Goal: Task Accomplishment & Management: Manage account settings

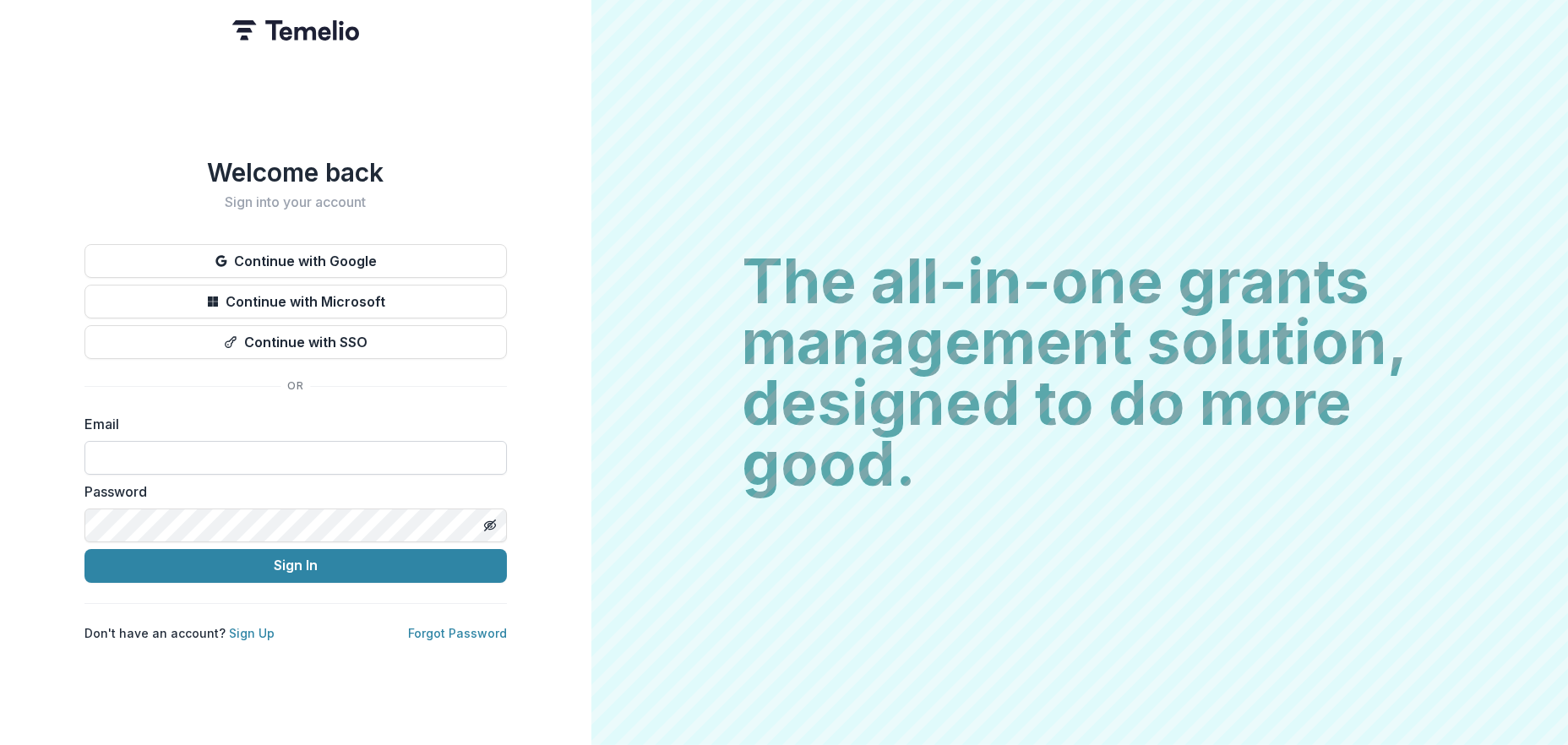
click at [164, 451] on input at bounding box center [295, 457] width 422 height 34
type input "**********"
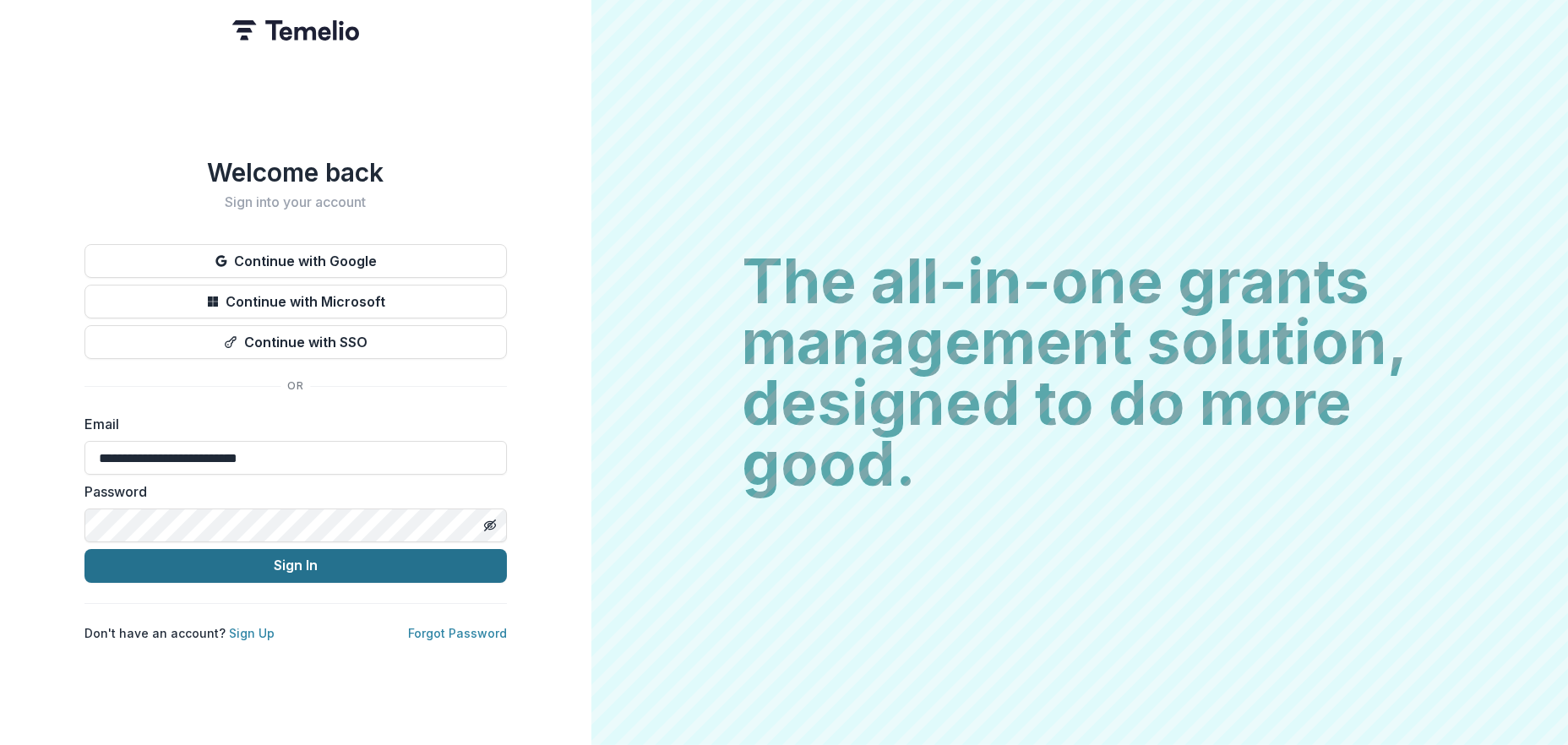
click at [251, 565] on button "Sign In" at bounding box center [295, 566] width 422 height 34
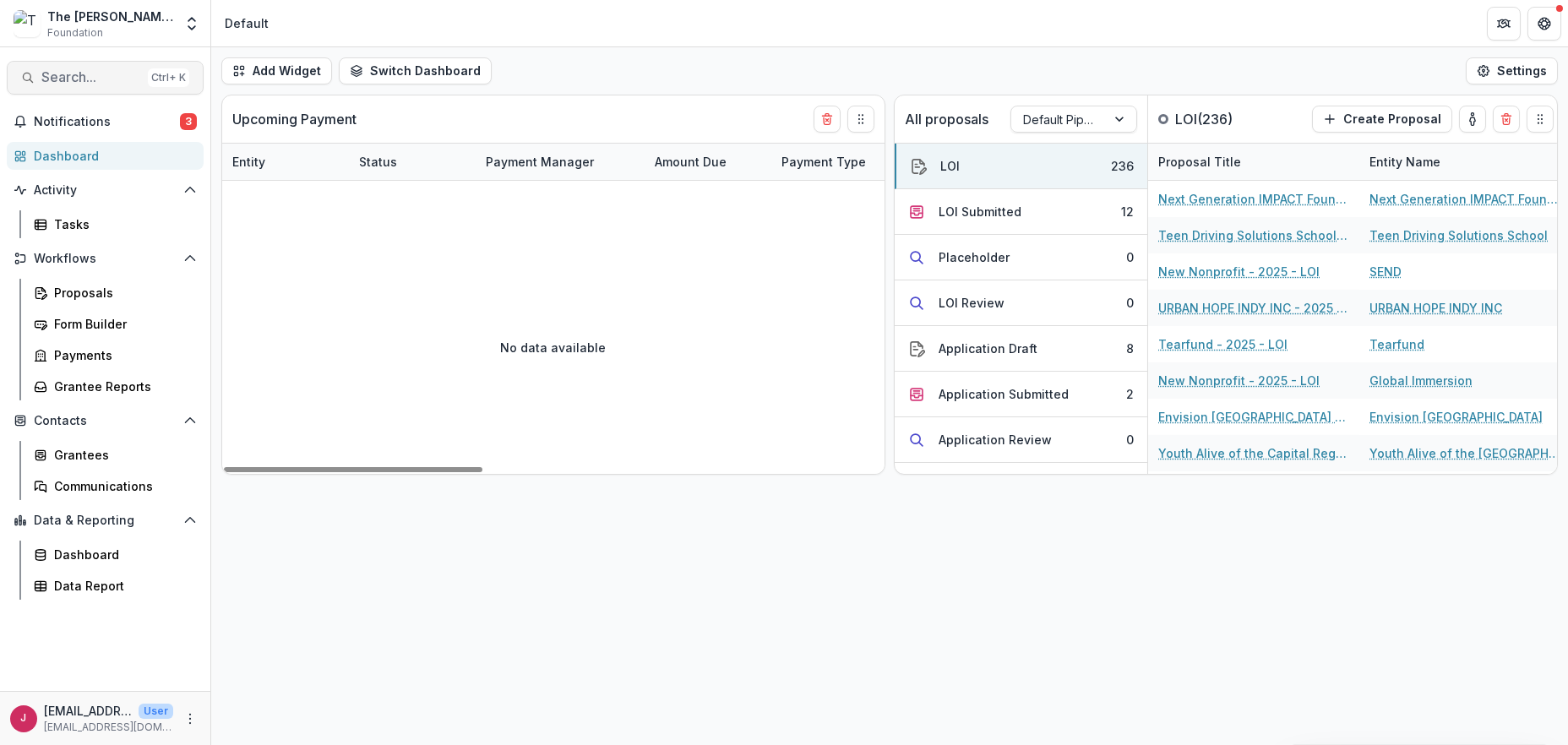
click at [100, 77] on span "Search..." at bounding box center [91, 77] width 100 height 16
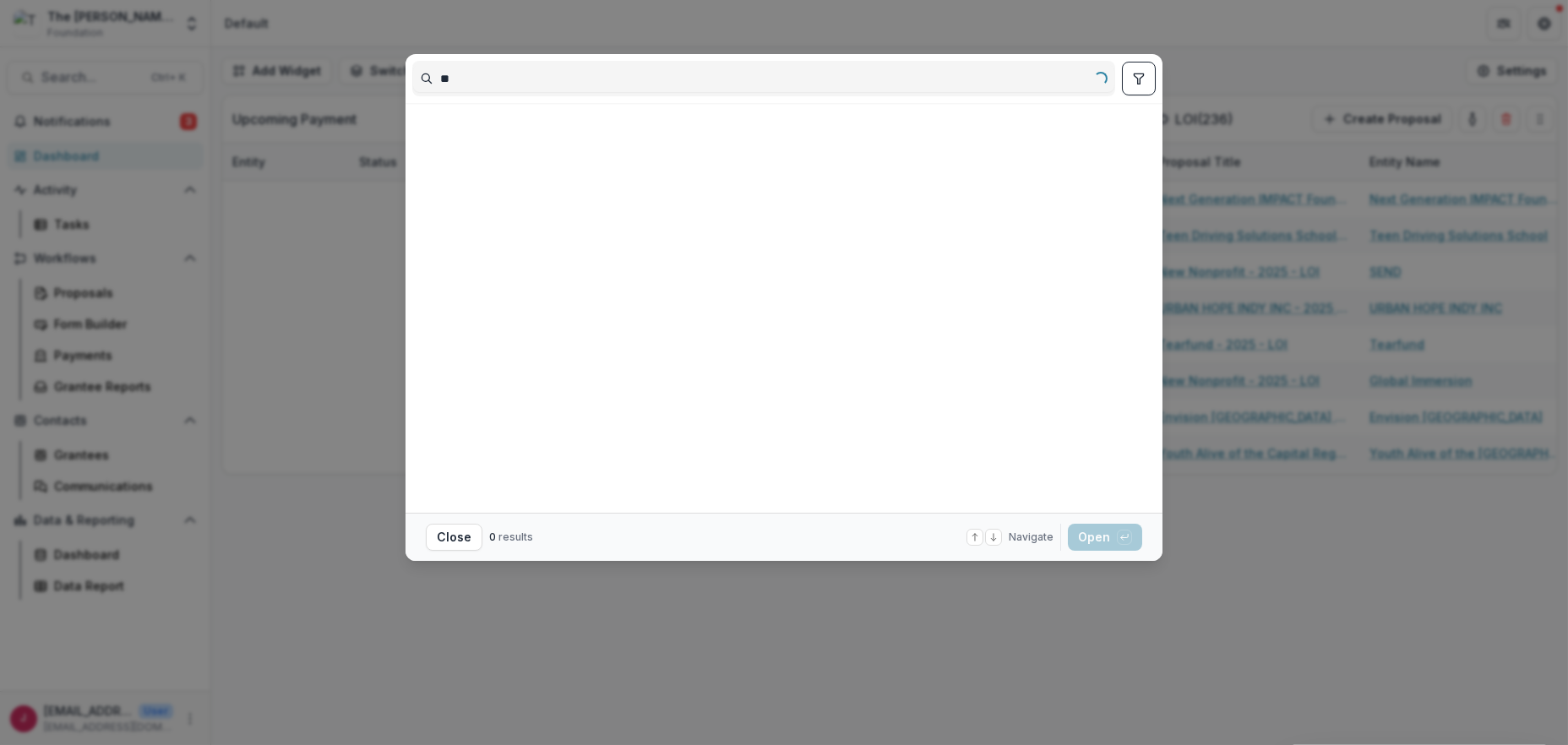
type input "*"
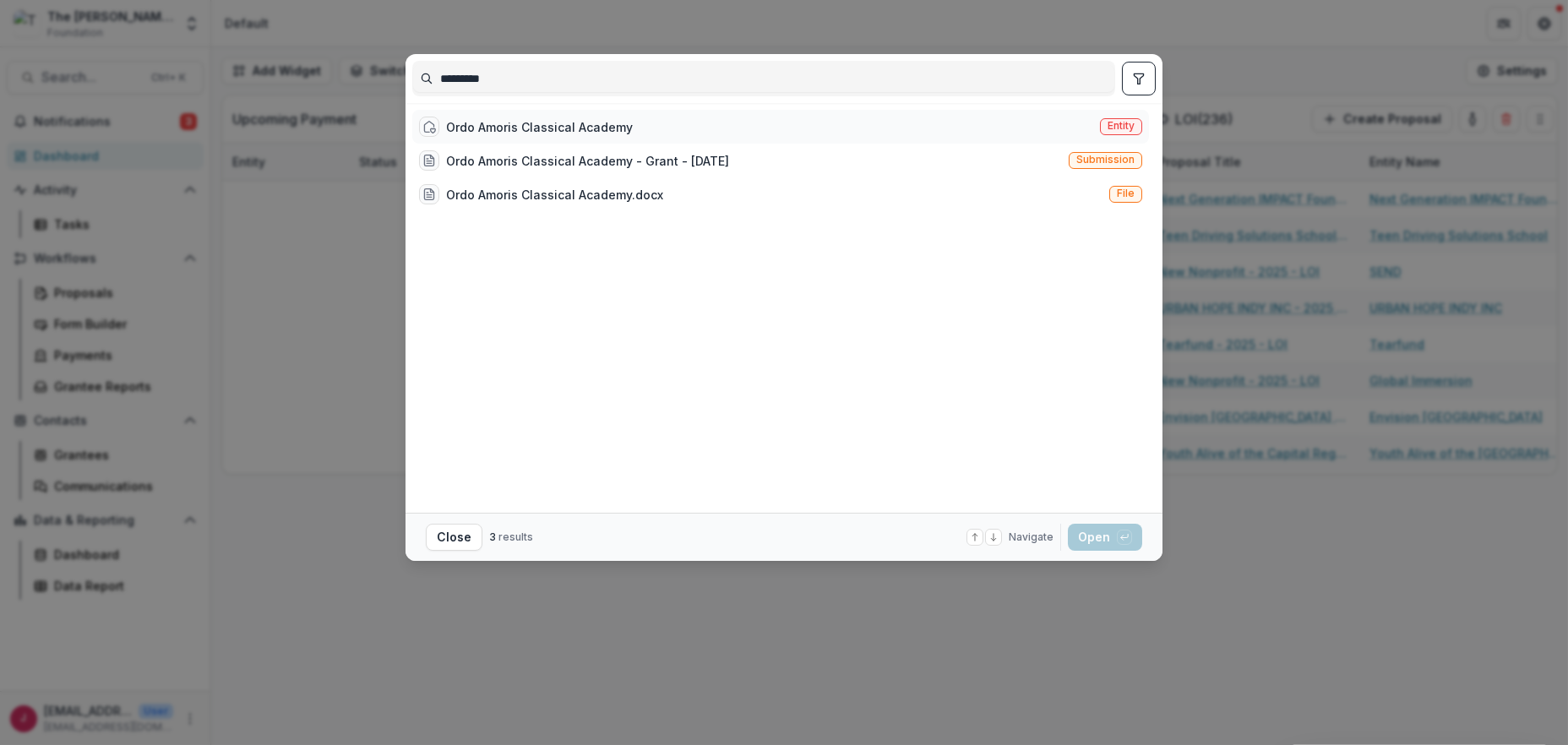
type input "*********"
click at [626, 129] on div "Ordo Amoris Classical Academy" at bounding box center [539, 127] width 187 height 18
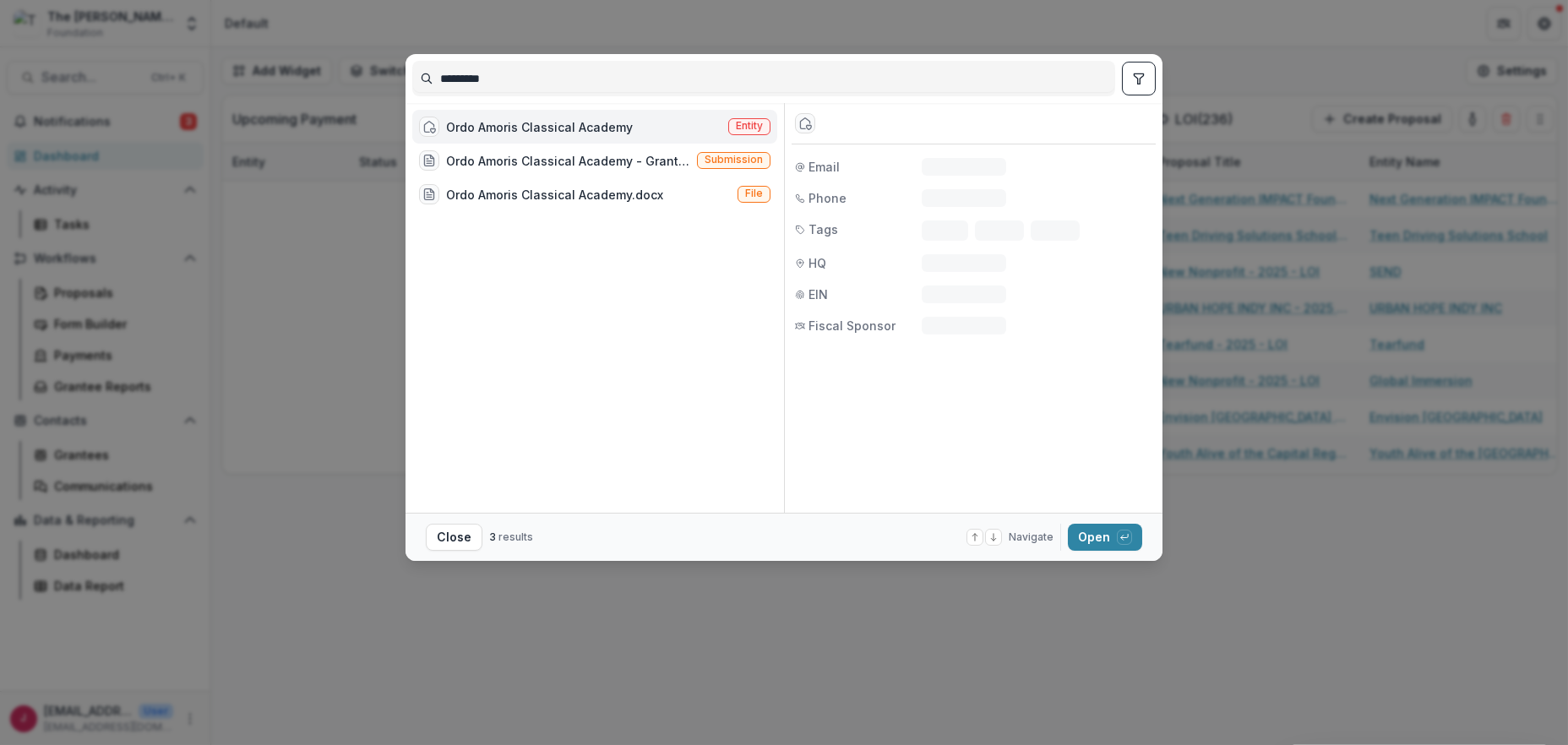
click at [626, 129] on div "Ordo Amoris Classical Academy" at bounding box center [539, 127] width 187 height 18
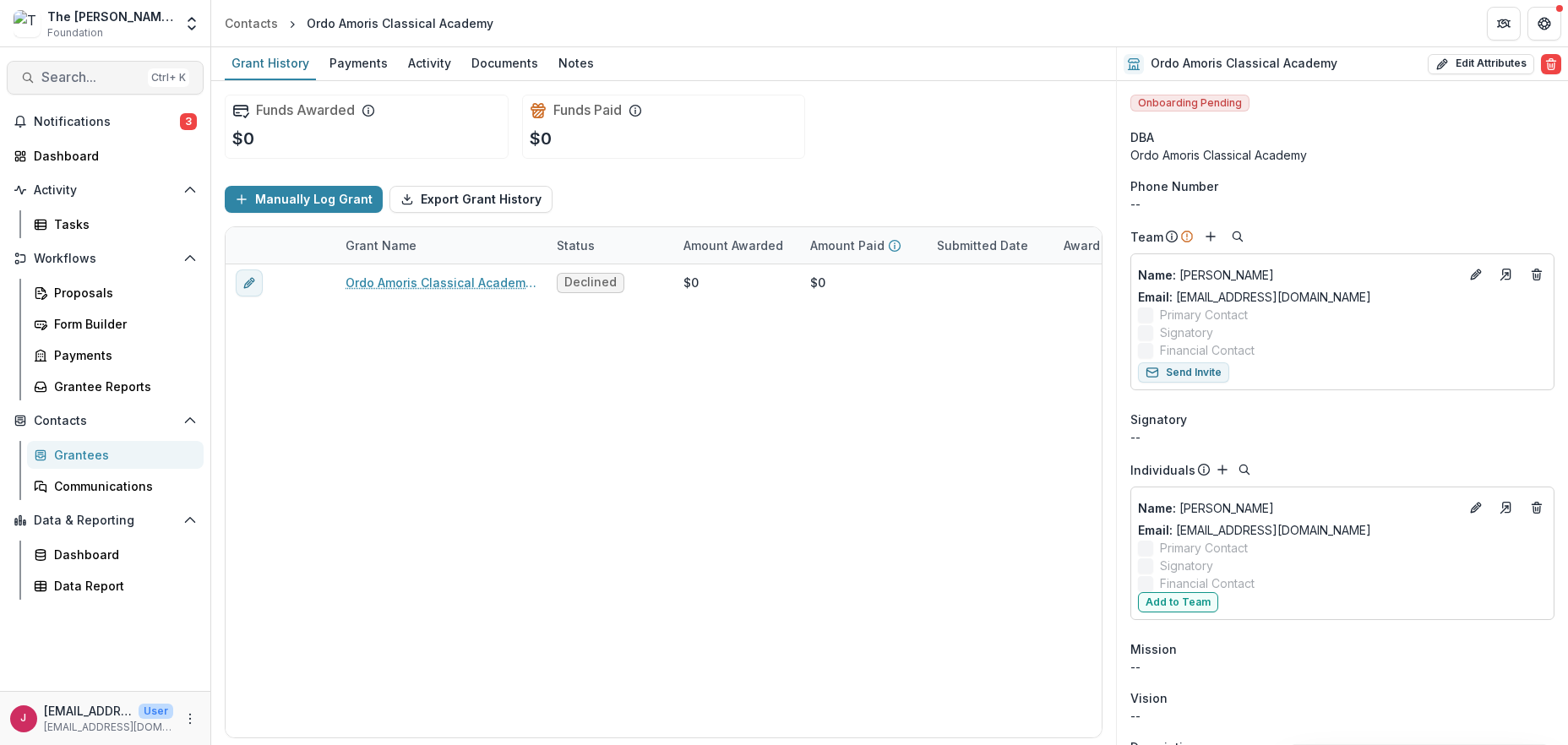
click at [63, 75] on span "Search..." at bounding box center [91, 77] width 100 height 16
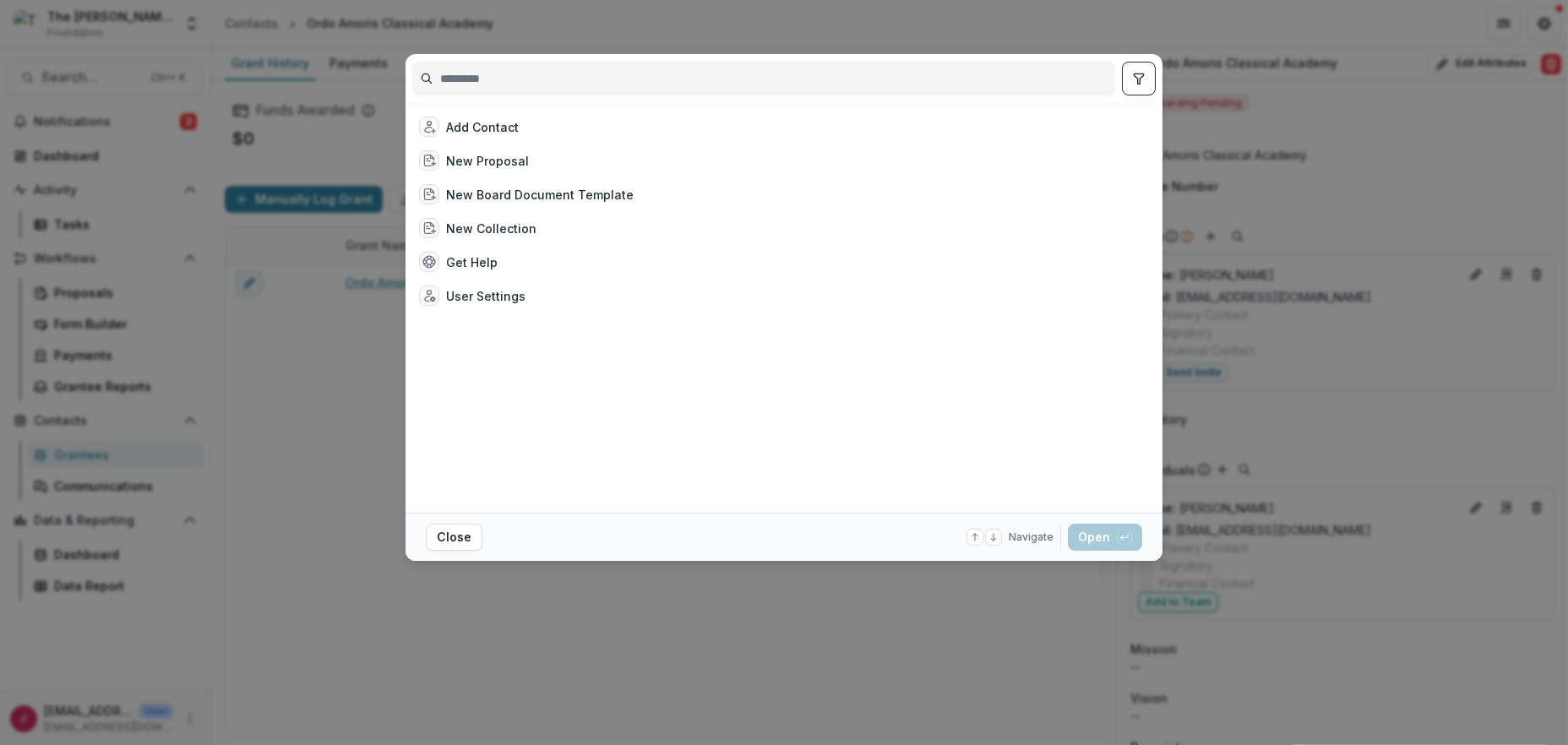
click at [465, 78] on input at bounding box center [763, 79] width 701 height 27
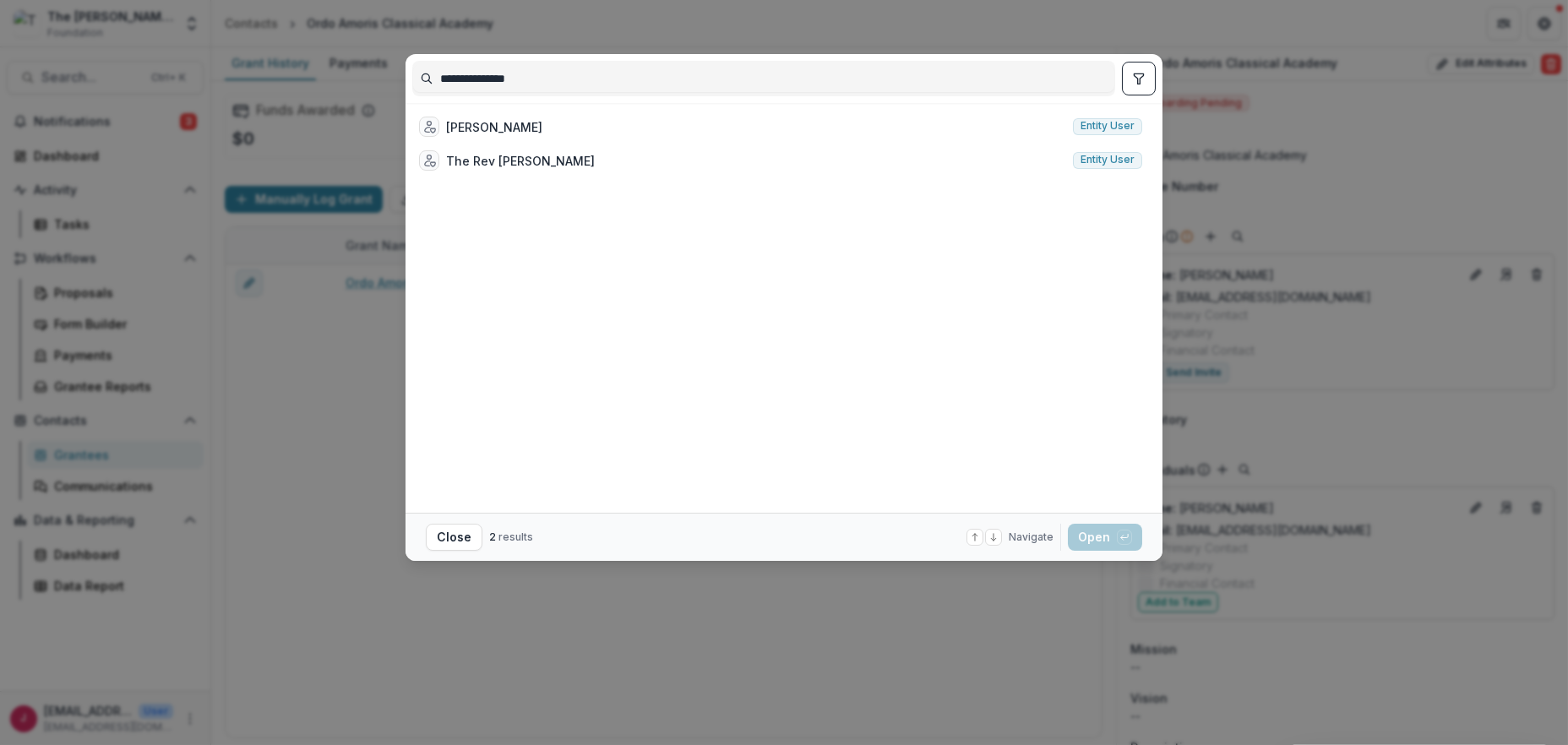
type input "**********"
drag, startPoint x: 825, startPoint y: 18, endPoint x: 723, endPoint y: 2, distance: 103.2
click at [825, 17] on div "**********" at bounding box center [784, 372] width 1568 height 745
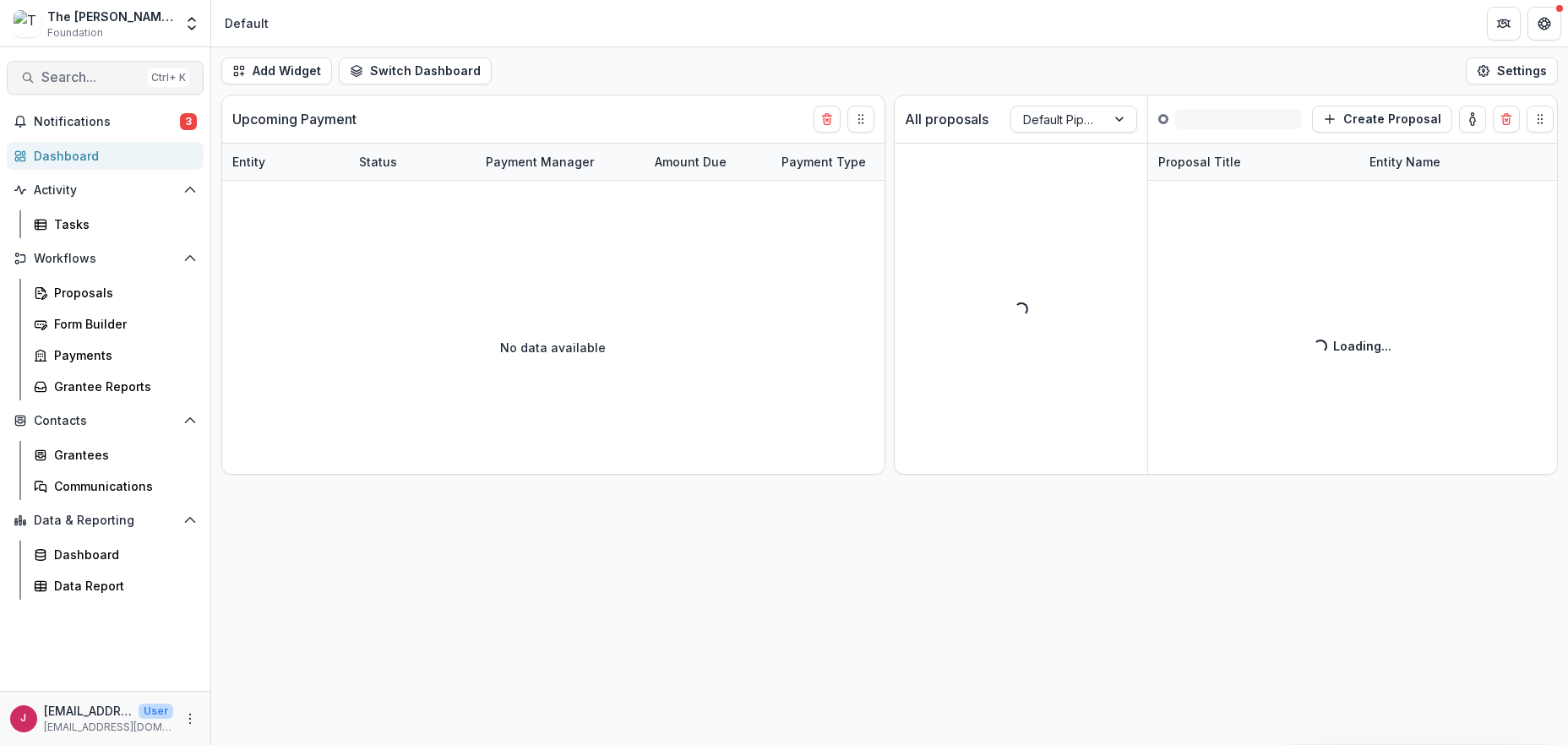
click at [45, 77] on span "Search..." at bounding box center [91, 77] width 100 height 16
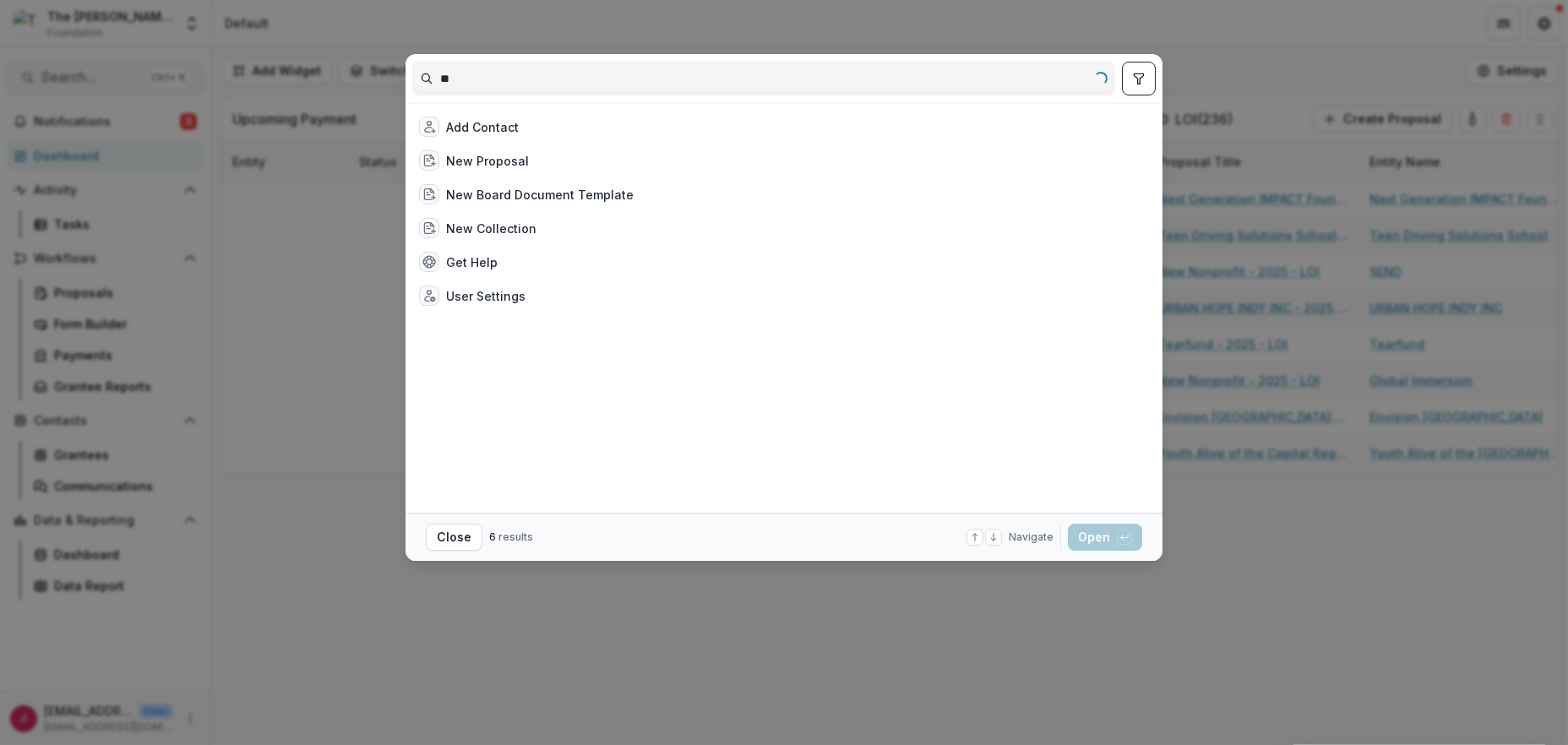
type input "*"
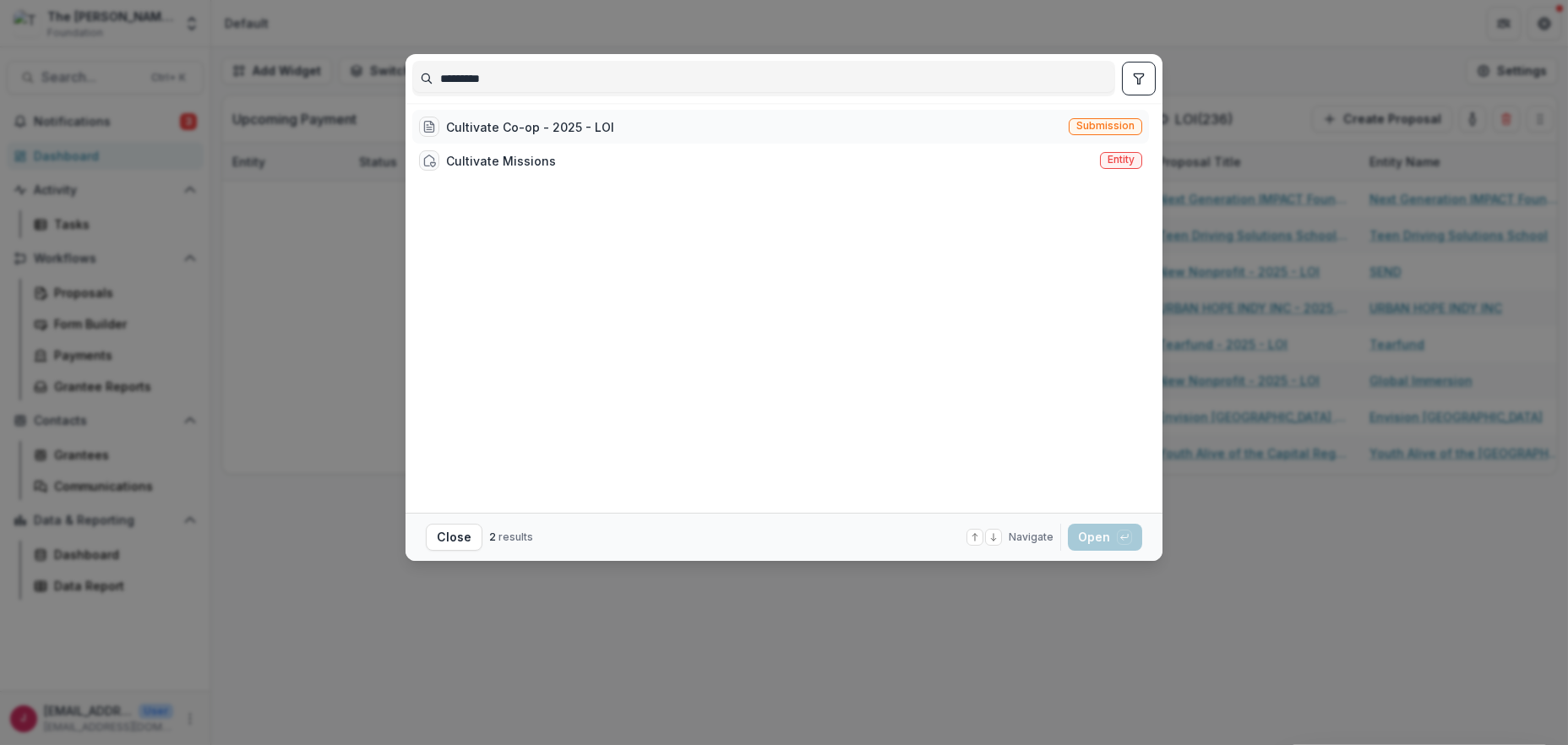
type input "*********"
click at [614, 123] on div "Cultivate Co-op - 2025 - LOI Submission" at bounding box center [781, 127] width 737 height 34
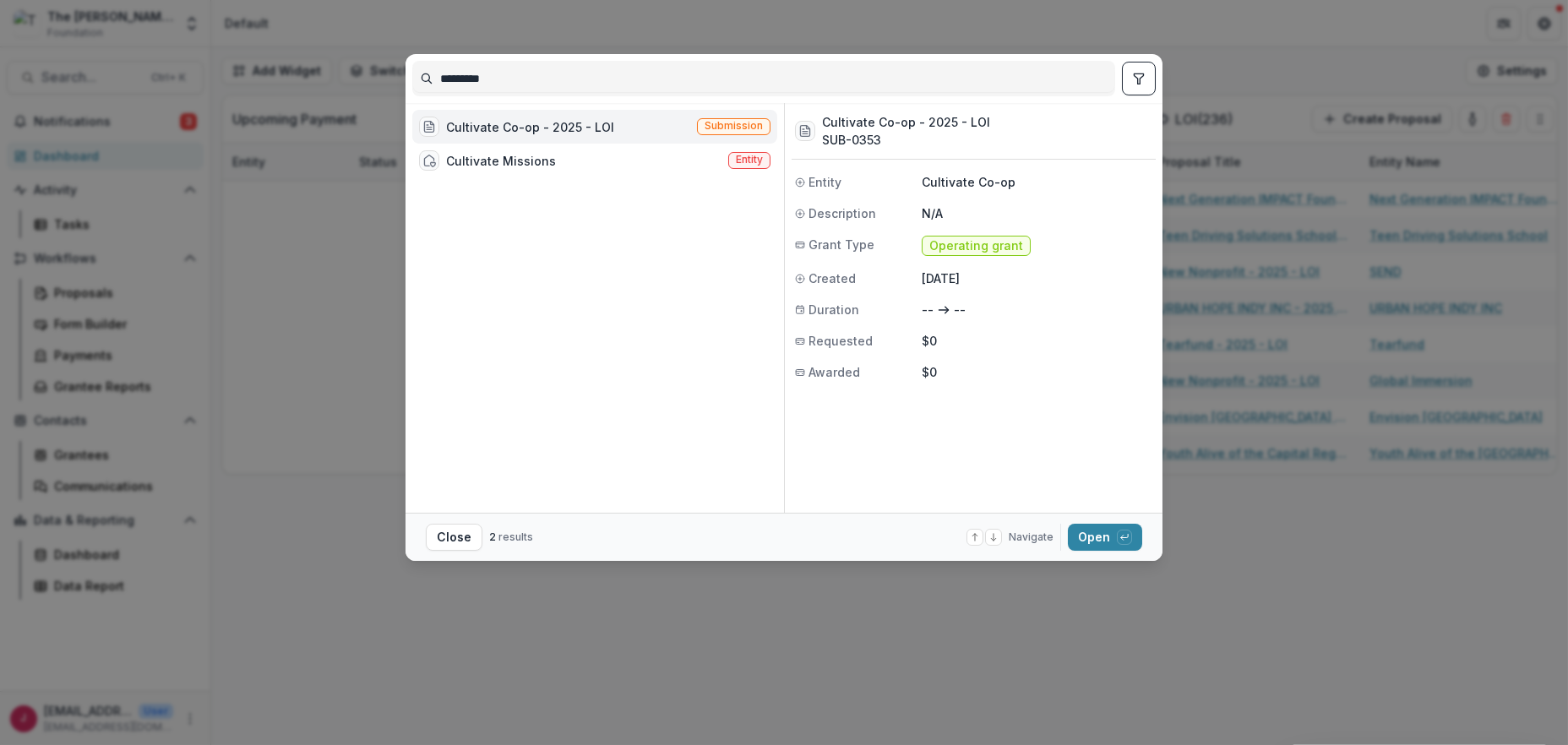
click at [614, 123] on div "Cultivate Co-op - 2025 - LOI Submission" at bounding box center [595, 127] width 365 height 34
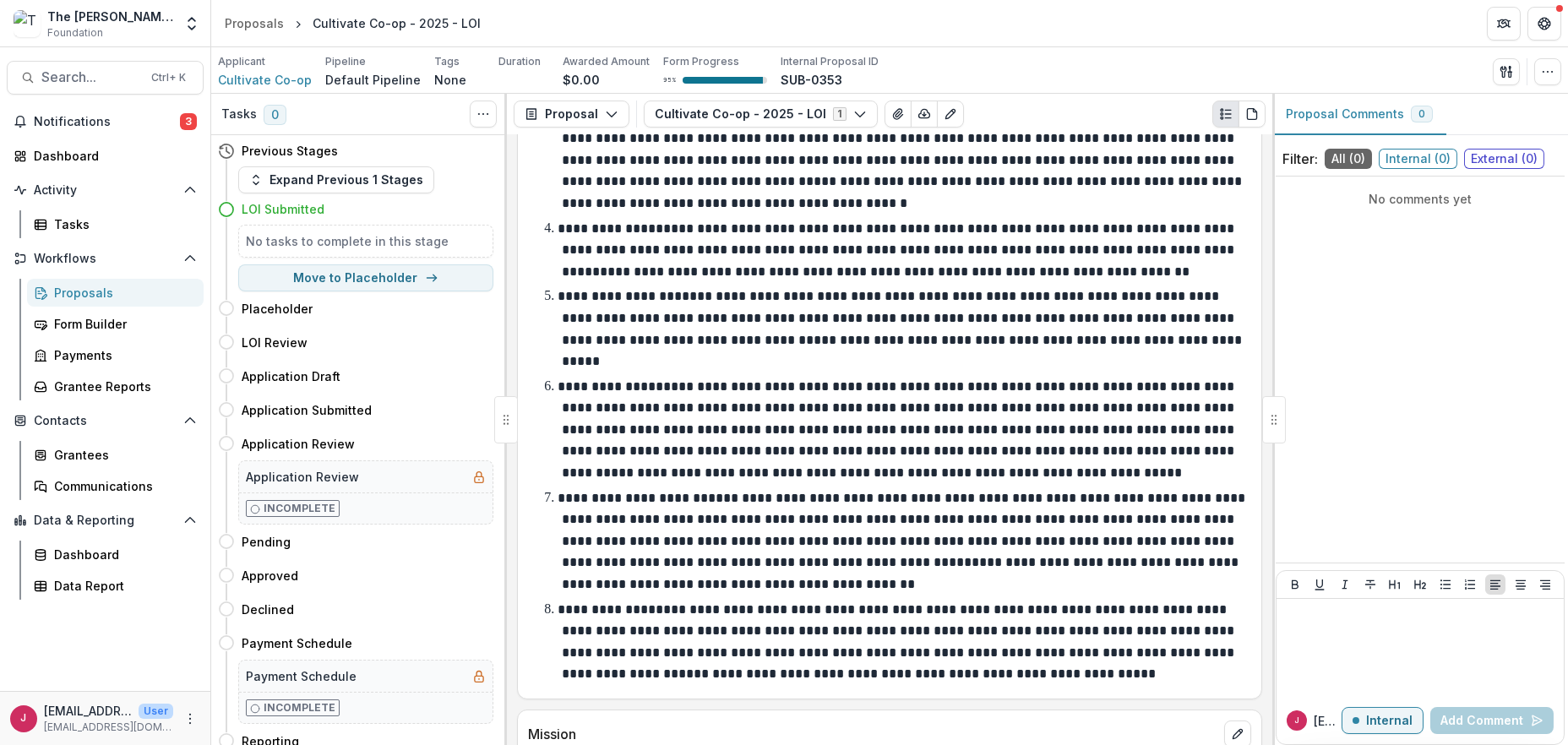
scroll to position [2759, 0]
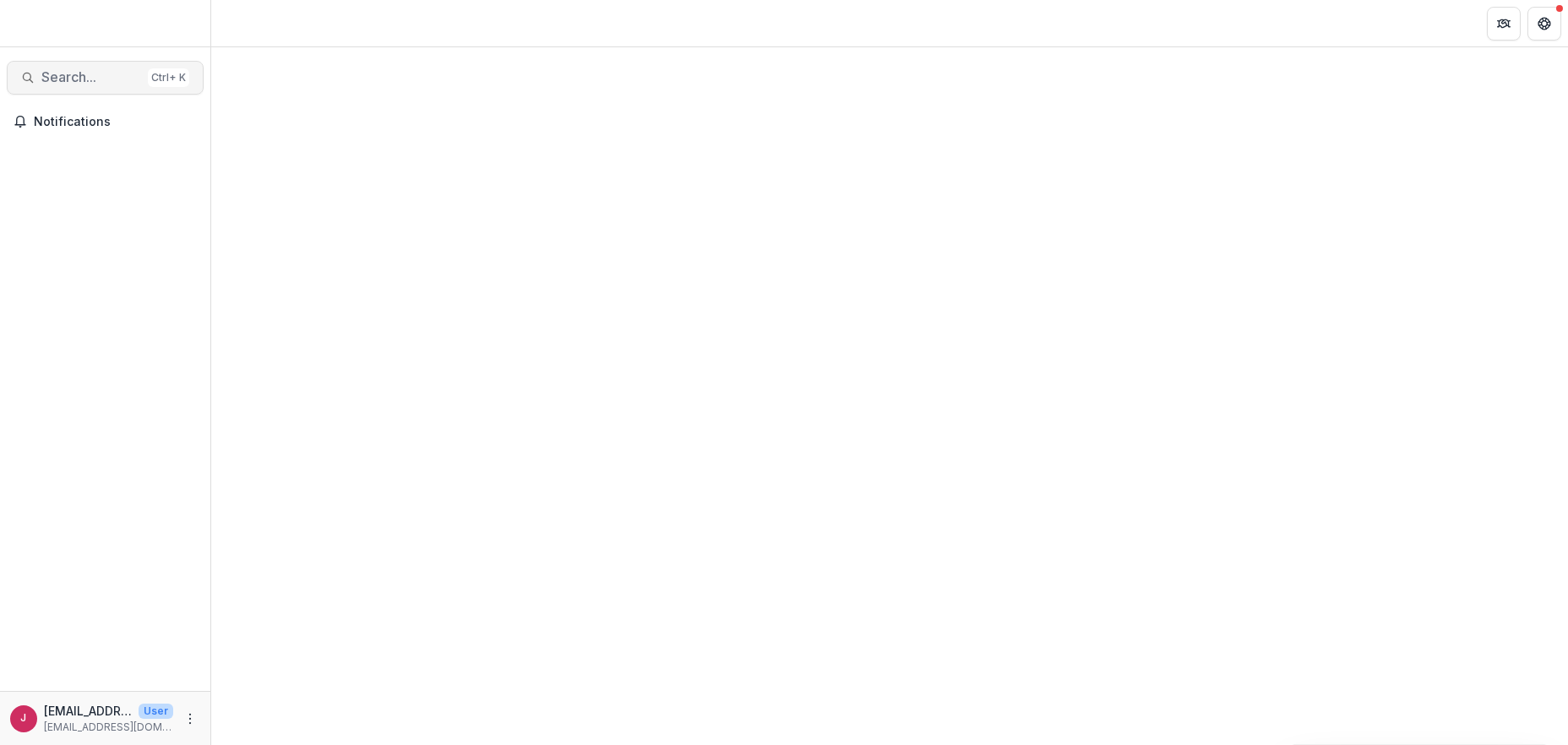
click at [71, 76] on span "Search..." at bounding box center [91, 77] width 100 height 16
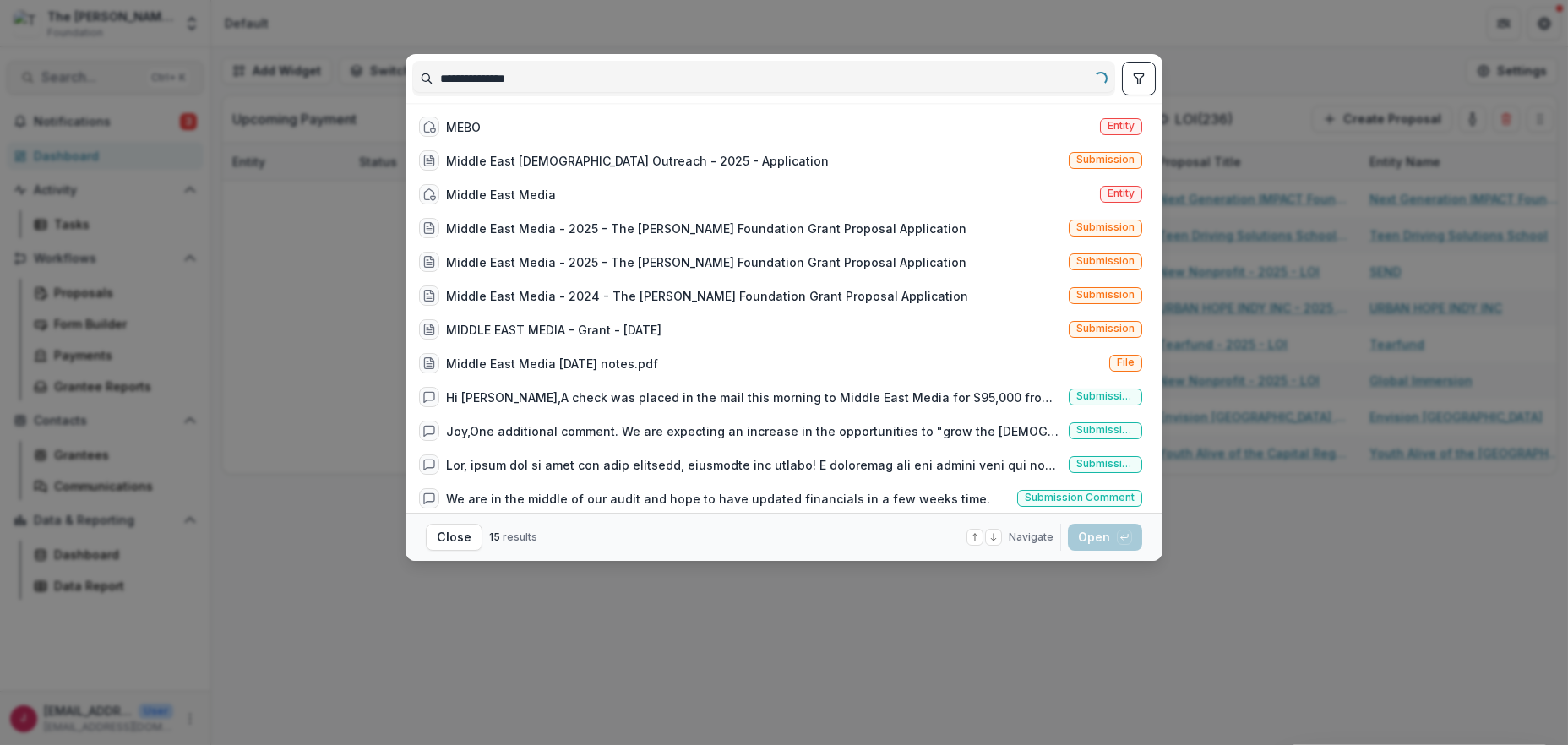
type input "**********"
click at [513, 153] on div "Middle East [DEMOGRAPHIC_DATA] Outreach - 2025 - Application" at bounding box center [637, 161] width 383 height 18
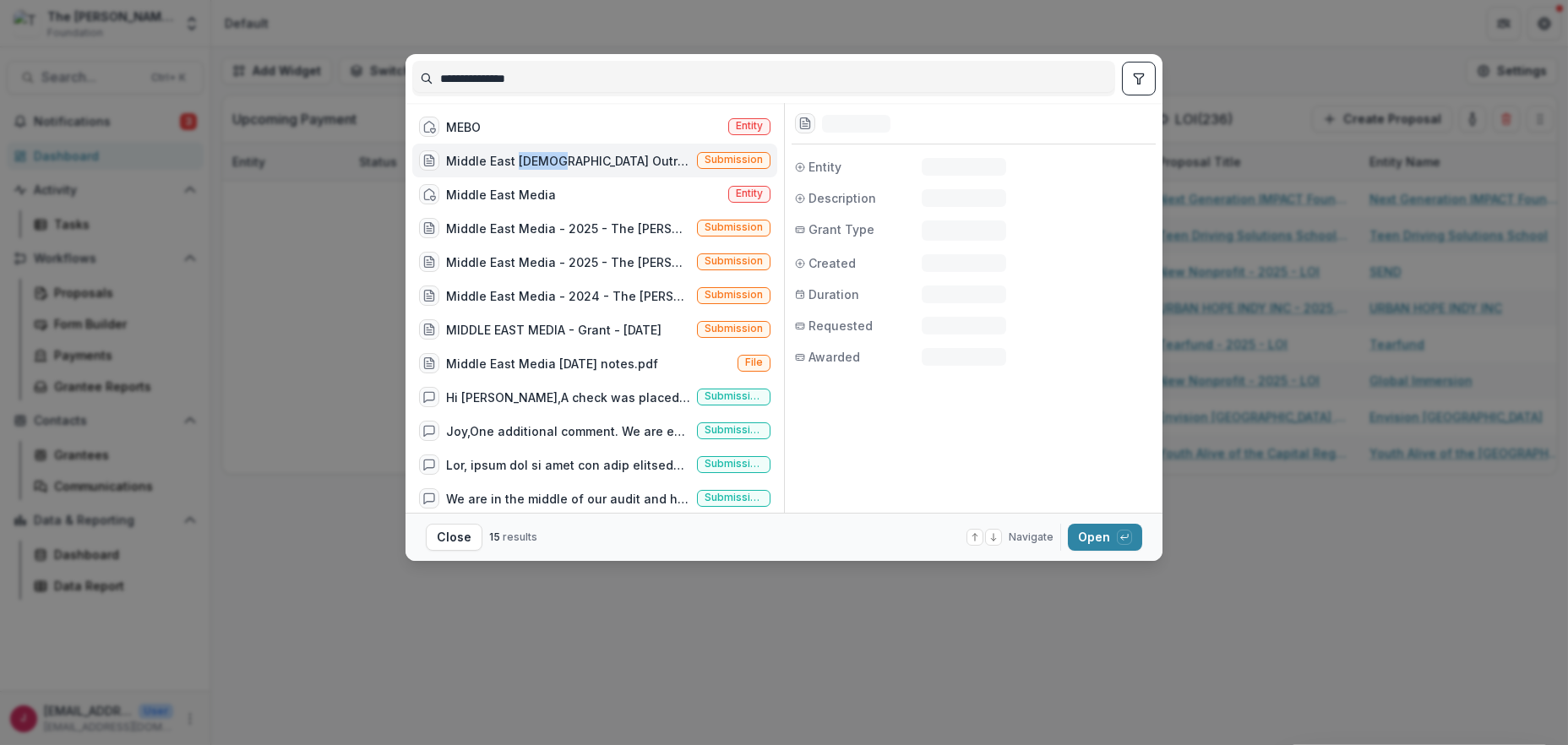
click at [513, 153] on div "Middle East [DEMOGRAPHIC_DATA] Outreach - 2025 - Application" at bounding box center [568, 161] width 245 height 18
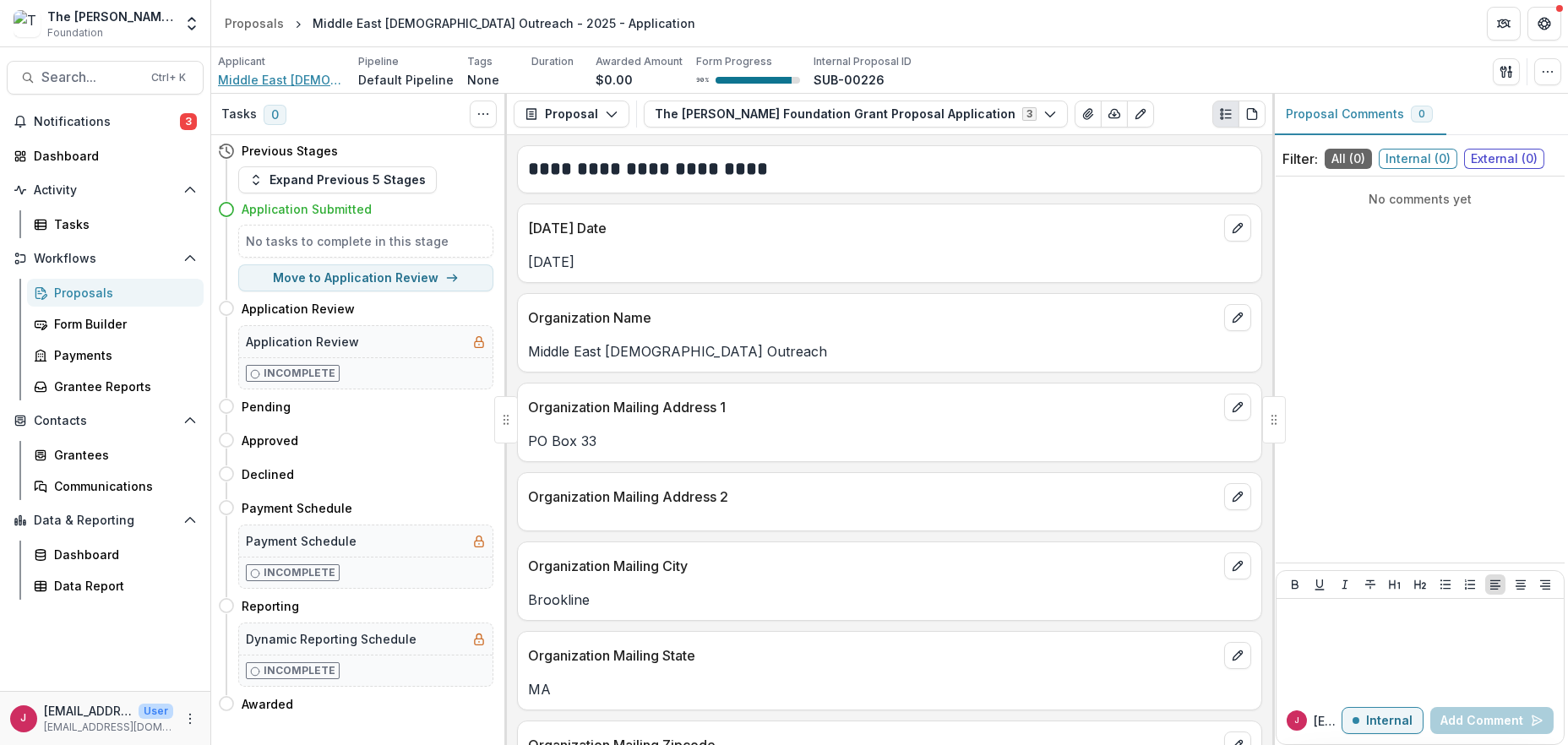
drag, startPoint x: 245, startPoint y: 81, endPoint x: 253, endPoint y: 79, distance: 8.2
click at [245, 81] on span "Middle East [DEMOGRAPHIC_DATA] Outreach" at bounding box center [281, 80] width 127 height 18
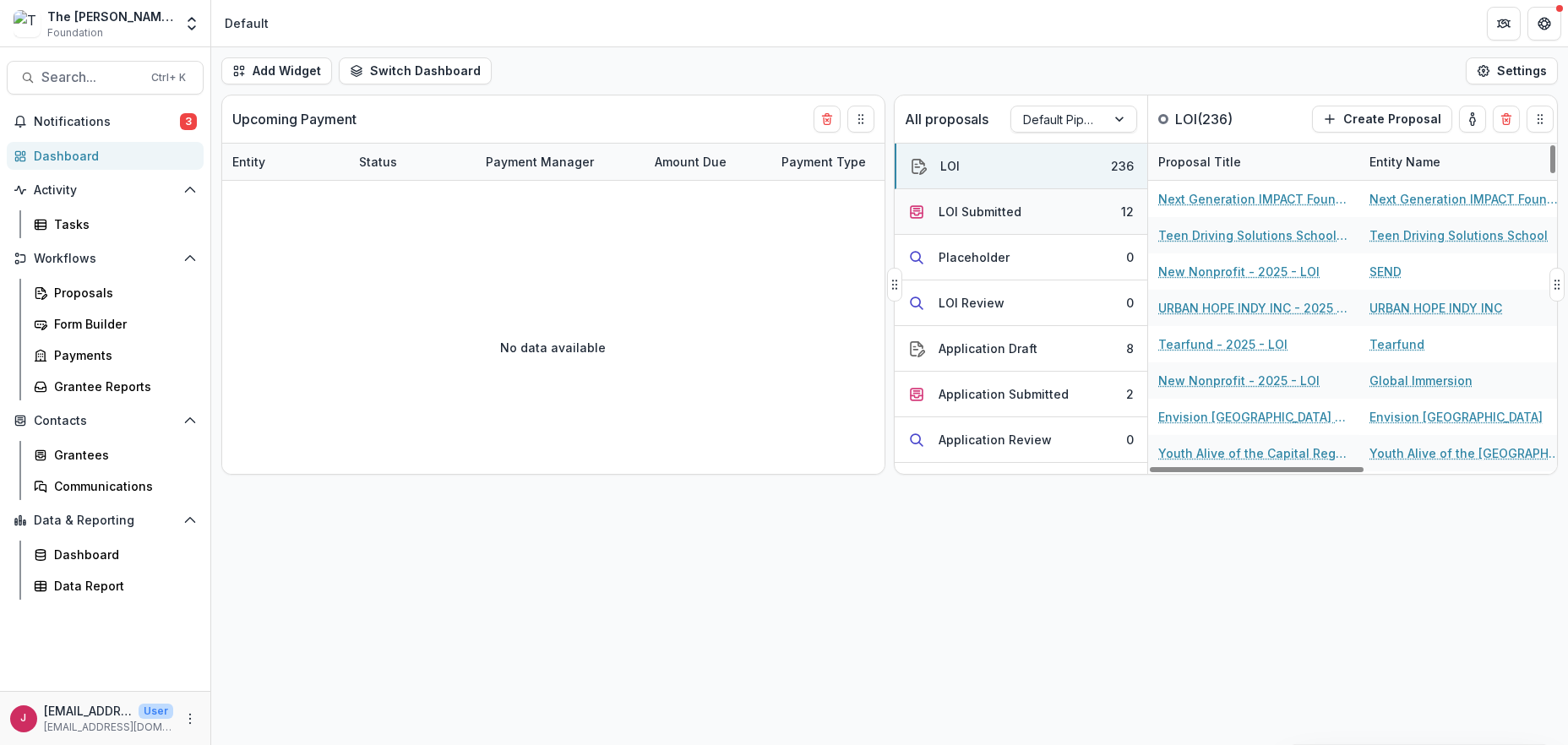
click at [978, 212] on div "LOI Submitted" at bounding box center [980, 211] width 82 height 18
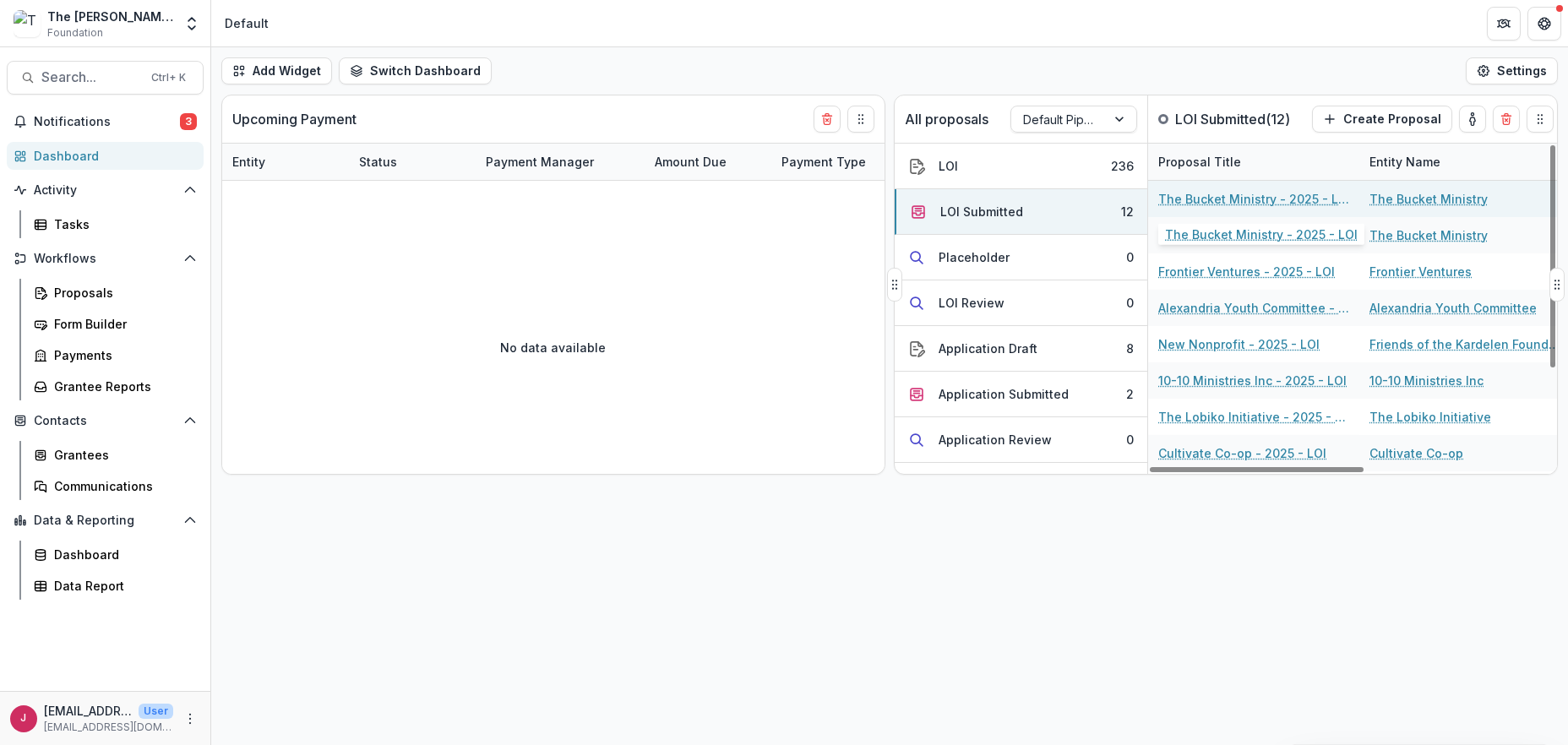
click at [1231, 202] on link "The Bucket Ministry - 2025 - LOI" at bounding box center [1253, 198] width 191 height 18
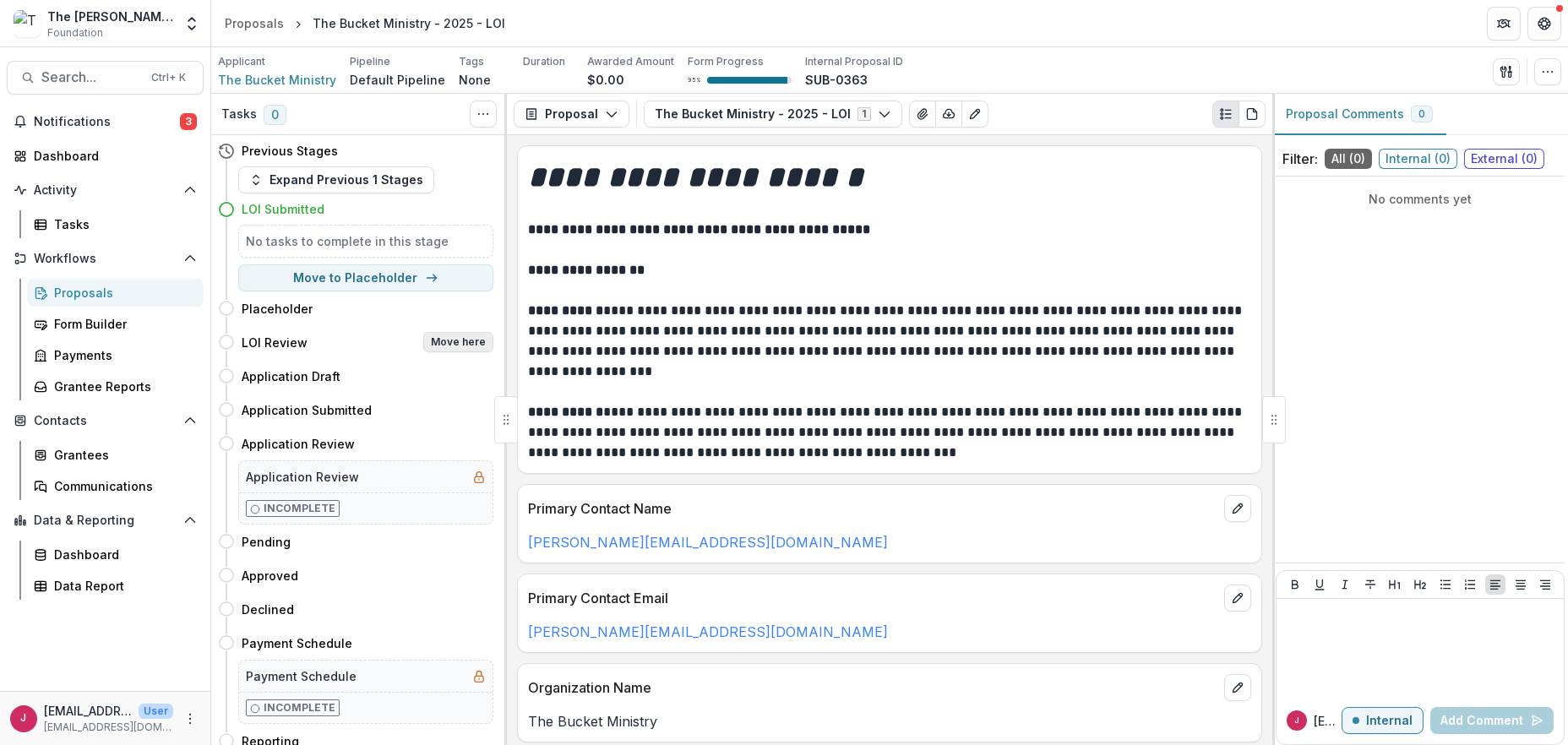
click at [444, 345] on button "Move here" at bounding box center [457, 341] width 70 height 20
select select "**********"
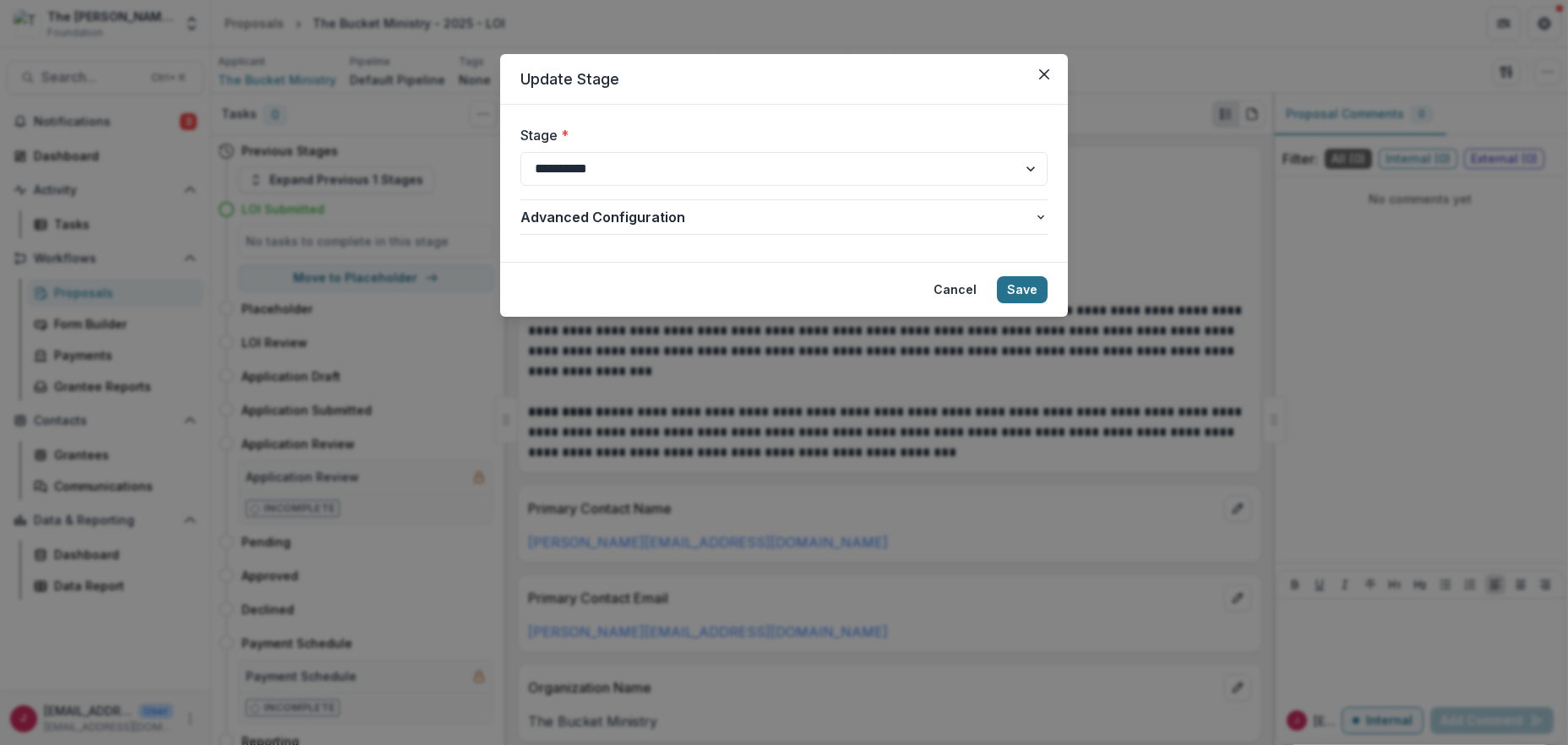
click at [1025, 290] on button "Save" at bounding box center [1022, 290] width 51 height 27
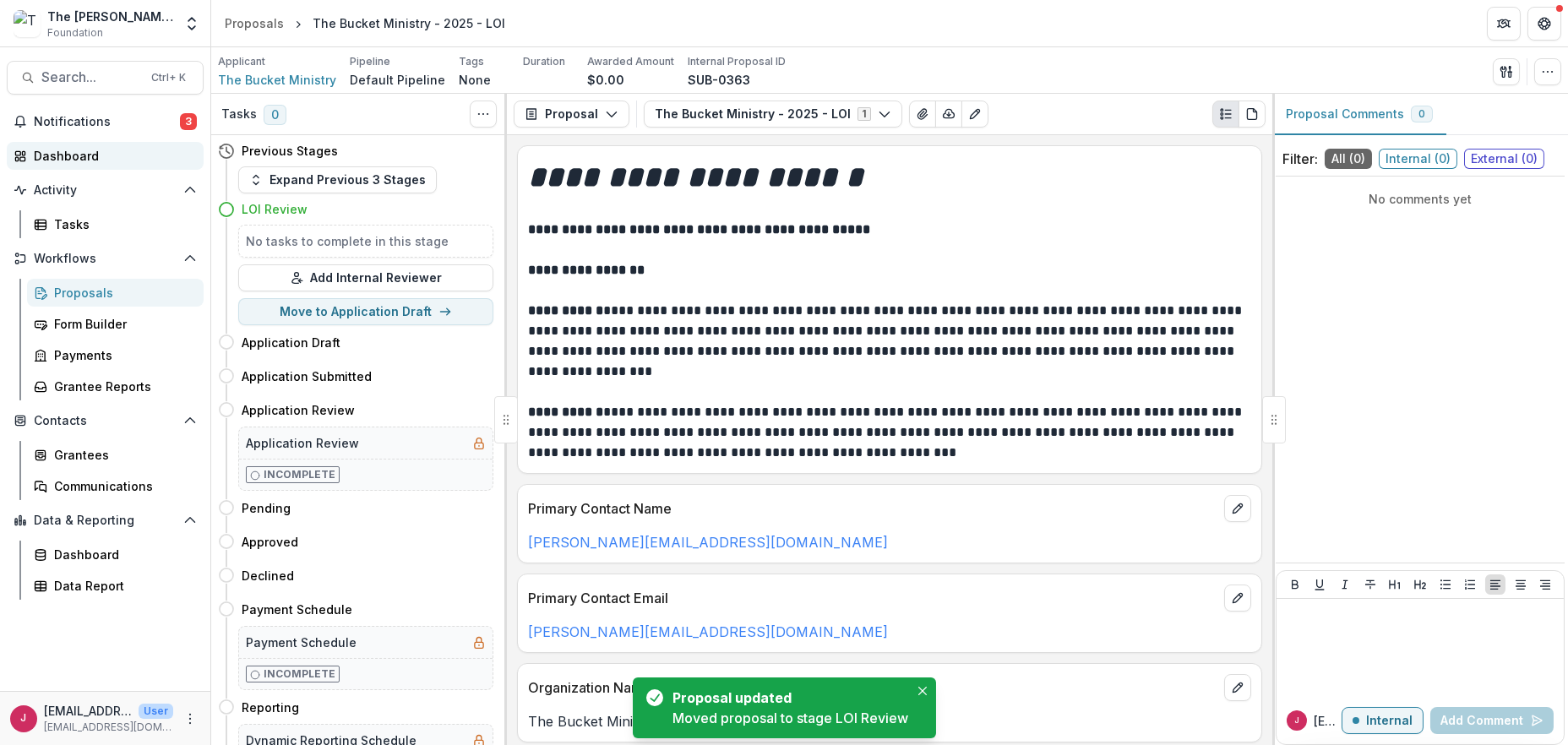
drag, startPoint x: 86, startPoint y: 160, endPoint x: 126, endPoint y: 155, distance: 40.3
click at [87, 159] on div "Dashboard" at bounding box center [111, 155] width 156 height 18
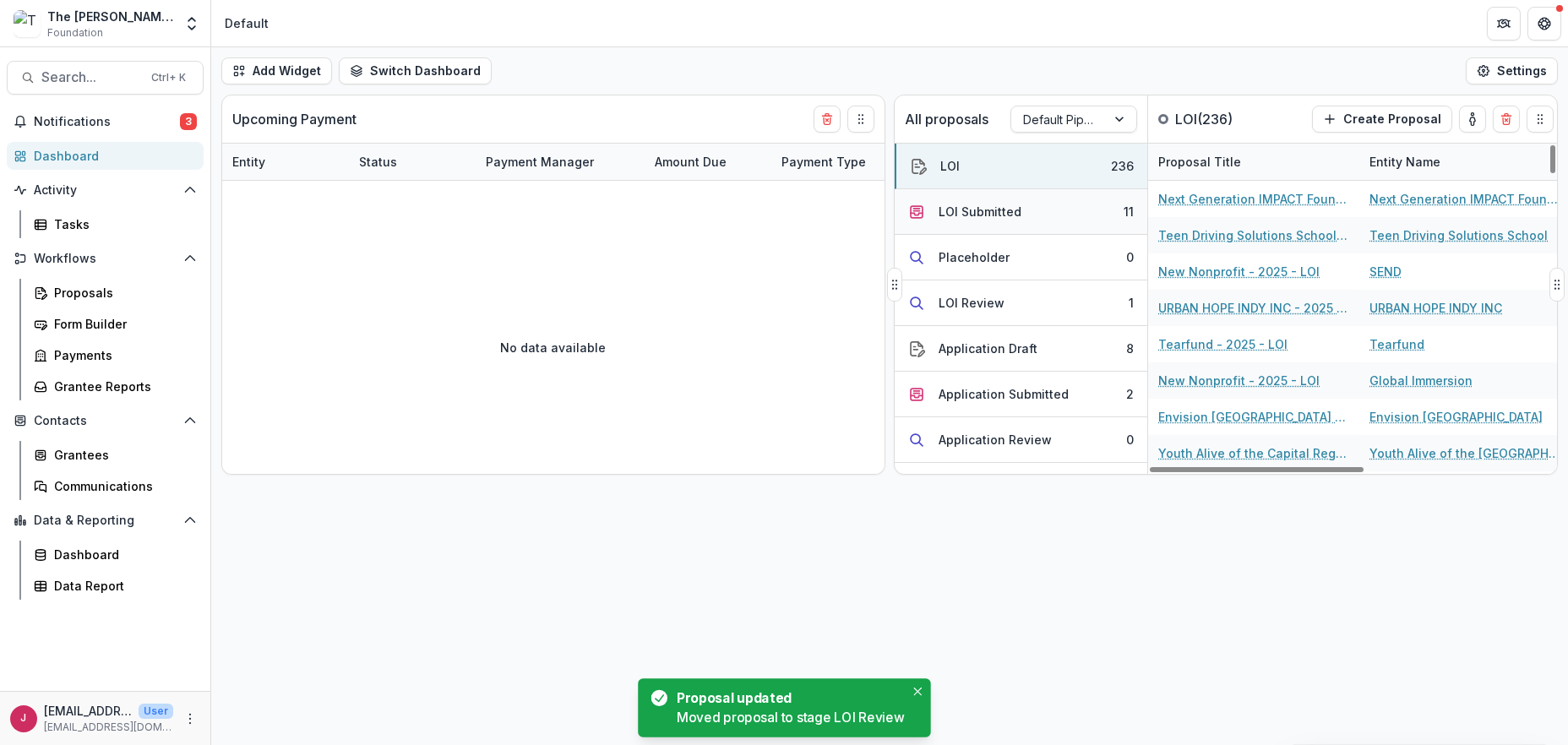
click at [937, 216] on div "LOI Submitted" at bounding box center [965, 211] width 113 height 18
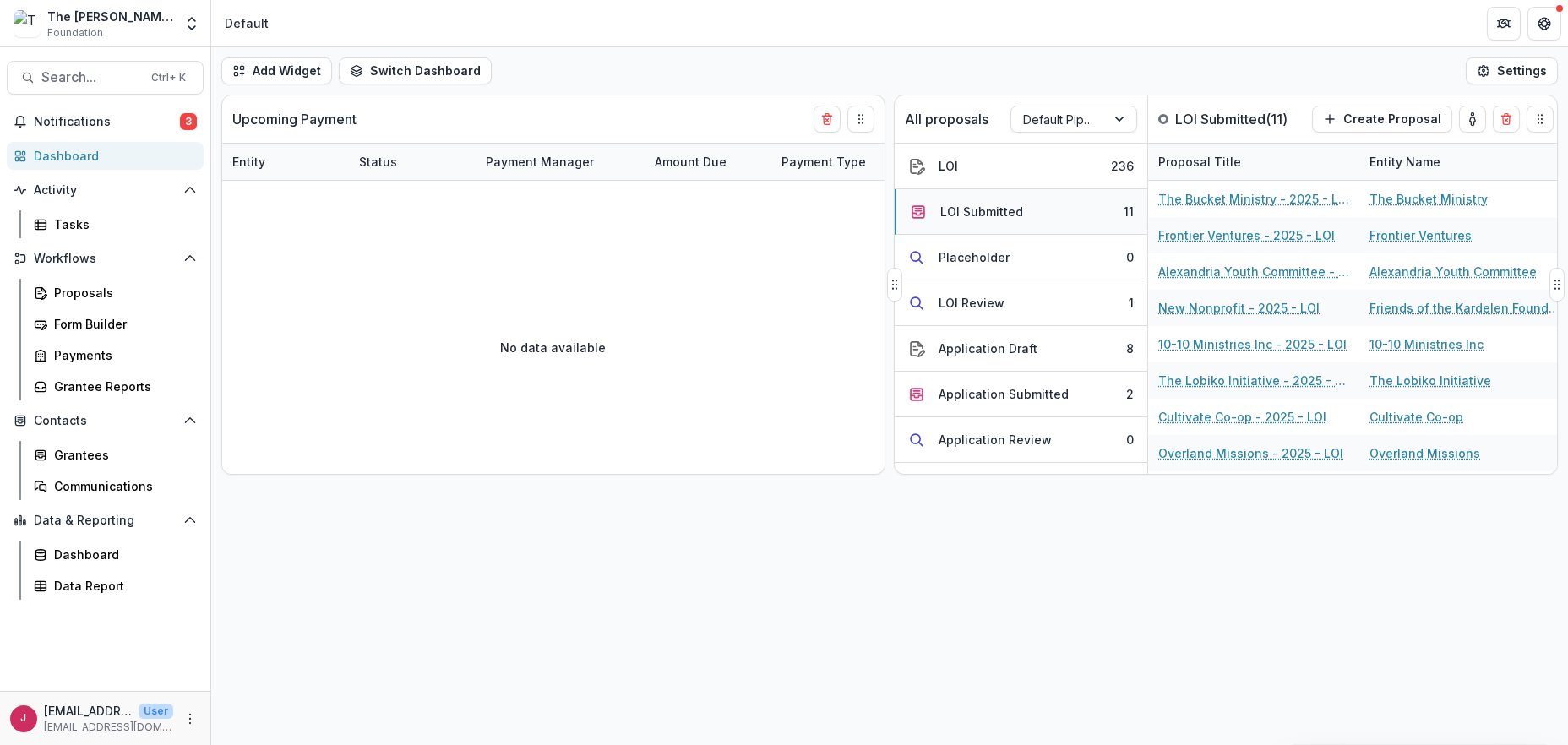
click at [990, 211] on div "LOI Submitted" at bounding box center [982, 211] width 82 height 18
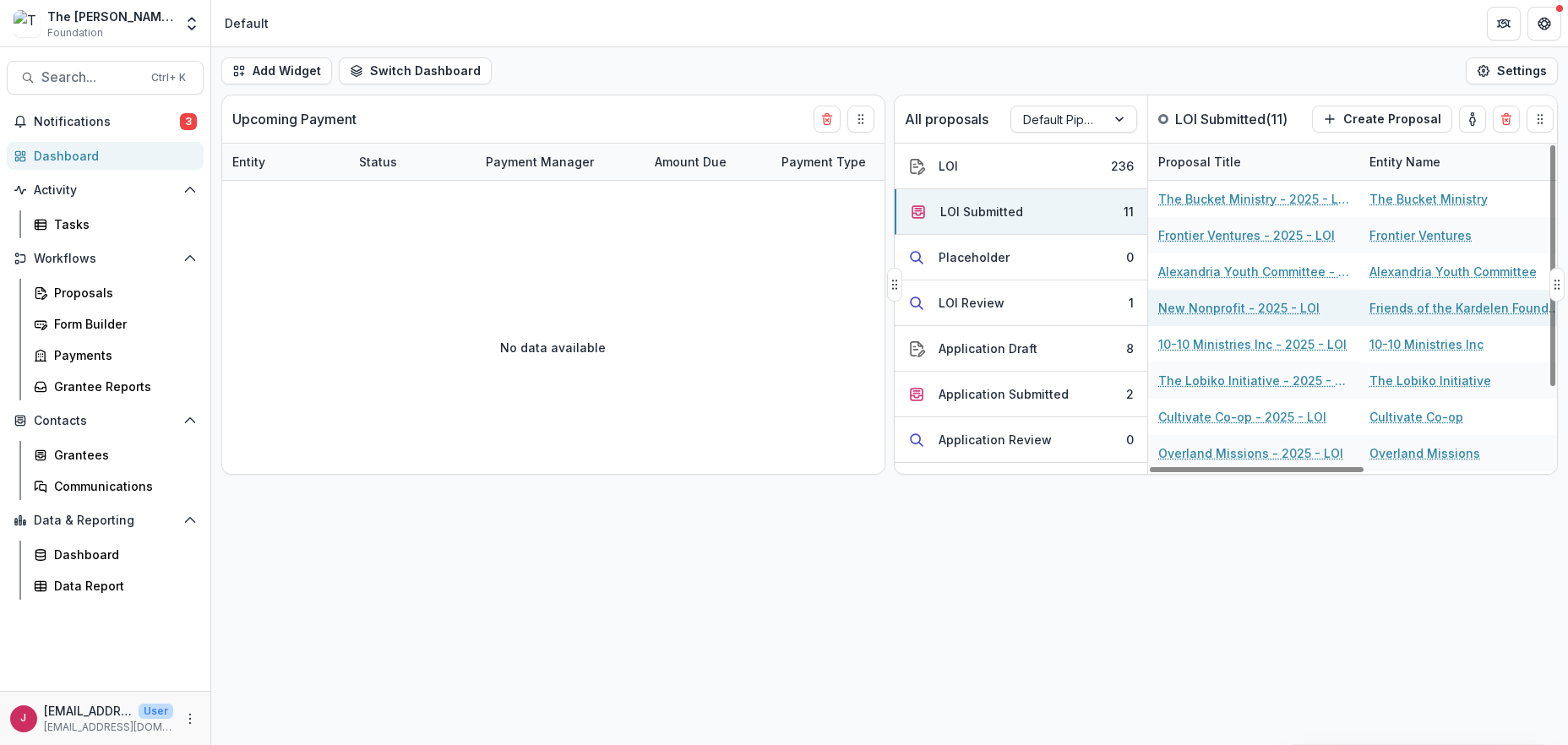
drag, startPoint x: 1190, startPoint y: 305, endPoint x: 1161, endPoint y: 297, distance: 30.1
click at [1191, 305] on link "New Nonprofit - 2025 - LOI" at bounding box center [1239, 308] width 161 height 18
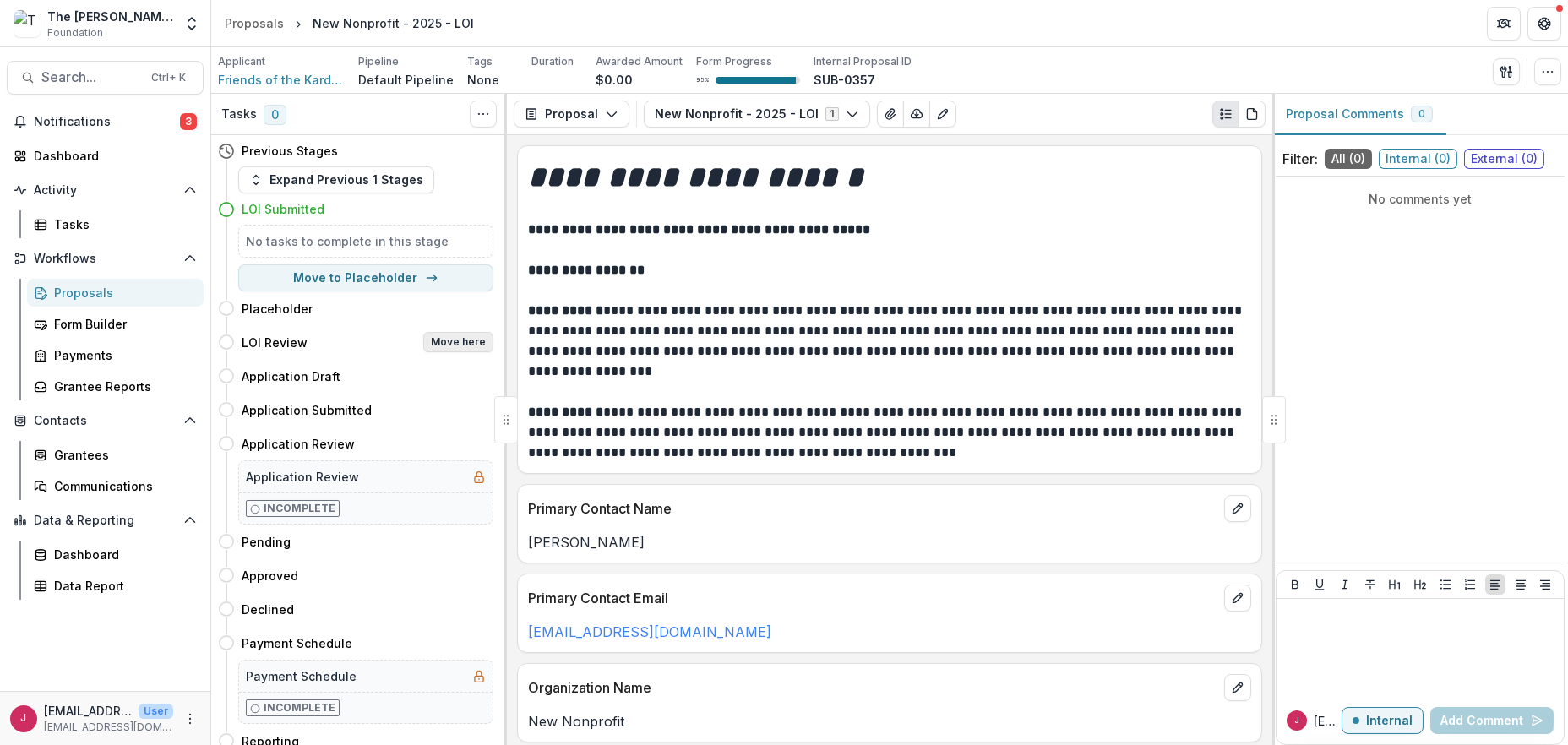
click at [445, 343] on button "Move here" at bounding box center [457, 341] width 70 height 20
select select "**********"
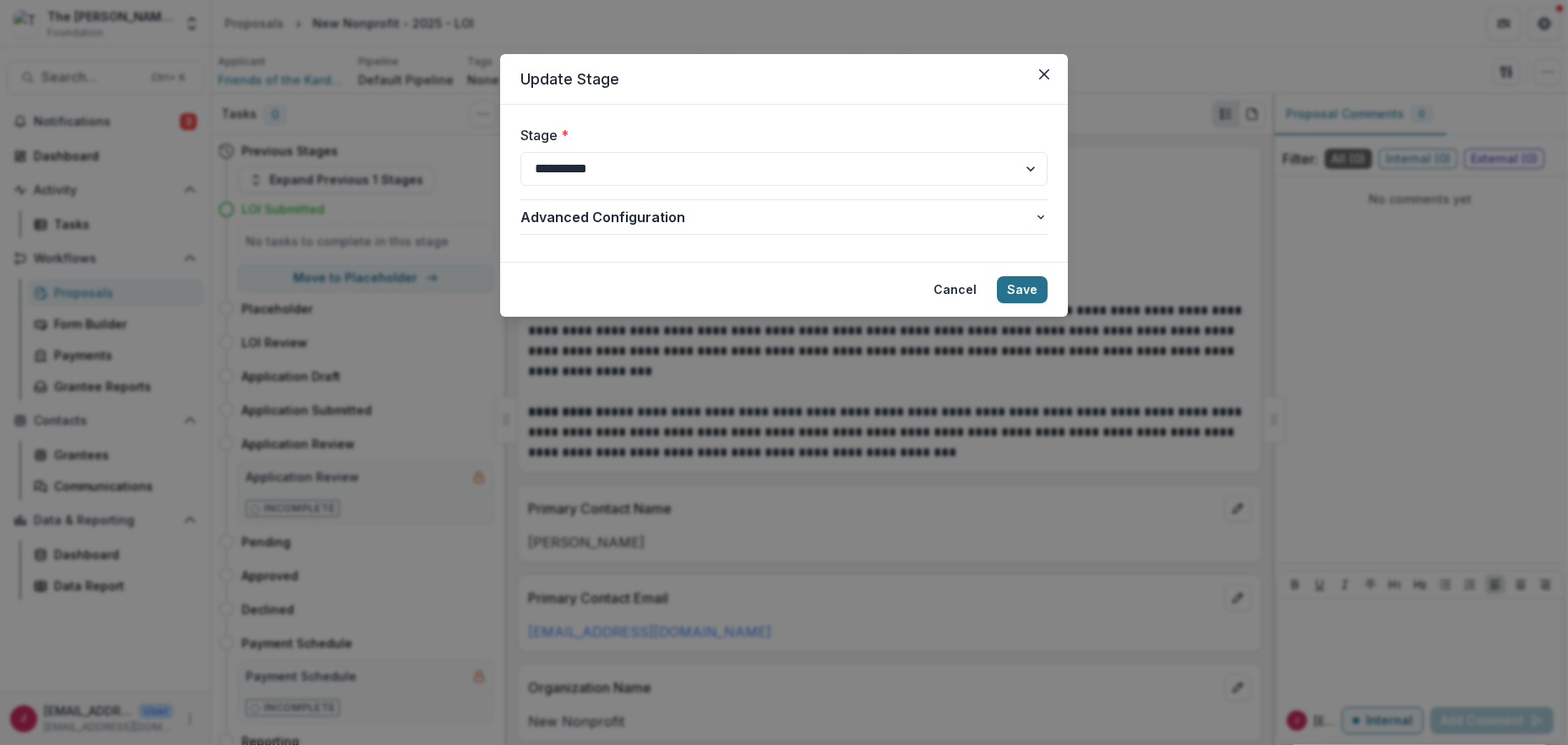
click at [1024, 288] on button "Save" at bounding box center [1022, 290] width 51 height 27
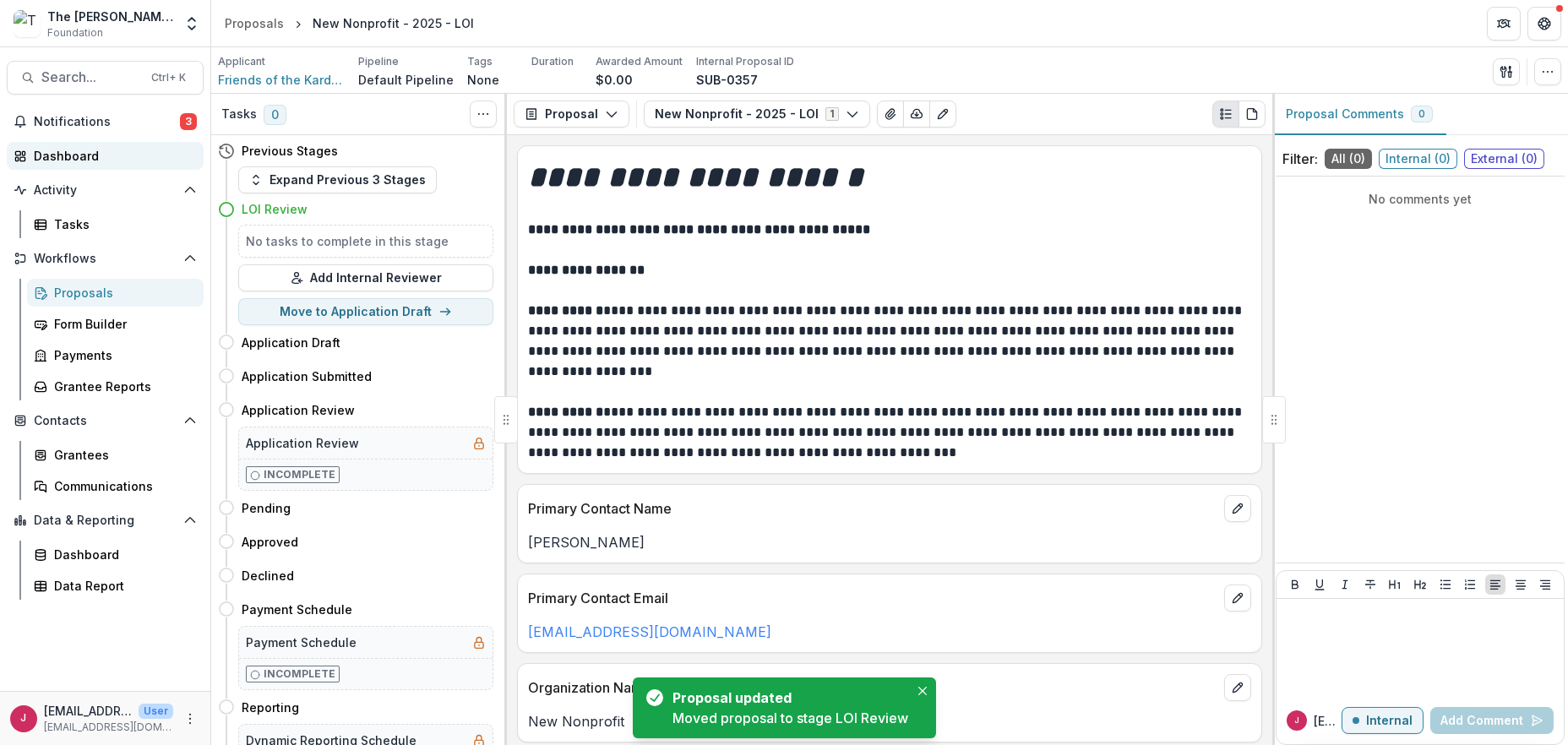
click at [76, 152] on div "Dashboard" at bounding box center [111, 155] width 156 height 18
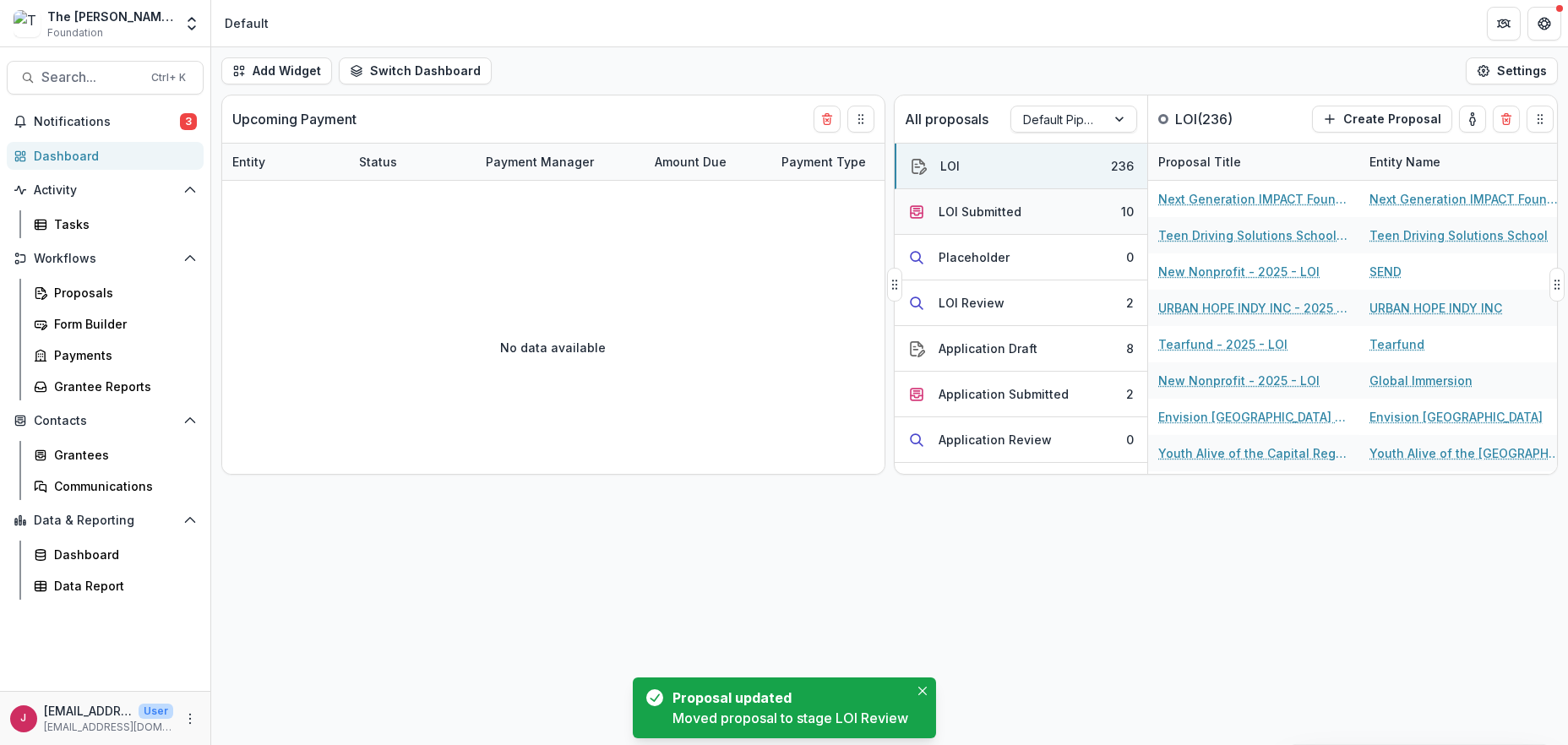
click at [995, 210] on div "LOI Submitted" at bounding box center [980, 211] width 82 height 18
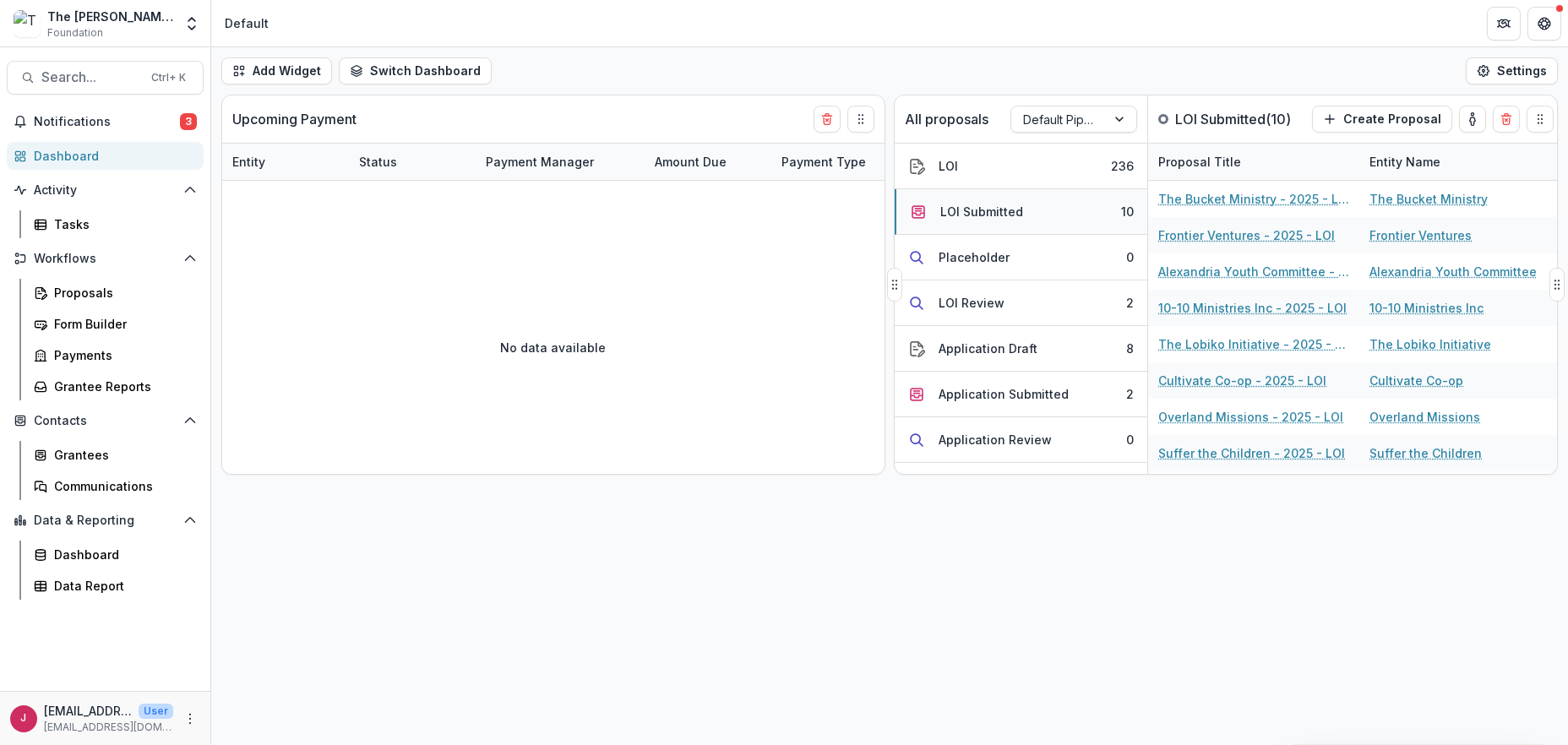
click at [1049, 207] on button "LOI Submitted 10" at bounding box center [1020, 212] width 252 height 46
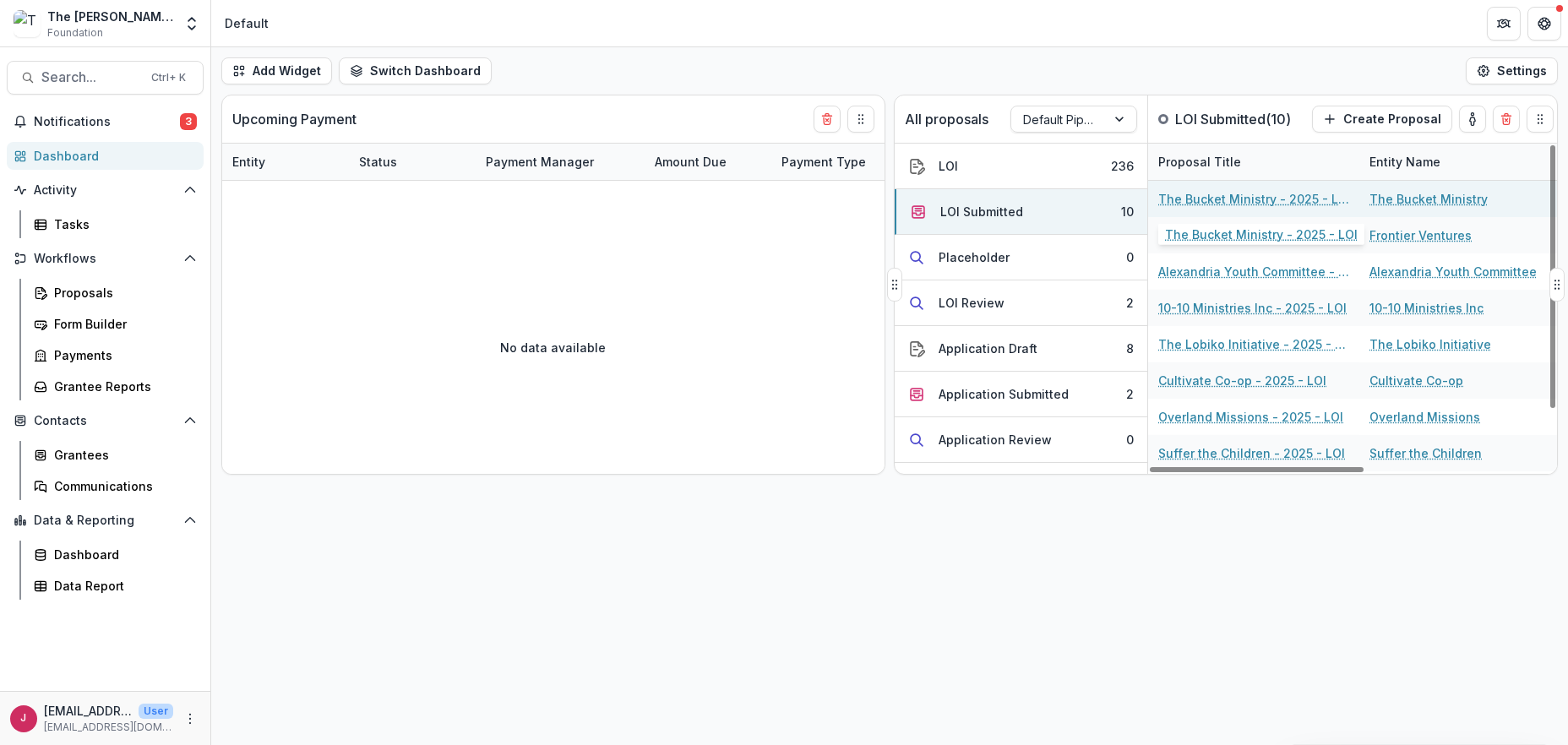
click at [1167, 201] on link "The Bucket Ministry - 2025 - LOI" at bounding box center [1253, 198] width 191 height 18
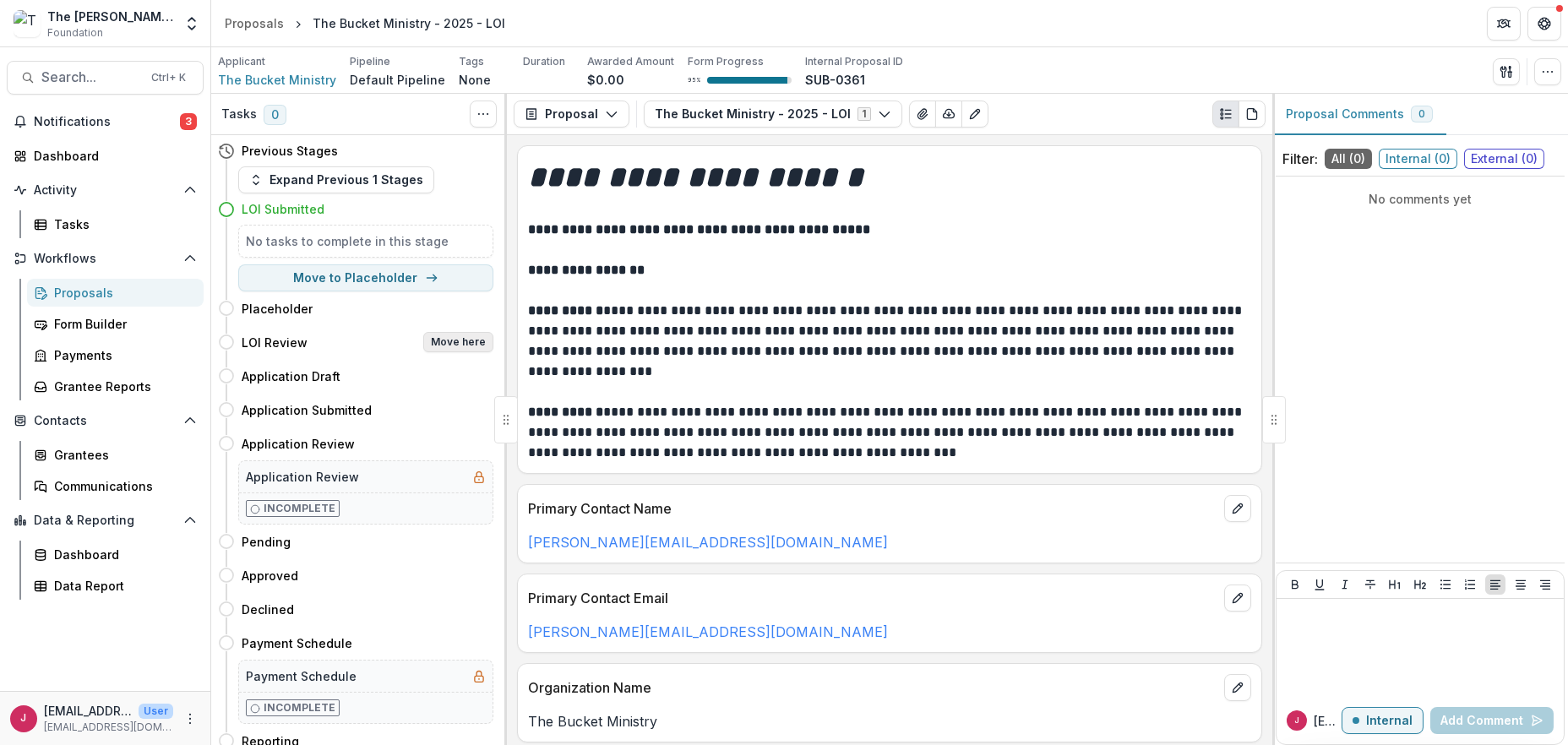
click at [430, 339] on button "Move here" at bounding box center [457, 341] width 70 height 20
select select "**********"
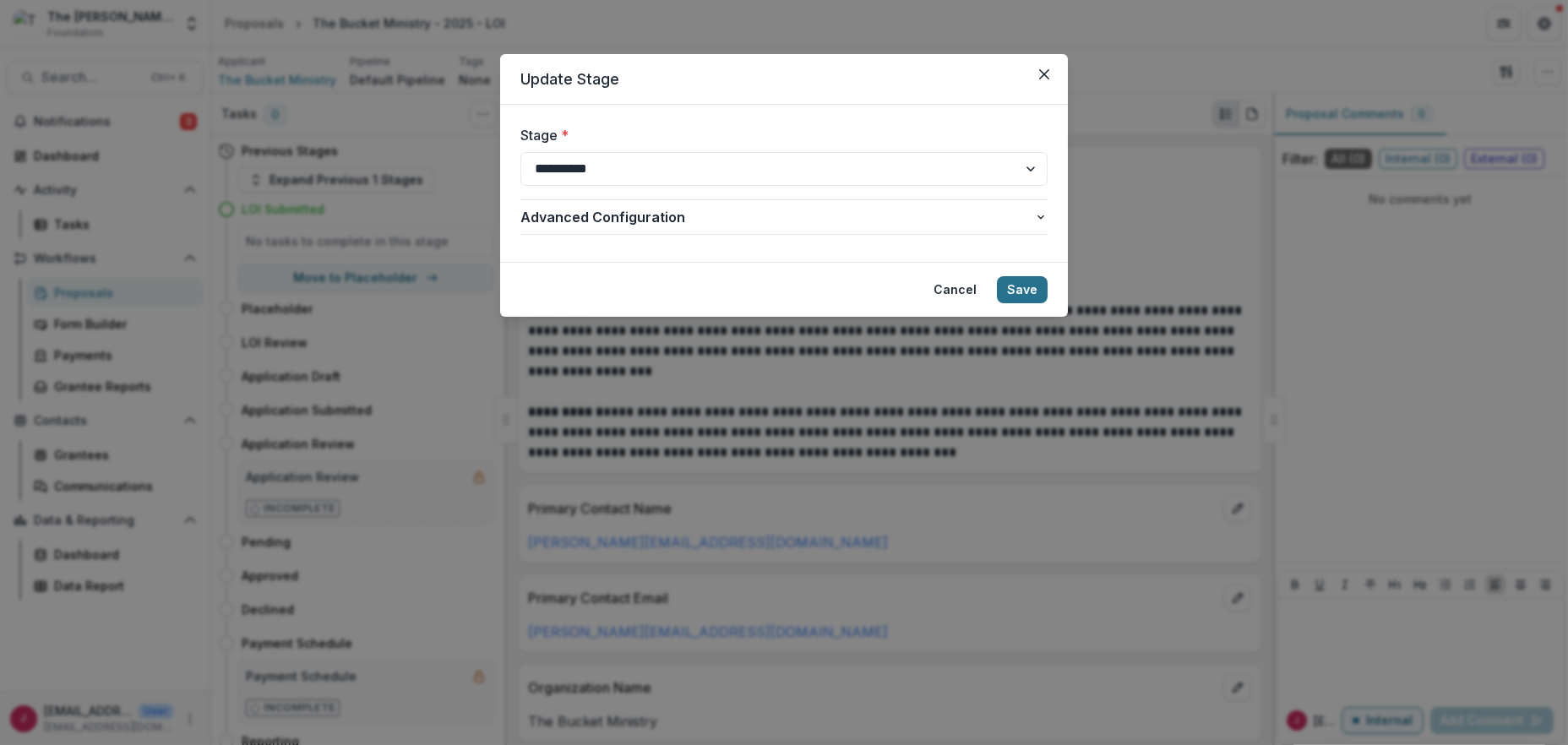
click at [1019, 284] on button "Save" at bounding box center [1022, 290] width 51 height 27
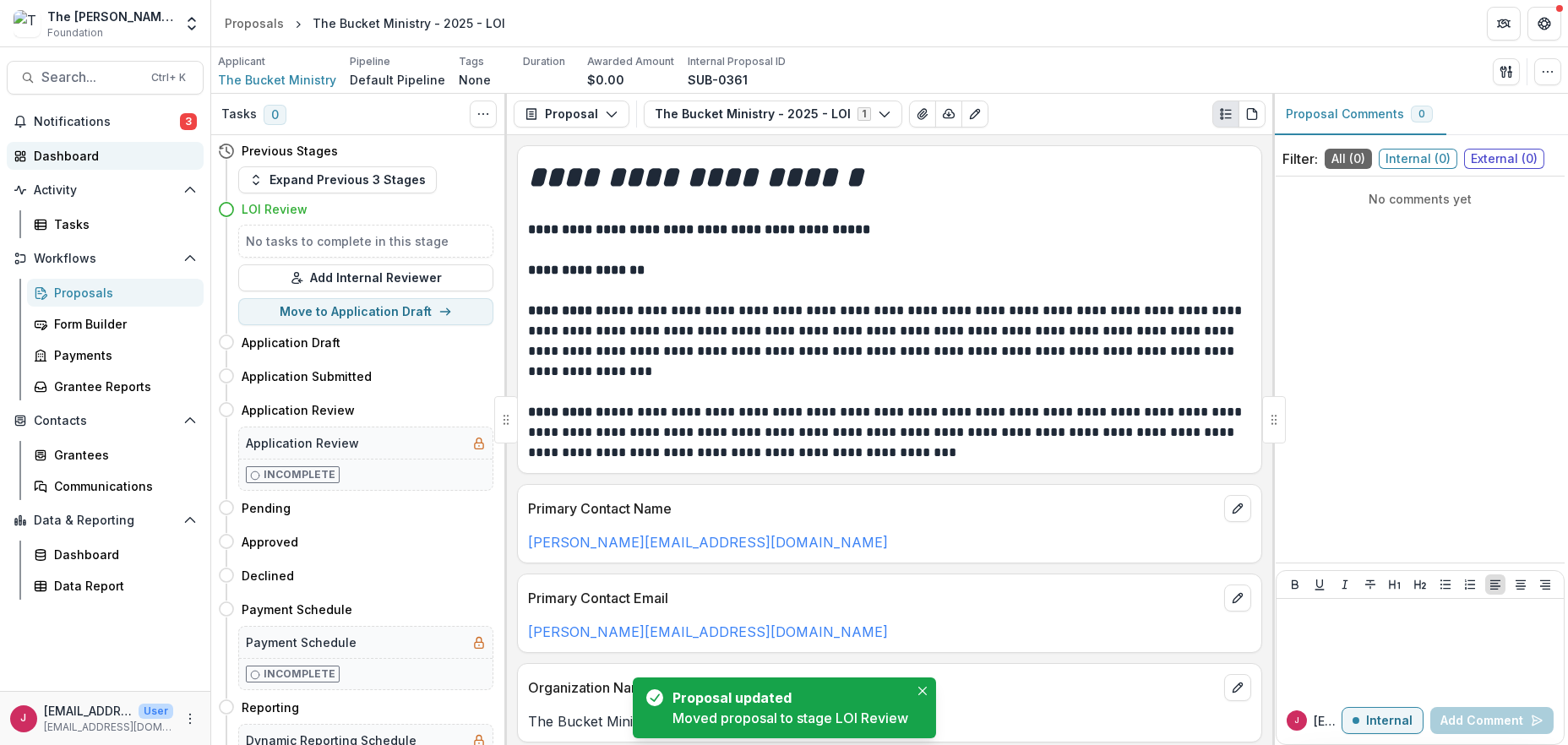
click at [77, 151] on div "Dashboard" at bounding box center [111, 155] width 156 height 18
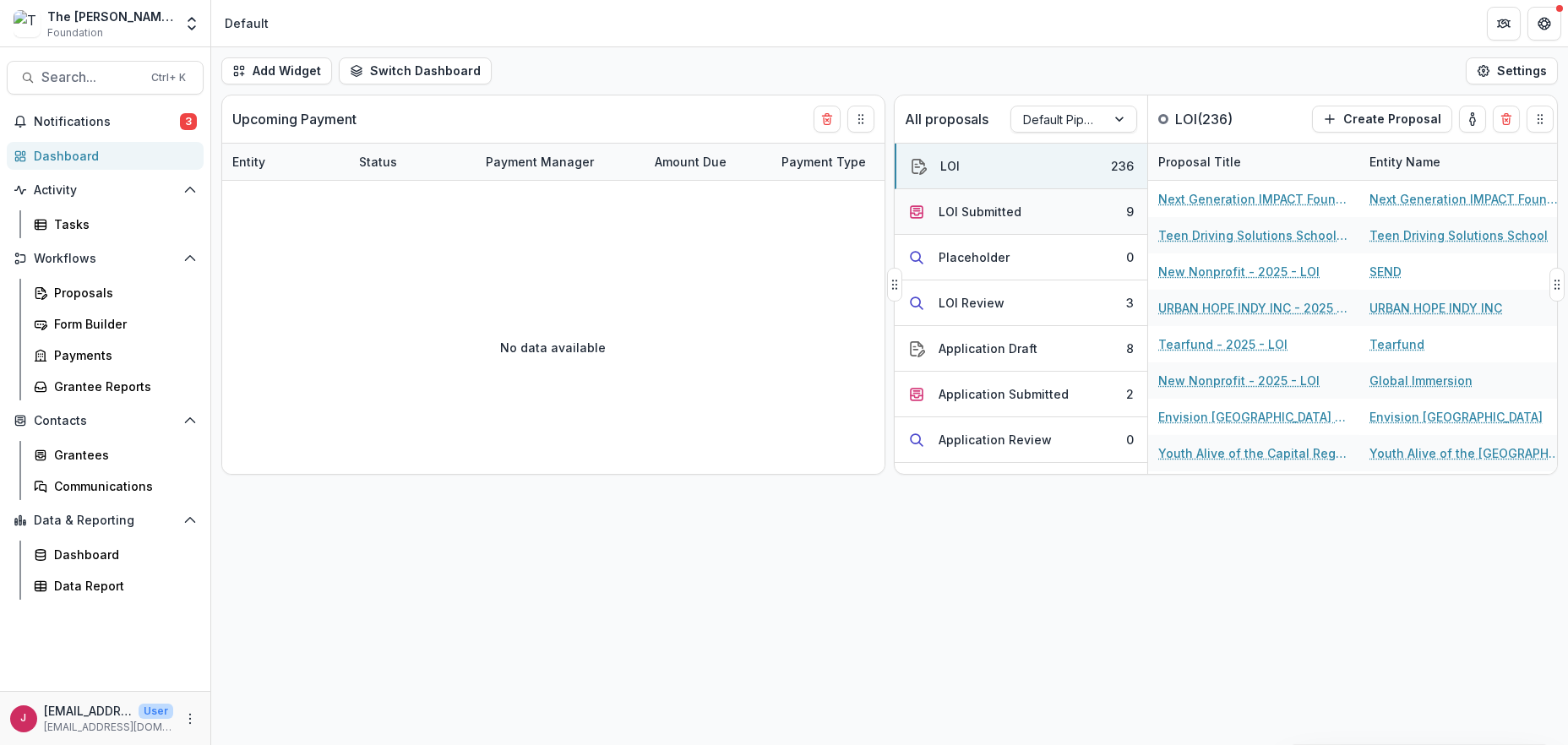
drag, startPoint x: 975, startPoint y: 213, endPoint x: 991, endPoint y: 209, distance: 16.5
click at [976, 213] on div "LOI Submitted" at bounding box center [980, 211] width 82 height 18
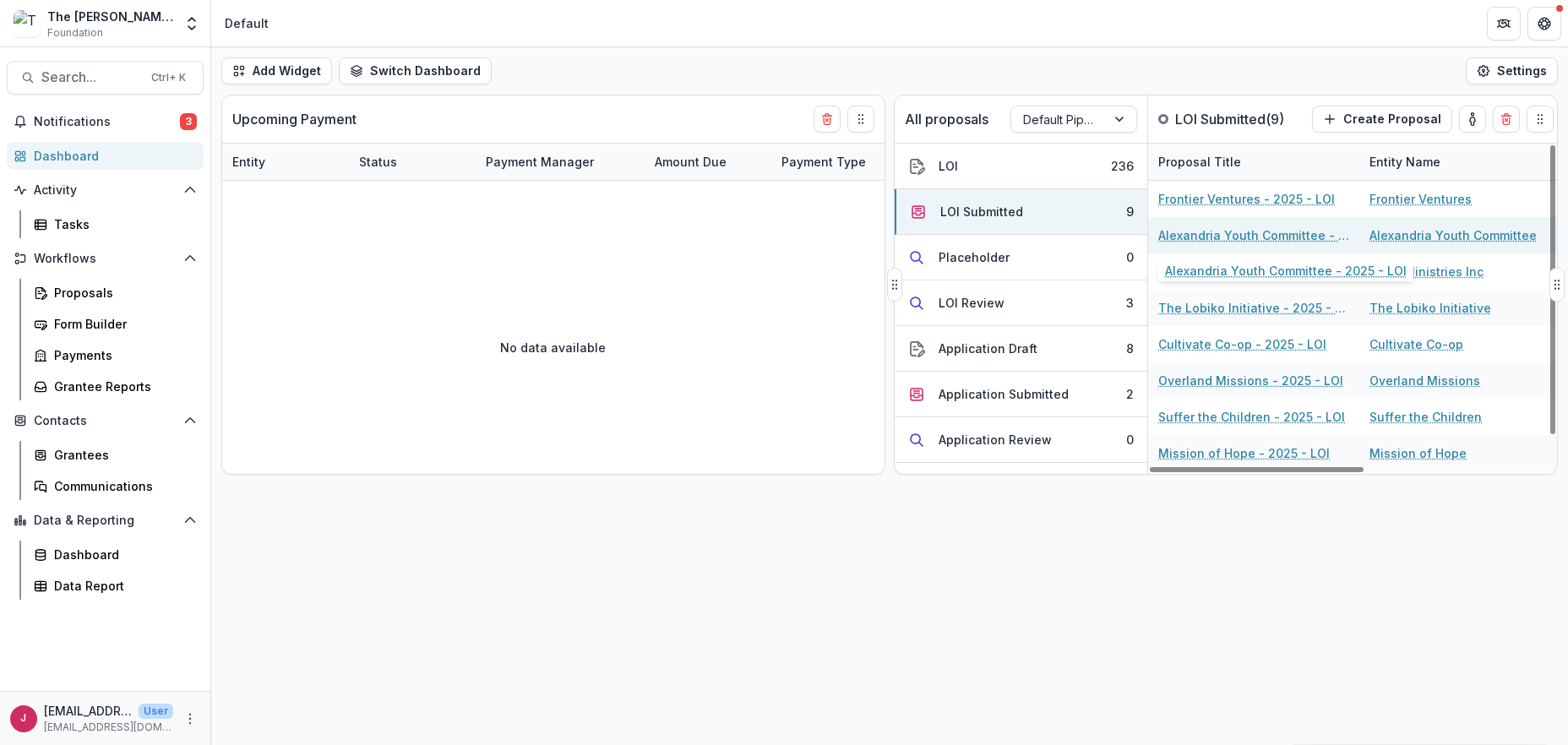
click at [1182, 238] on link "Alexandria Youth Committee - 2025 - LOI" at bounding box center [1253, 235] width 191 height 18
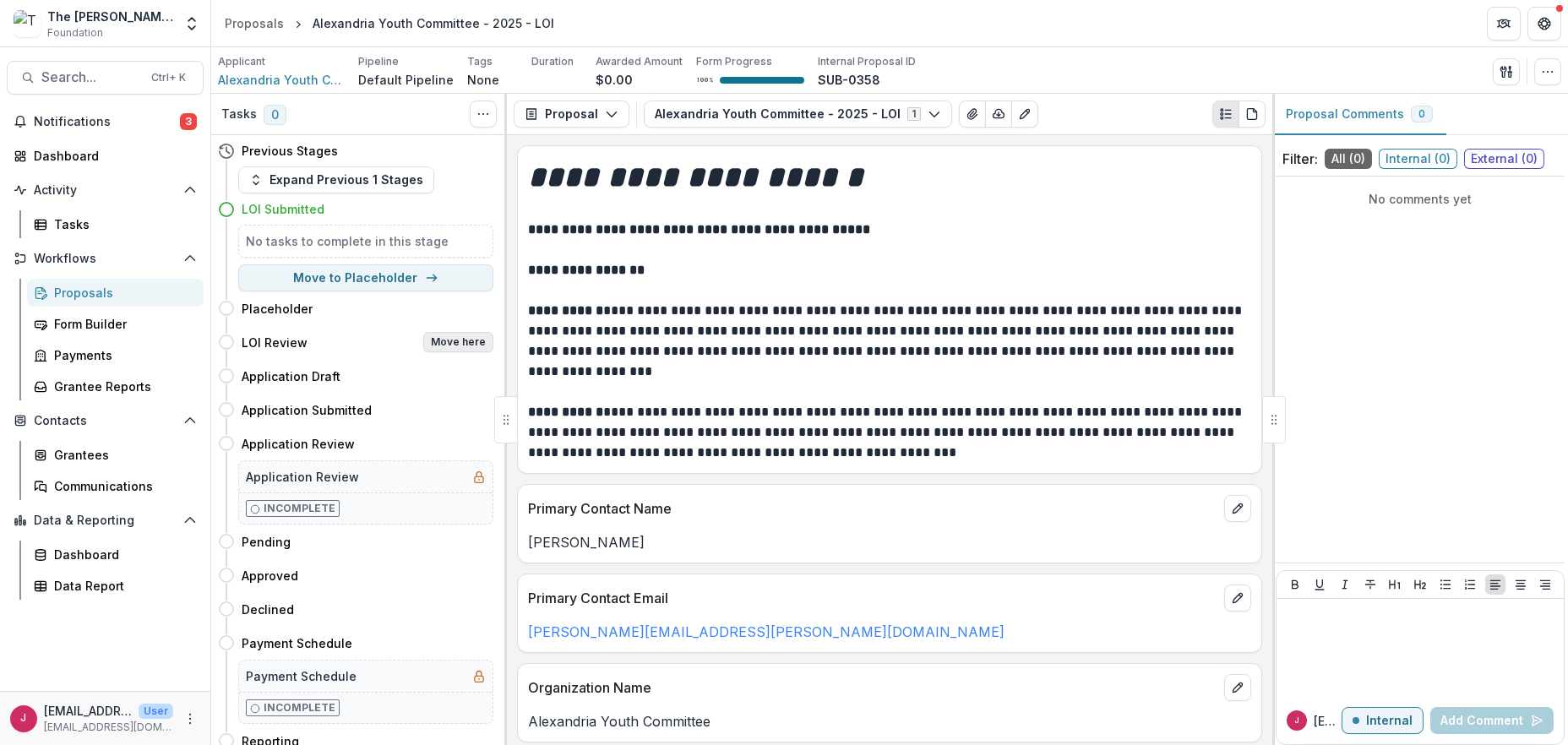
click at [442, 341] on button "Move here" at bounding box center [457, 341] width 70 height 20
select select "**********"
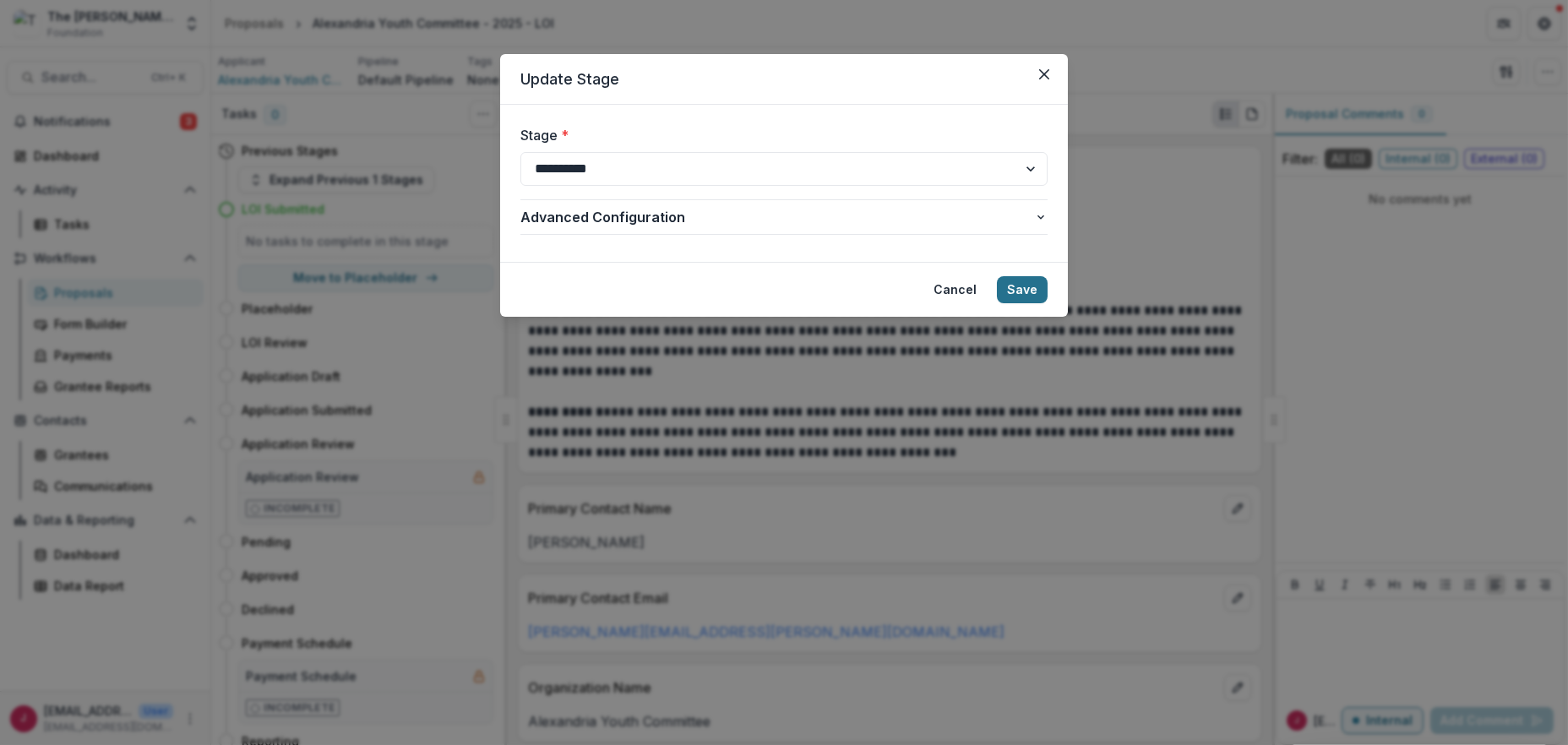
click at [1010, 280] on button "Save" at bounding box center [1022, 290] width 51 height 27
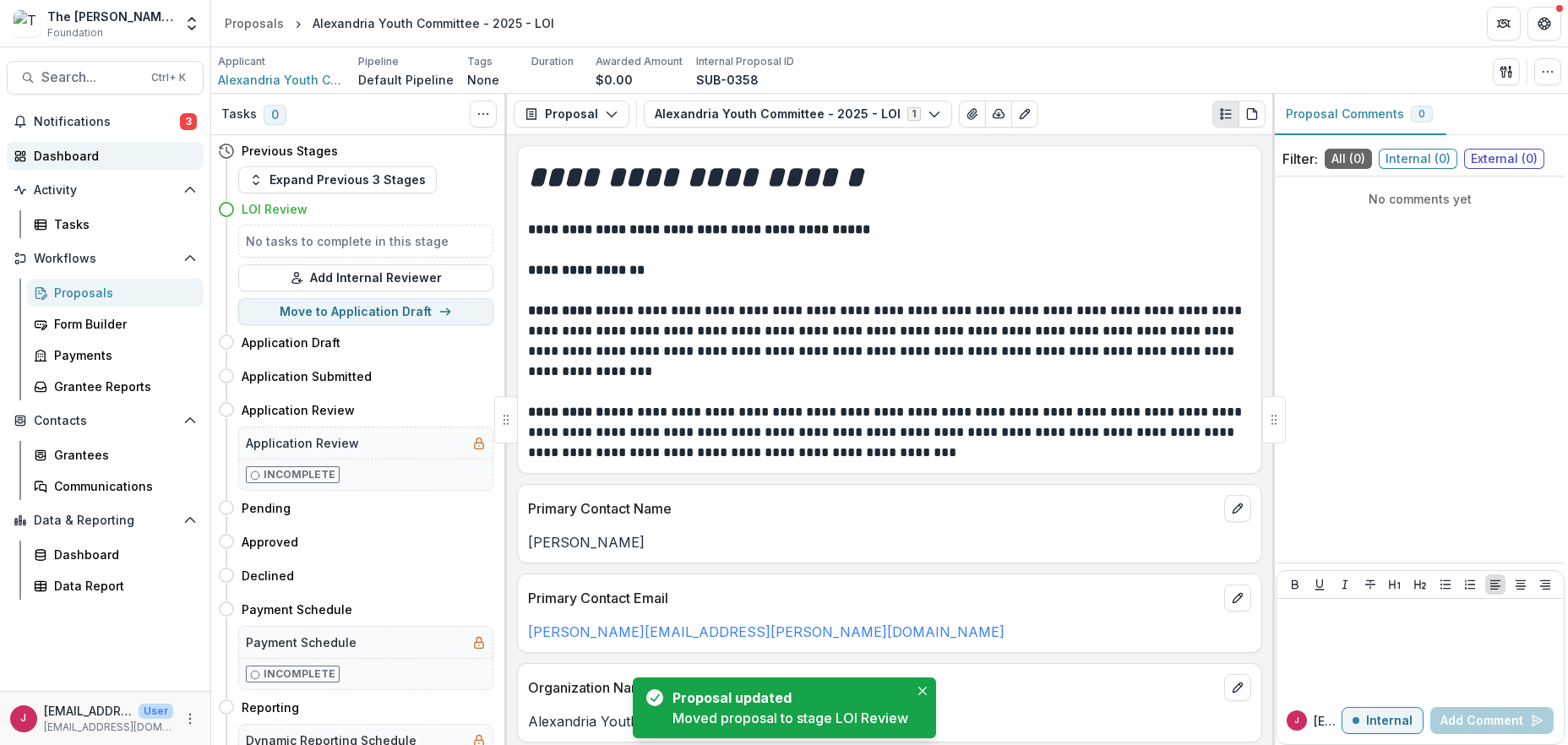
click at [73, 156] on div "Dashboard" at bounding box center [111, 155] width 156 height 18
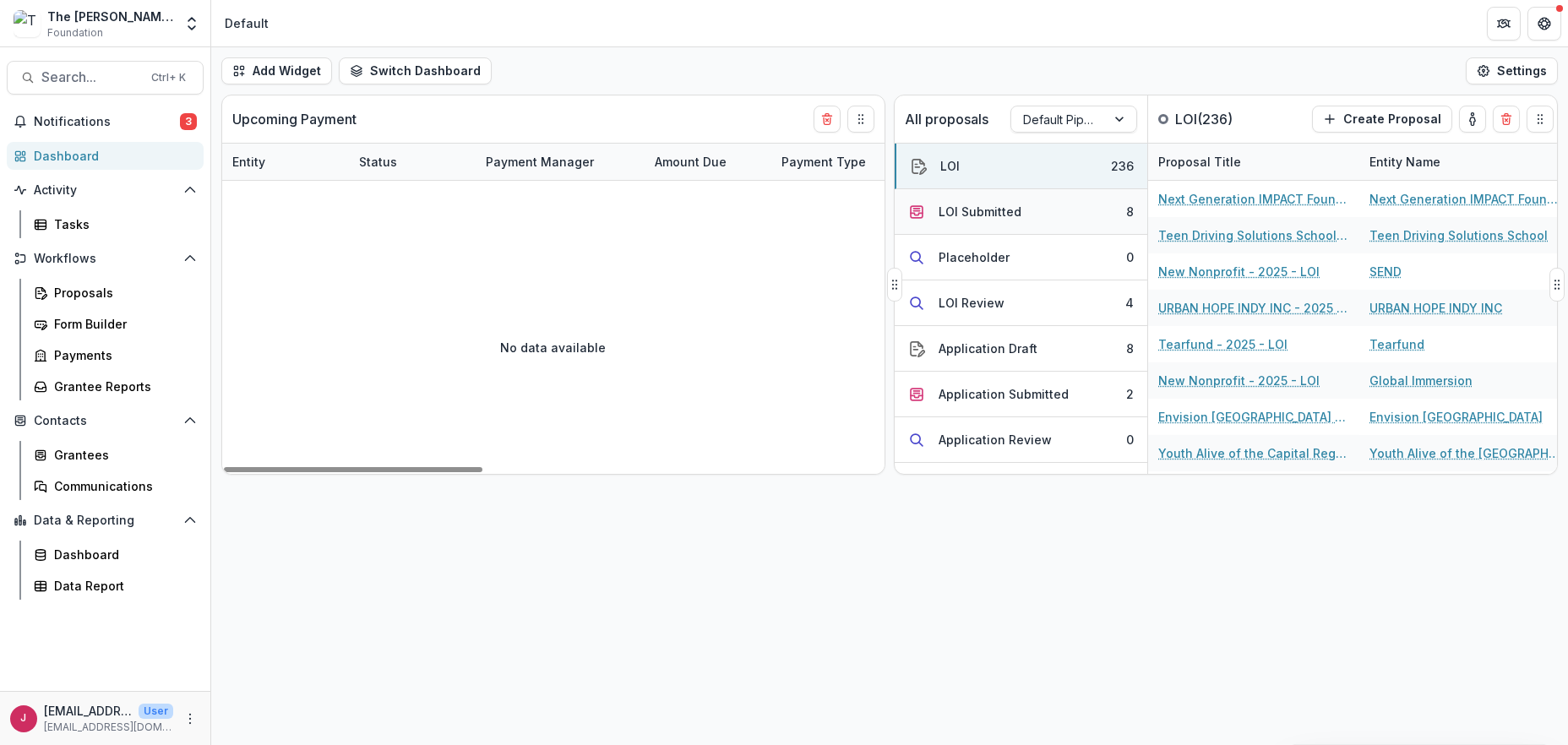
click at [969, 216] on div "LOI Submitted" at bounding box center [980, 211] width 82 height 18
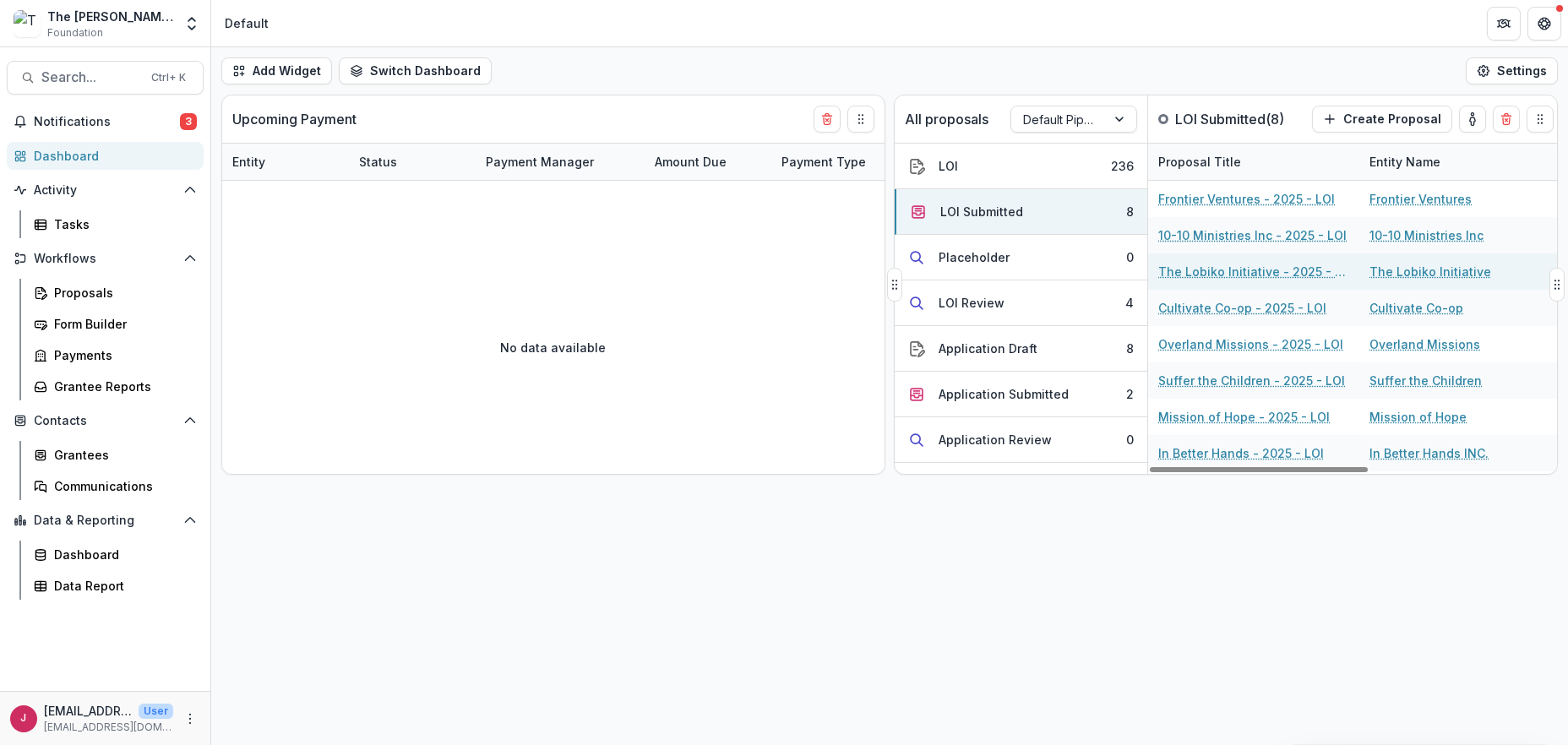
click at [1204, 267] on link "The Lobiko Initiative - 2025 - LOI" at bounding box center [1253, 271] width 191 height 18
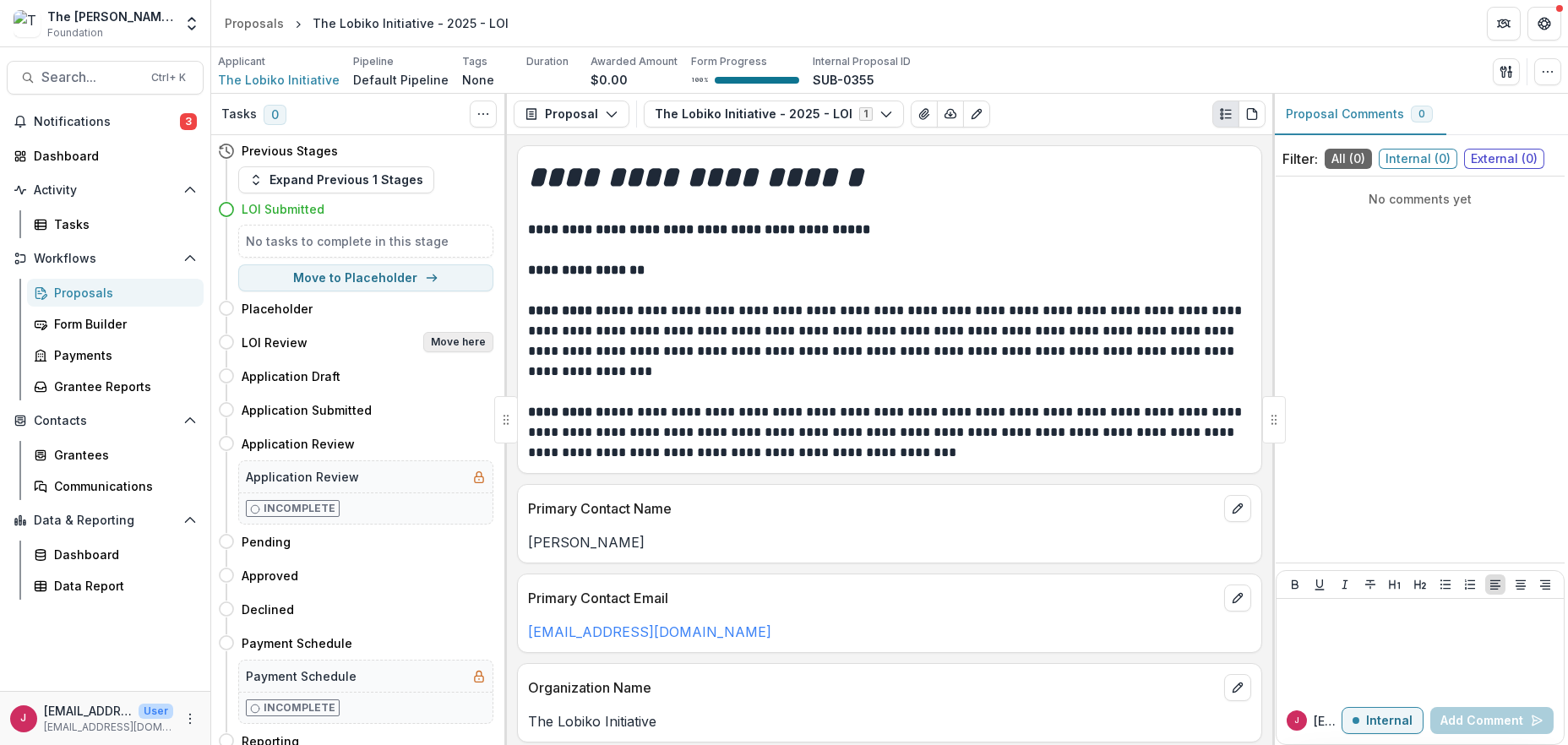
click at [444, 344] on button "Move here" at bounding box center [457, 341] width 70 height 20
select select "**********"
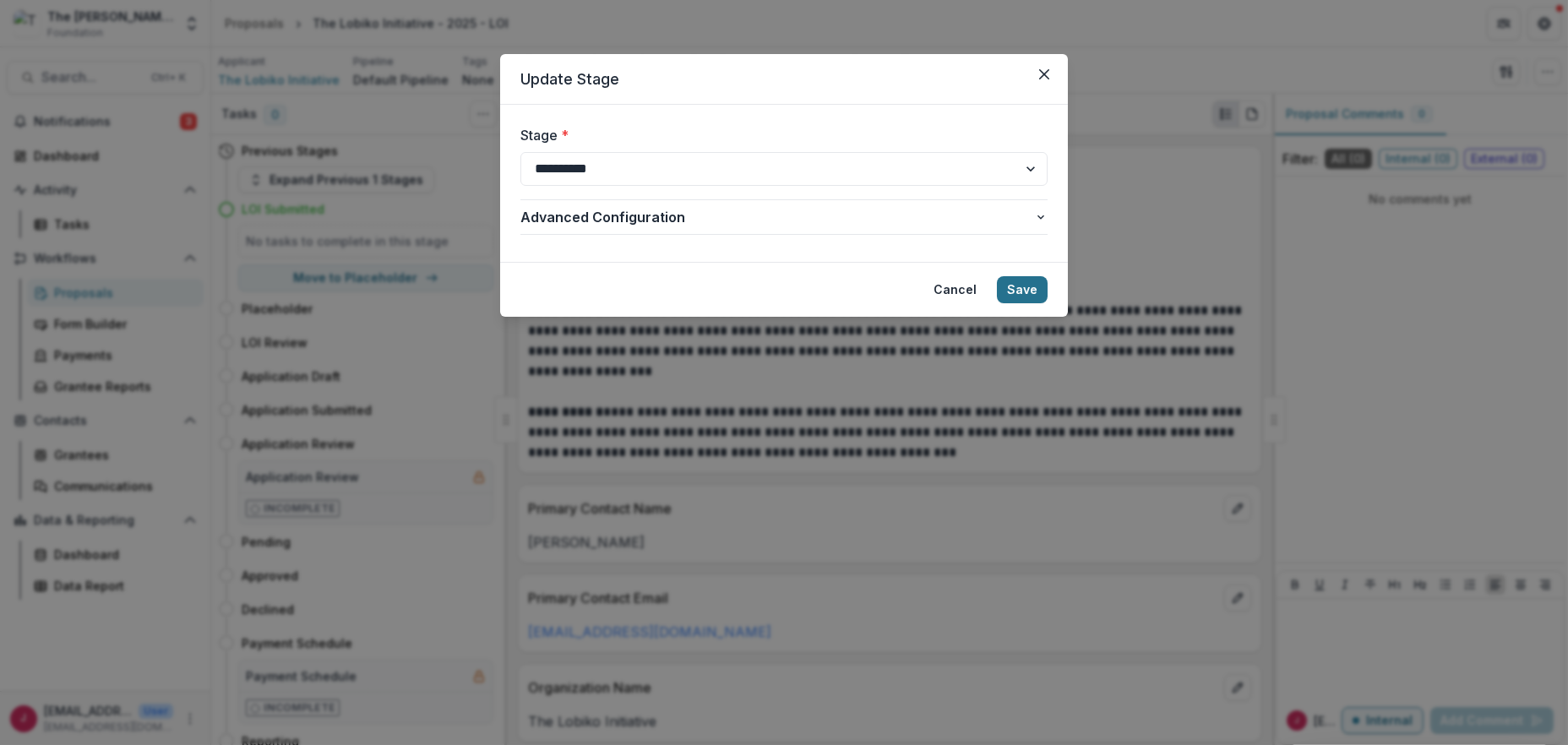
click at [1023, 289] on button "Save" at bounding box center [1022, 290] width 51 height 27
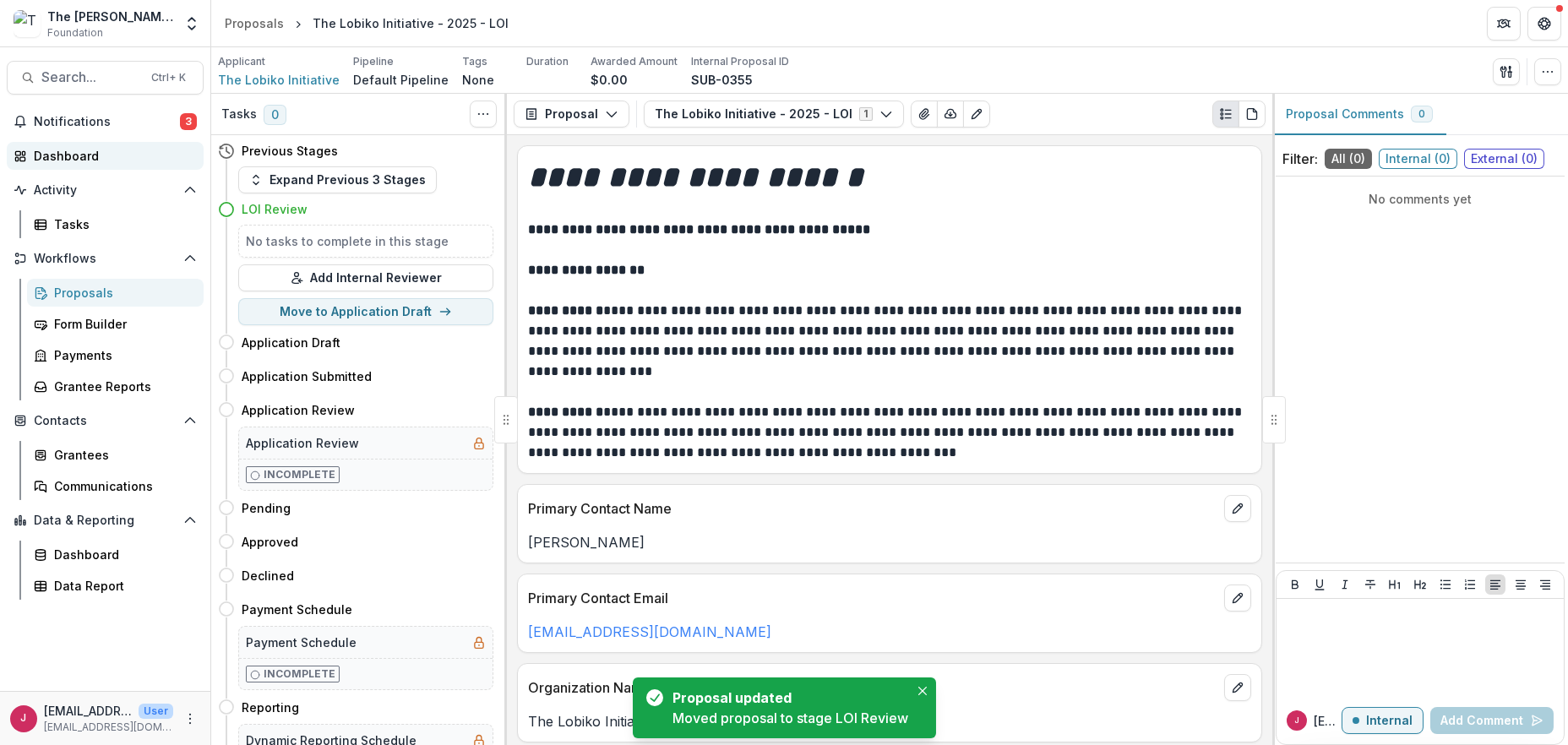
click at [110, 159] on div "Dashboard" at bounding box center [111, 155] width 156 height 18
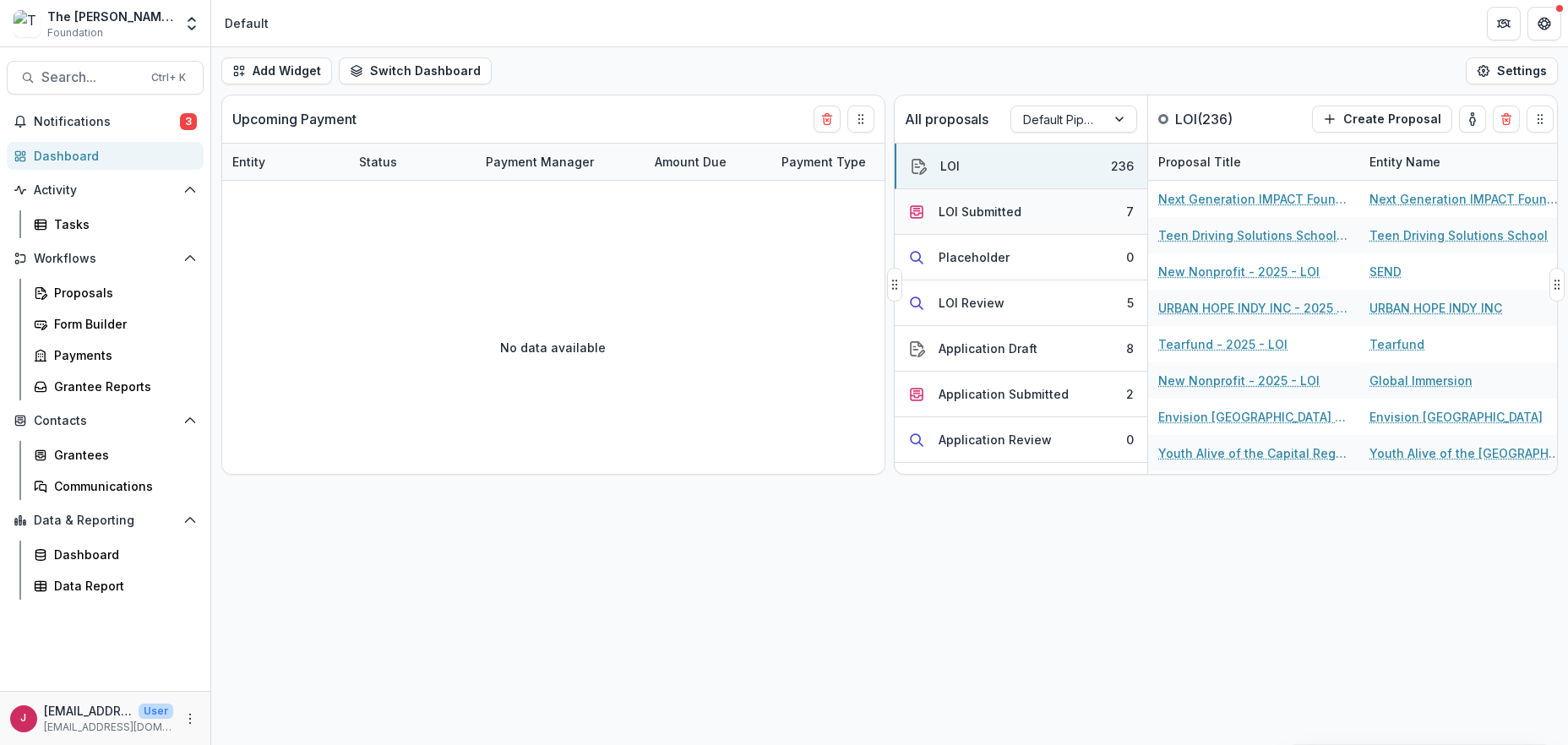
click at [1023, 212] on button "LOI Submitted 7" at bounding box center [1020, 212] width 252 height 46
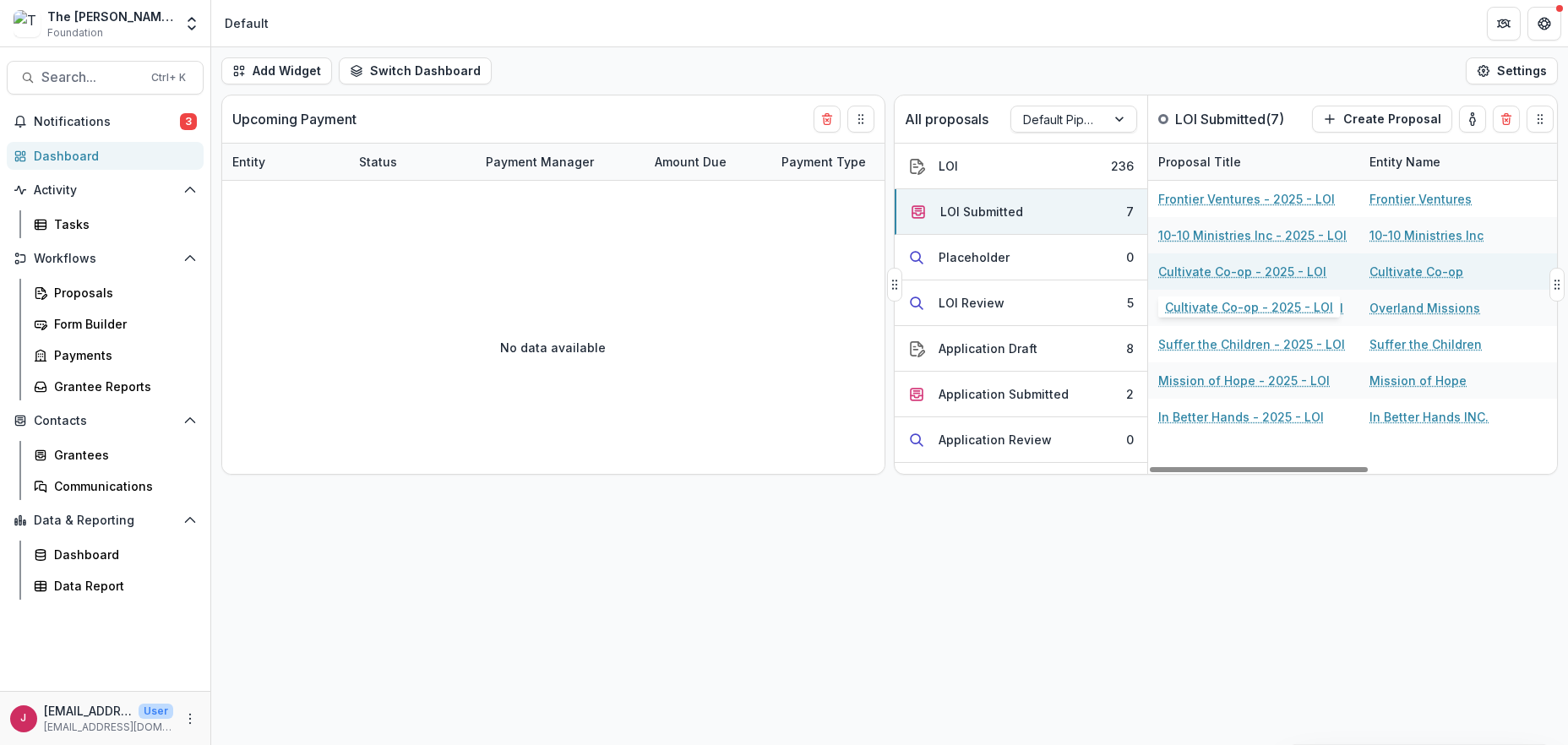
click at [1185, 271] on link "Cultivate Co-op - 2025 - LOI" at bounding box center [1242, 271] width 168 height 18
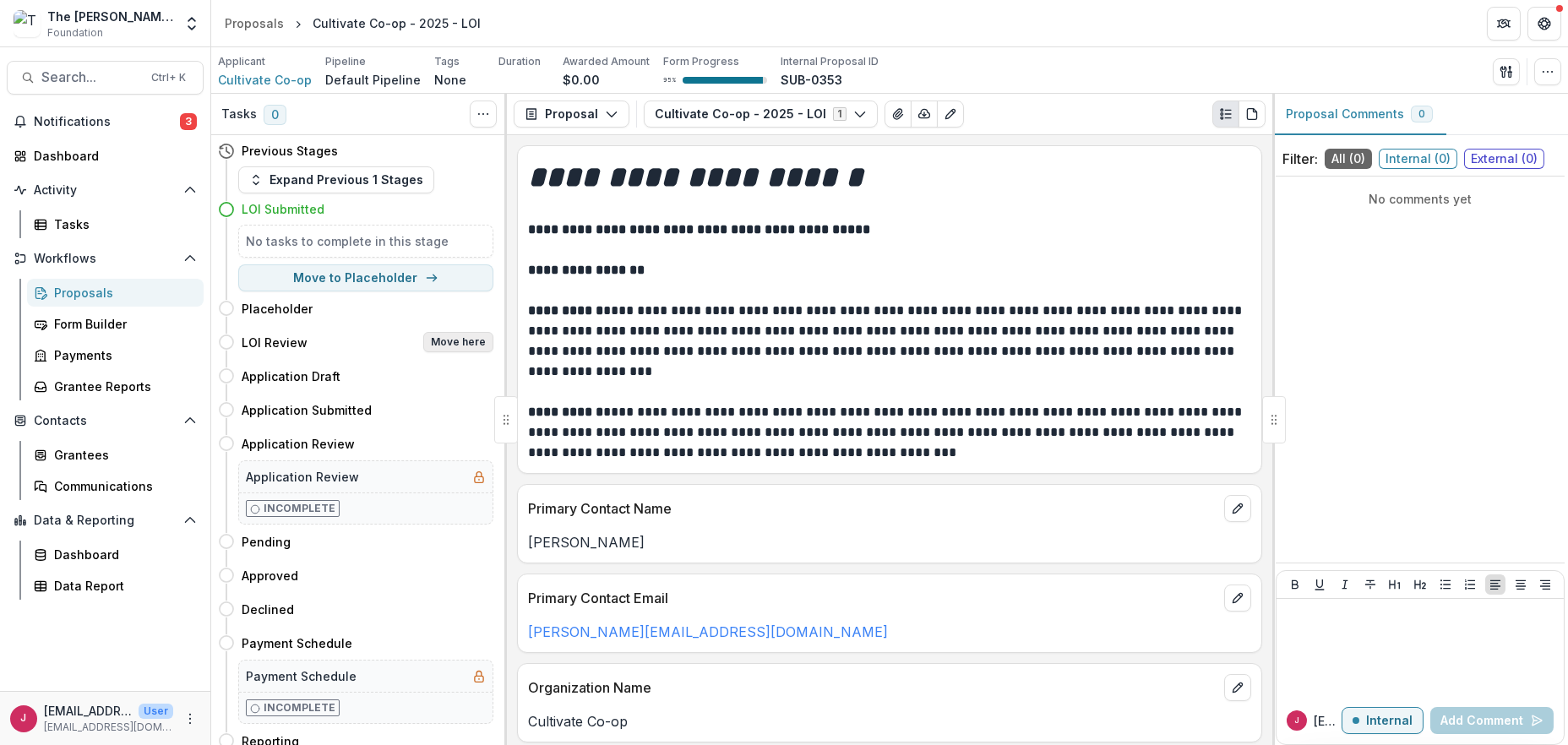
click at [471, 338] on button "Move here" at bounding box center [457, 341] width 70 height 20
select select "**********"
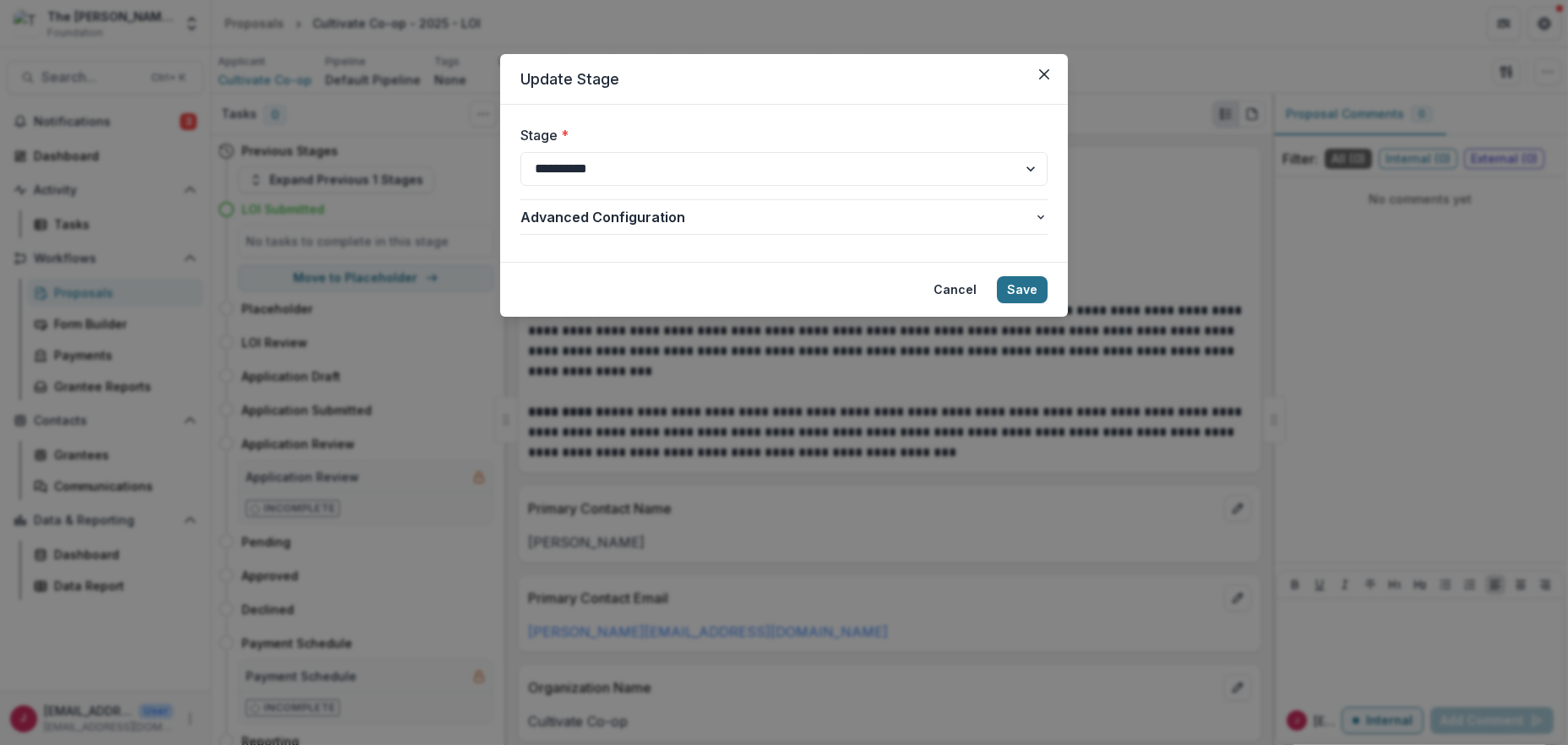
click at [1017, 287] on button "Save" at bounding box center [1022, 290] width 51 height 27
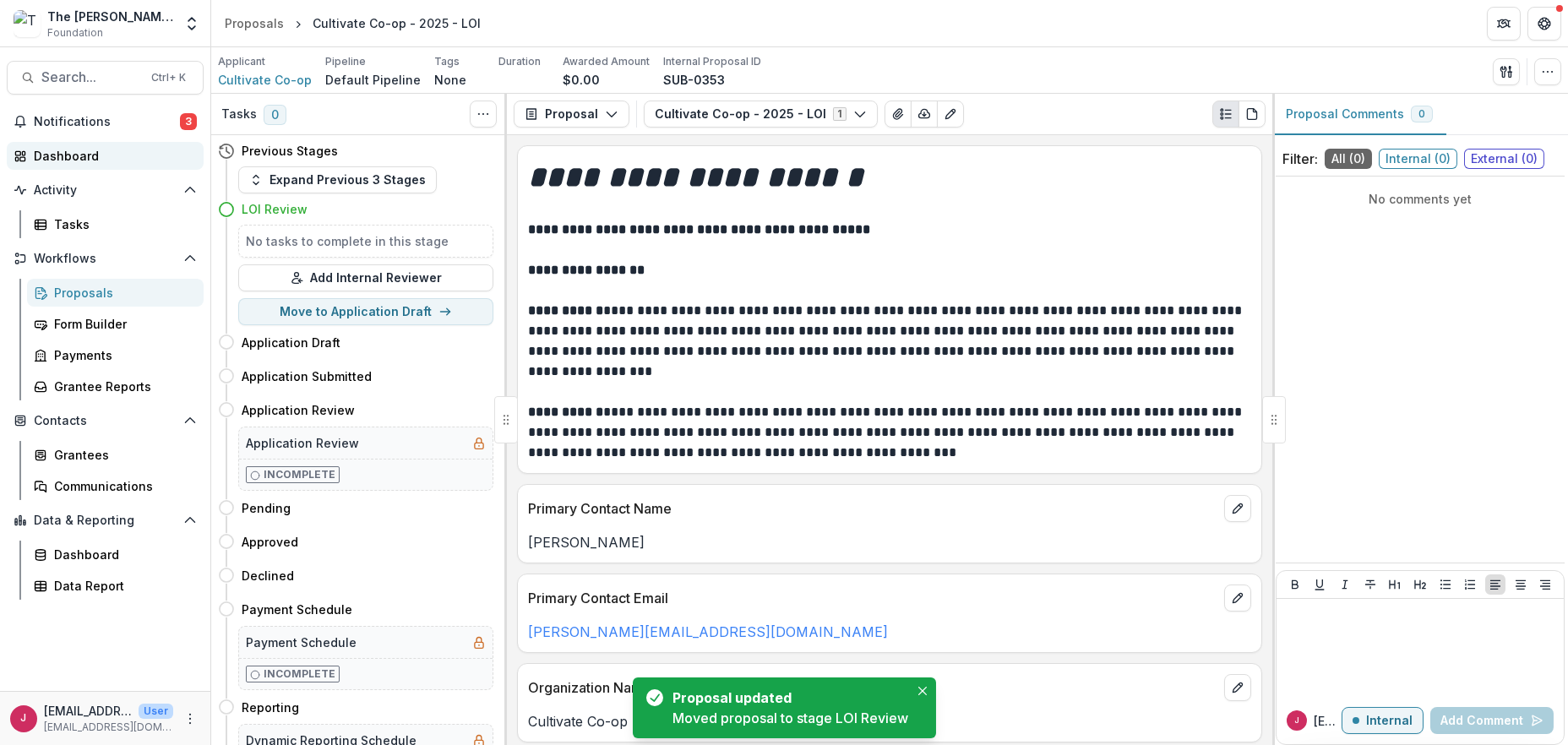
click at [59, 151] on div "Dashboard" at bounding box center [111, 155] width 156 height 18
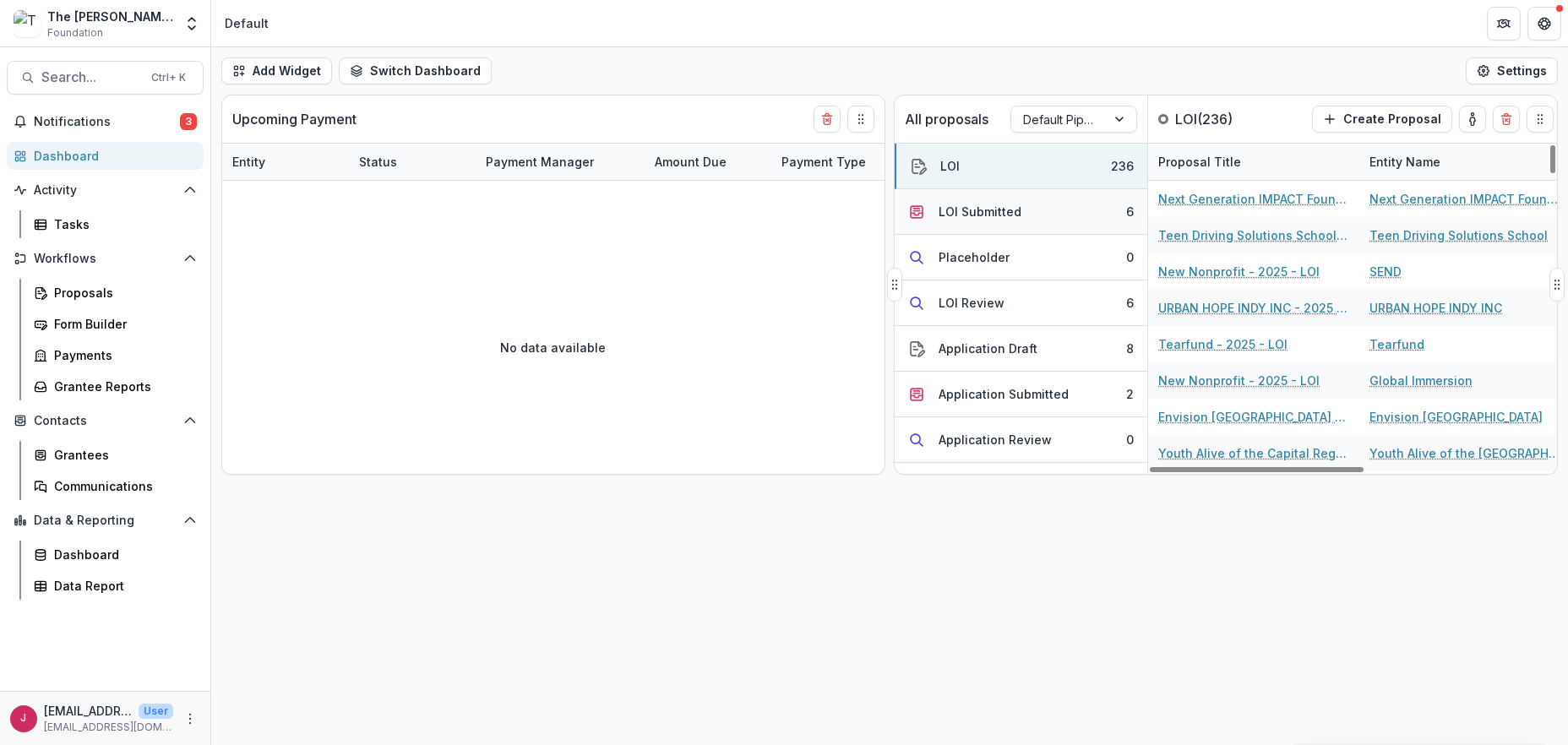
click at [1073, 209] on button "LOI Submitted 6" at bounding box center [1020, 212] width 252 height 46
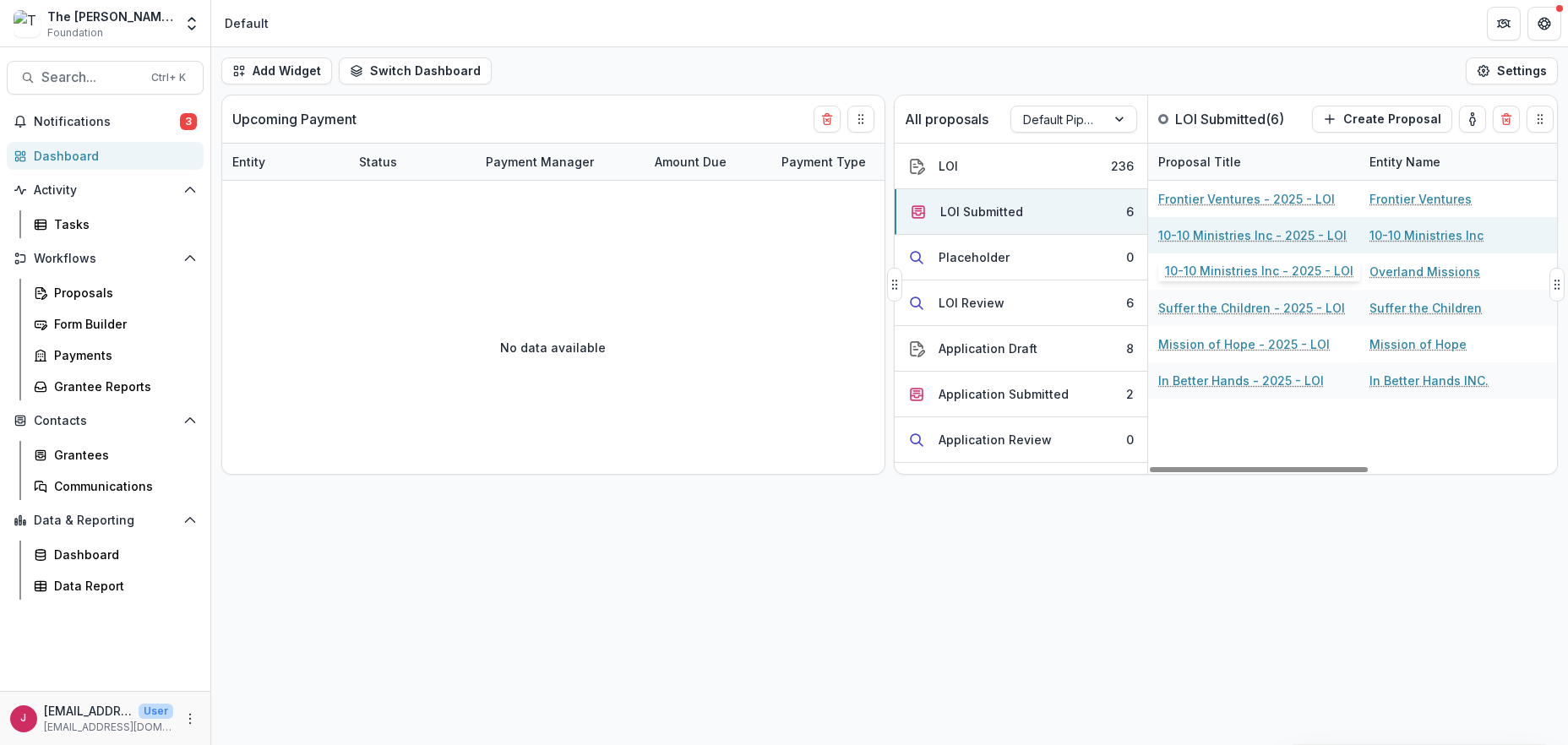
click at [1187, 233] on link "10-10 Ministries Inc - 2025 - LOI" at bounding box center [1252, 235] width 188 height 18
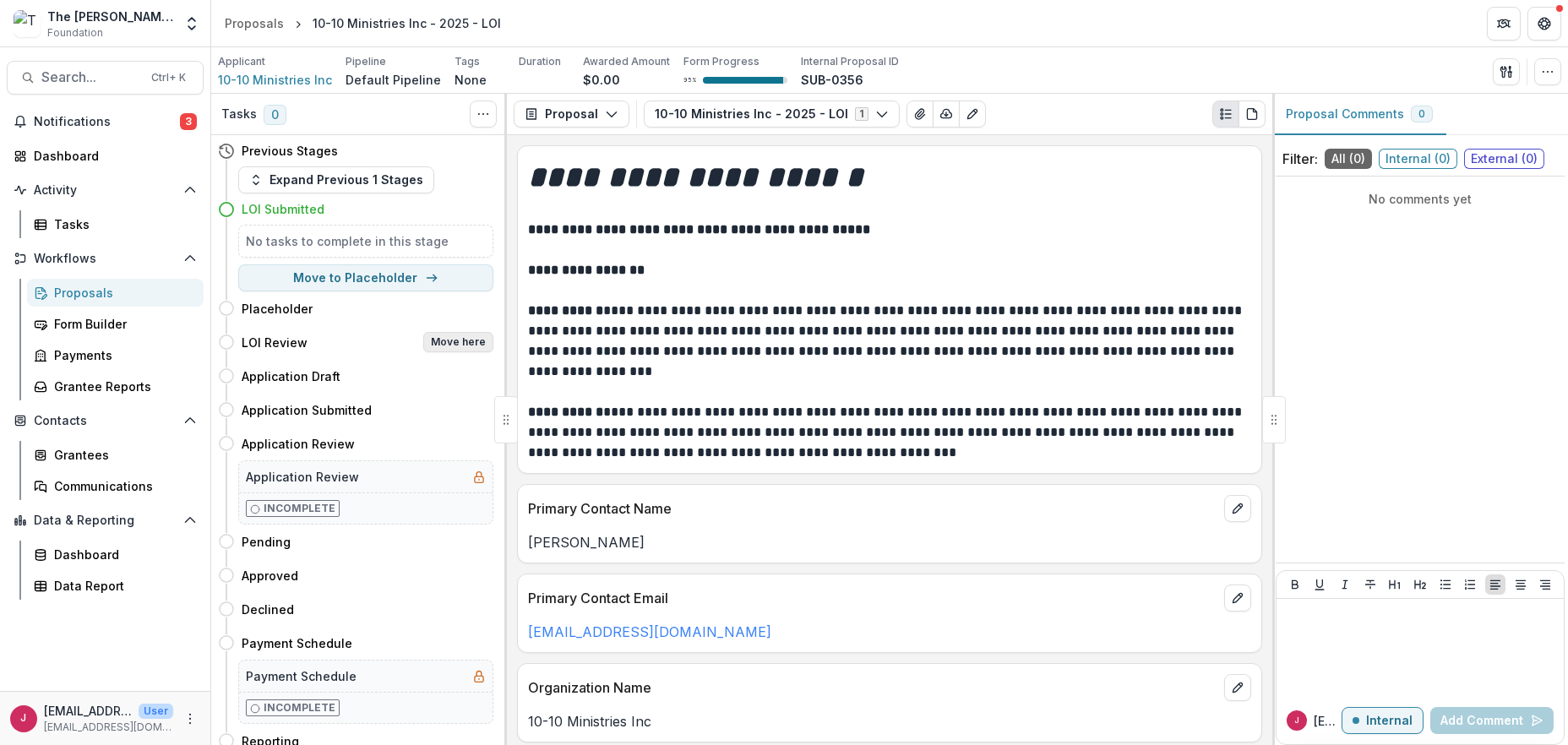
click at [456, 341] on button "Move here" at bounding box center [457, 341] width 70 height 20
select select "**********"
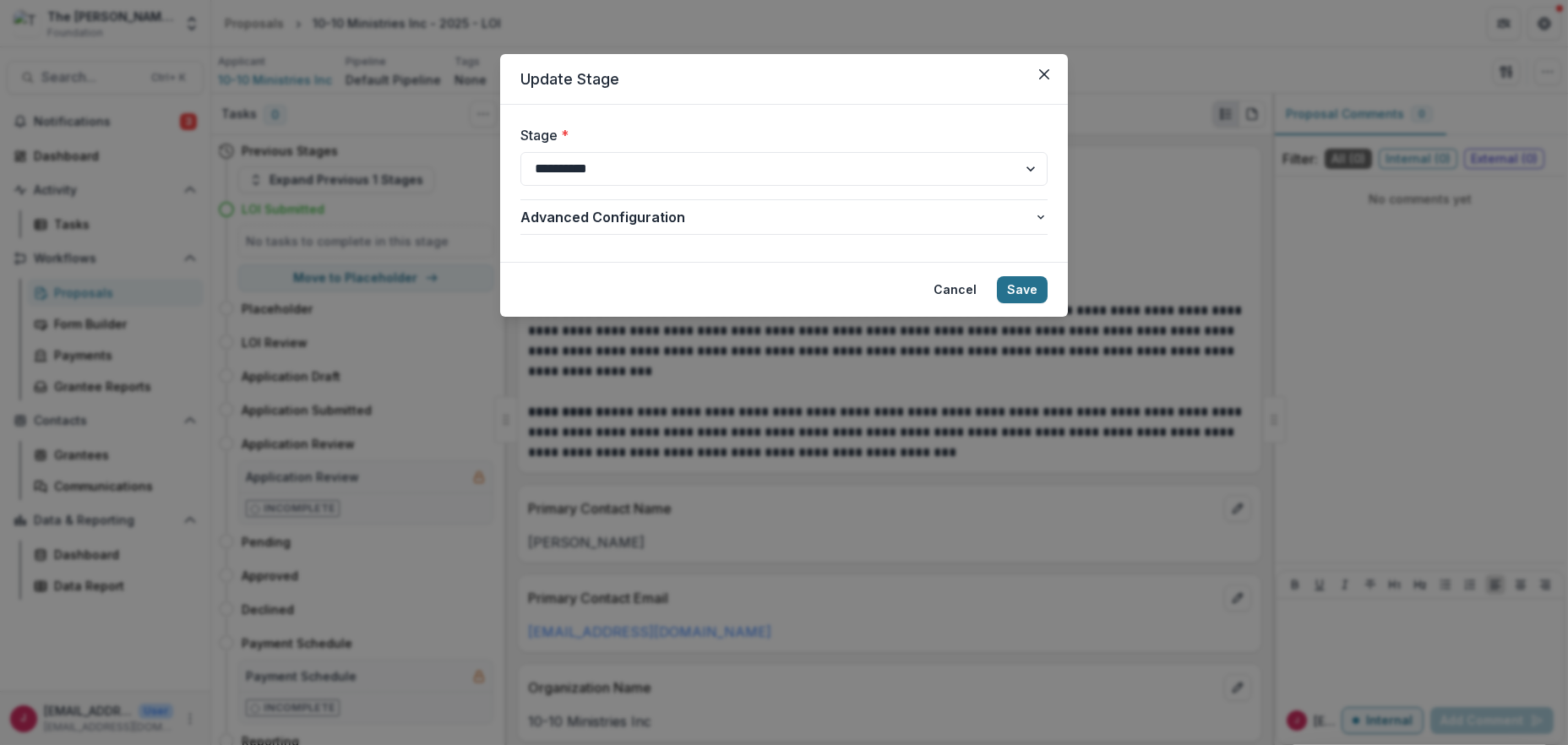
click at [1018, 281] on button "Save" at bounding box center [1022, 290] width 51 height 27
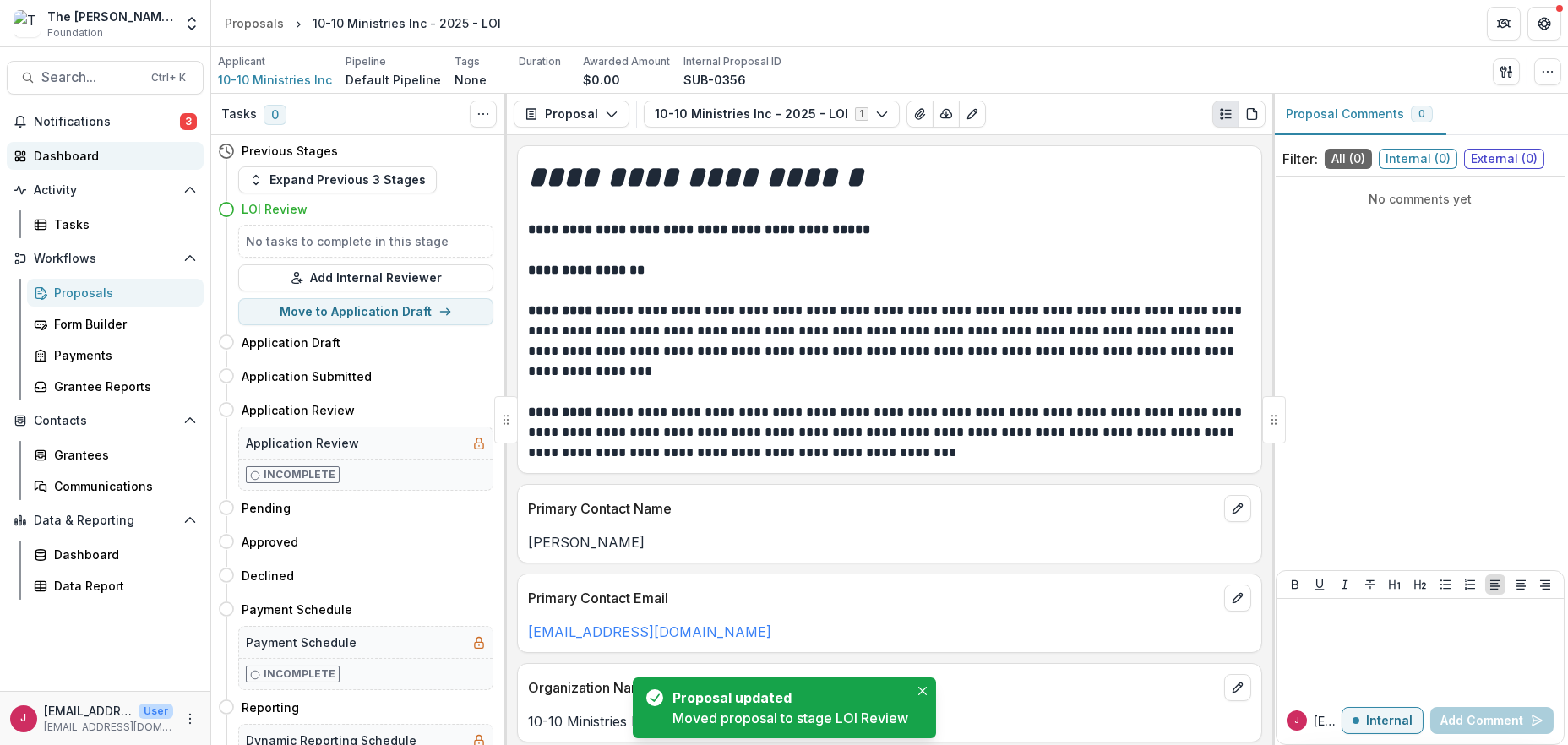
click at [54, 159] on div "Dashboard" at bounding box center [111, 155] width 156 height 18
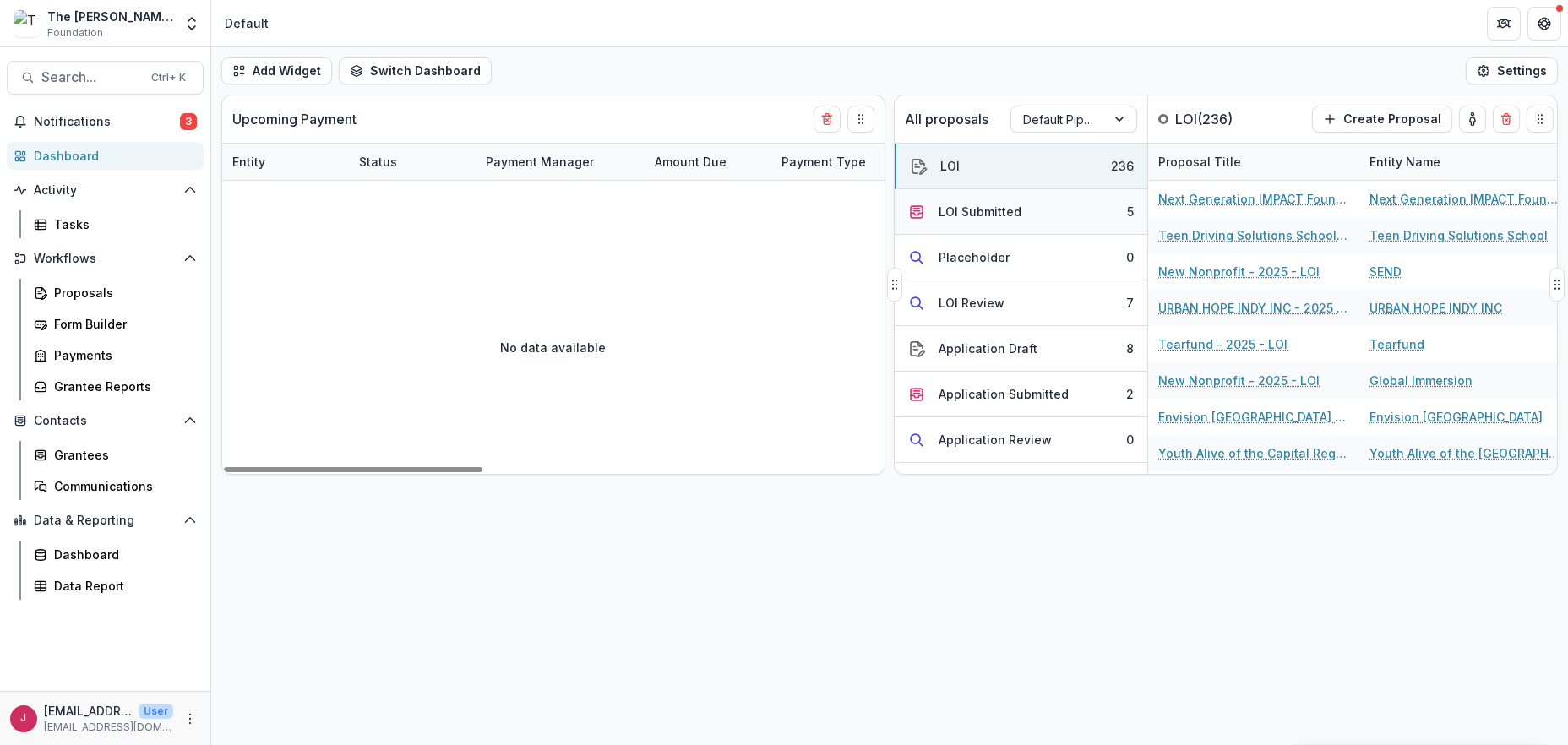
click at [992, 209] on div "LOI Submitted" at bounding box center [980, 211] width 82 height 18
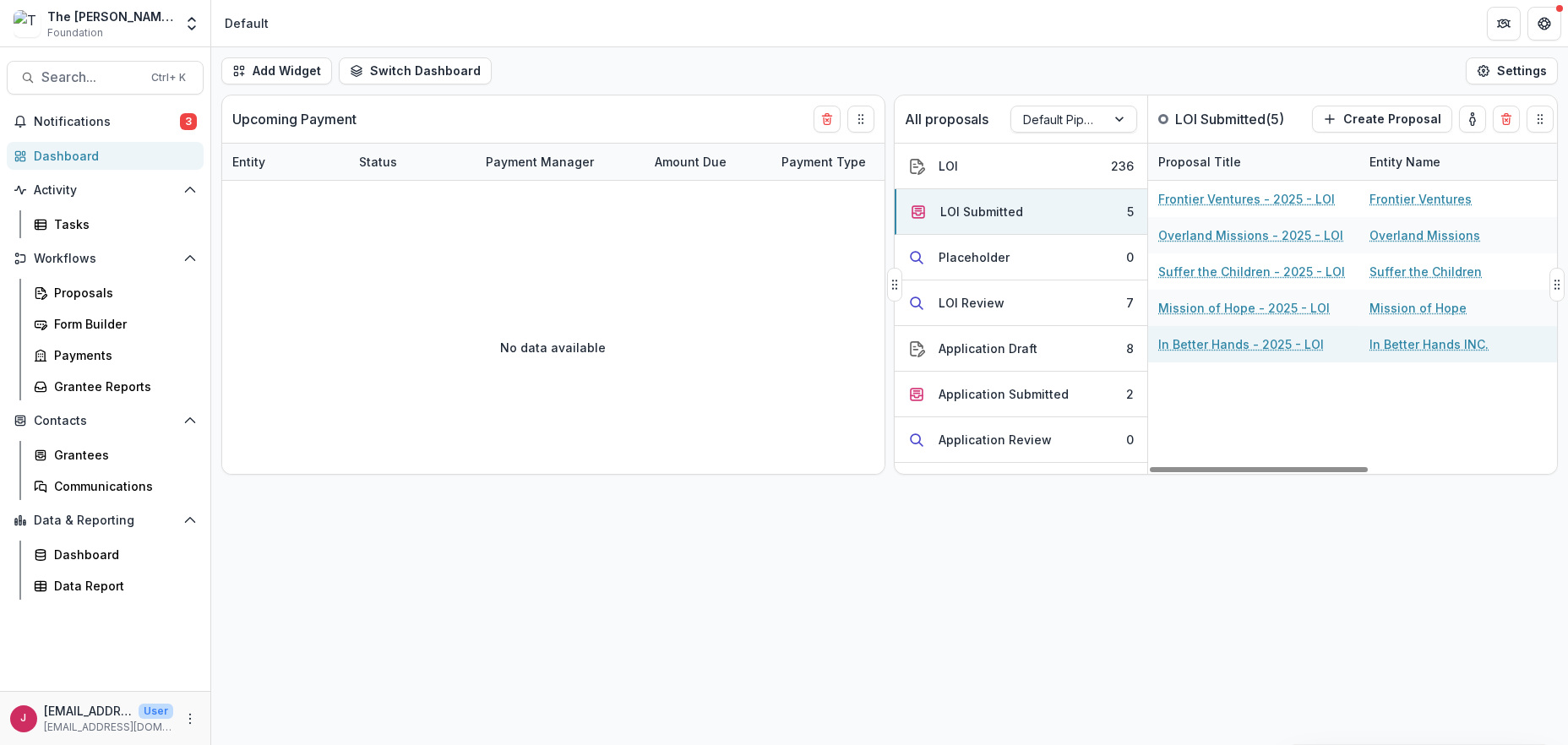
click at [1261, 344] on link "In Better Hands - 2025 - LOI" at bounding box center [1241, 344] width 166 height 18
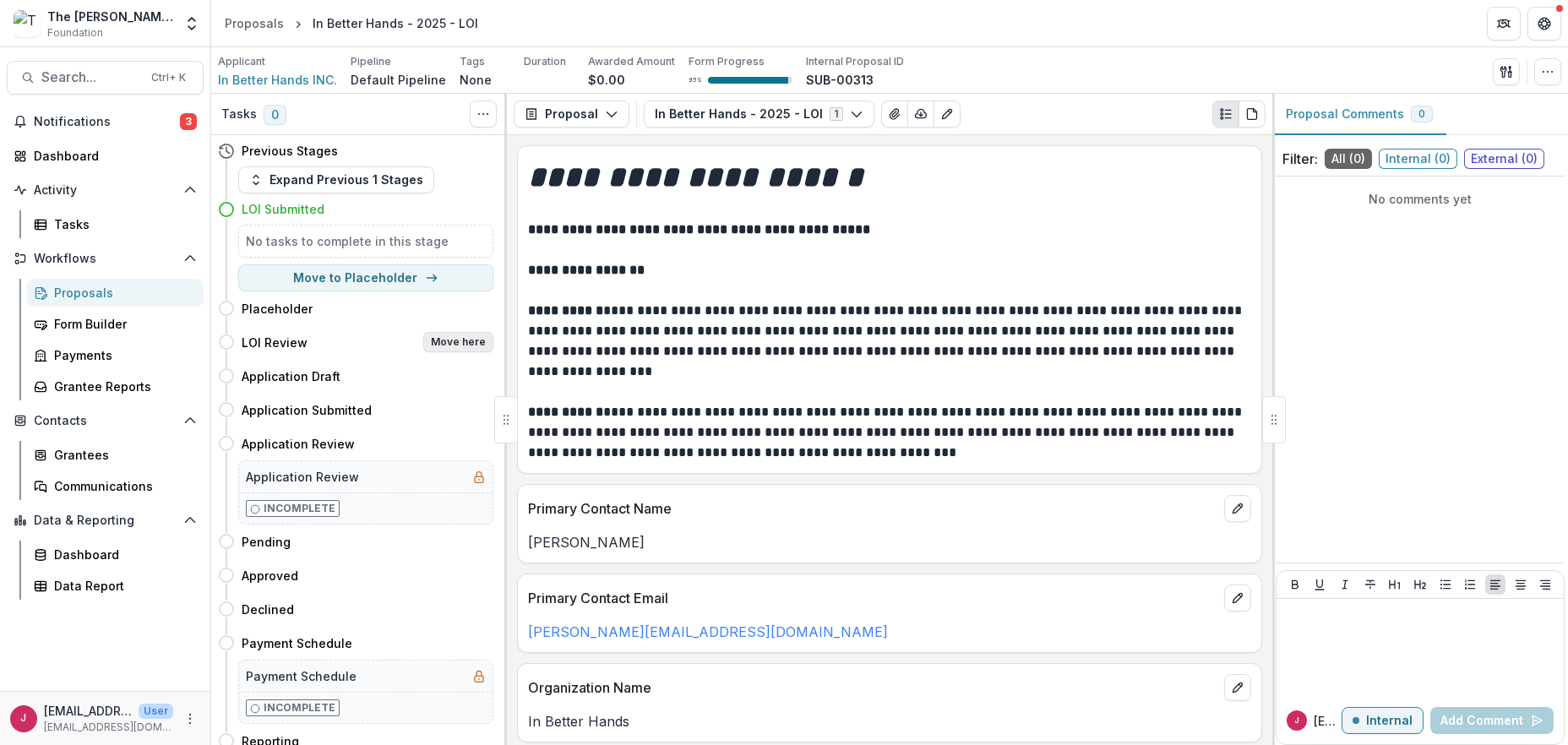
click at [469, 338] on button "Move here" at bounding box center [457, 341] width 70 height 20
select select "**********"
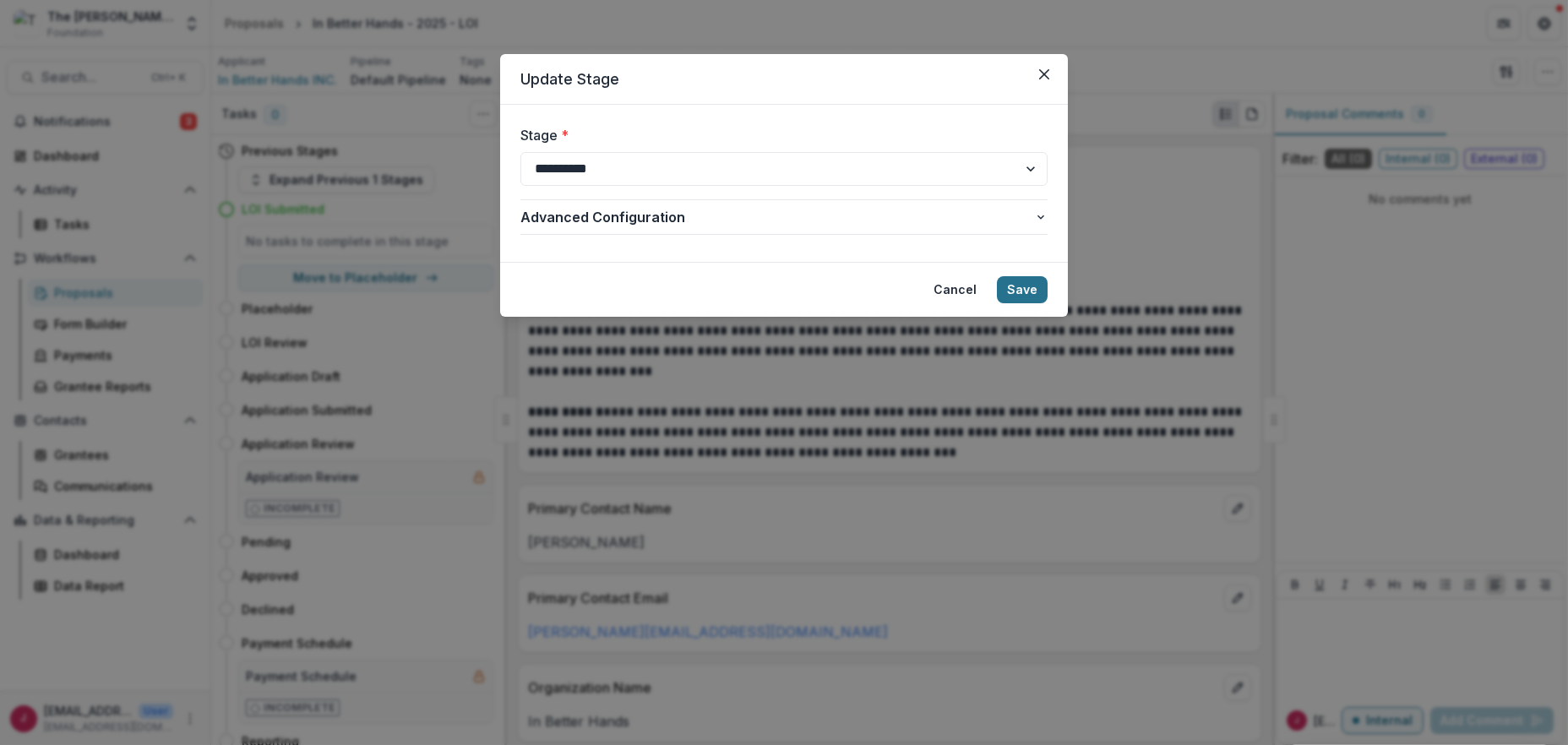
click at [1022, 291] on button "Save" at bounding box center [1022, 290] width 51 height 27
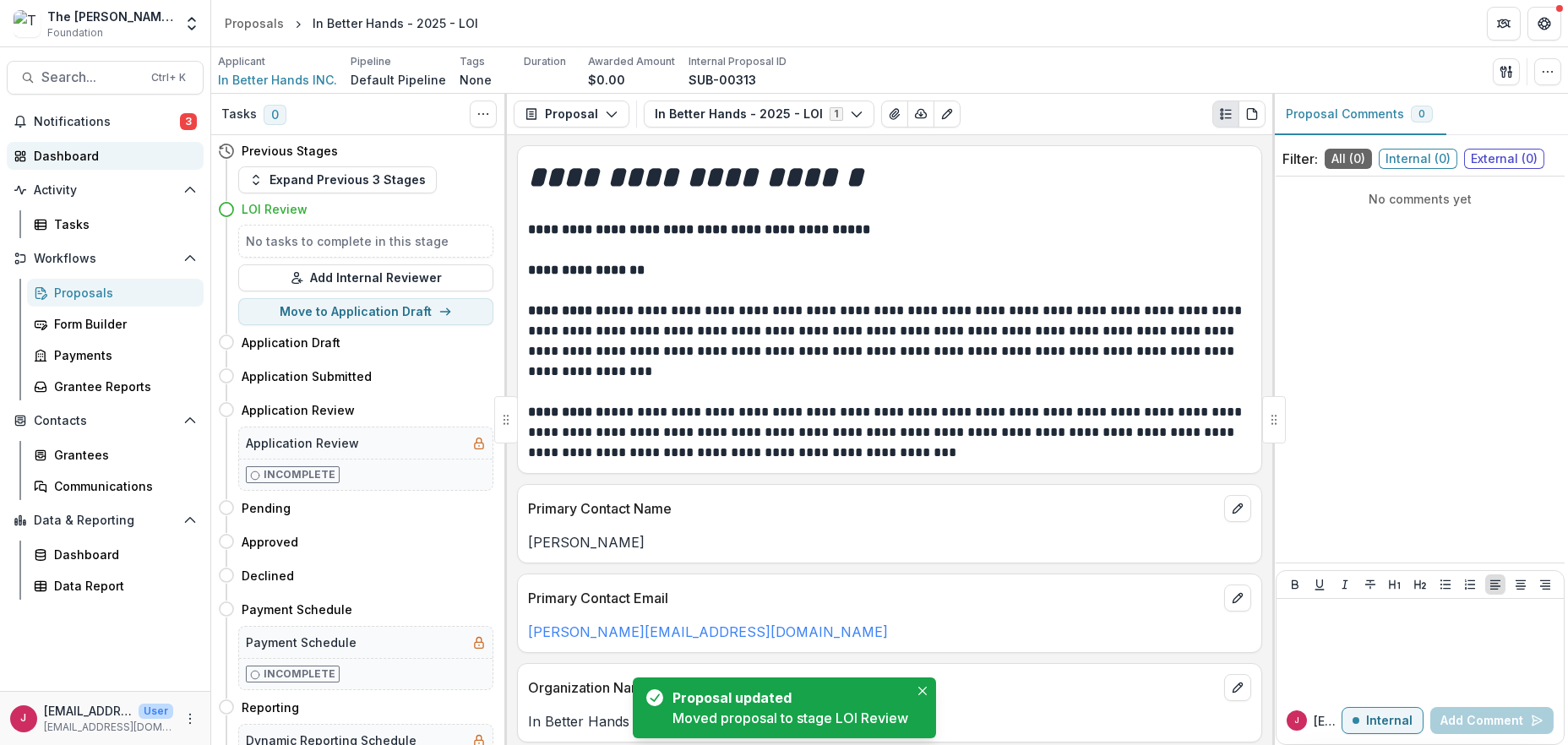
click at [45, 152] on div "Dashboard" at bounding box center [111, 155] width 156 height 18
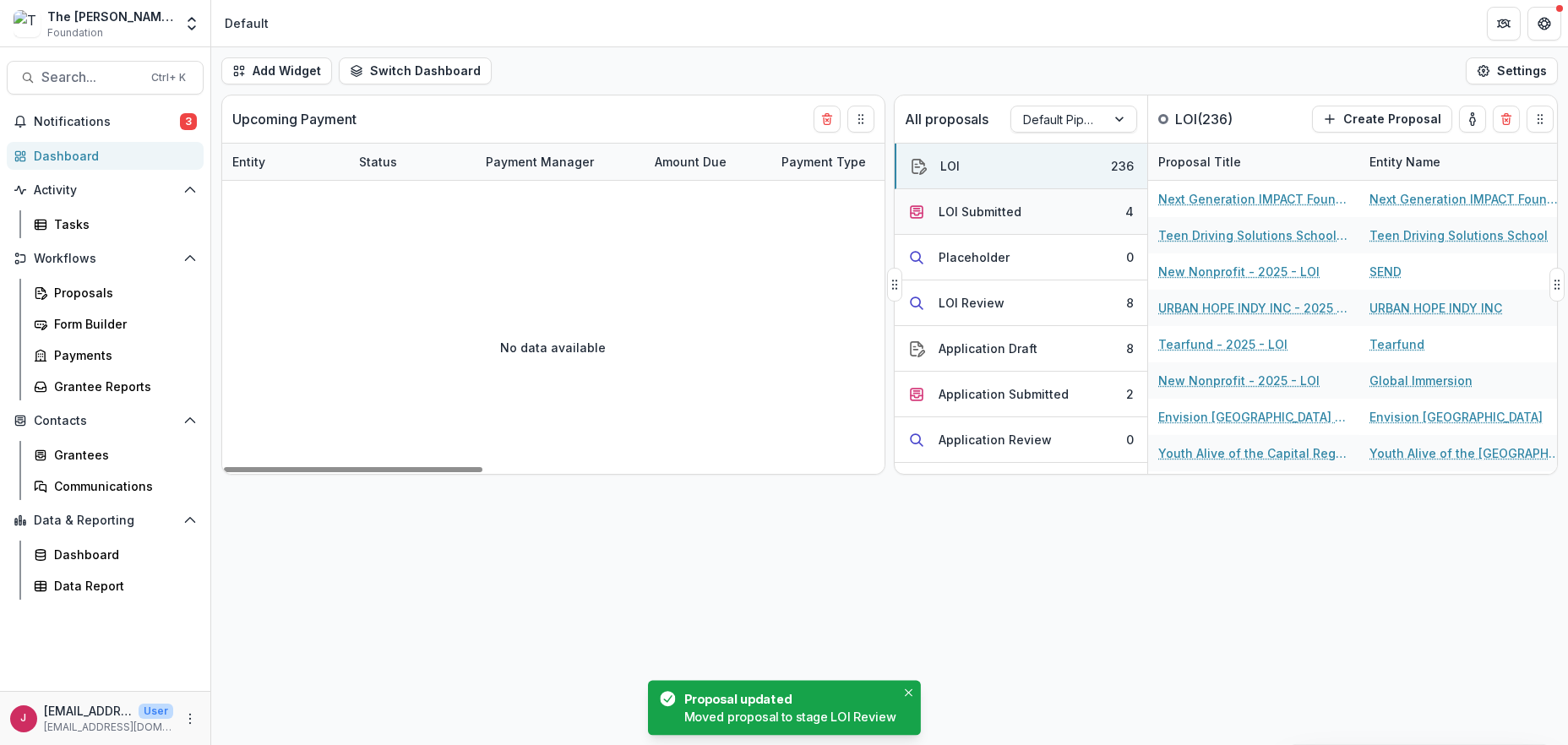
click at [990, 209] on div "LOI Submitted" at bounding box center [980, 211] width 82 height 18
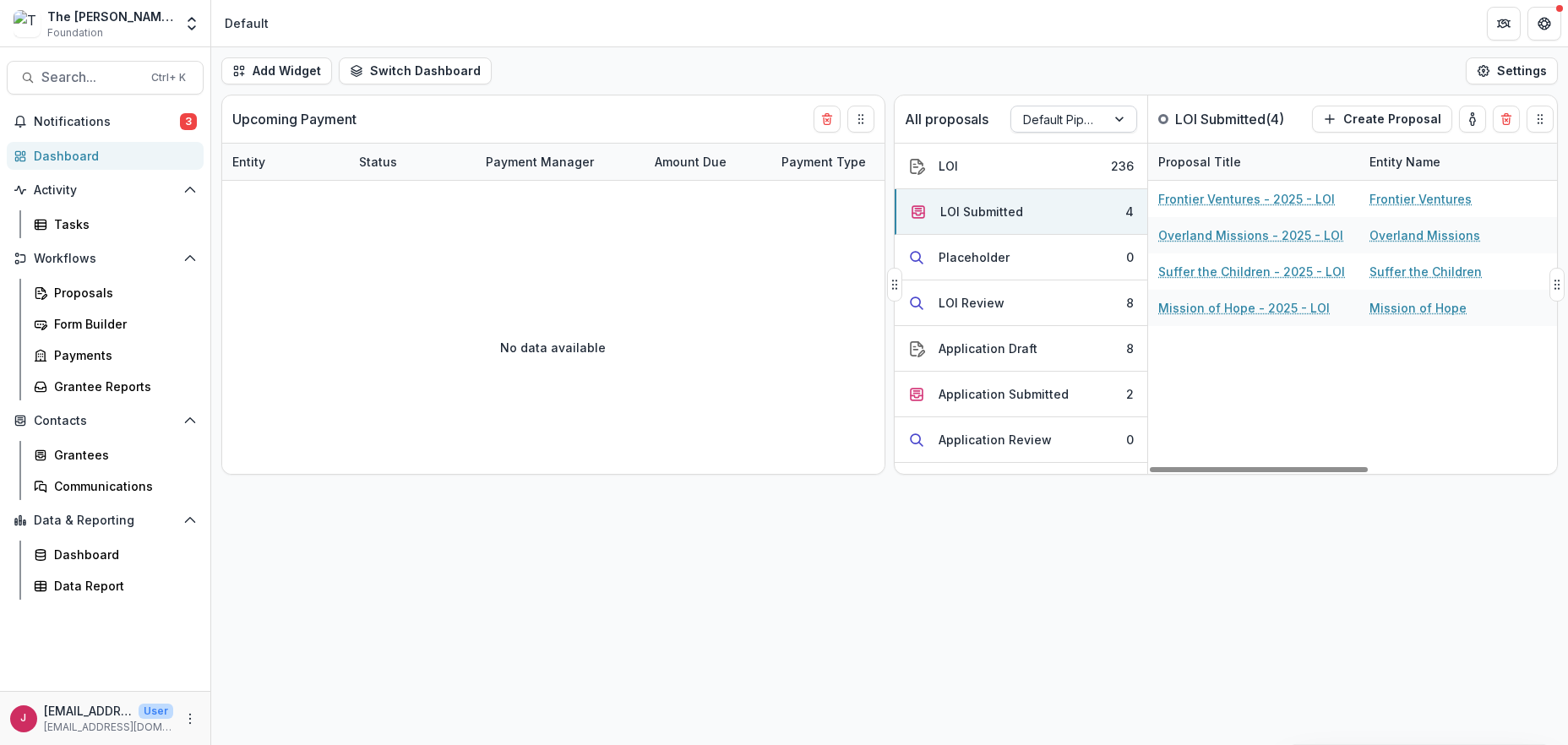
click at [1122, 119] on div at bounding box center [1121, 119] width 31 height 25
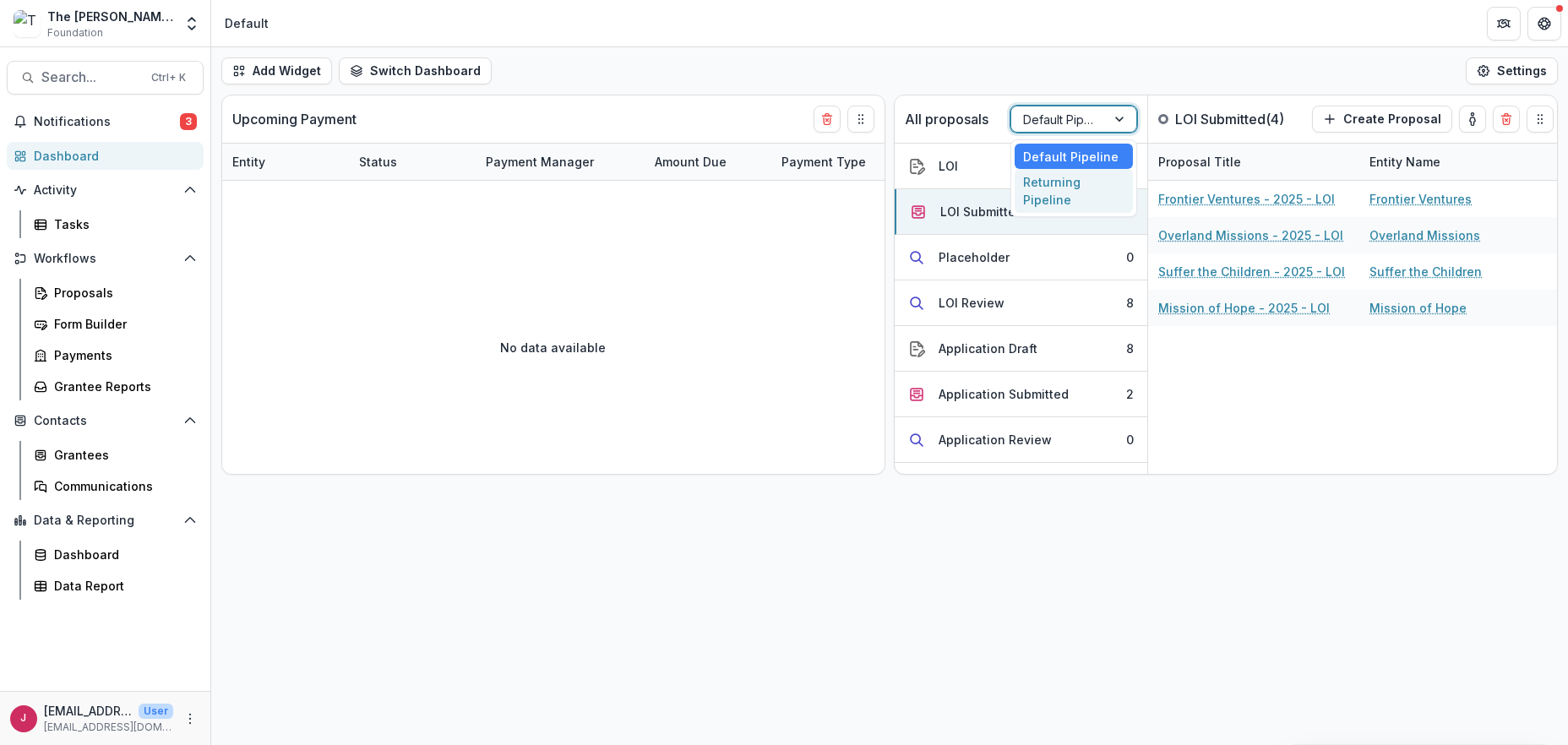
click at [1108, 195] on div "Returning Pipeline" at bounding box center [1073, 191] width 118 height 44
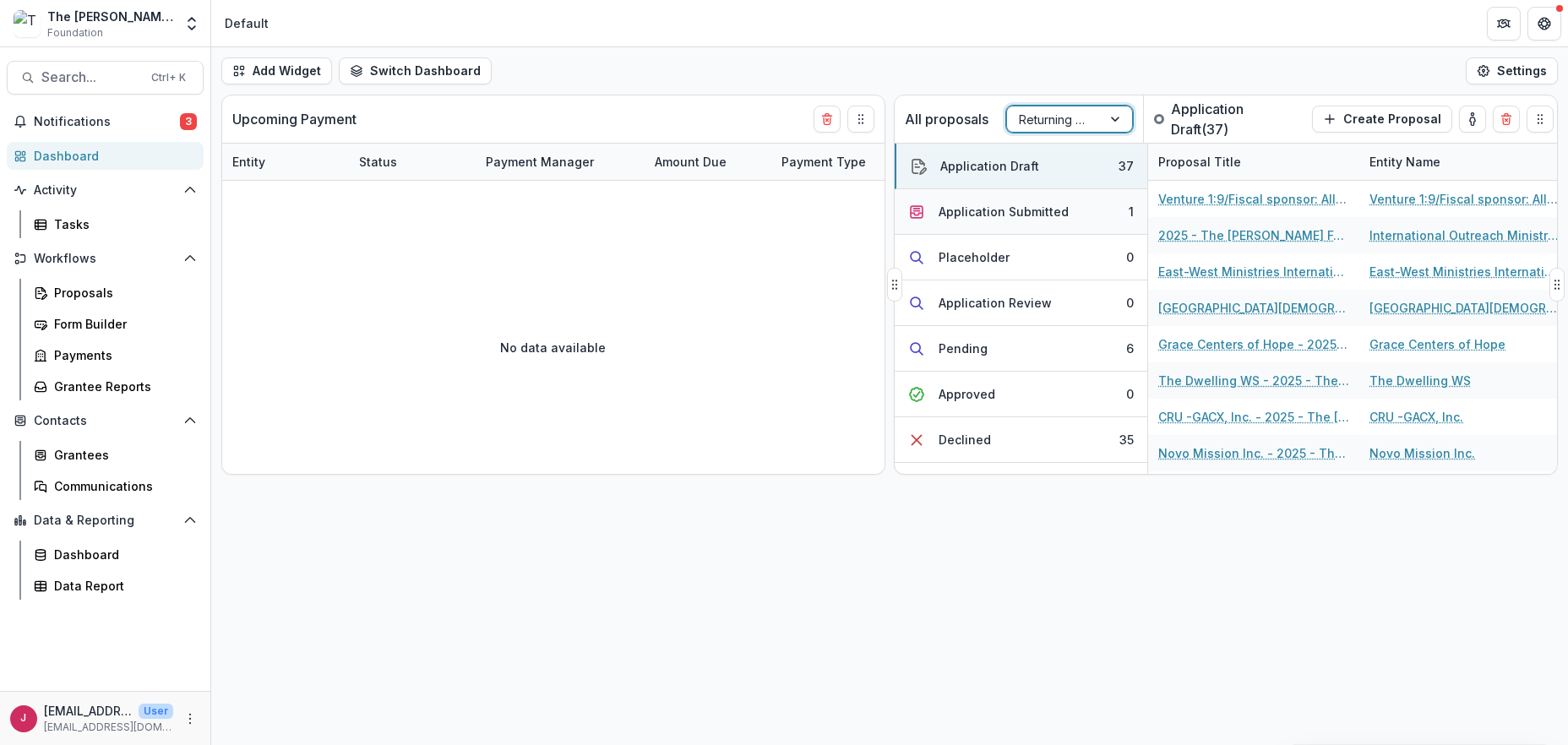
click at [1072, 215] on button "Application Submitted 1" at bounding box center [1020, 212] width 252 height 46
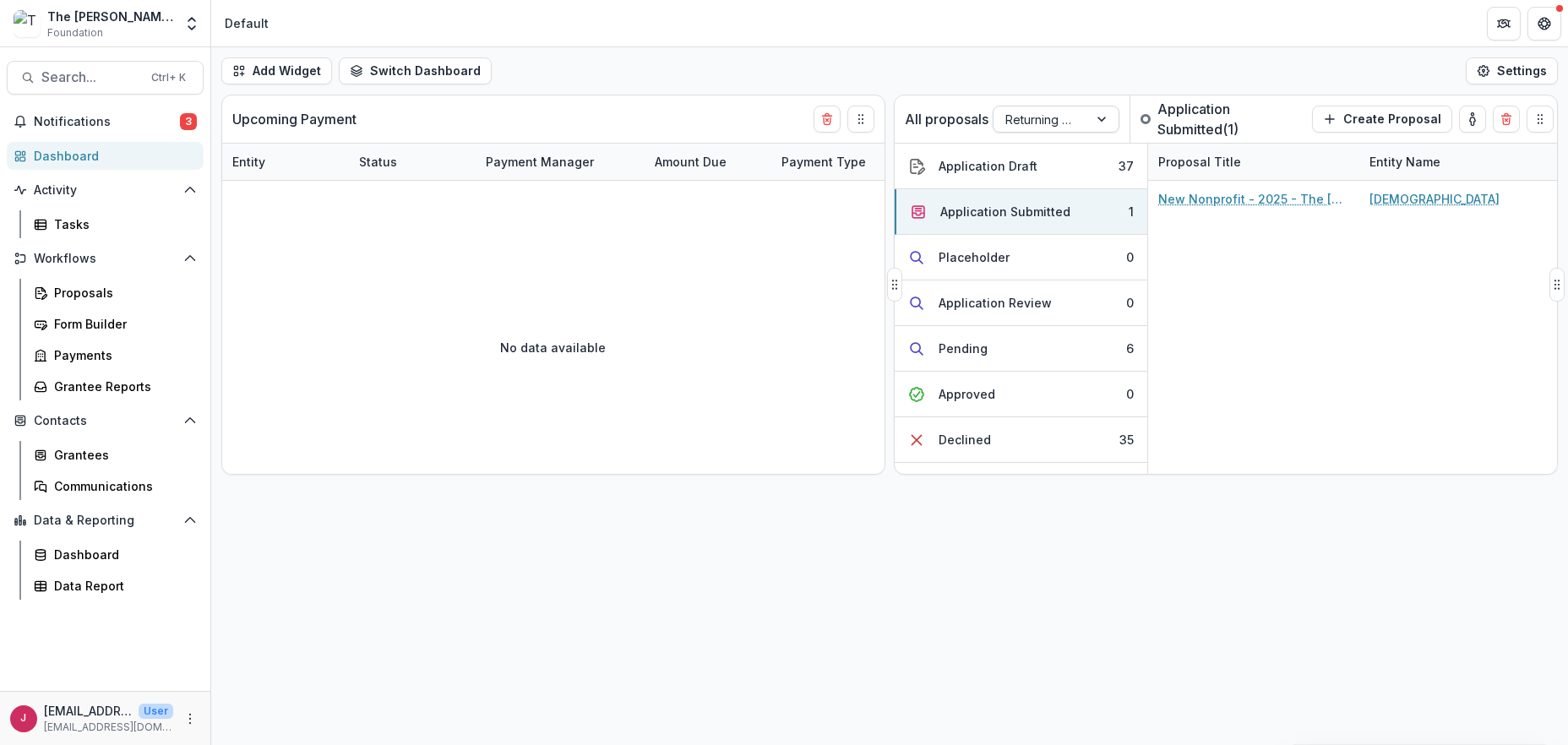
click at [1105, 116] on div at bounding box center [1104, 119] width 31 height 25
click at [1057, 182] on div "Returning Pipeline" at bounding box center [1054, 191] width 118 height 44
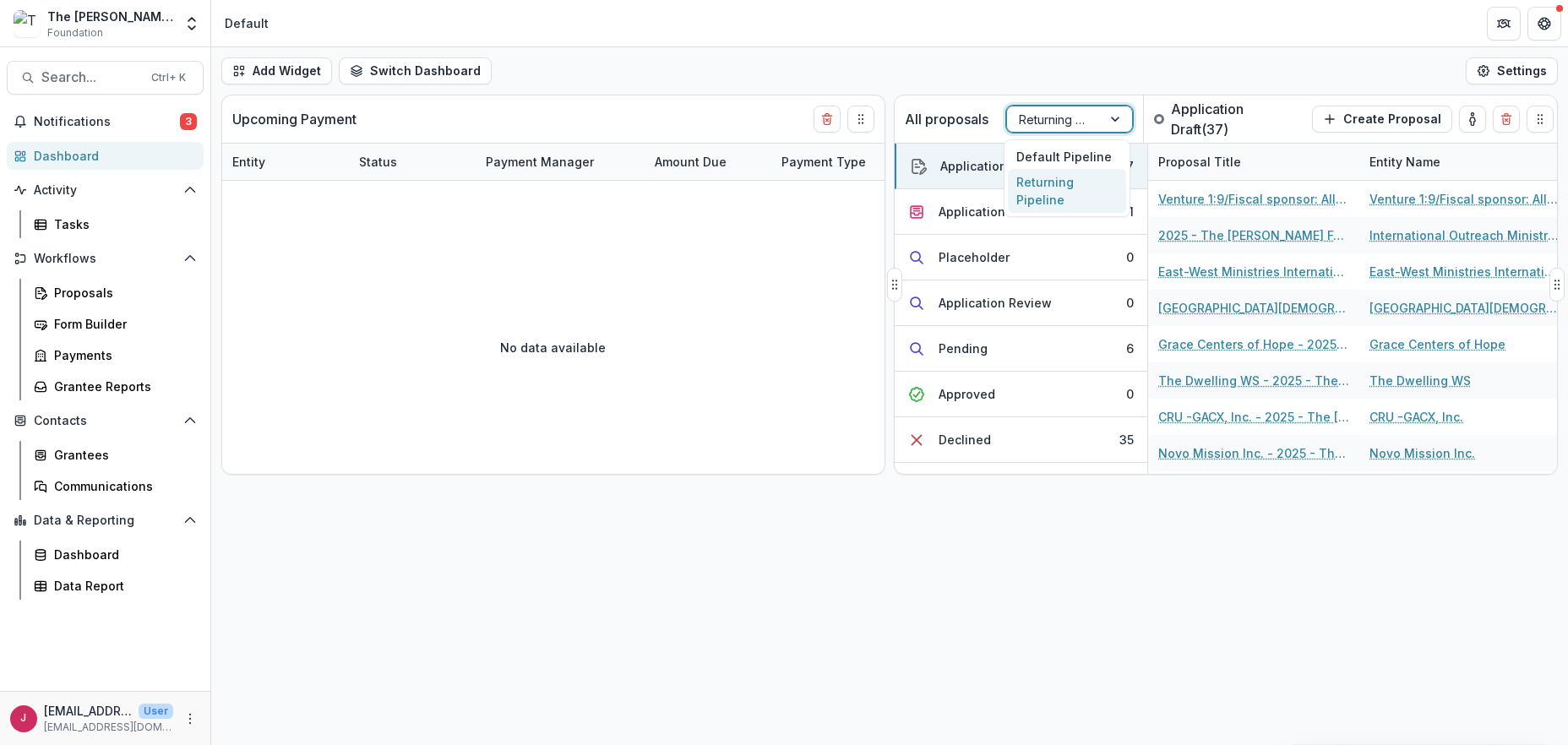
click at [1061, 112] on div at bounding box center [1054, 120] width 71 height 21
click at [1059, 151] on div "Default Pipeline" at bounding box center [1066, 156] width 118 height 26
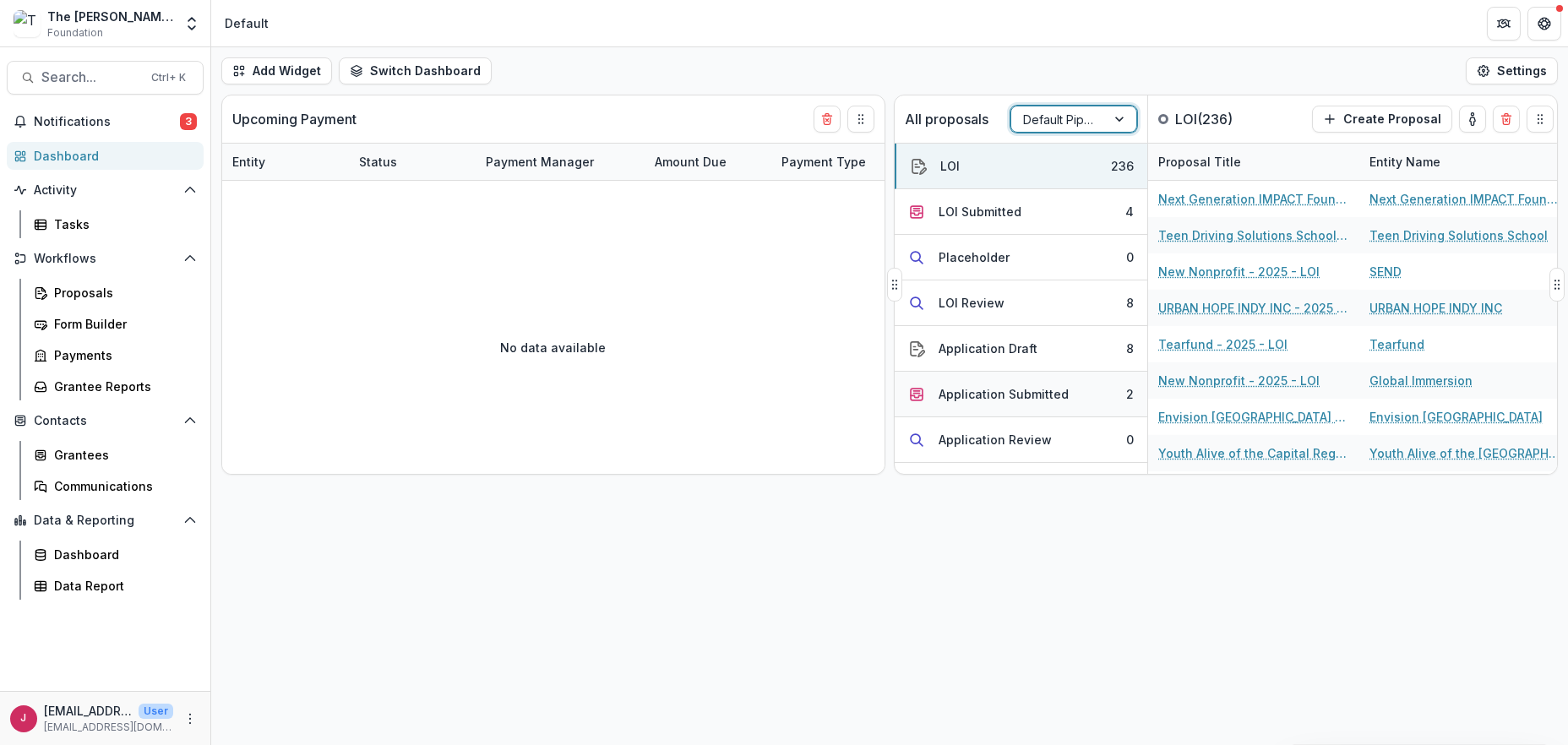
click at [1029, 394] on div "Application Submitted" at bounding box center [1004, 394] width 130 height 18
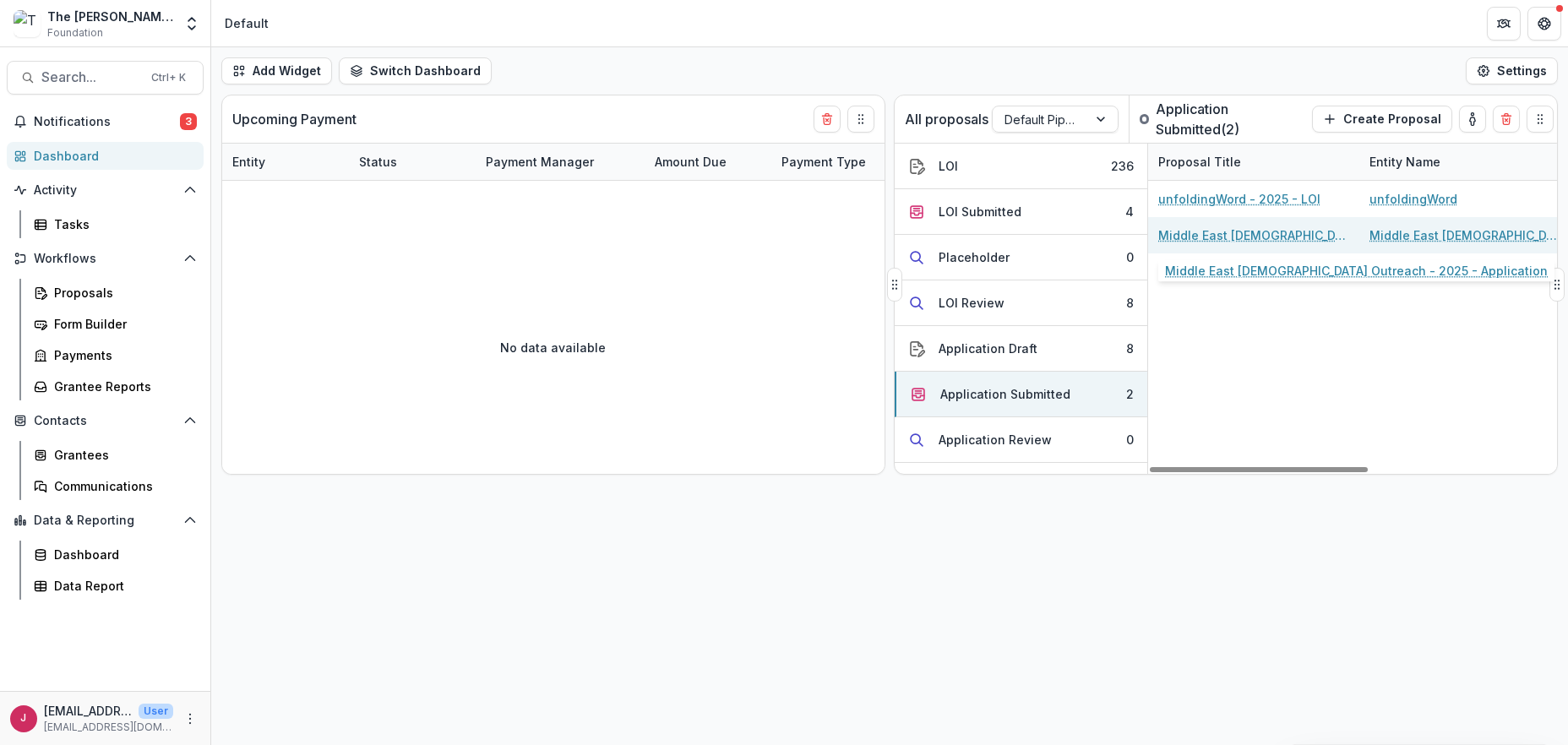
click at [1227, 232] on link "Middle East [DEMOGRAPHIC_DATA] Outreach - 2025 - Application" at bounding box center [1253, 235] width 191 height 18
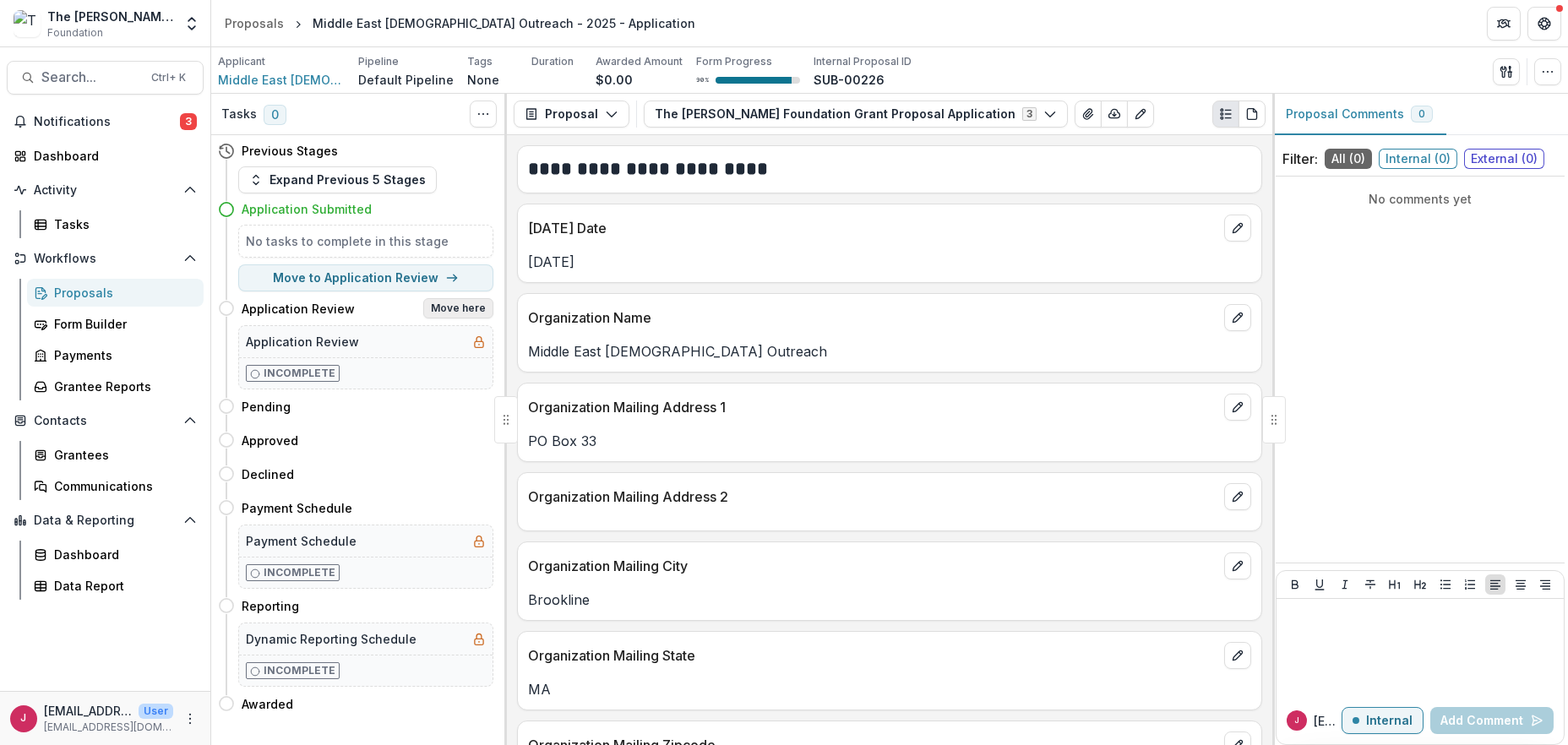
click at [457, 312] on button "Move here" at bounding box center [457, 308] width 70 height 20
select select "**********"
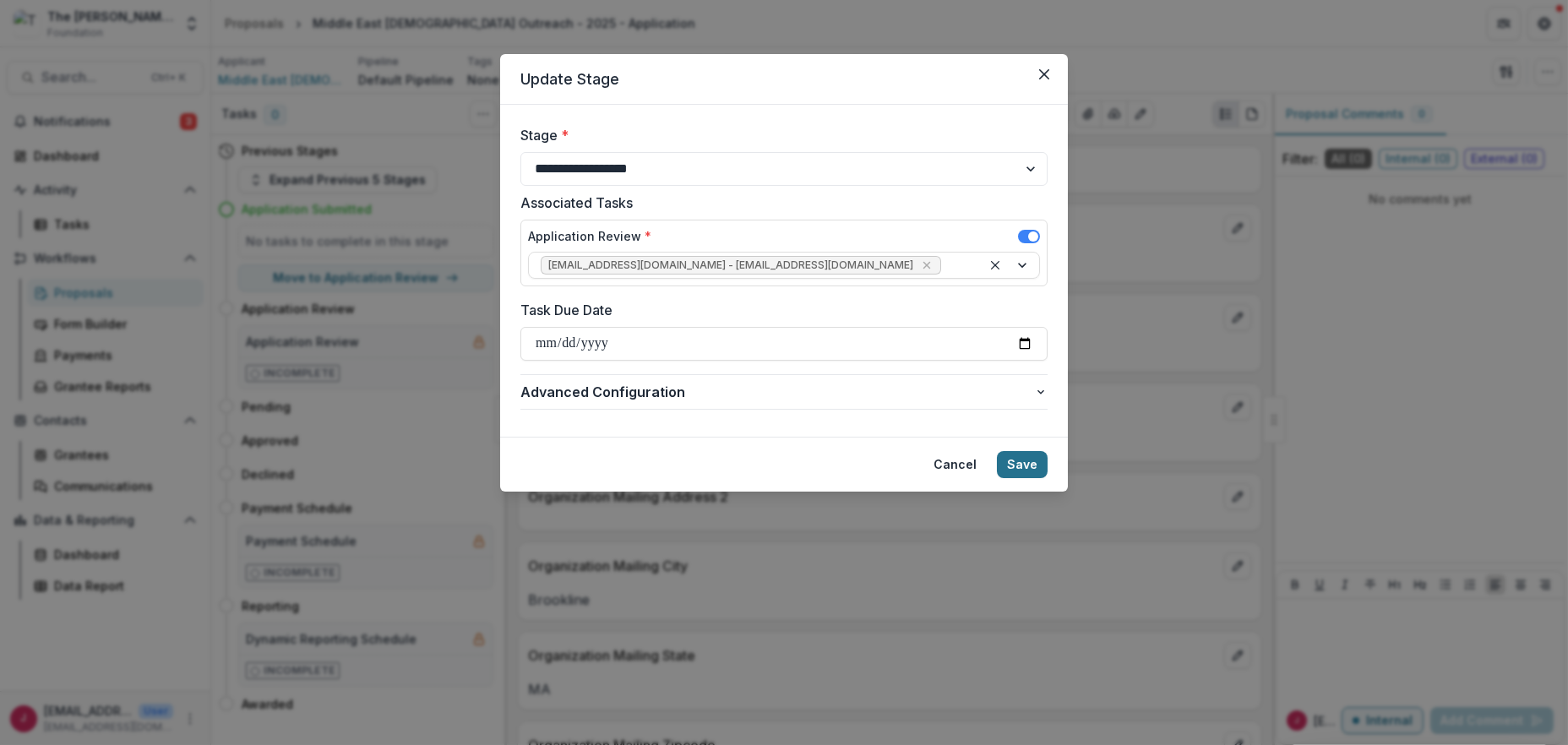
click at [1021, 460] on button "Save" at bounding box center [1022, 464] width 51 height 27
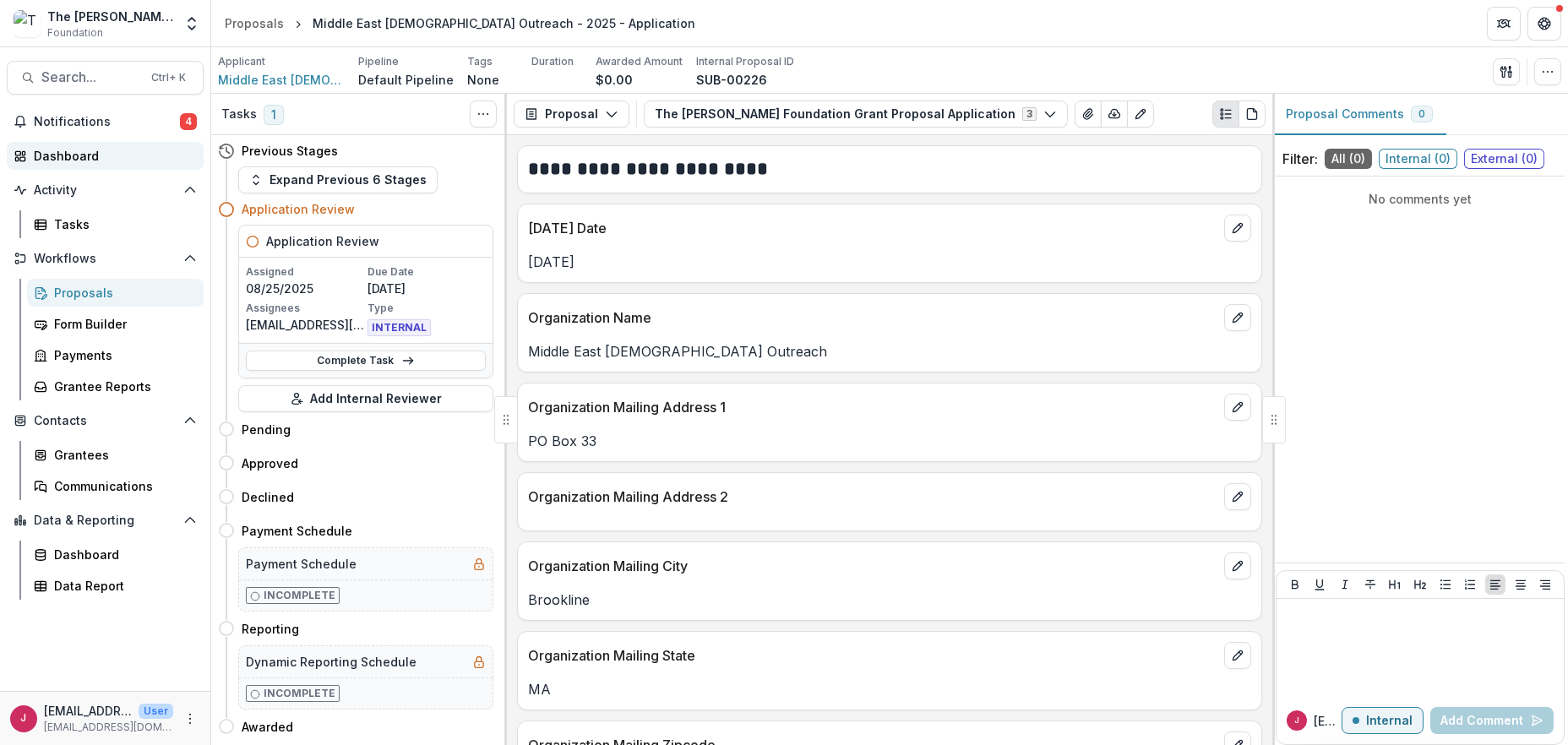
click at [74, 160] on div "Dashboard" at bounding box center [111, 155] width 156 height 18
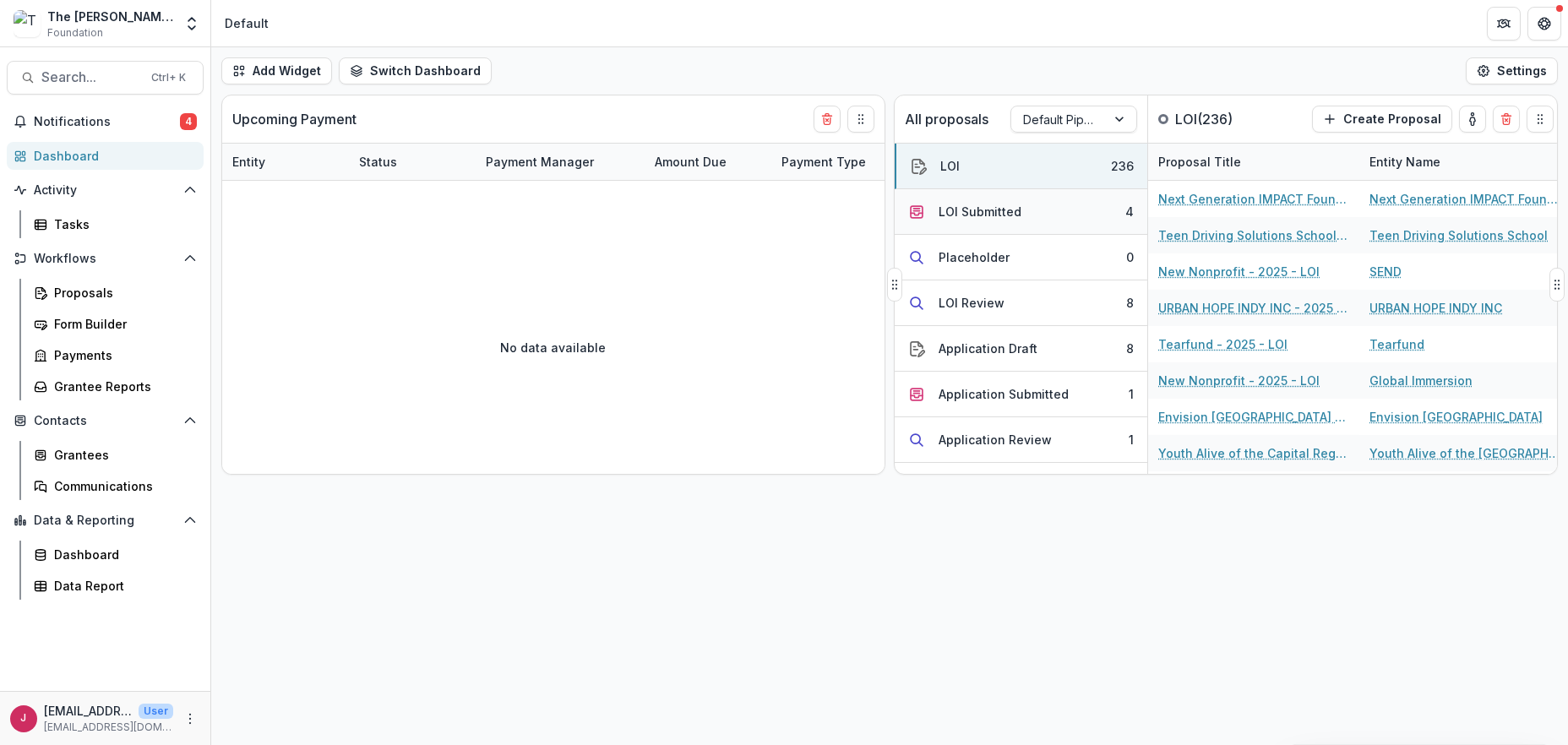
click at [1040, 216] on button "LOI Submitted 4" at bounding box center [1020, 212] width 252 height 46
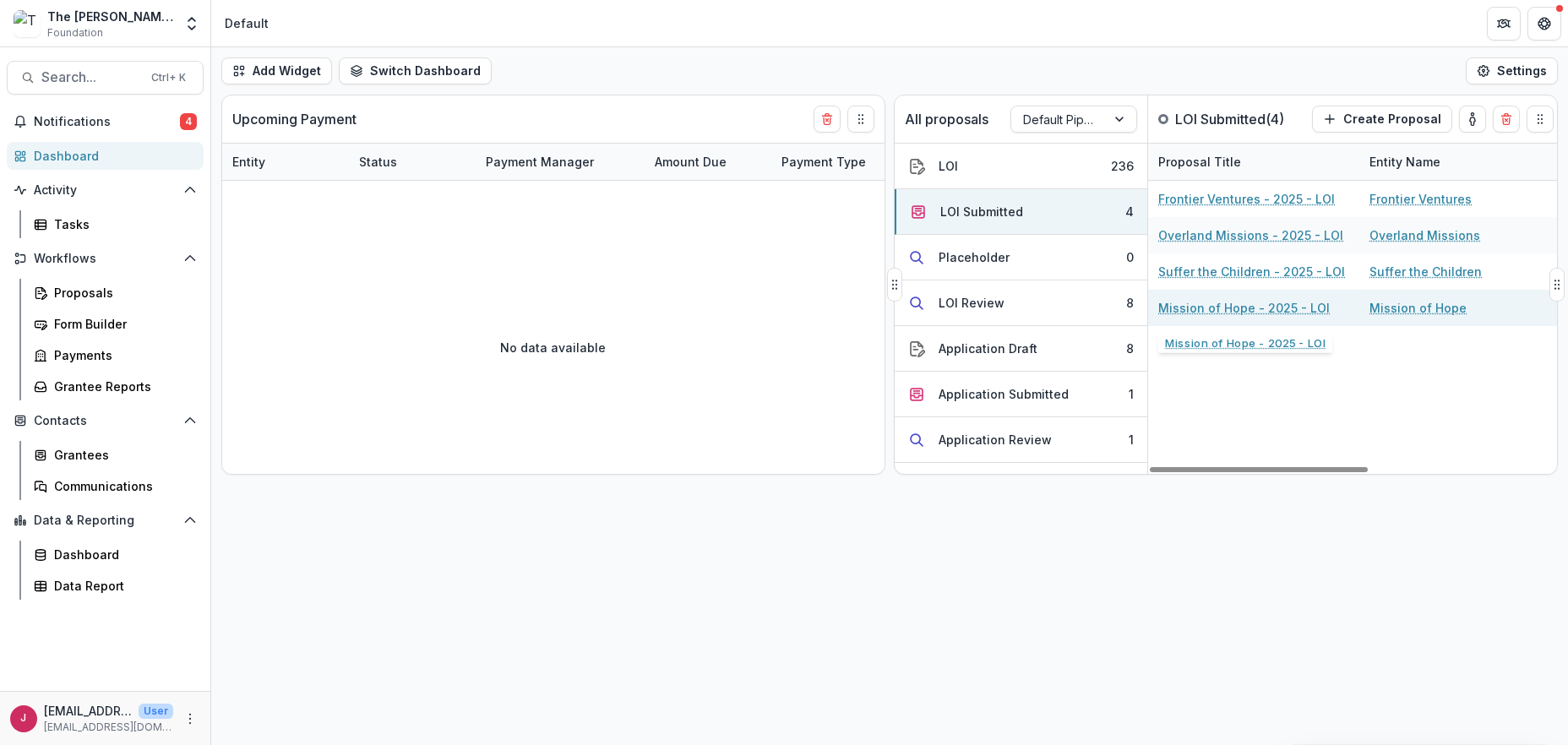
click at [1274, 308] on link "Mission of Hope - 2025 - LOI" at bounding box center [1244, 308] width 172 height 18
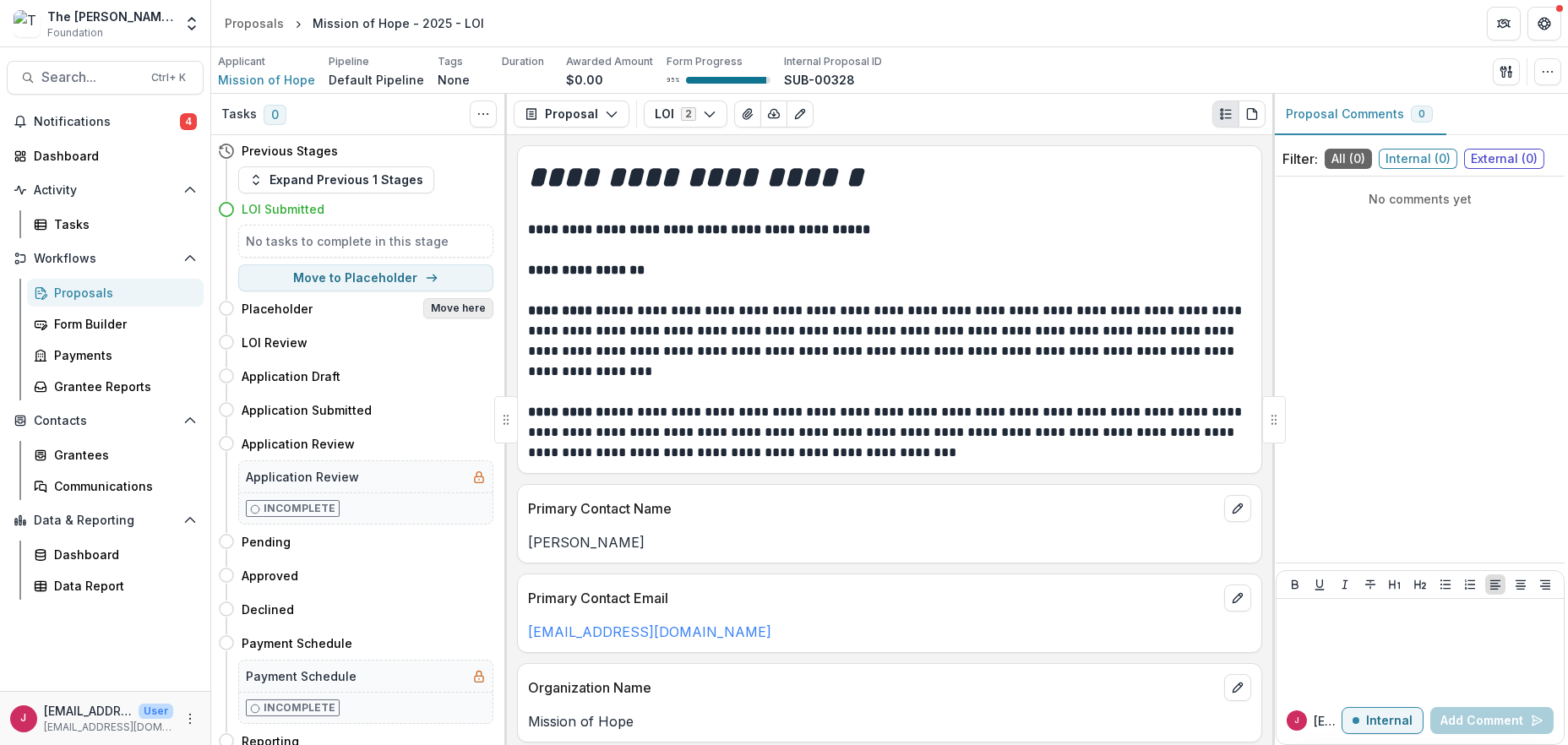
click at [465, 310] on button "Move here" at bounding box center [457, 308] width 70 height 20
select select "**********"
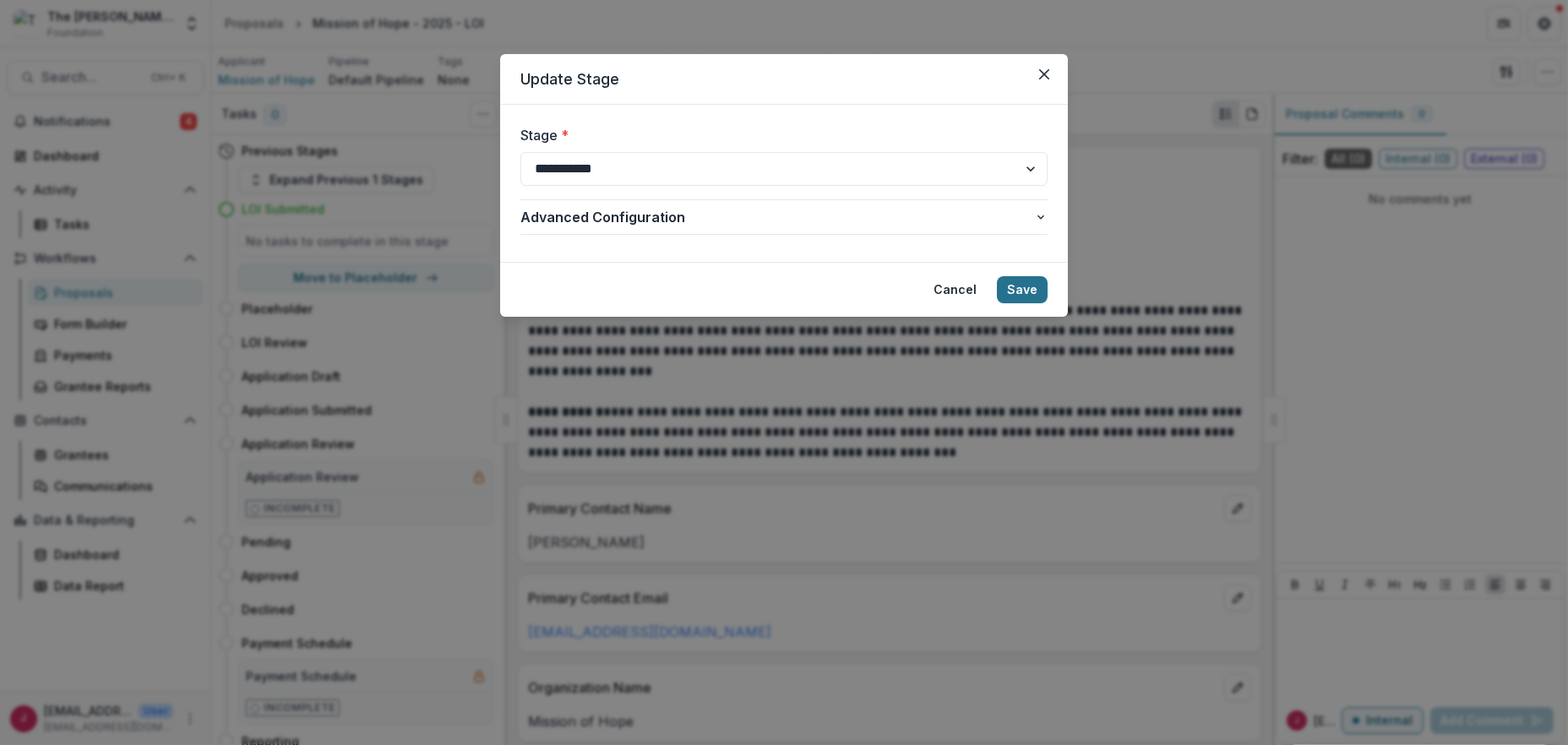
click at [1038, 286] on button "Save" at bounding box center [1022, 290] width 51 height 27
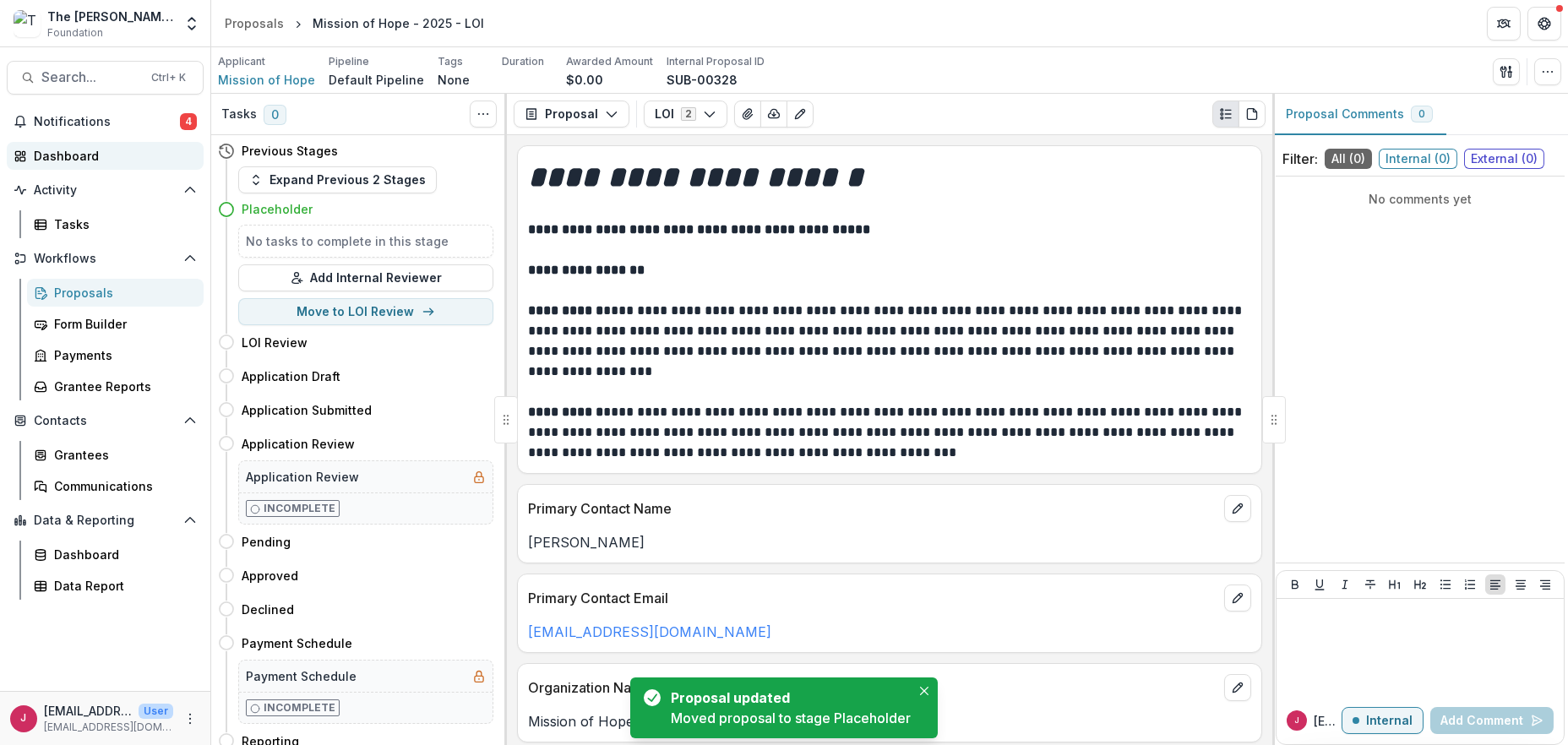
click at [45, 162] on div "Dashboard" at bounding box center [111, 155] width 156 height 18
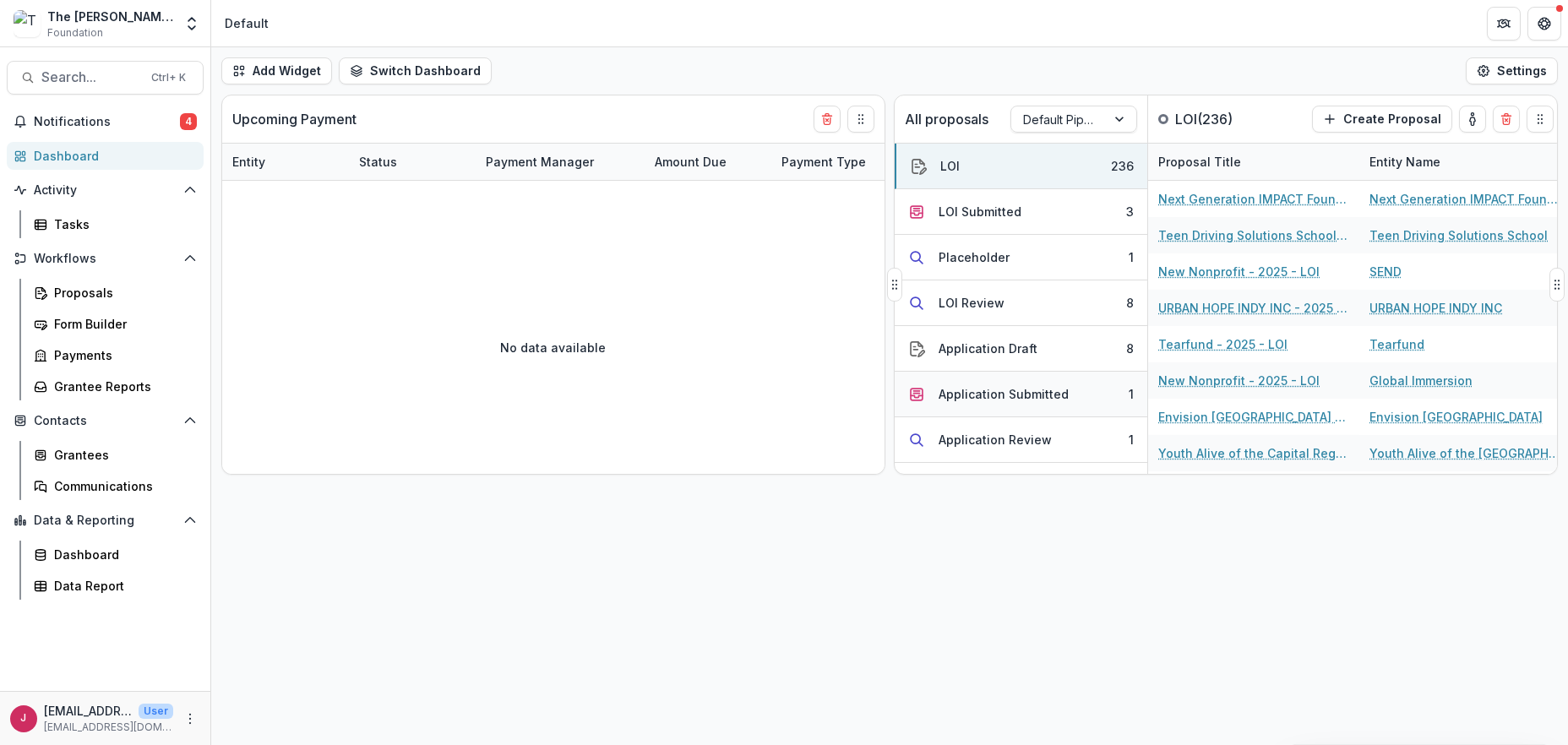
click at [1008, 388] on div "Application Submitted" at bounding box center [1004, 394] width 130 height 18
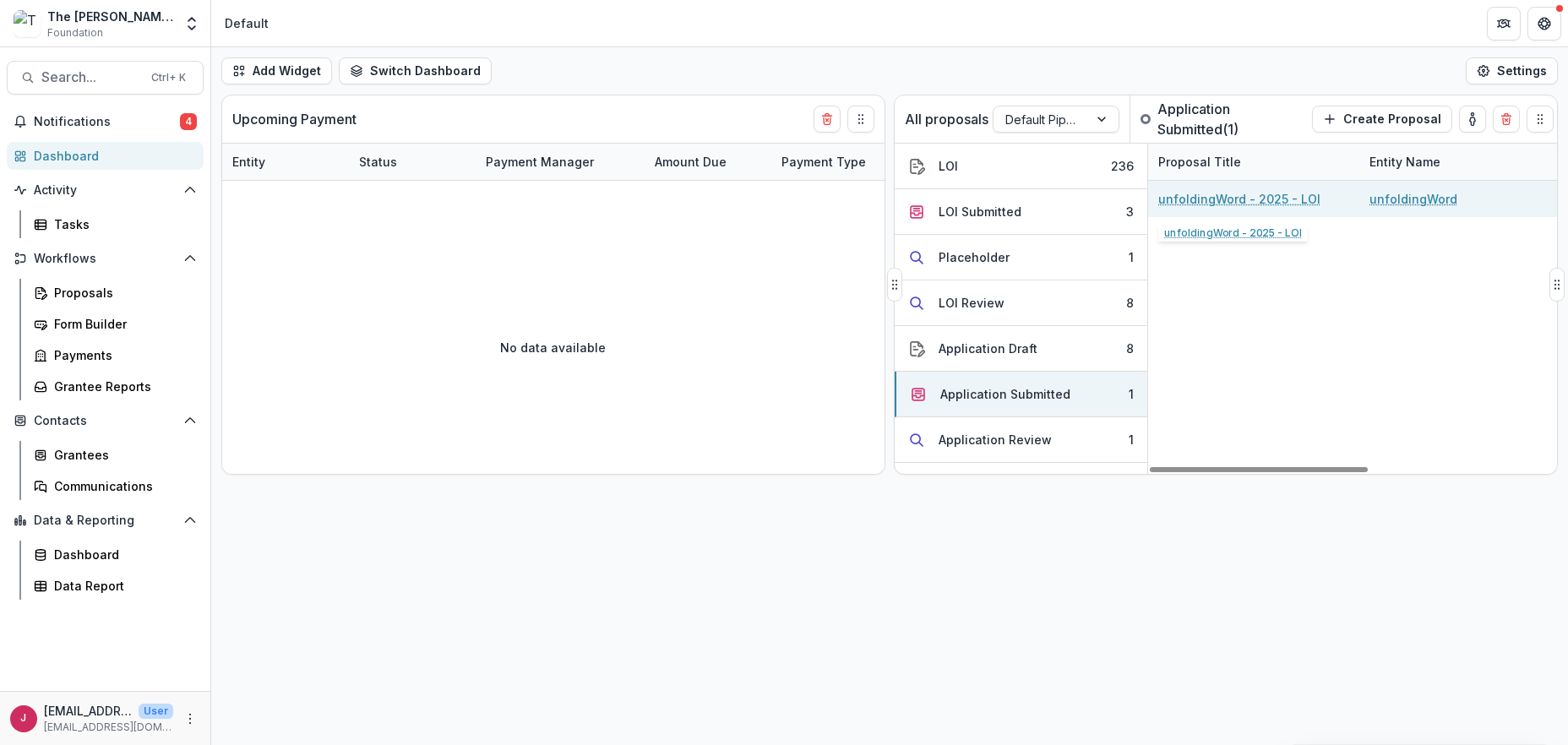
click at [1268, 192] on link "unfoldingWord - 2025 - LOI" at bounding box center [1239, 198] width 162 height 18
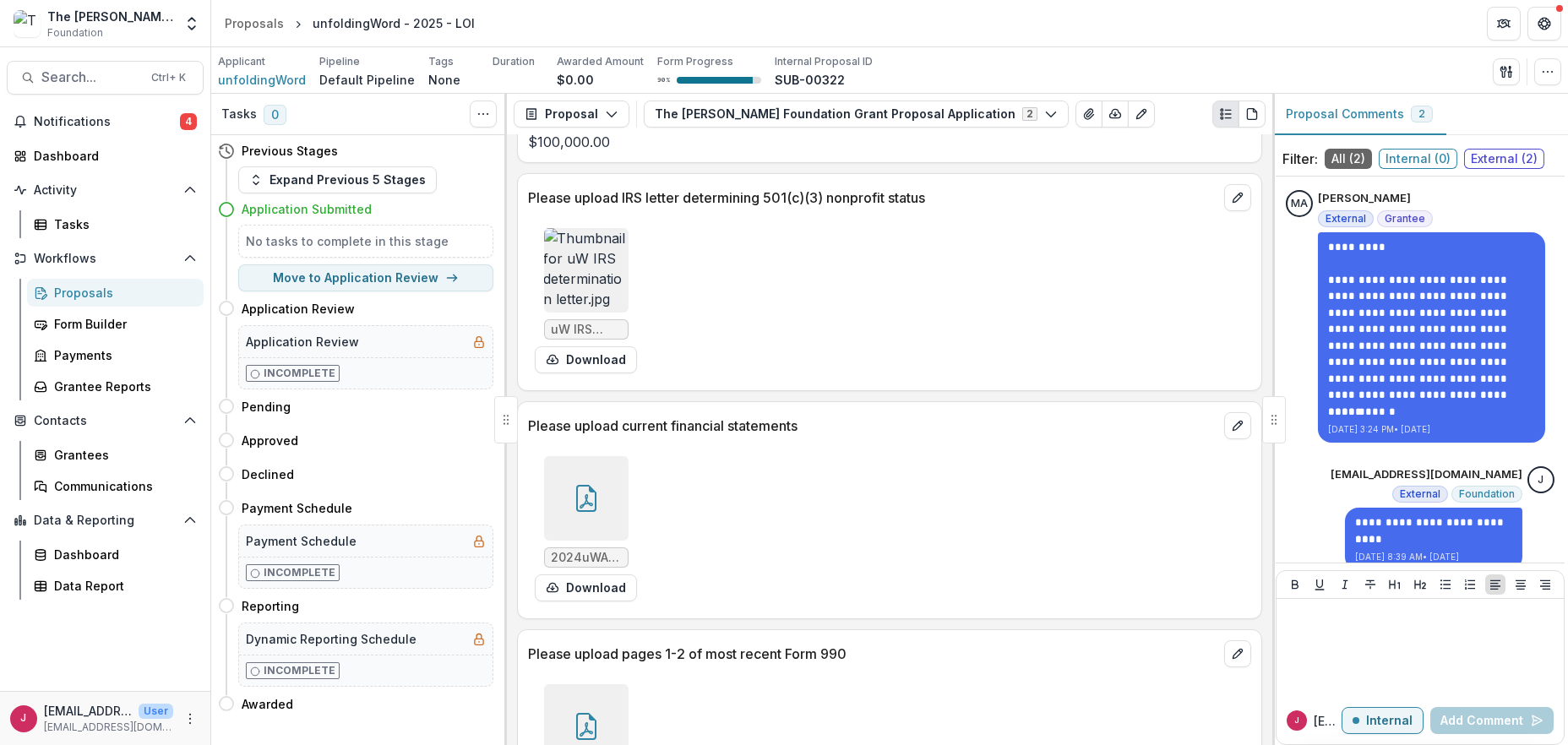
scroll to position [2139, 0]
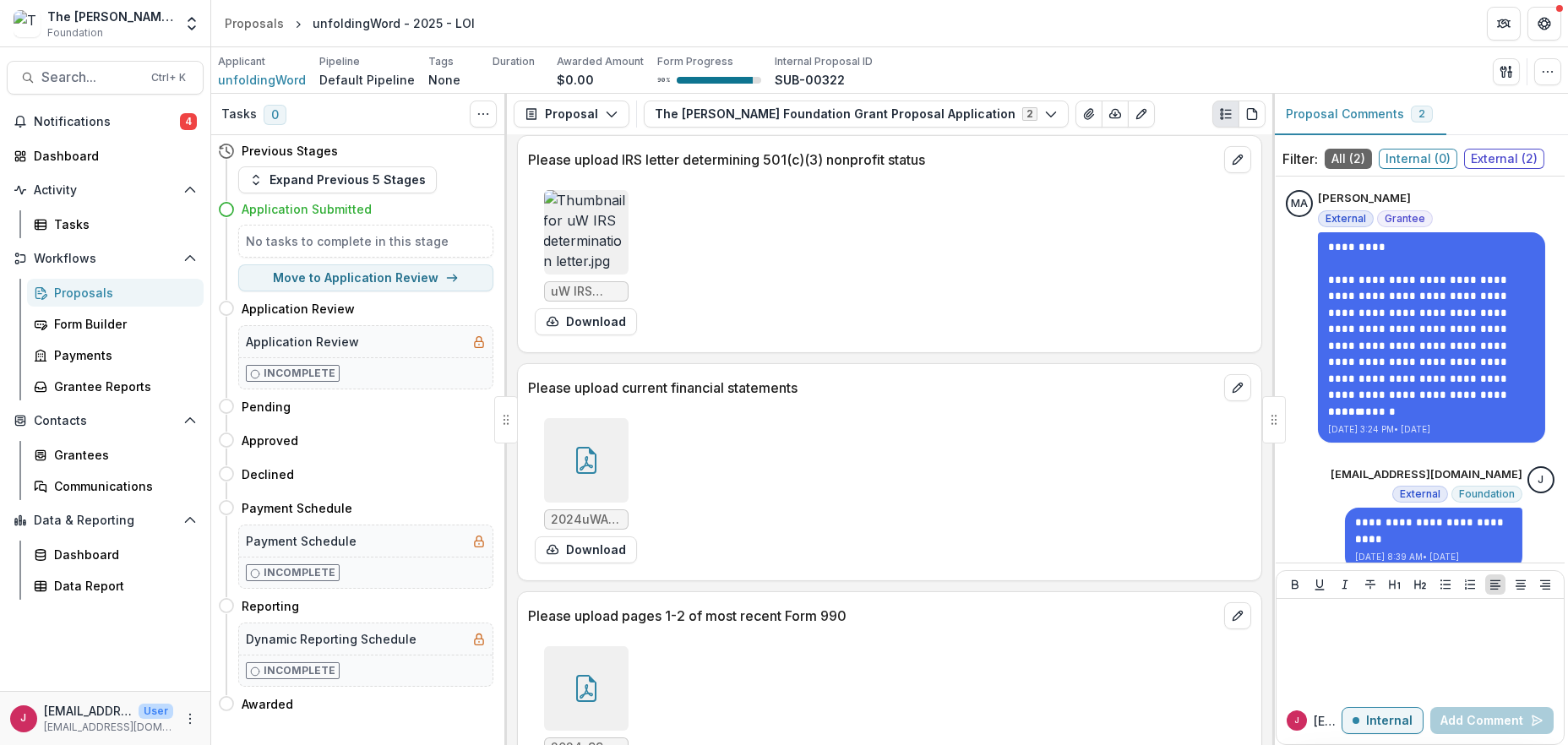
click at [590, 462] on icon at bounding box center [586, 463] width 13 height 14
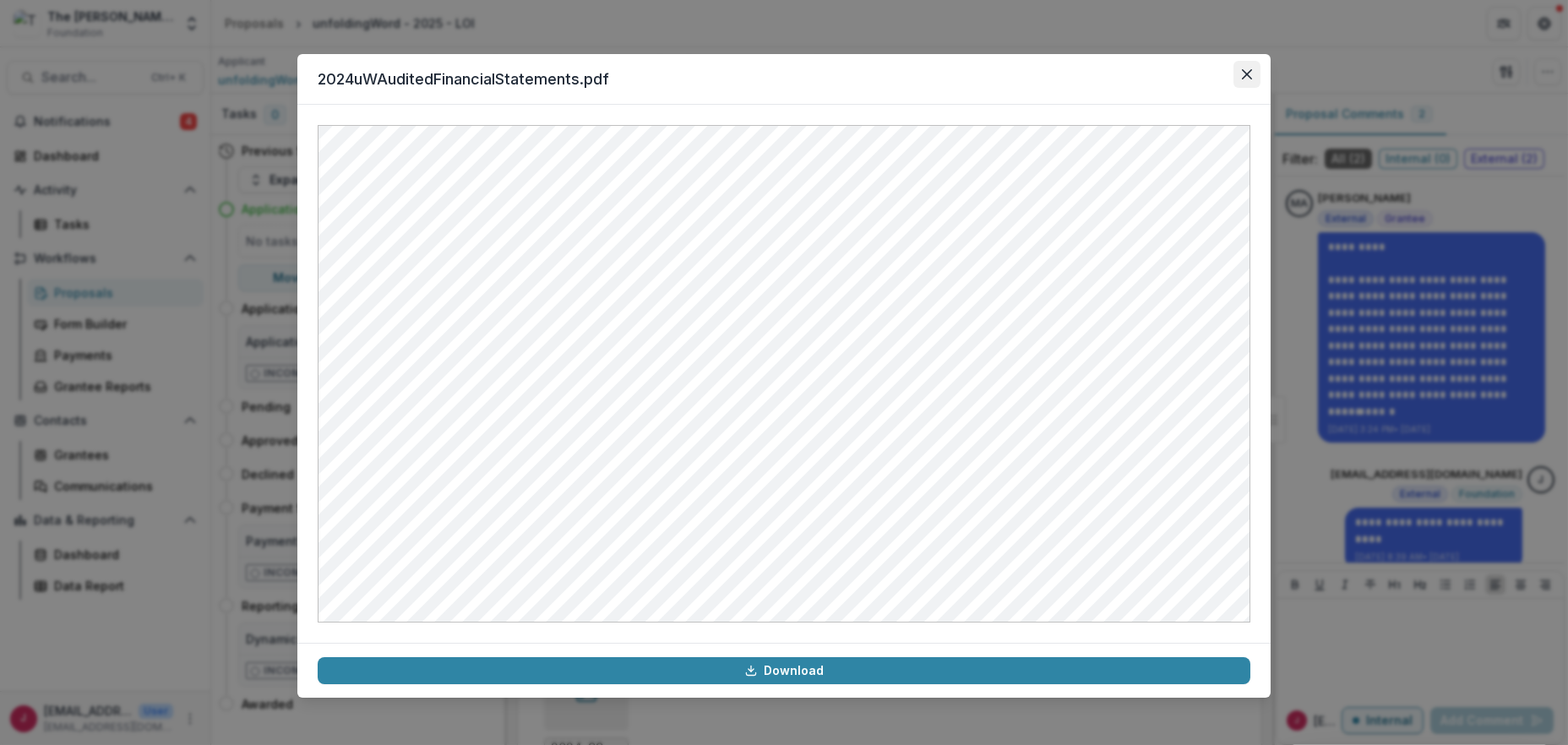
click at [1250, 71] on icon "Close" at bounding box center [1247, 74] width 11 height 11
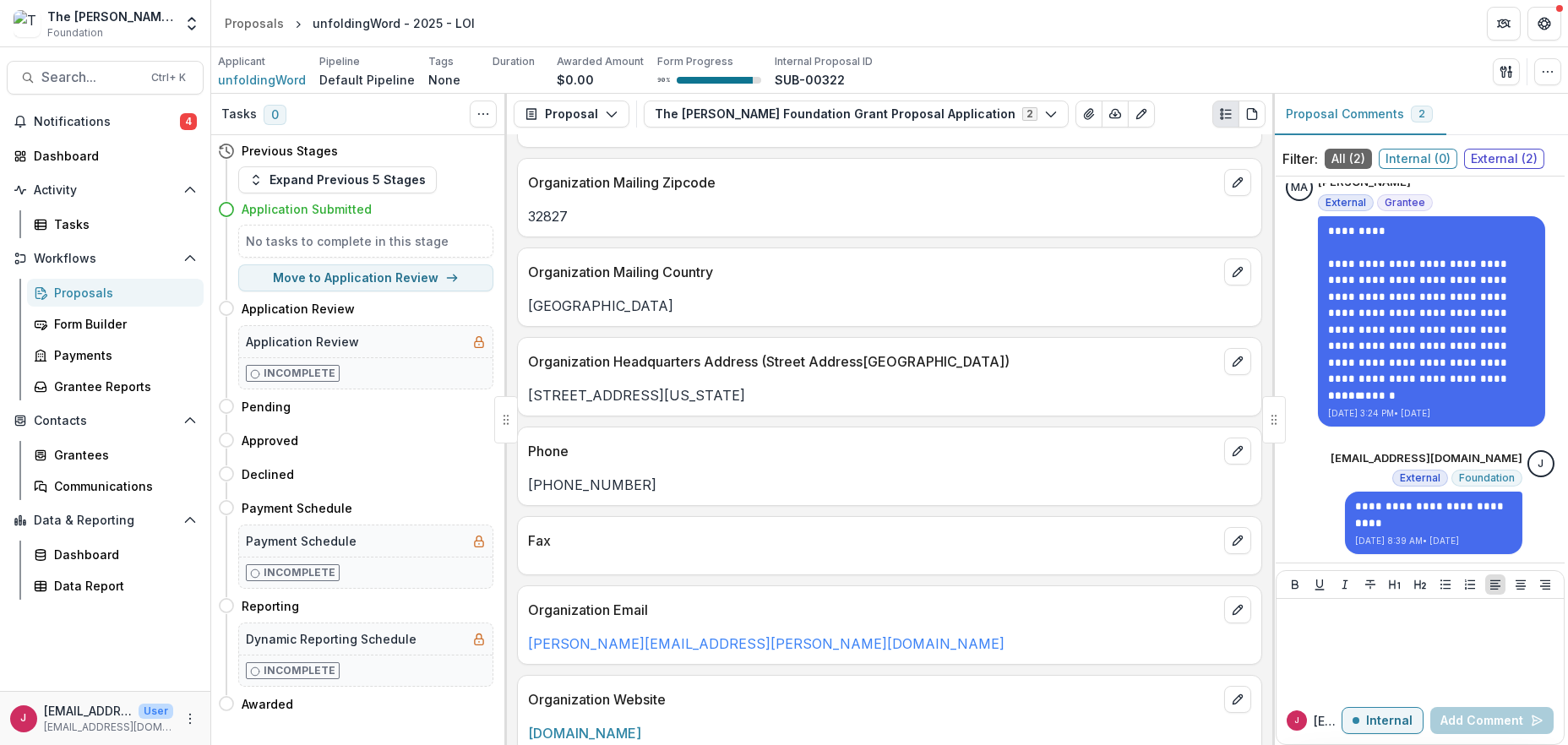
scroll to position [0, 0]
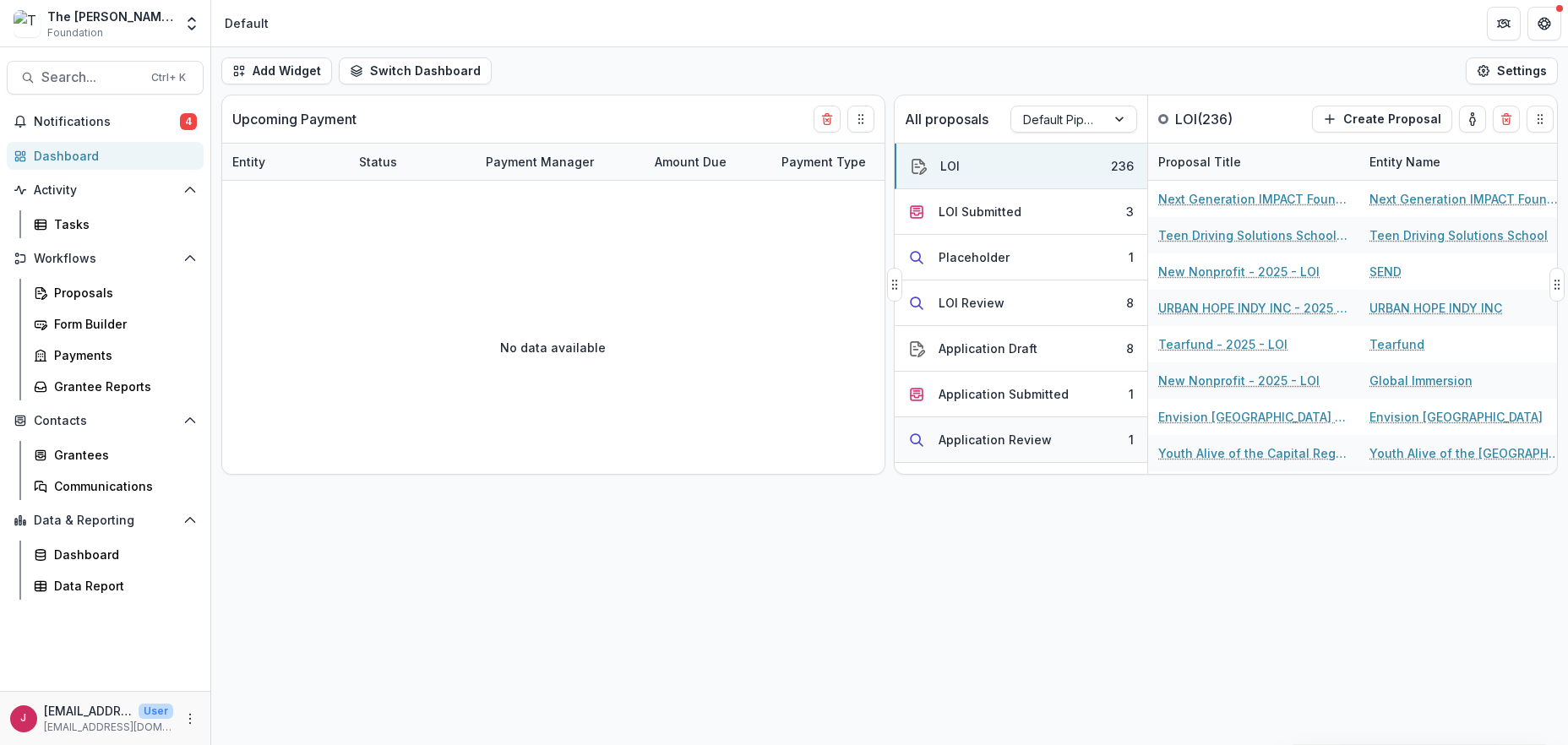
click at [980, 438] on div "Application Review" at bounding box center [995, 439] width 113 height 18
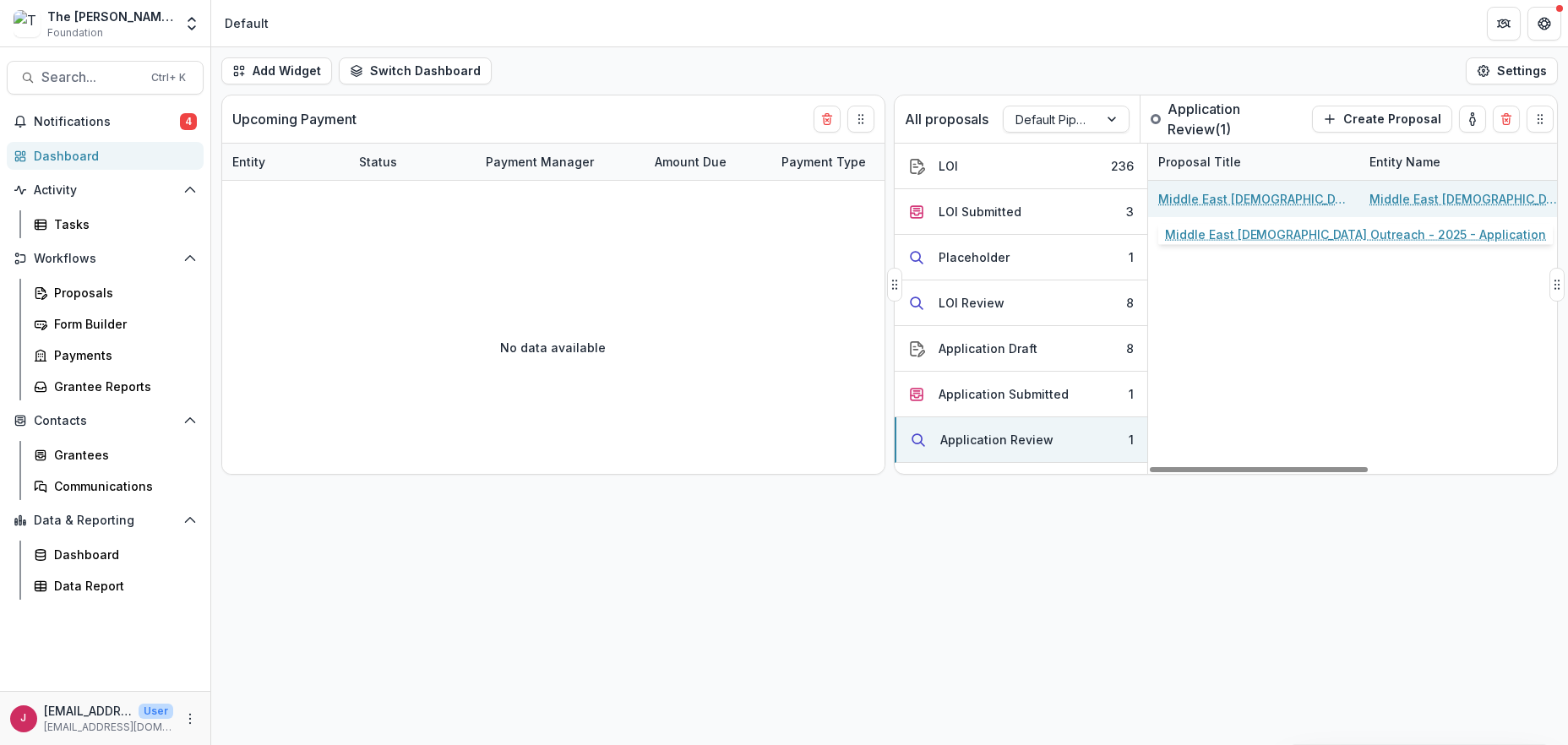
click at [1196, 200] on link "Middle East [DEMOGRAPHIC_DATA] Outreach - 2025 - Application" at bounding box center [1253, 198] width 191 height 18
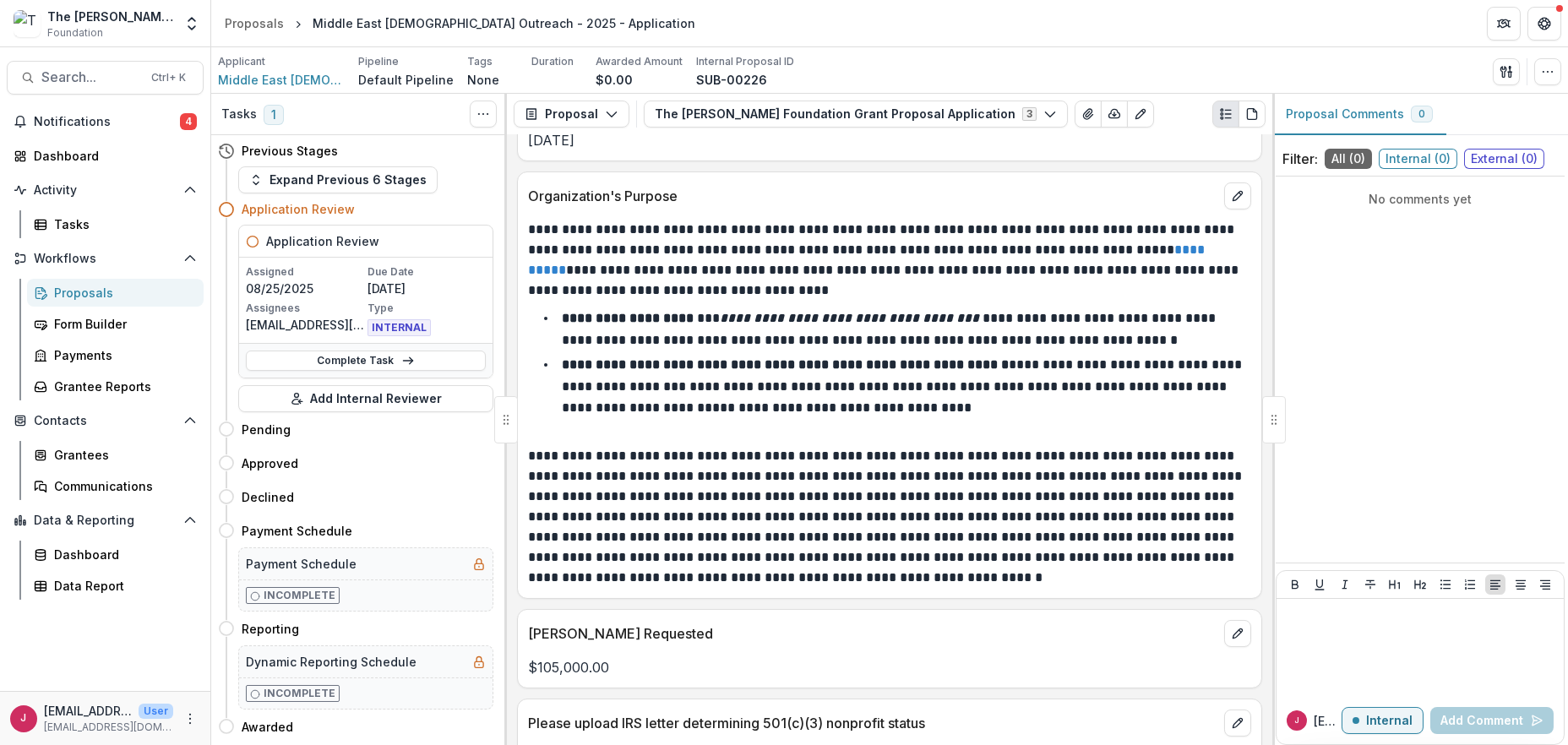
scroll to position [1689, 0]
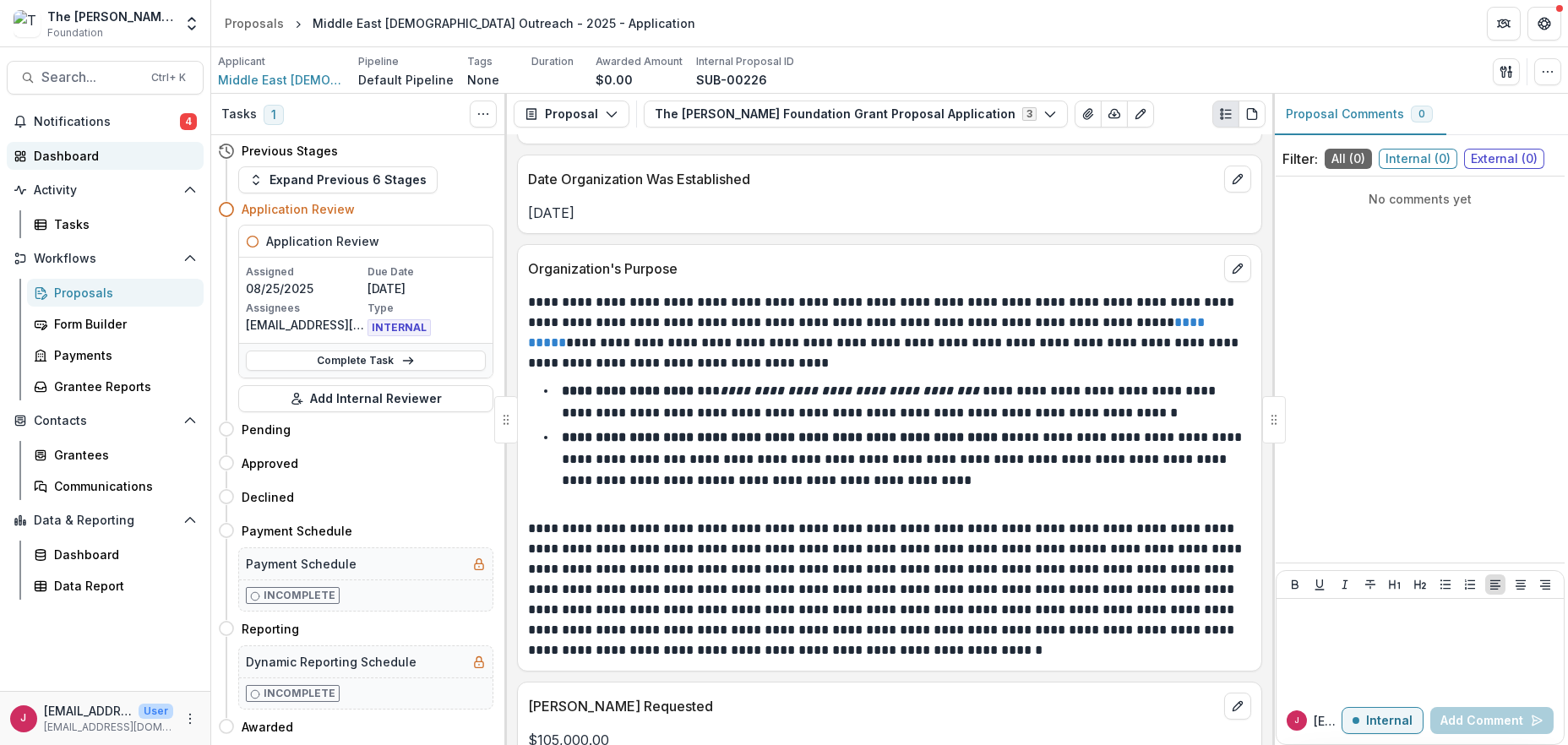
click at [63, 157] on div "Dashboard" at bounding box center [111, 155] width 156 height 18
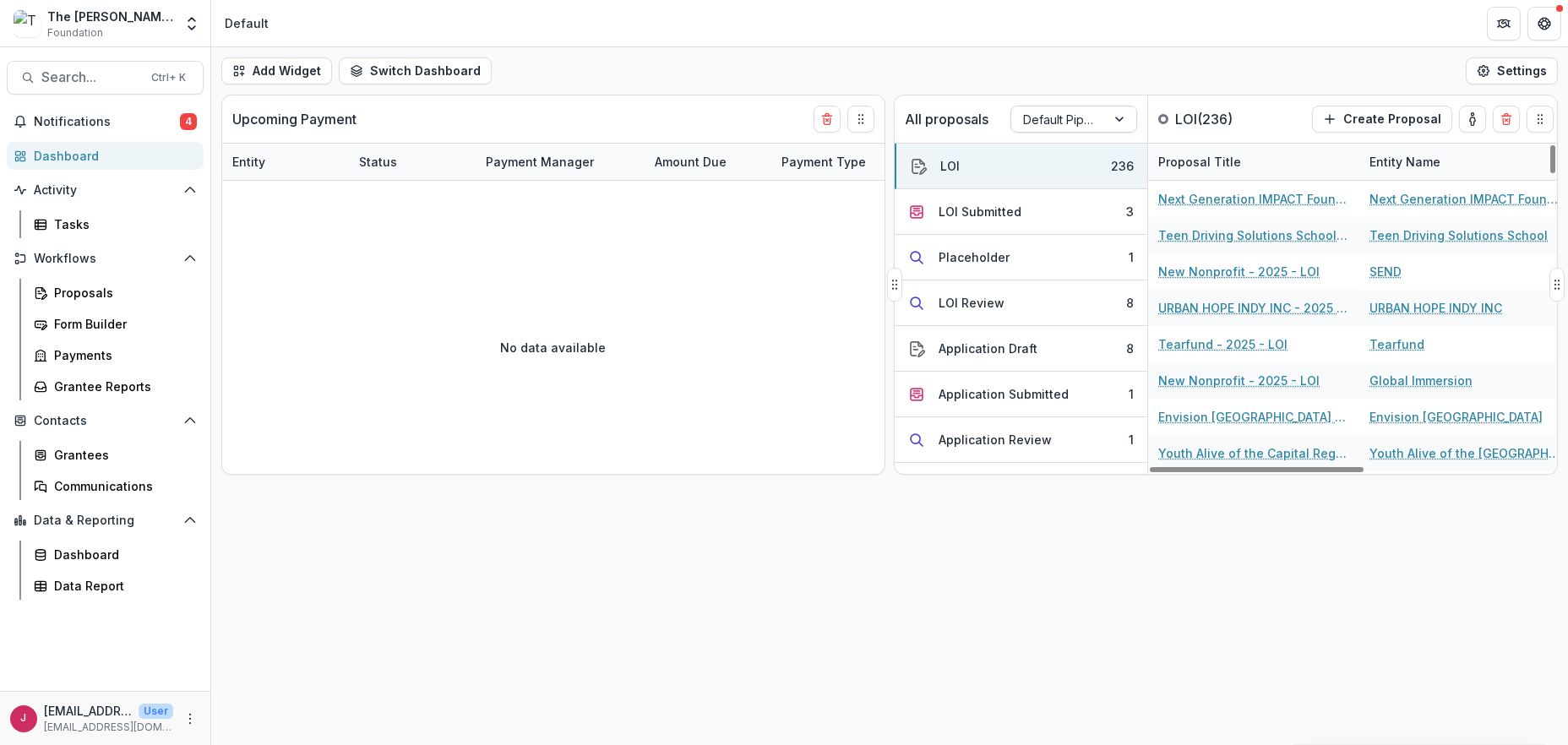
click at [1124, 119] on div at bounding box center [1121, 119] width 31 height 25
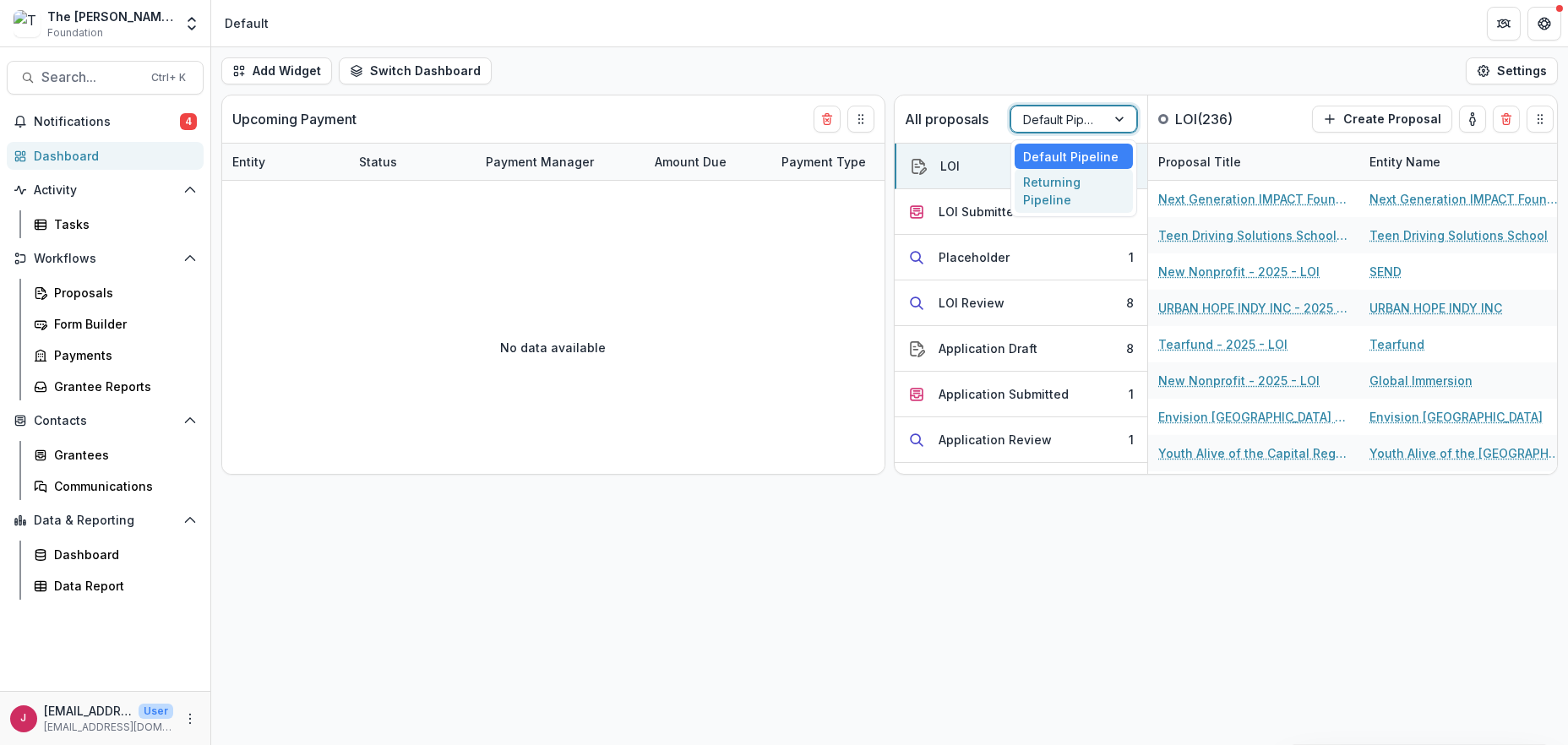
click at [1042, 194] on div "Returning Pipeline" at bounding box center [1073, 191] width 118 height 44
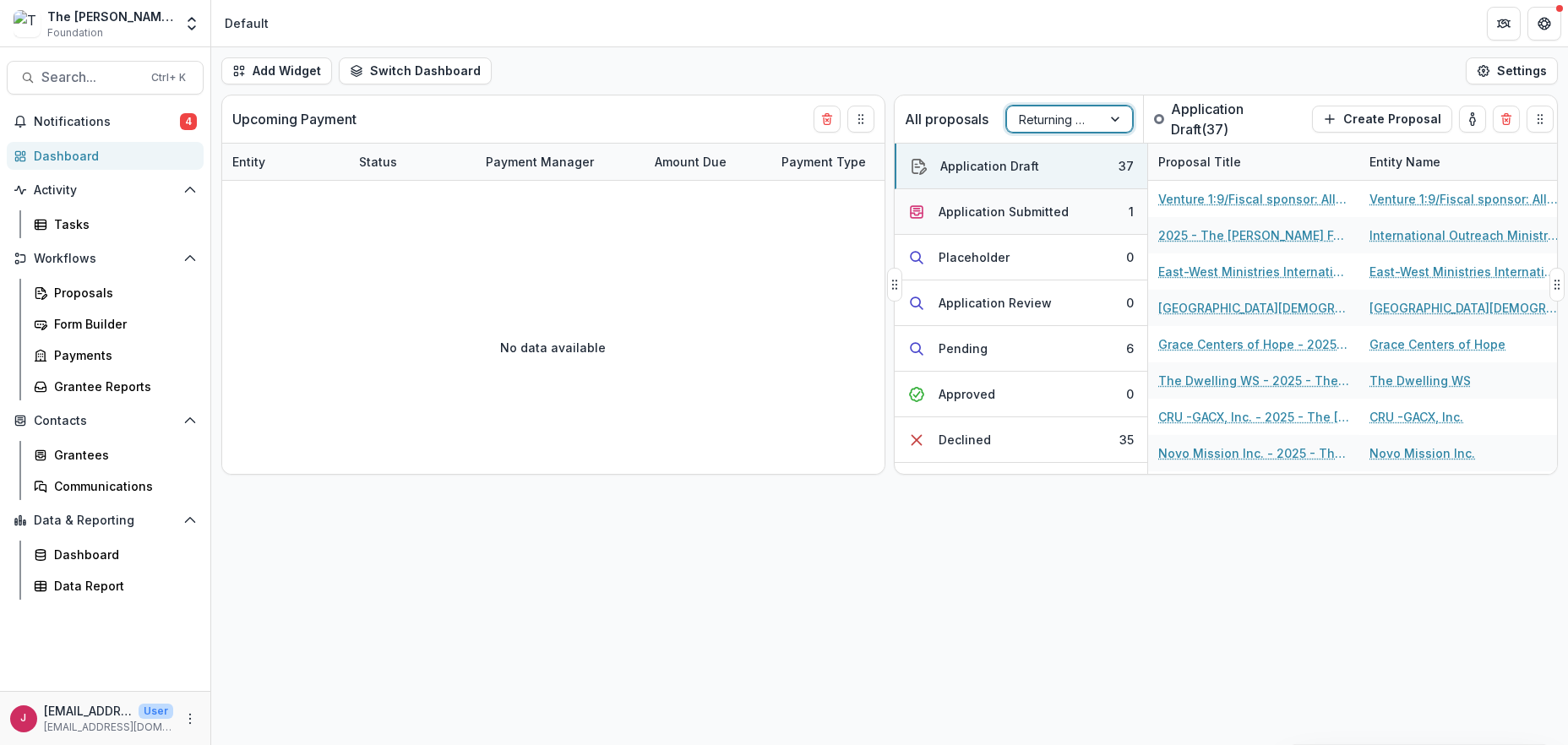
click at [1060, 210] on div "Application Submitted" at bounding box center [1004, 211] width 130 height 18
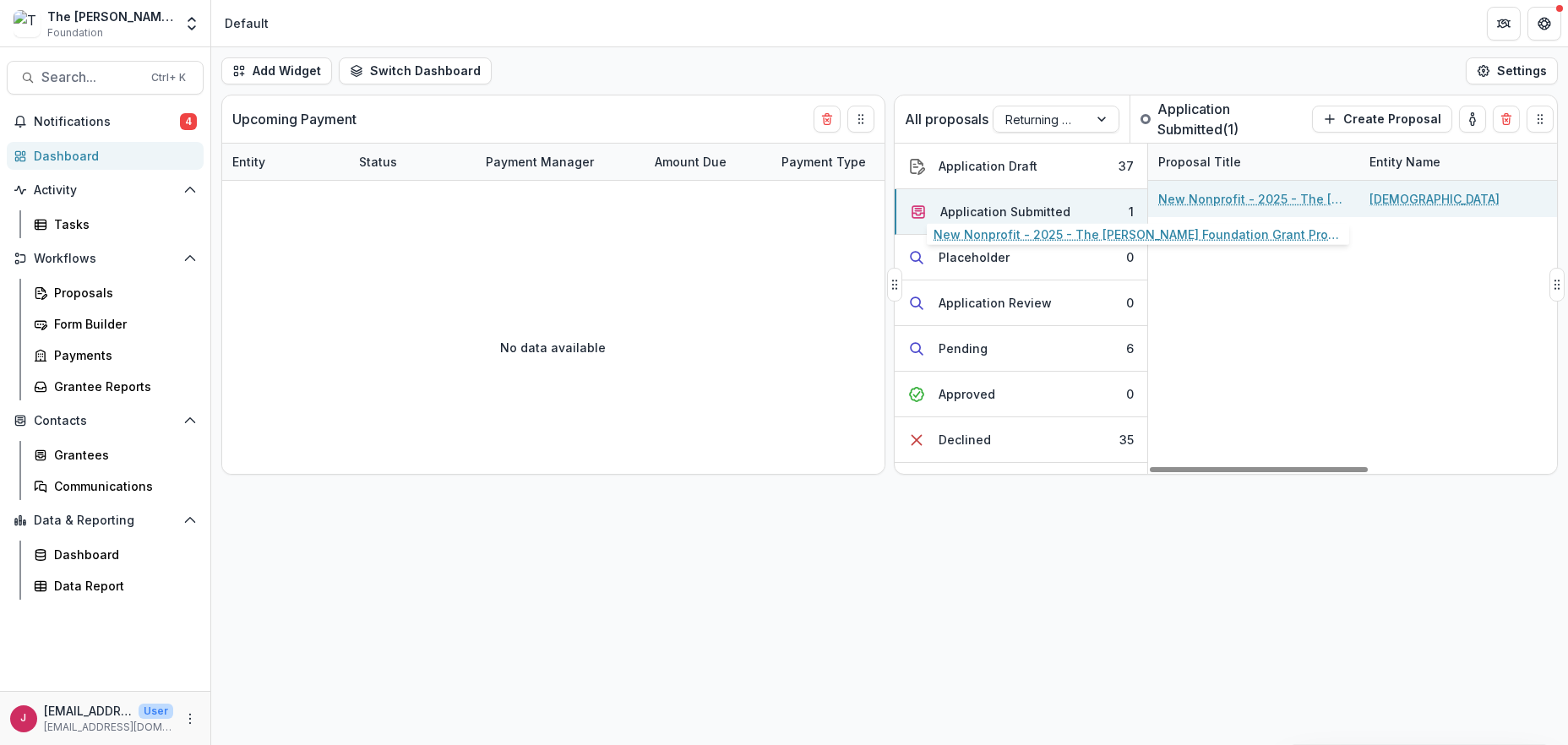
click at [1277, 202] on link "New Nonprofit - 2025 - The [PERSON_NAME] Foundation Grant Proposal Application" at bounding box center [1253, 198] width 191 height 18
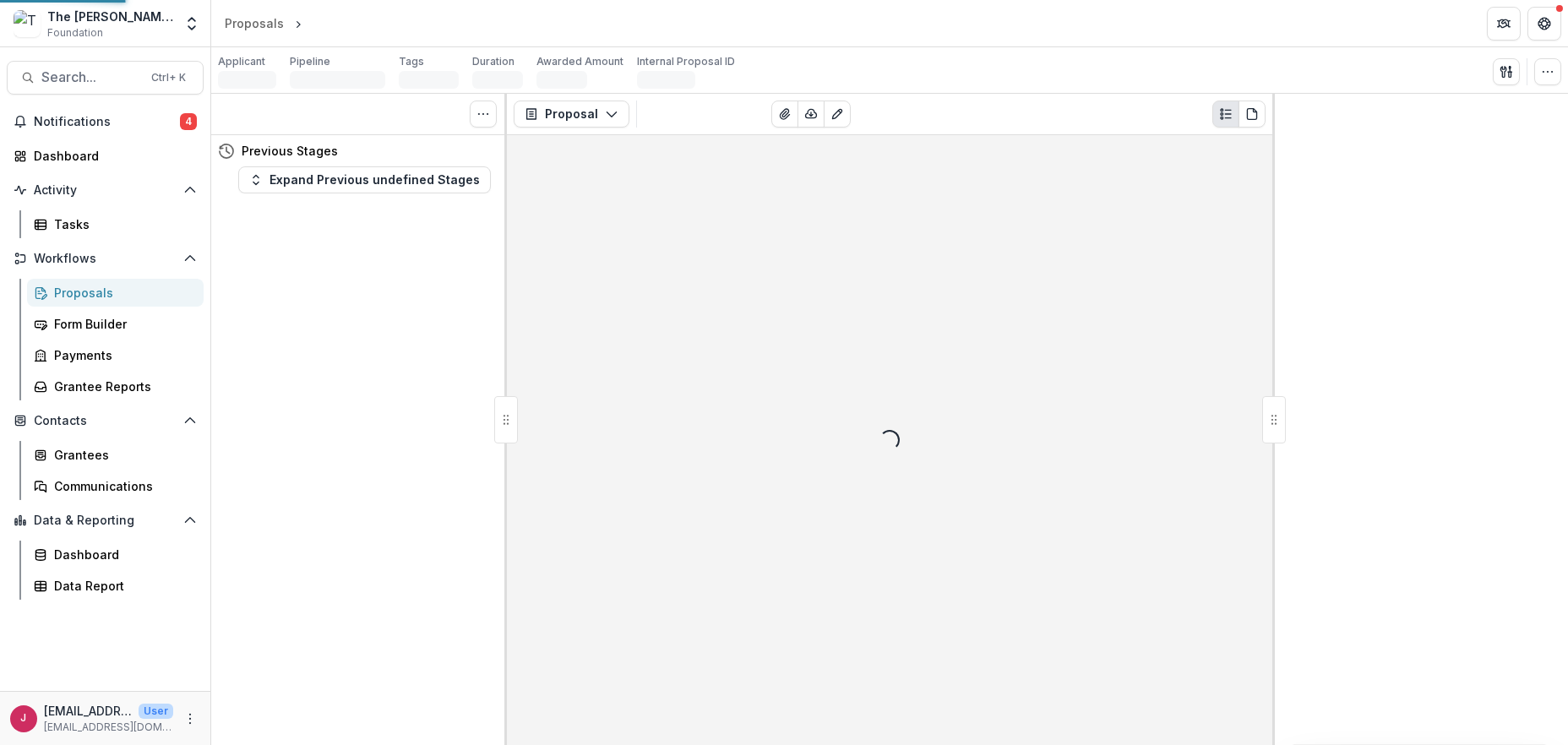
click at [1277, 202] on div at bounding box center [1420, 419] width 295 height 651
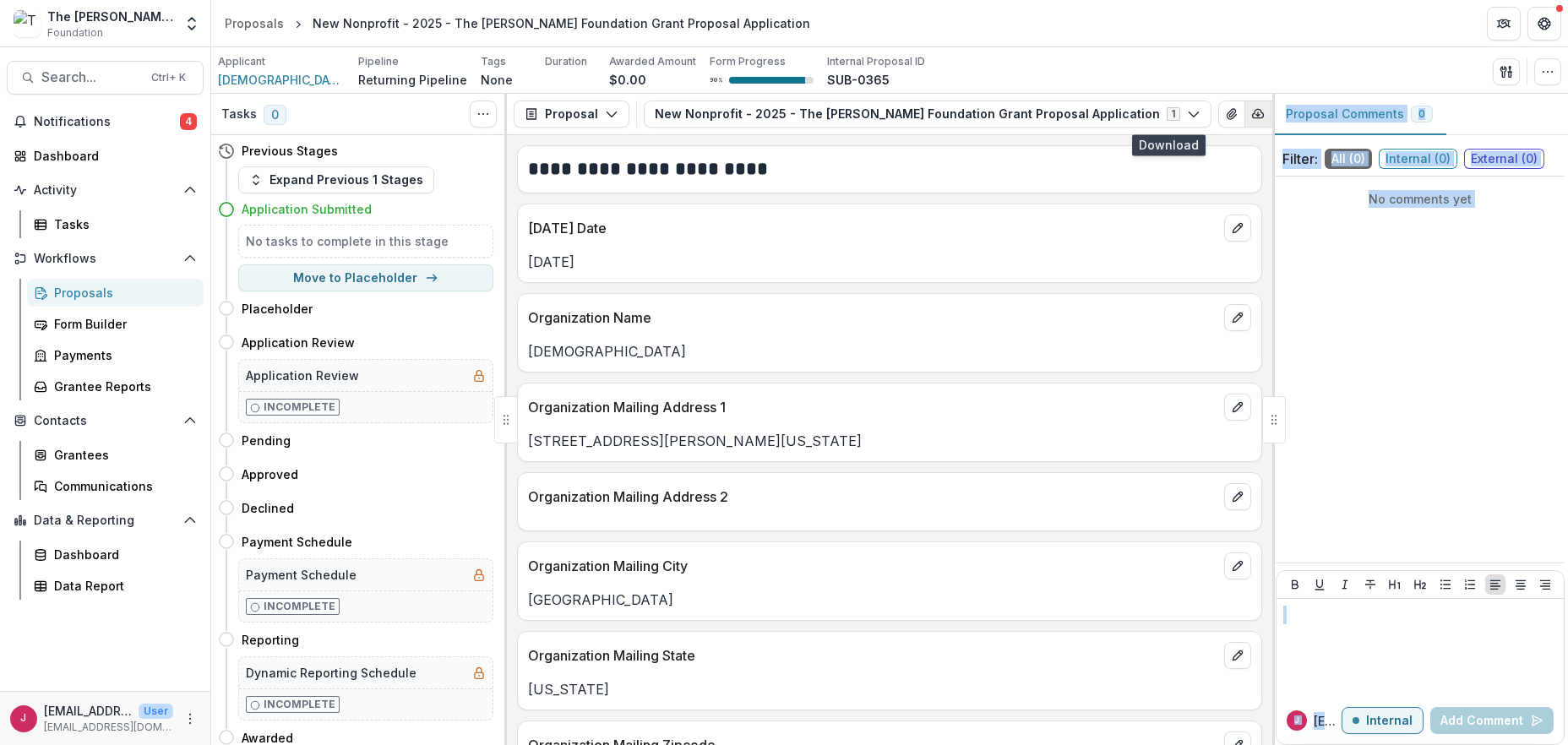
click at [1252, 110] on icon "button" at bounding box center [1258, 114] width 13 height 13
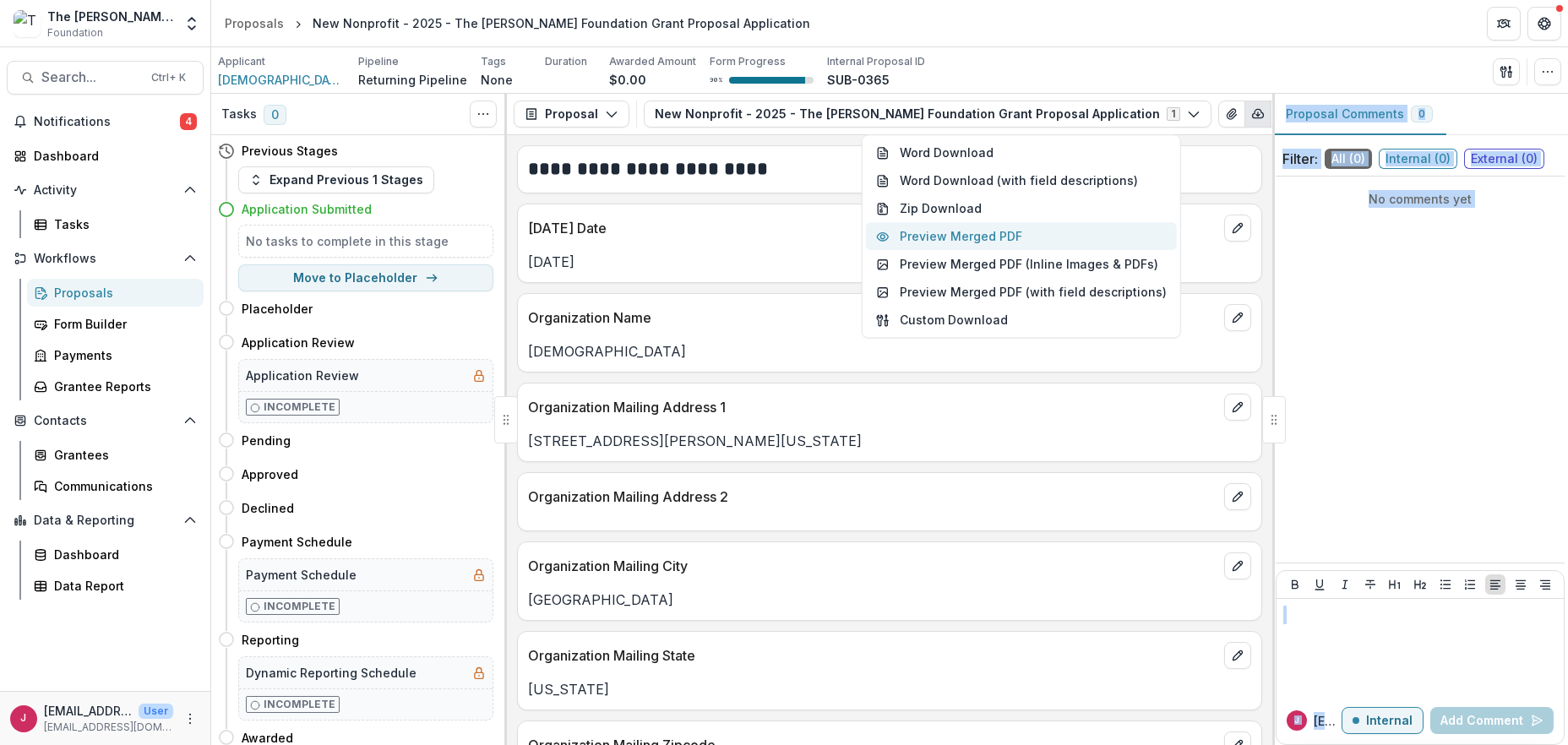
click at [920, 238] on button "Preview Merged PDF" at bounding box center [1021, 237] width 311 height 28
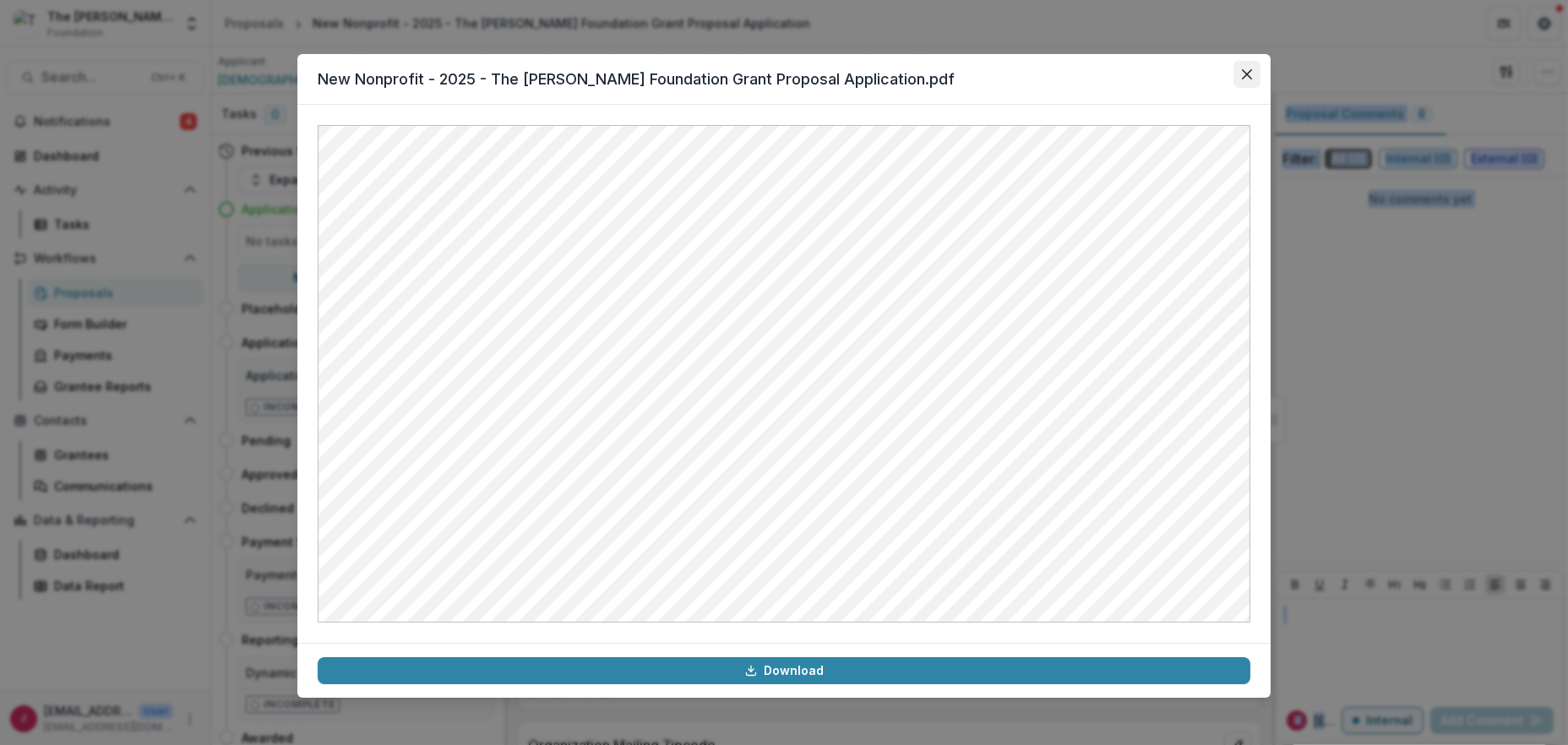
click at [1249, 73] on icon "Close" at bounding box center [1247, 74] width 11 height 11
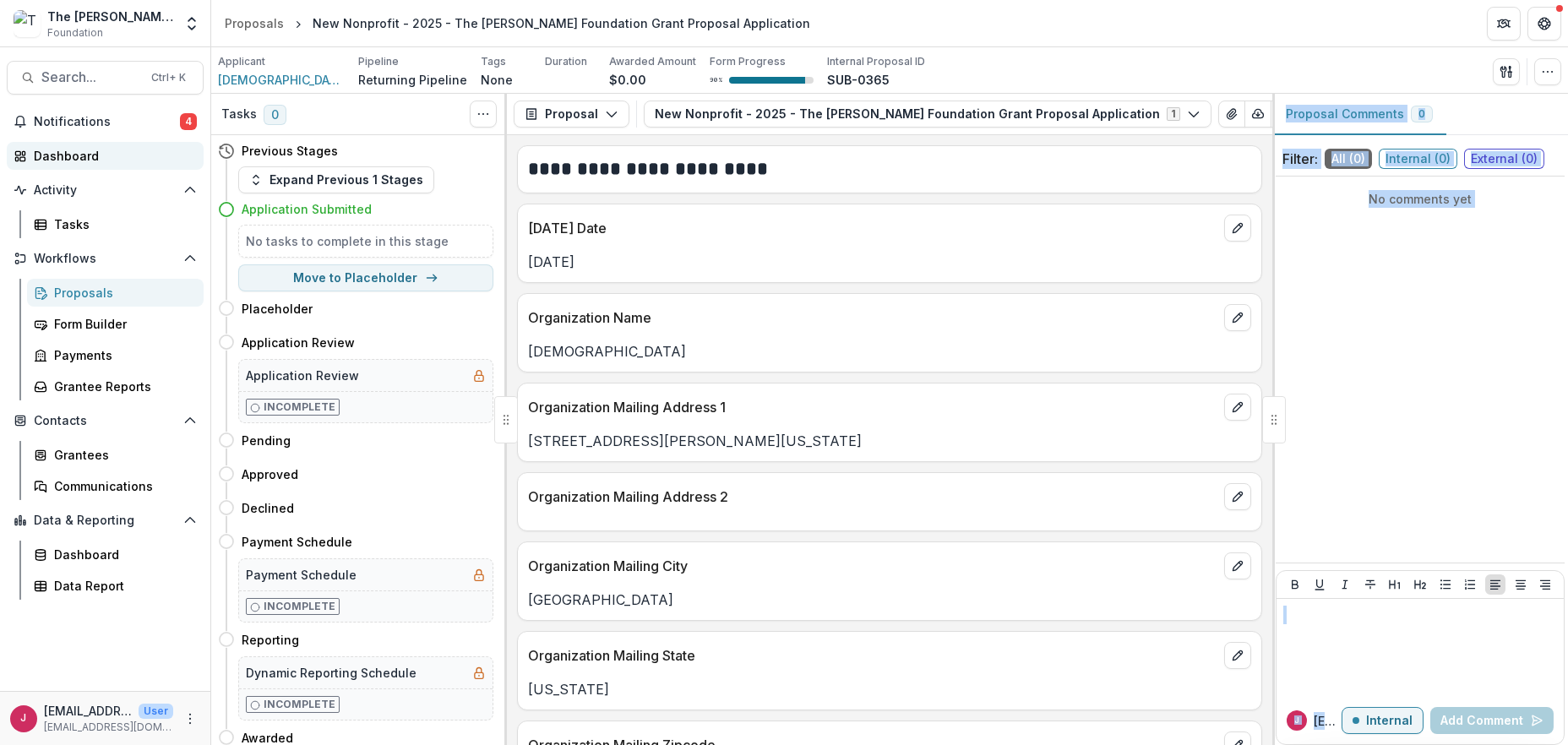
click at [39, 152] on div "Dashboard" at bounding box center [111, 155] width 156 height 18
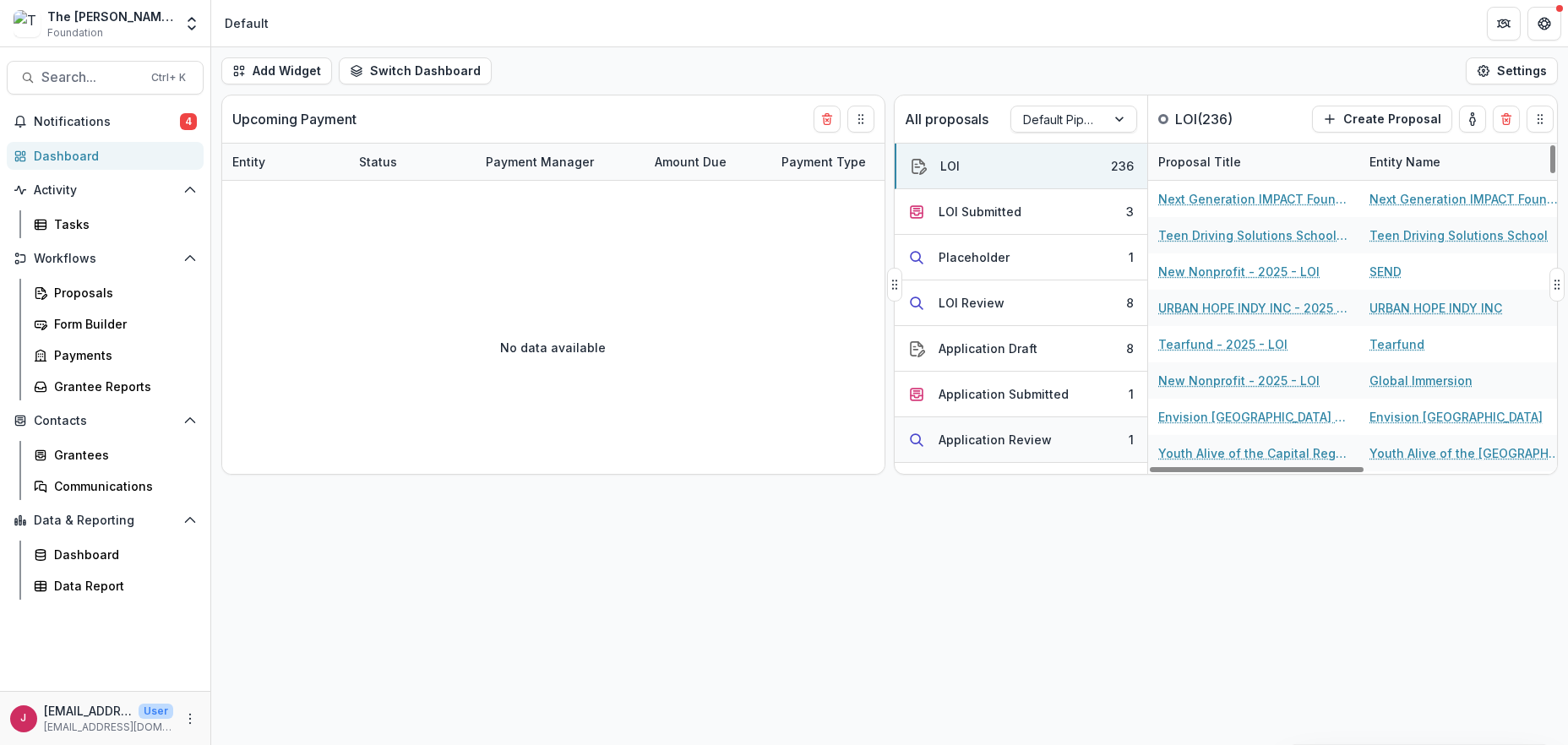
drag, startPoint x: 1094, startPoint y: 581, endPoint x: 1046, endPoint y: 457, distance: 133.0
click at [1092, 581] on div "Add Widget Switch Dashboard Default New Dashboard Settings Upcoming Payment Ent…" at bounding box center [889, 396] width 1357 height 698
click at [1002, 395] on div "Application Submitted" at bounding box center [1004, 394] width 130 height 18
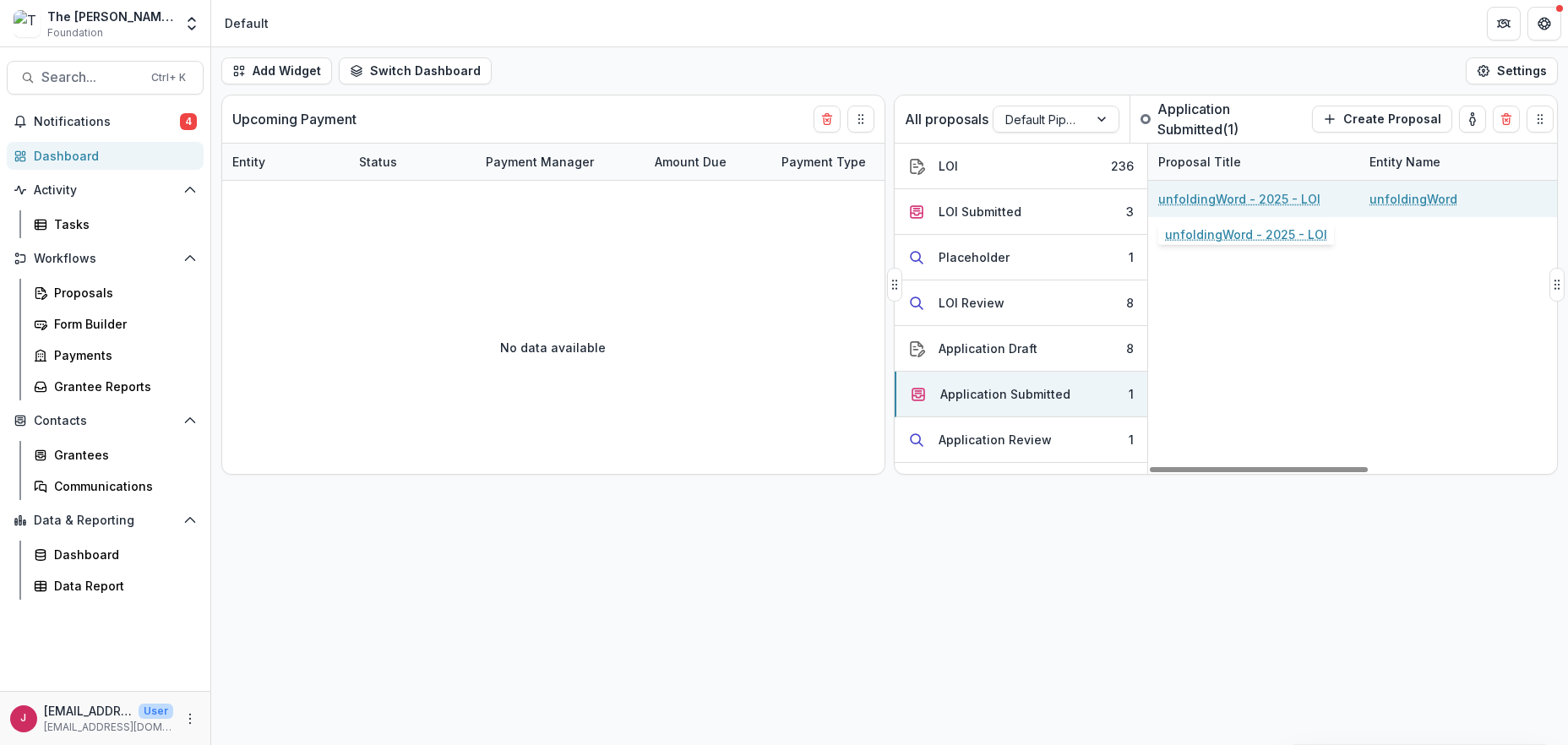
click at [1182, 194] on link "unfoldingWord - 2025 - LOI" at bounding box center [1239, 198] width 162 height 18
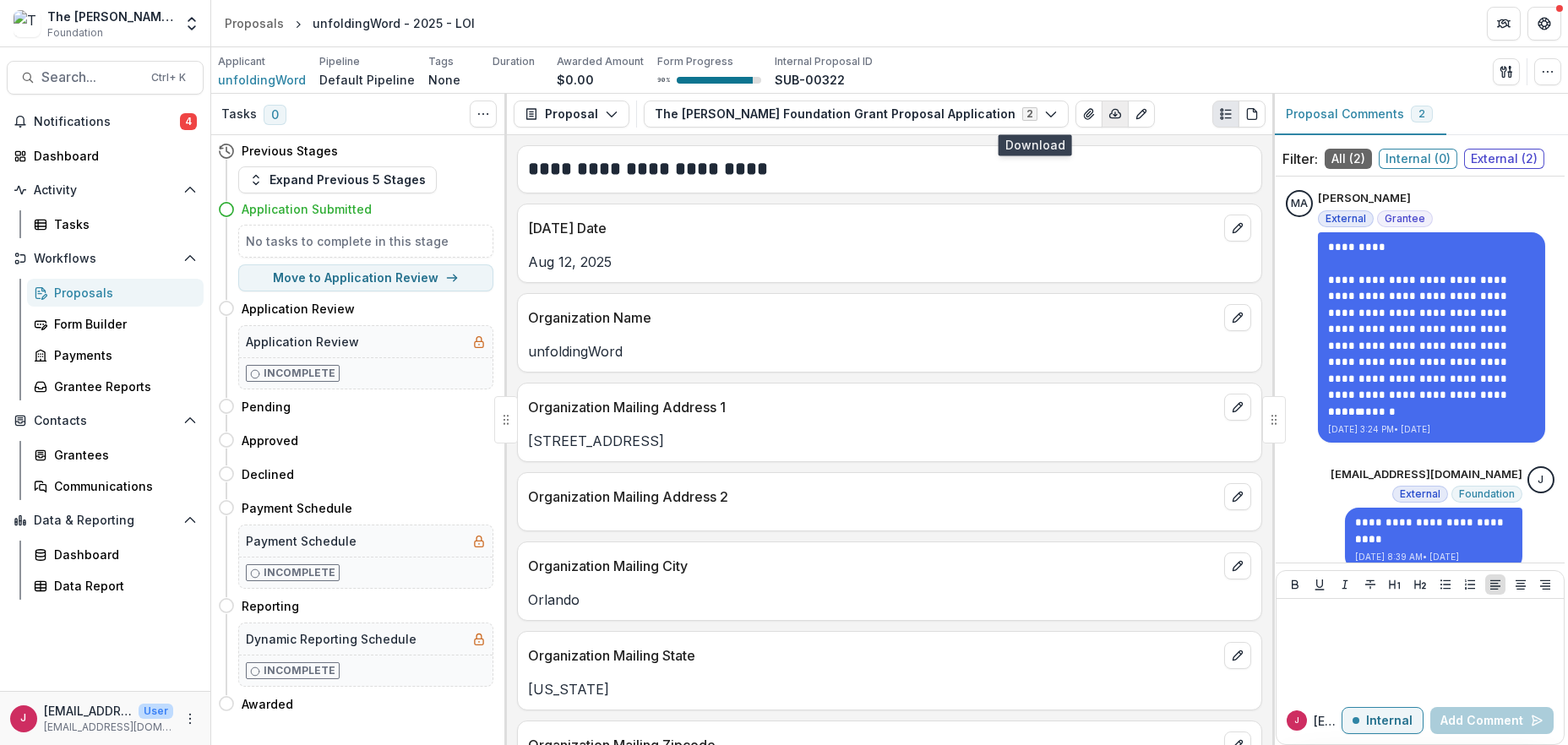
click at [1109, 110] on icon "button" at bounding box center [1115, 114] width 13 height 13
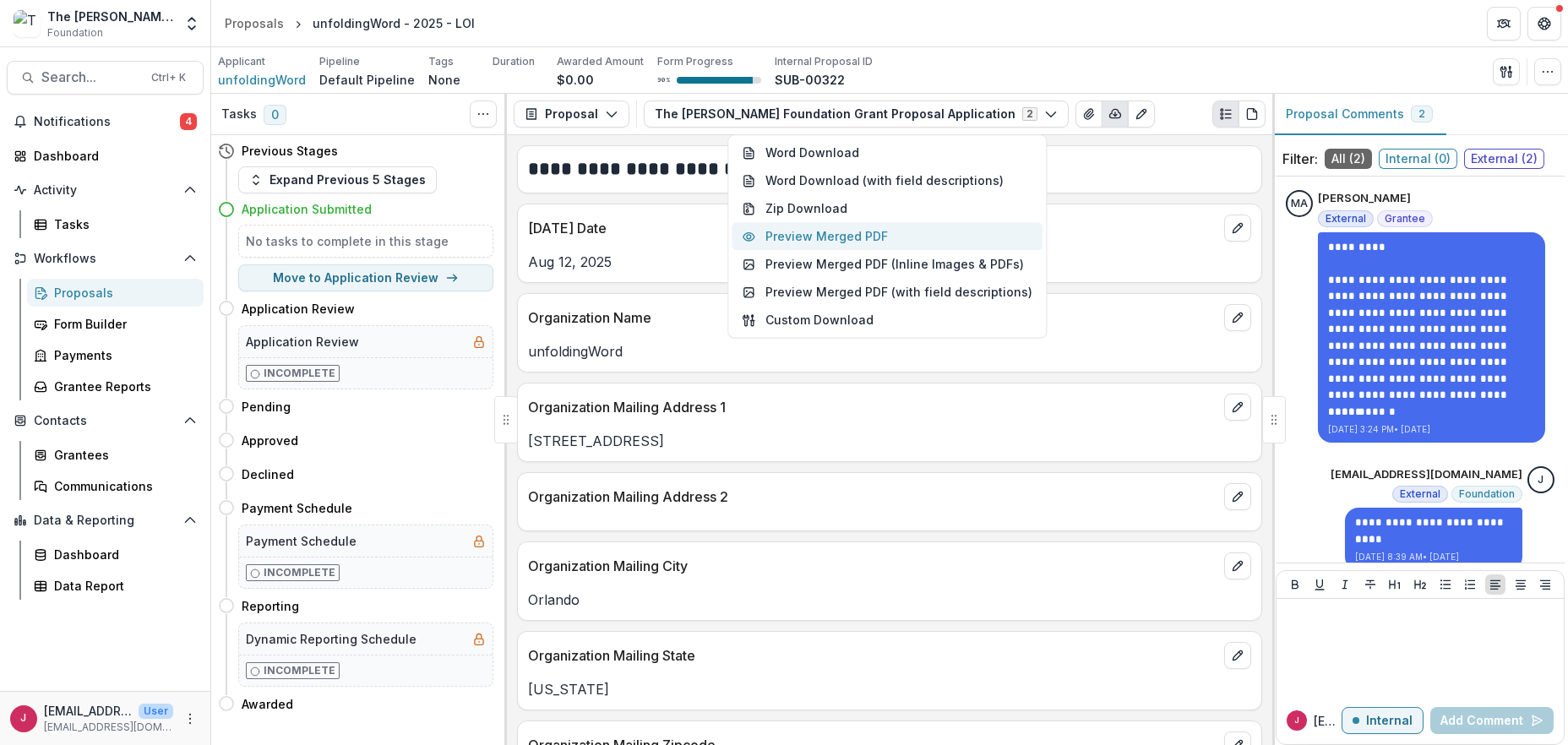
click at [818, 237] on button "Preview Merged PDF" at bounding box center [887, 237] width 311 height 28
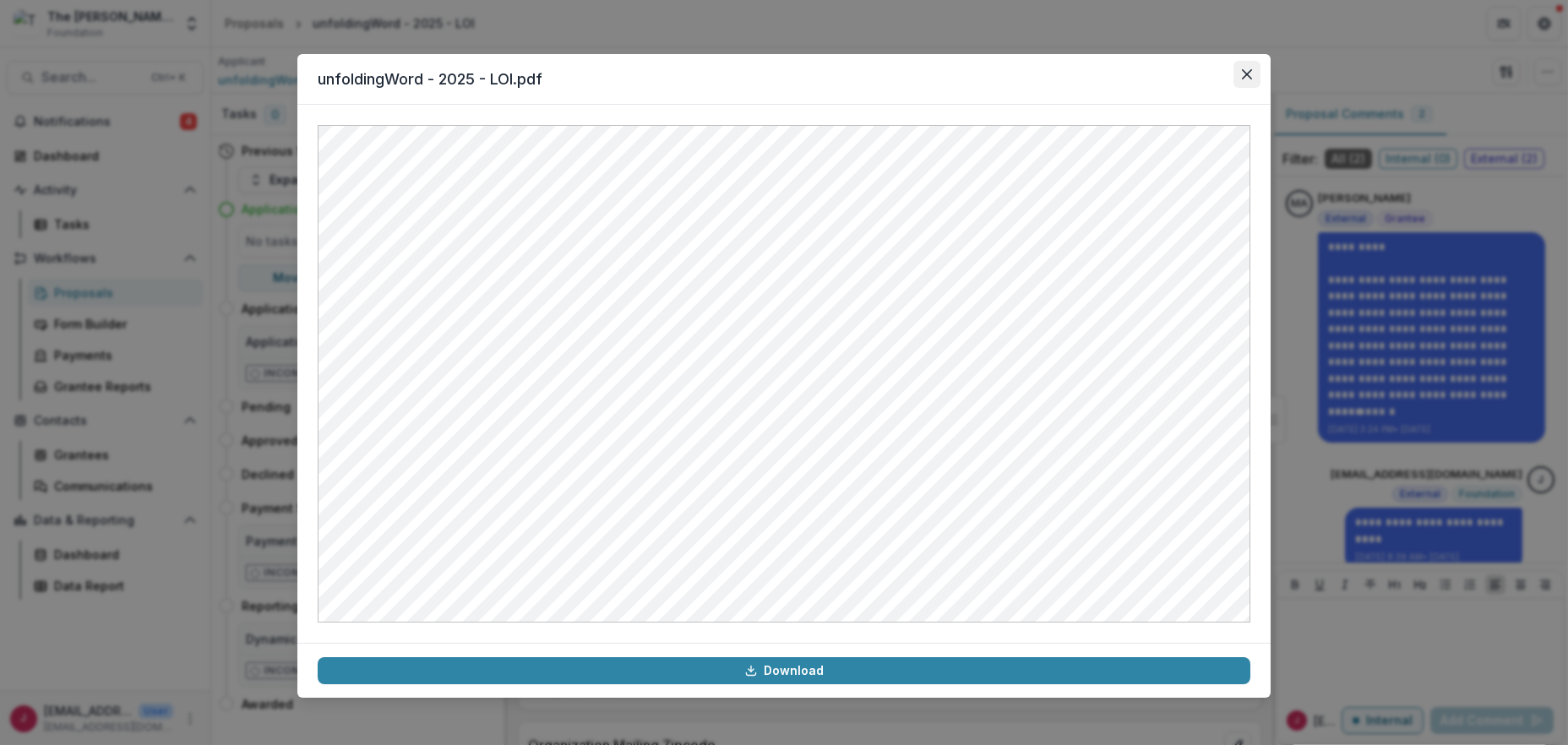
click at [1252, 70] on icon "Close" at bounding box center [1247, 74] width 11 height 11
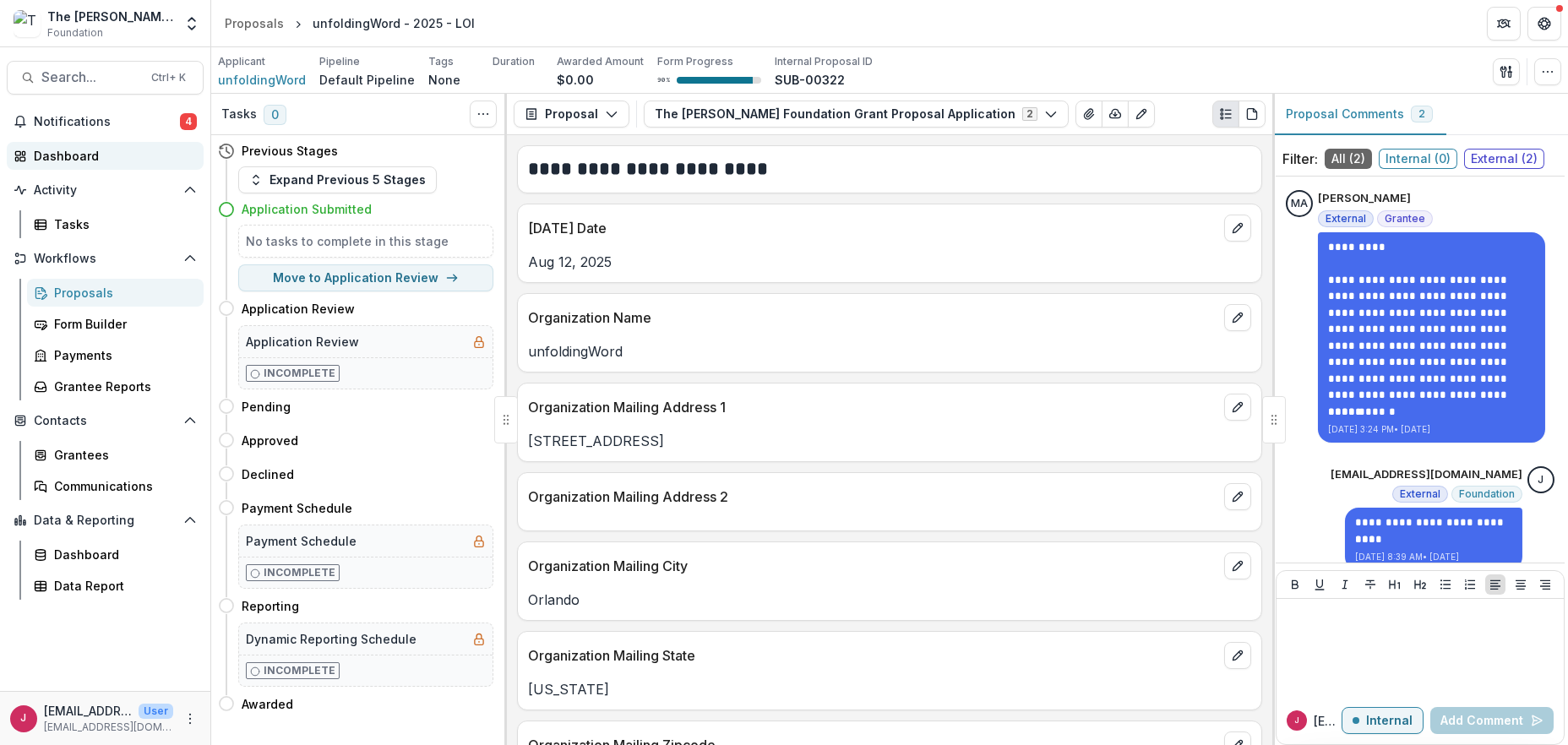
click at [81, 157] on div "Dashboard" at bounding box center [111, 155] width 156 height 18
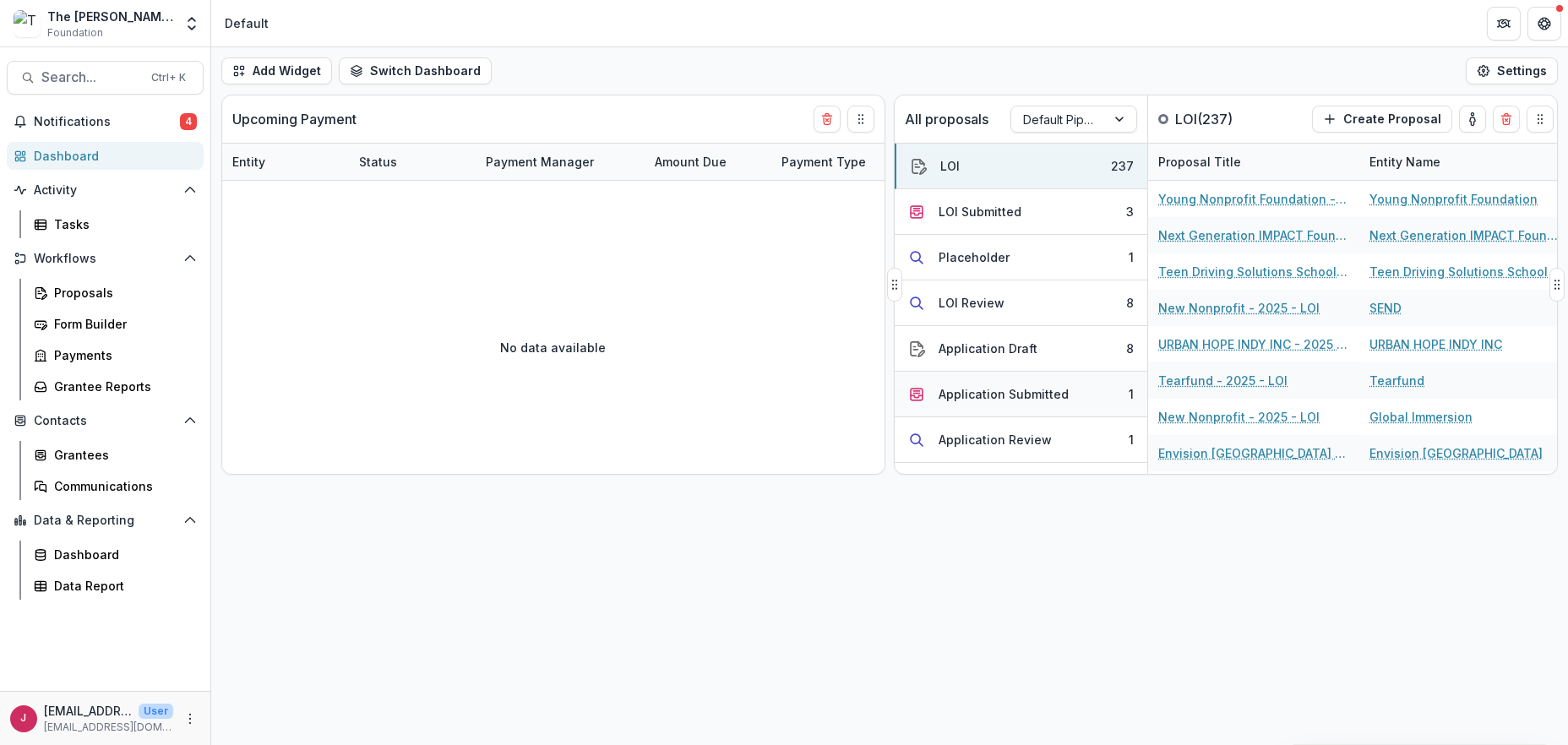
click at [992, 394] on div "Application Submitted" at bounding box center [1004, 394] width 130 height 18
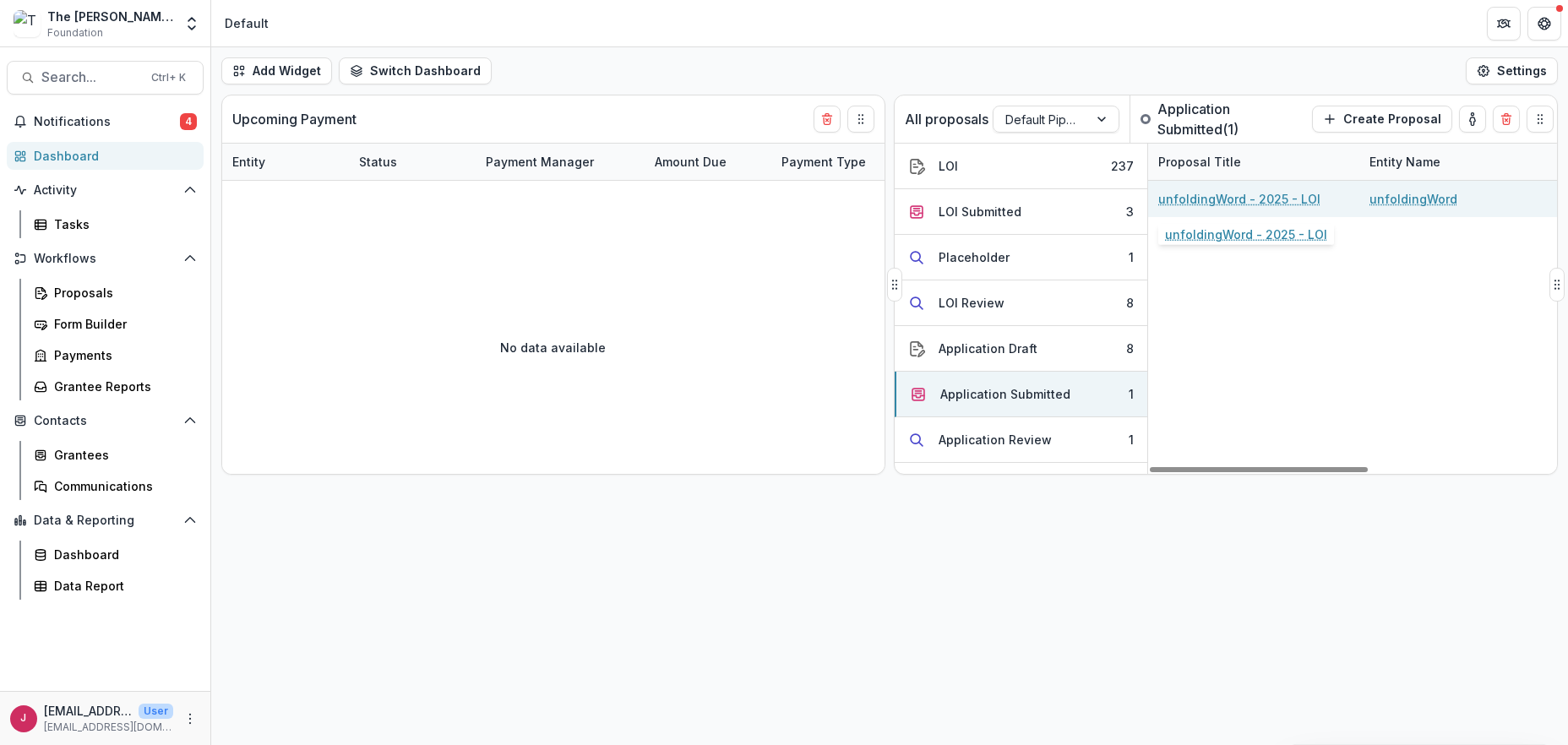
click at [1245, 194] on link "unfoldingWord - 2025 - LOI" at bounding box center [1239, 198] width 162 height 18
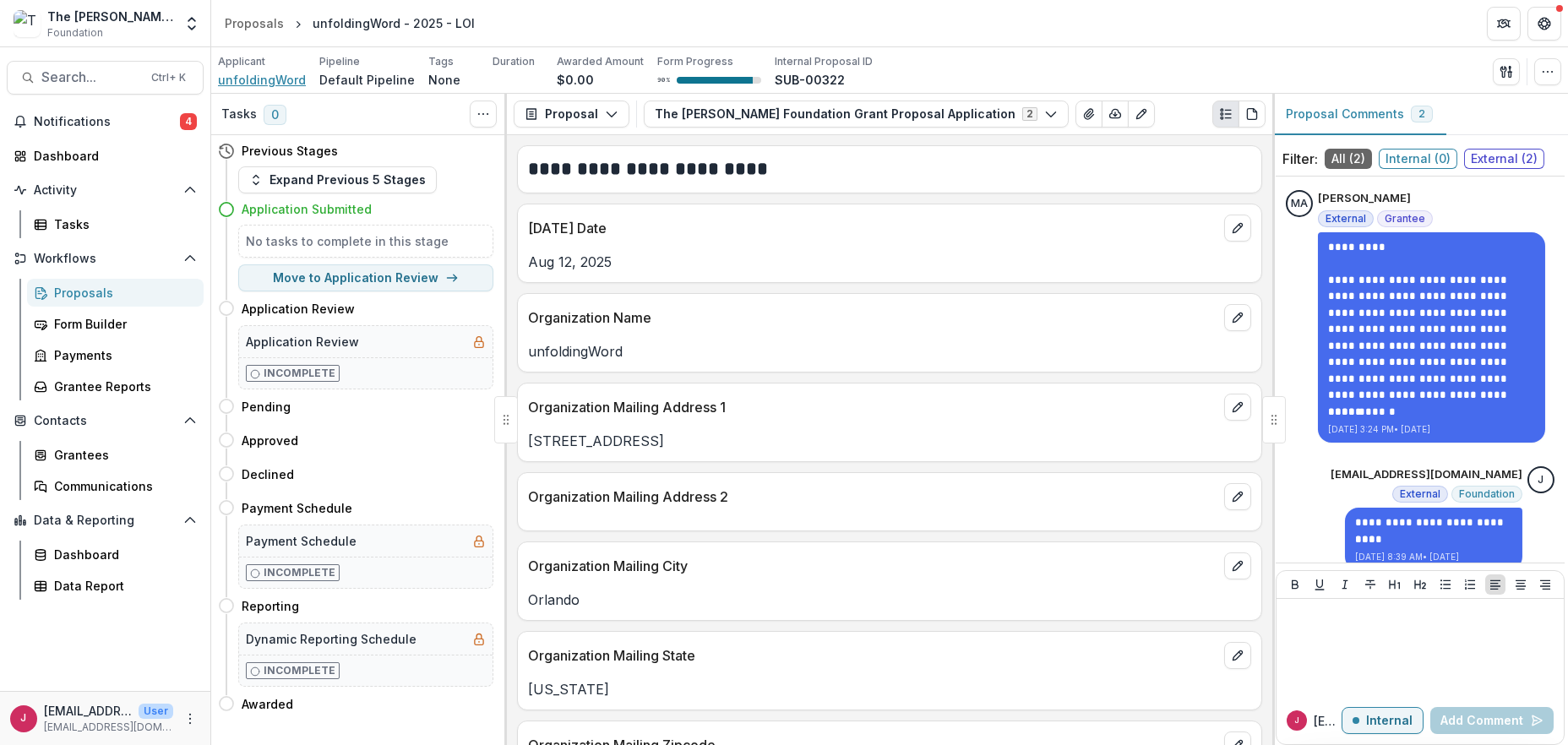
click at [247, 81] on span "unfoldingWord" at bounding box center [262, 80] width 88 height 18
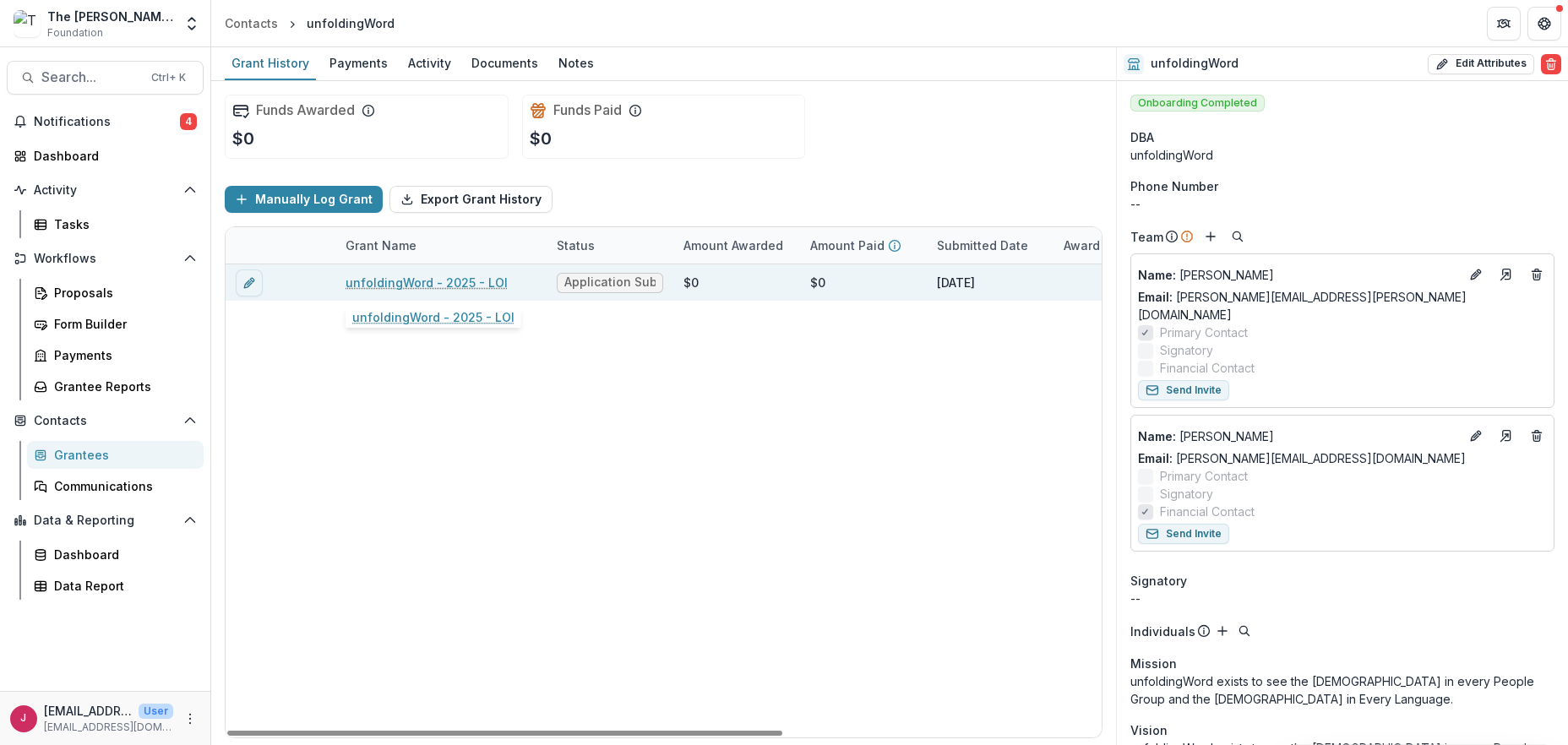
click at [421, 282] on link "unfoldingWord - 2025 - LOI" at bounding box center [426, 282] width 162 height 18
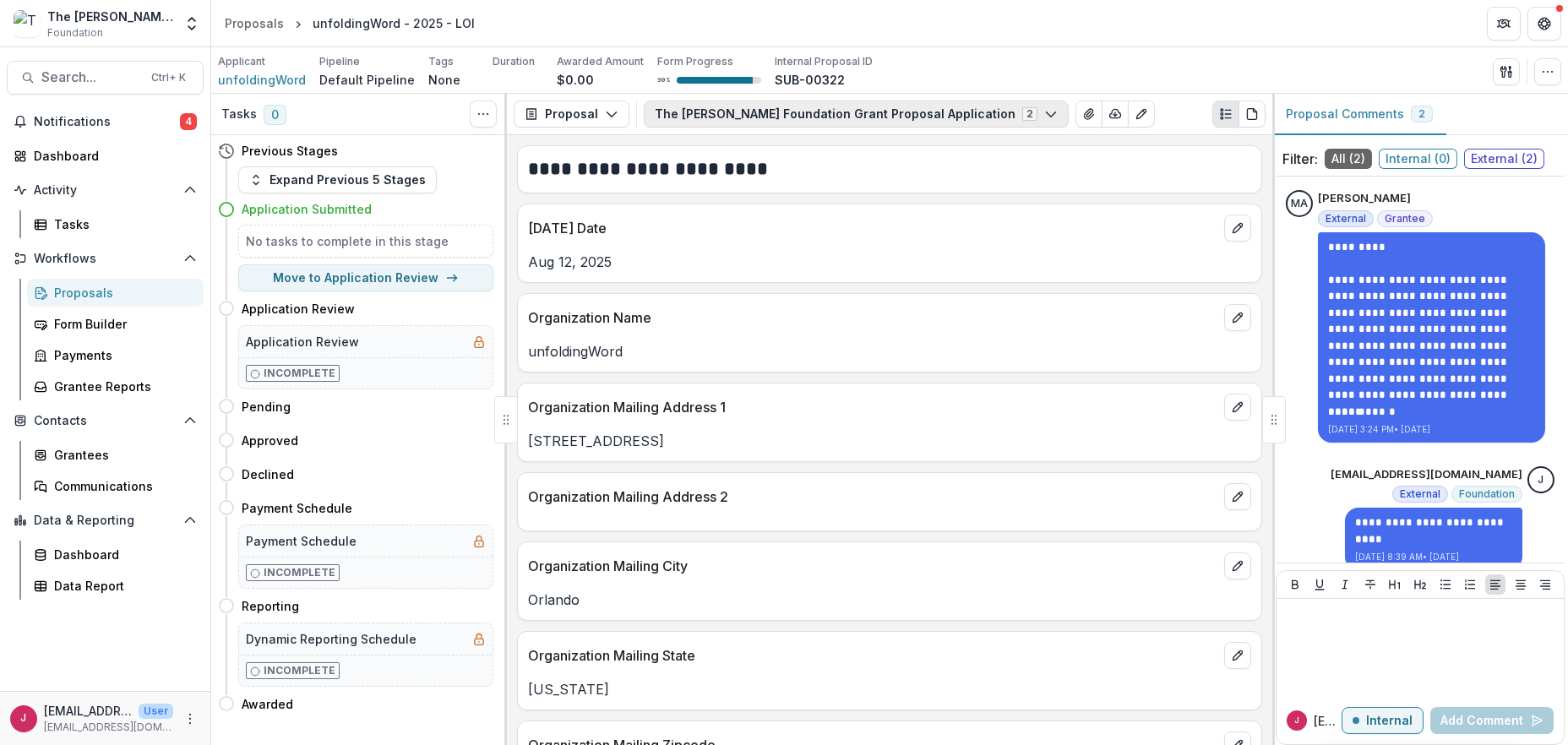
click at [950, 113] on button "The Bolick Foundation Grant Proposal Application 2" at bounding box center [855, 114] width 425 height 27
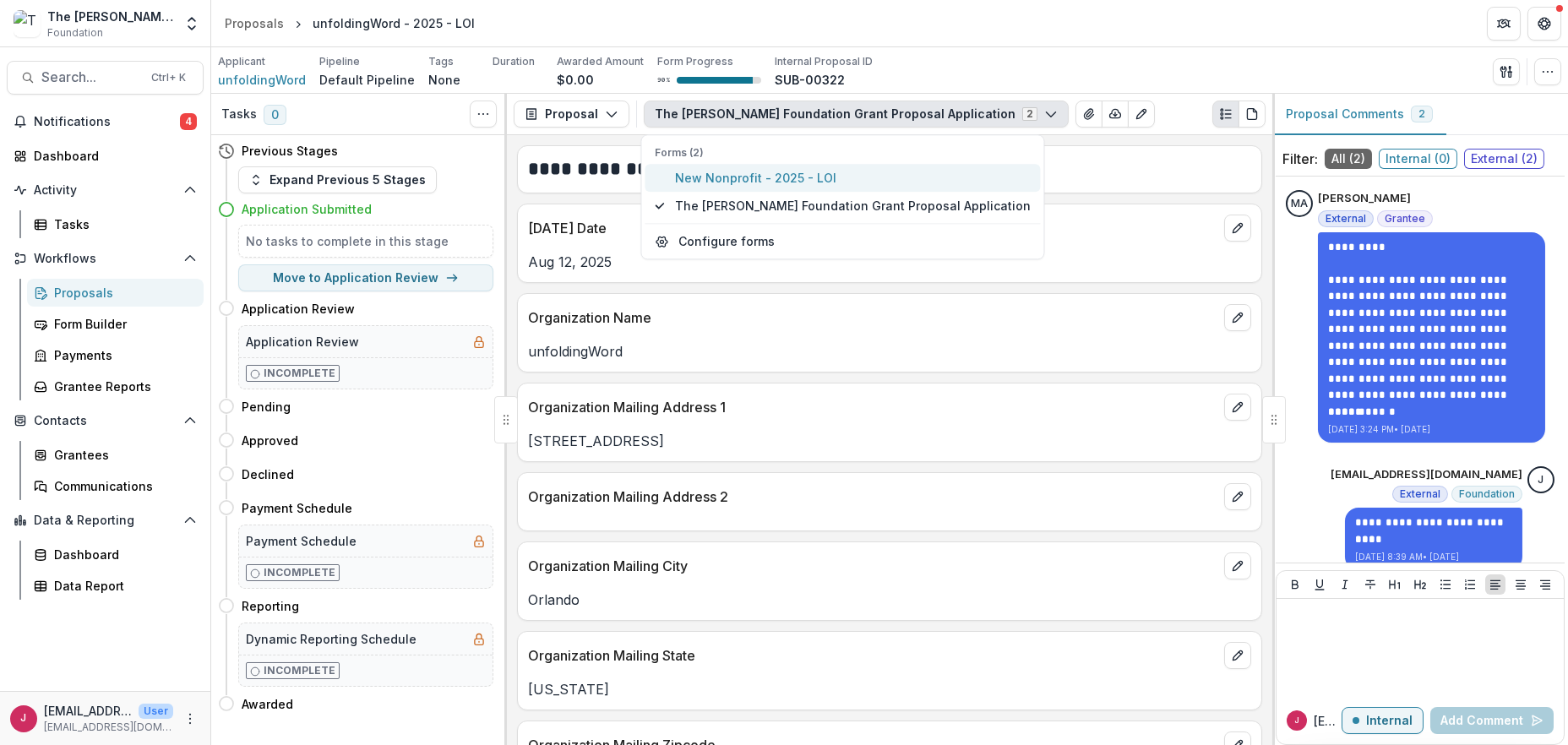
click at [777, 176] on span "New Nonprofit - 2025 - LOI" at bounding box center [853, 178] width 356 height 18
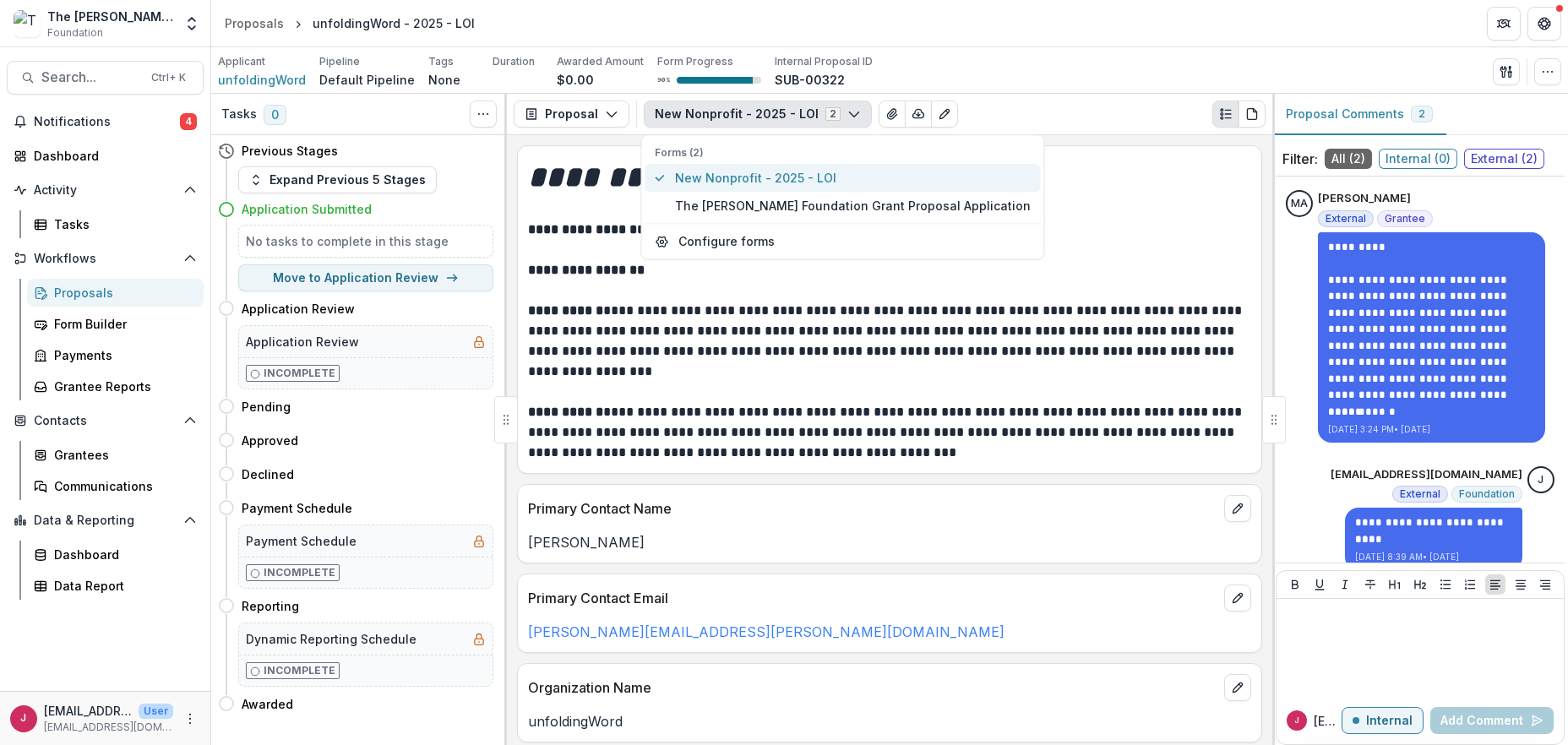
click at [713, 179] on span "New Nonprofit - 2025 - LOI" at bounding box center [853, 178] width 356 height 18
click at [912, 113] on icon "button" at bounding box center [919, 114] width 13 height 13
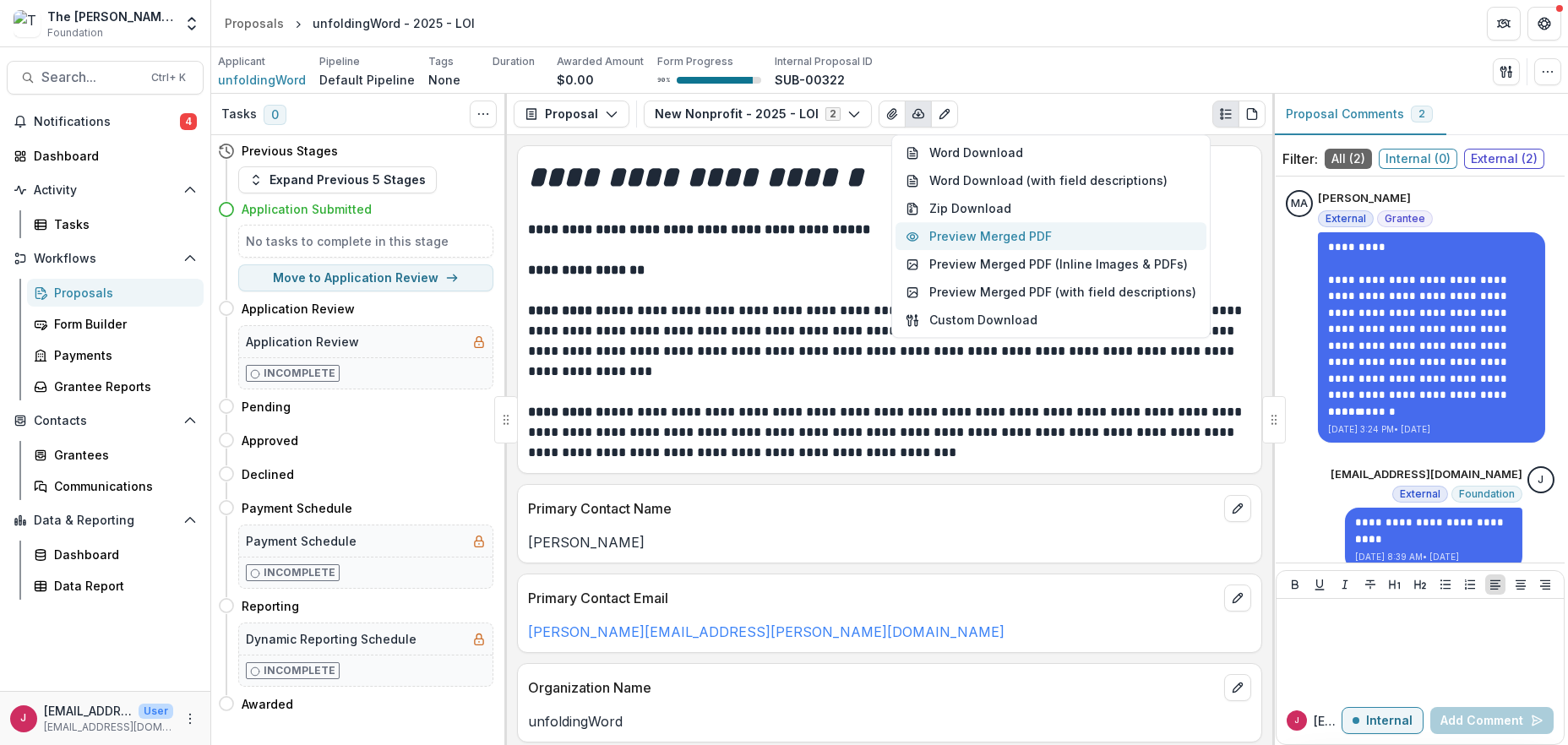
click at [969, 236] on button "Preview Merged PDF" at bounding box center [1051, 237] width 311 height 28
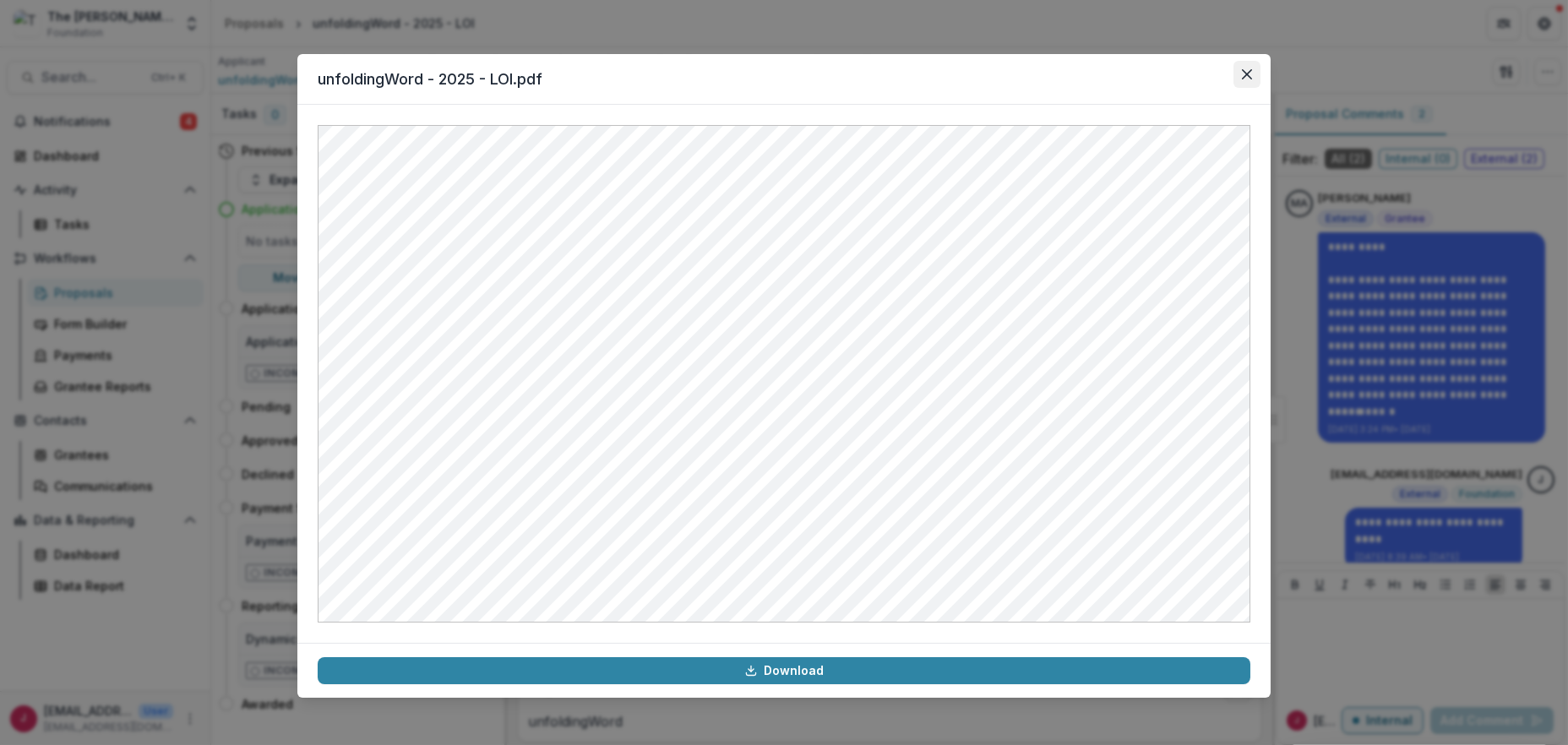
click at [1246, 70] on icon "Close" at bounding box center [1247, 74] width 11 height 11
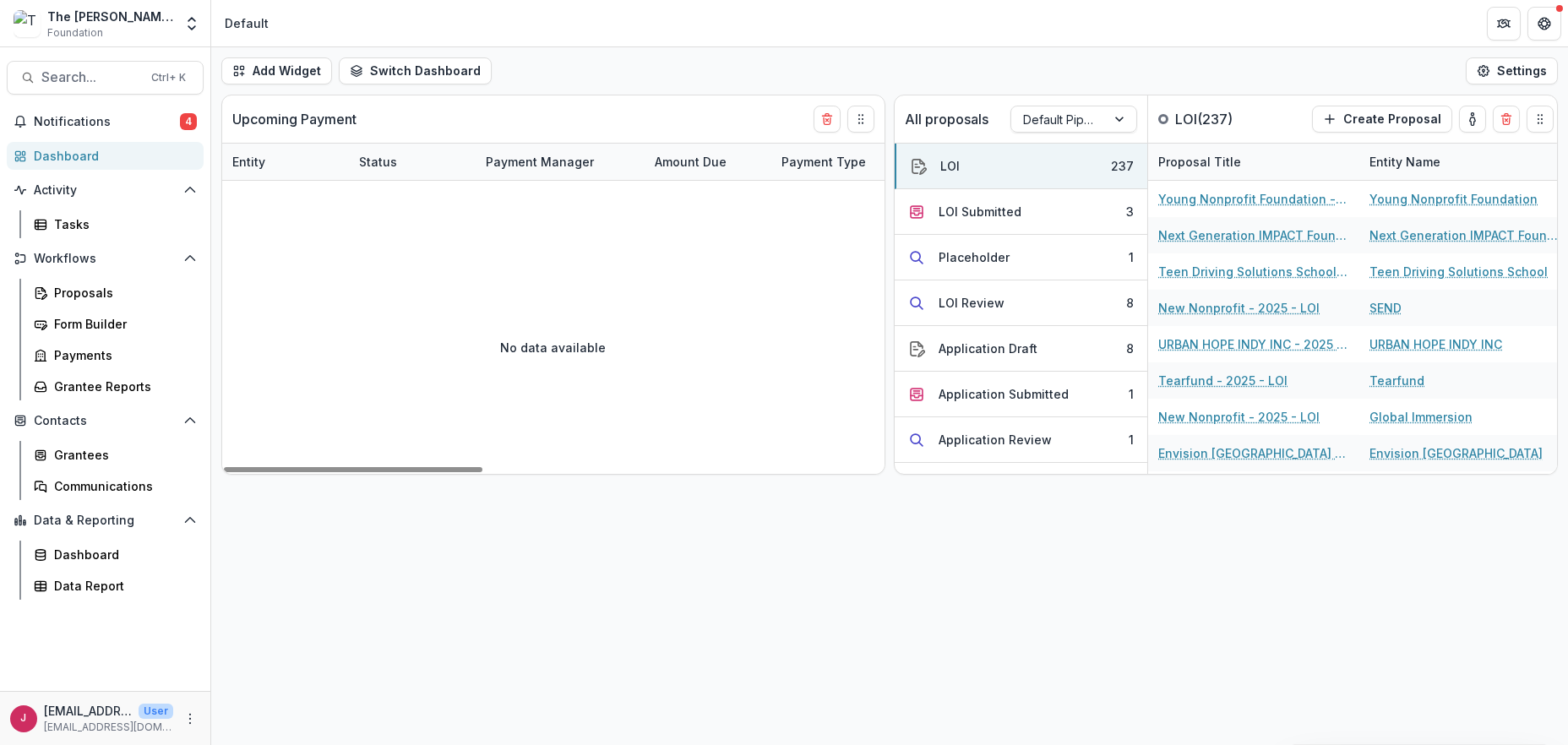
click at [67, 158] on div "Dashboard" at bounding box center [111, 155] width 156 height 18
click at [1038, 387] on div "Application Submitted" at bounding box center [1004, 394] width 130 height 18
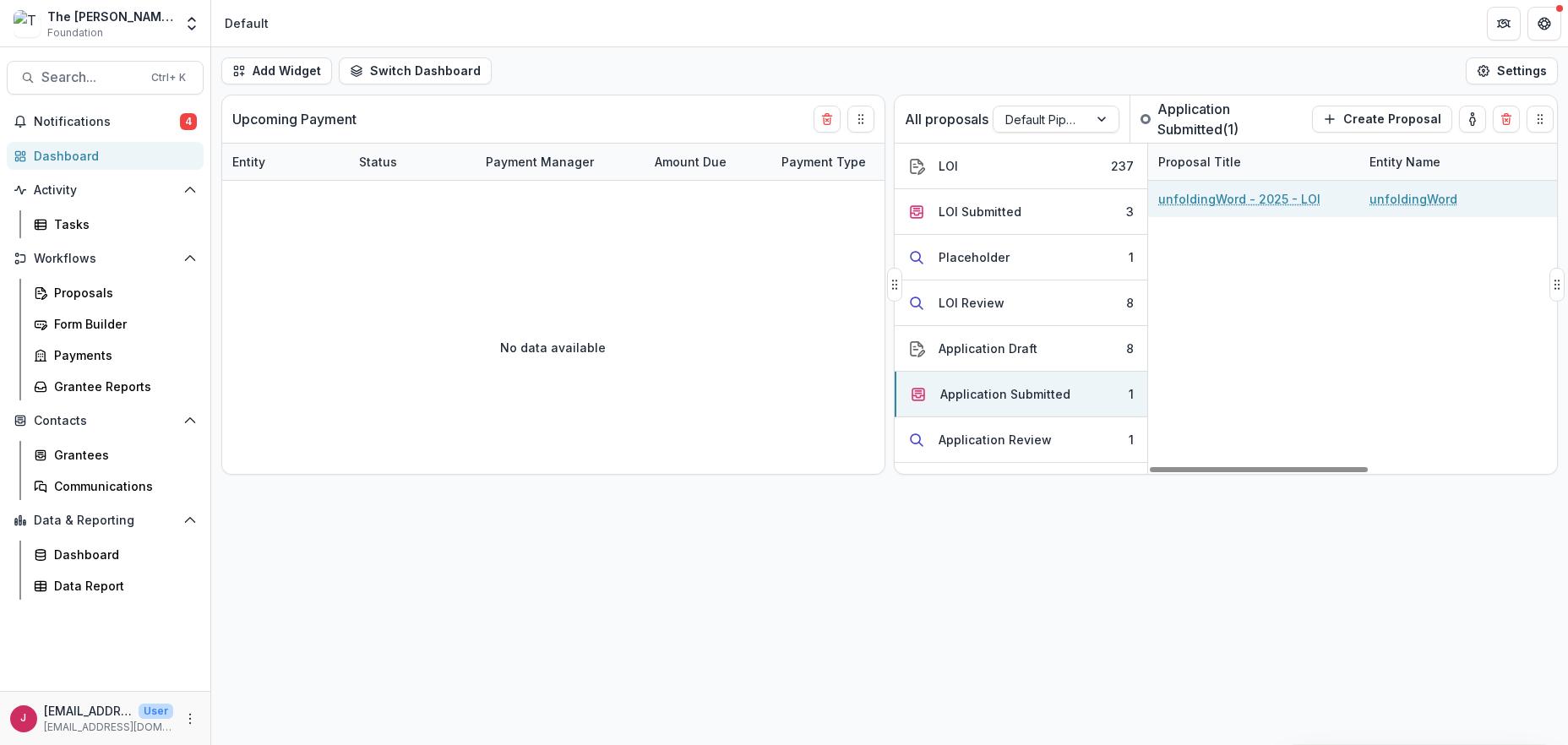
click at [1276, 200] on link "unfoldingWord - 2025 - LOI" at bounding box center [1239, 198] width 162 height 18
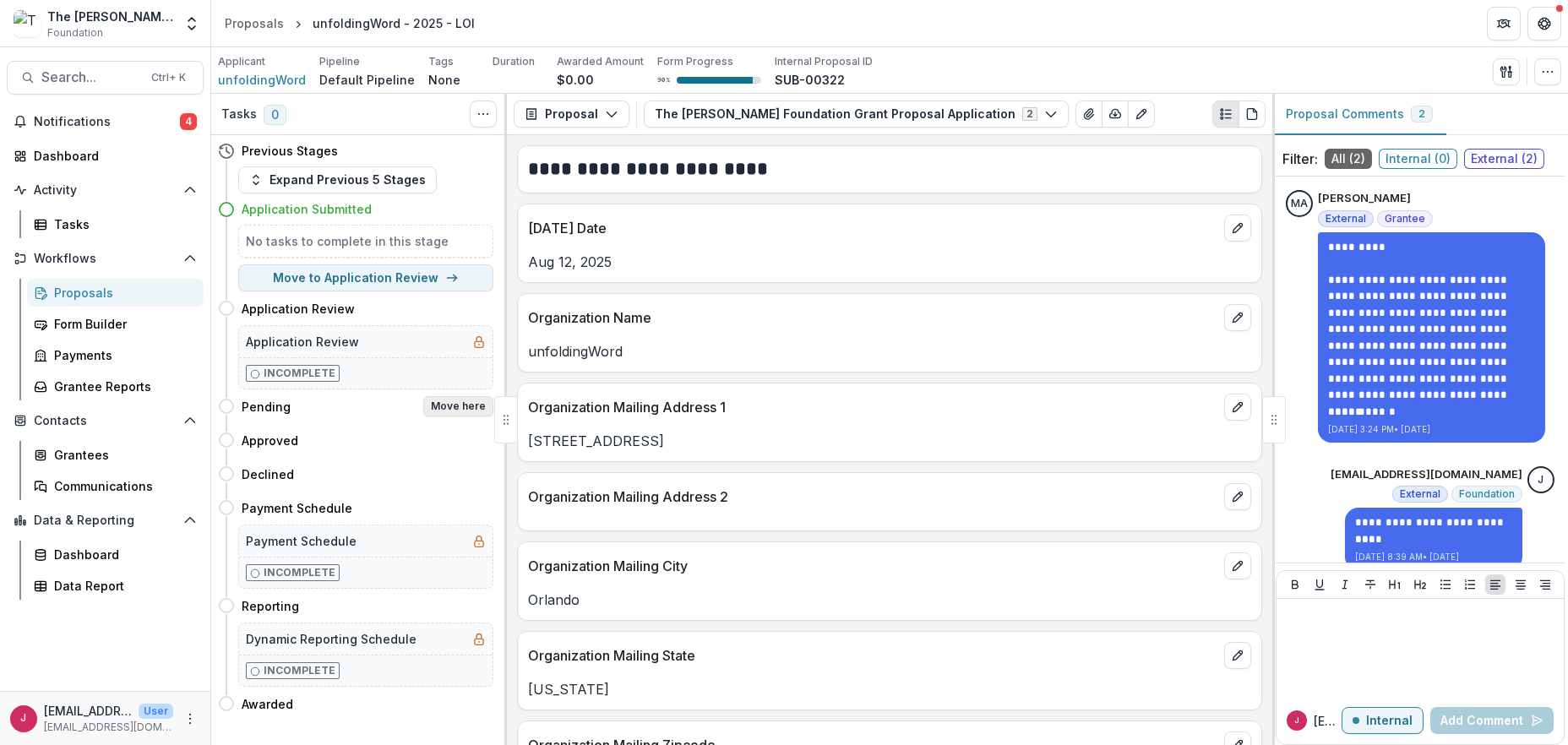
click at [445, 403] on button "Move here" at bounding box center [457, 406] width 70 height 20
select select "*******"
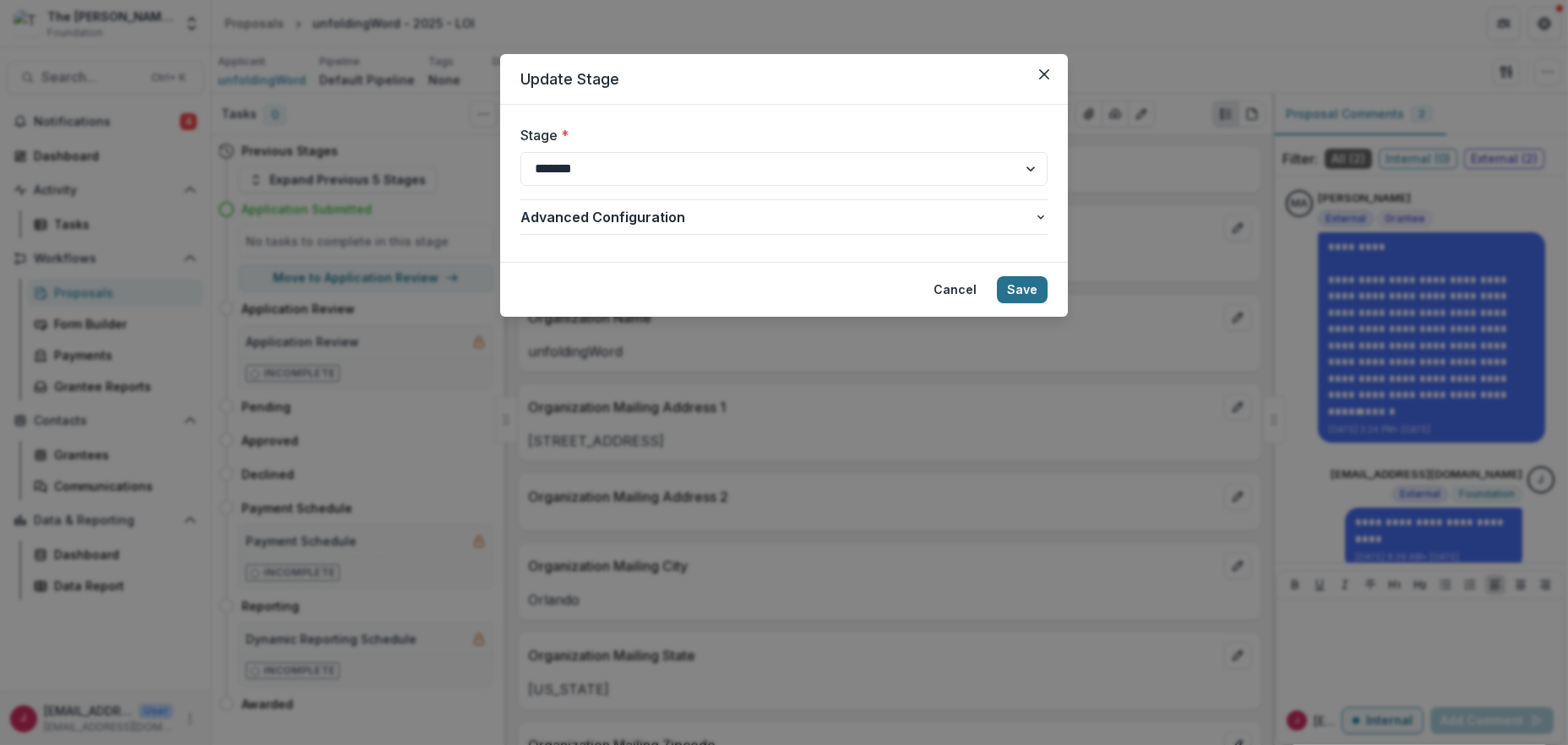
click at [1033, 288] on button "Save" at bounding box center [1022, 290] width 51 height 27
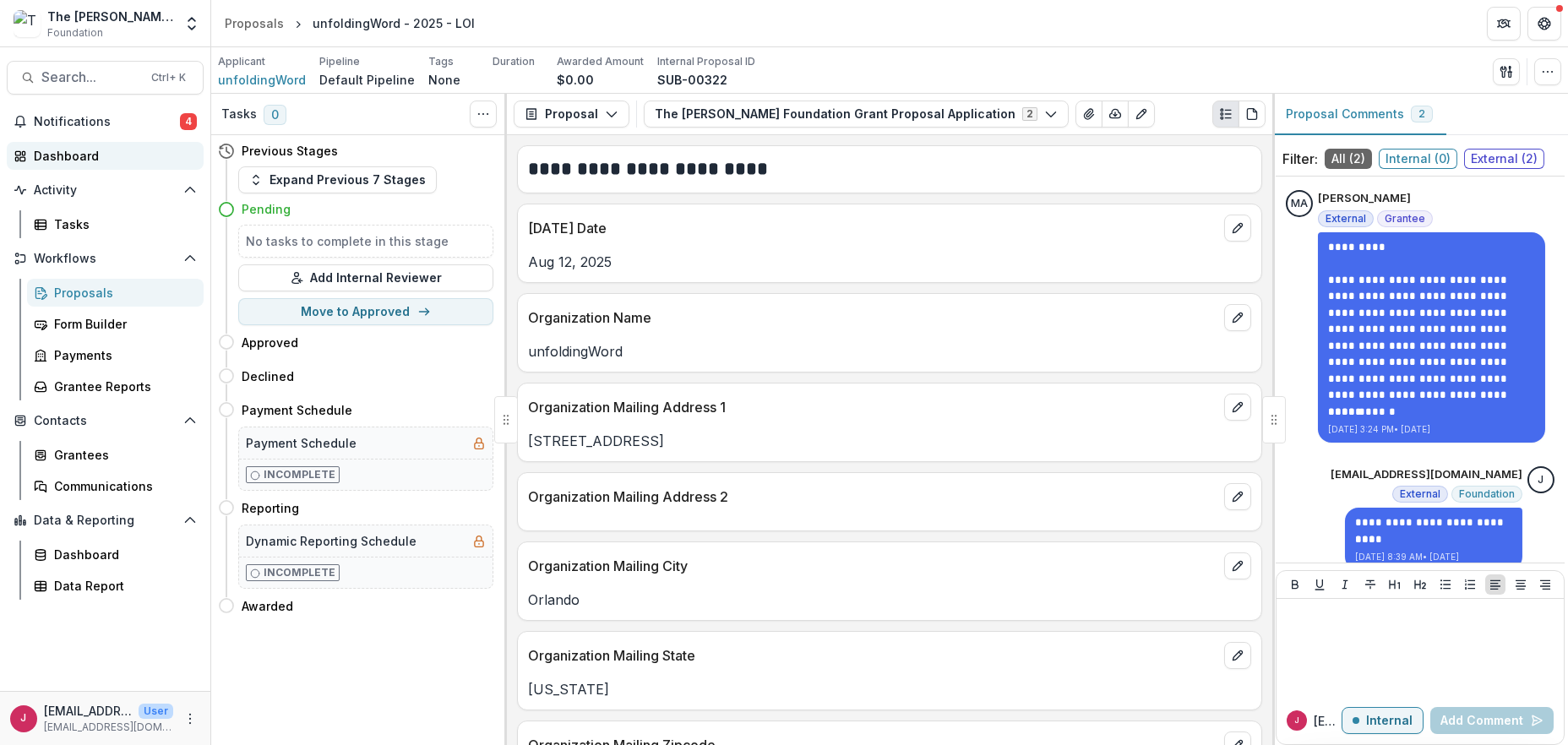
click at [70, 152] on div "Dashboard" at bounding box center [111, 155] width 156 height 18
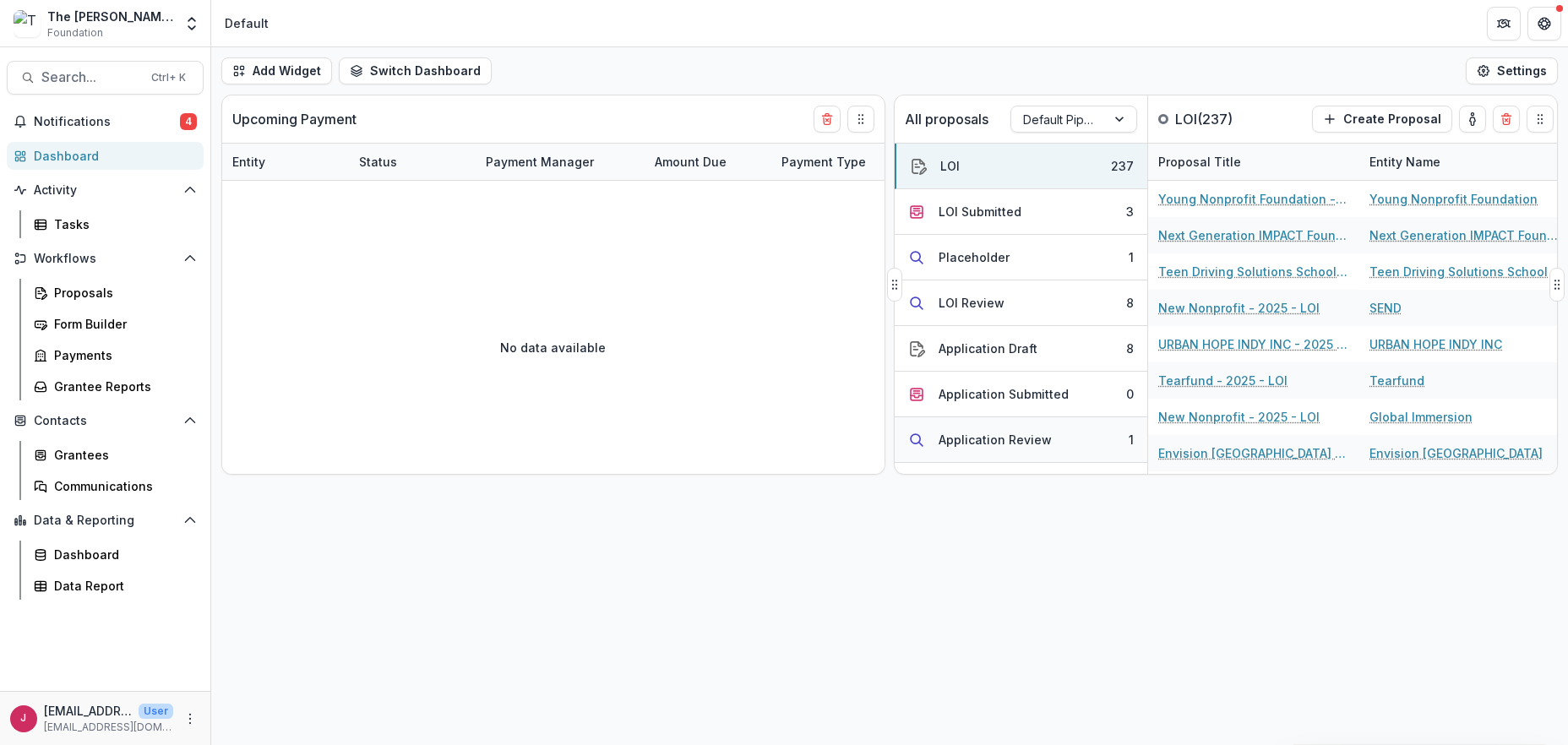
click at [999, 440] on div "Application Review" at bounding box center [995, 439] width 113 height 18
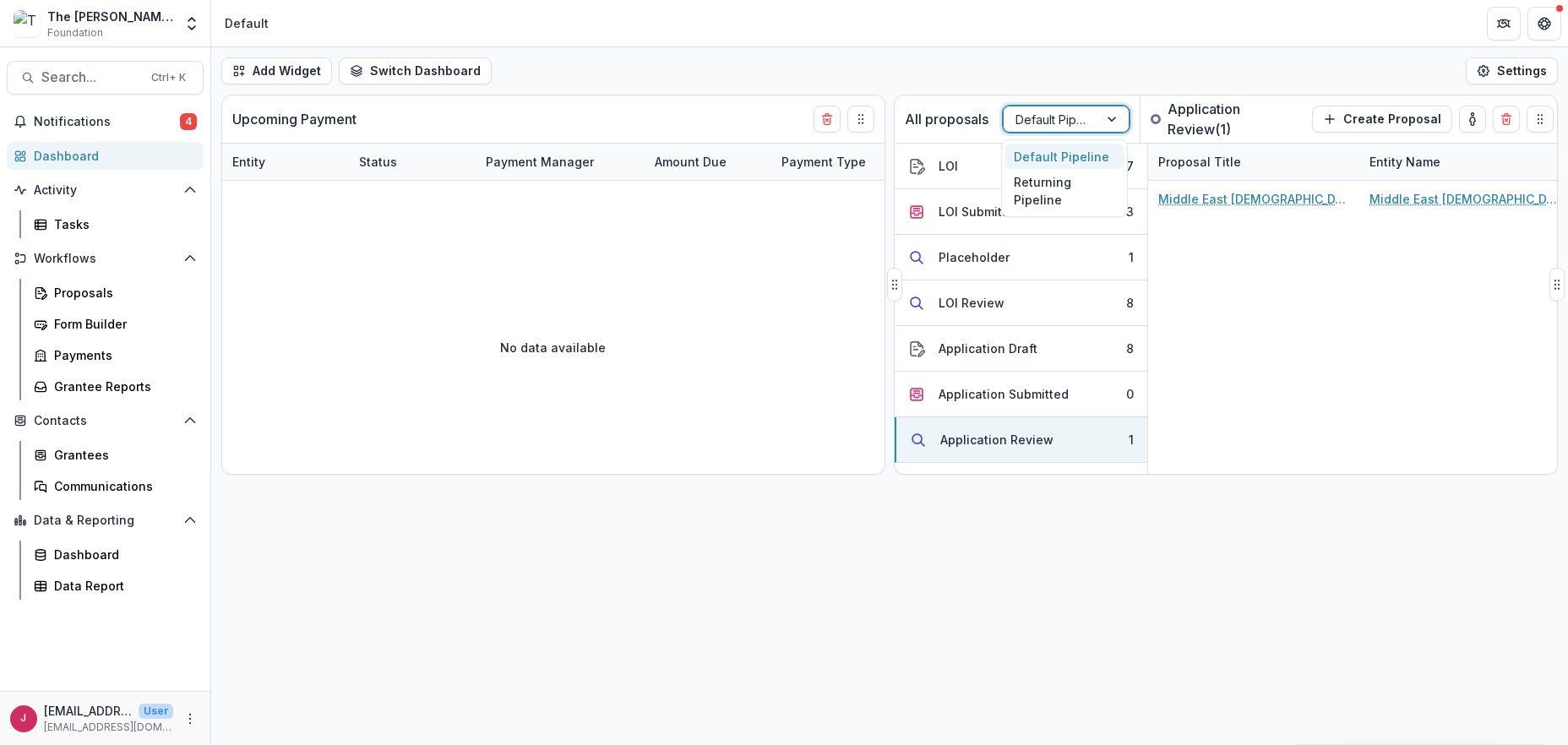
click at [1090, 115] on div "Default Pipeline" at bounding box center [1051, 120] width 95 height 25
click at [1046, 198] on div "Returning Pipeline" at bounding box center [1064, 191] width 118 height 44
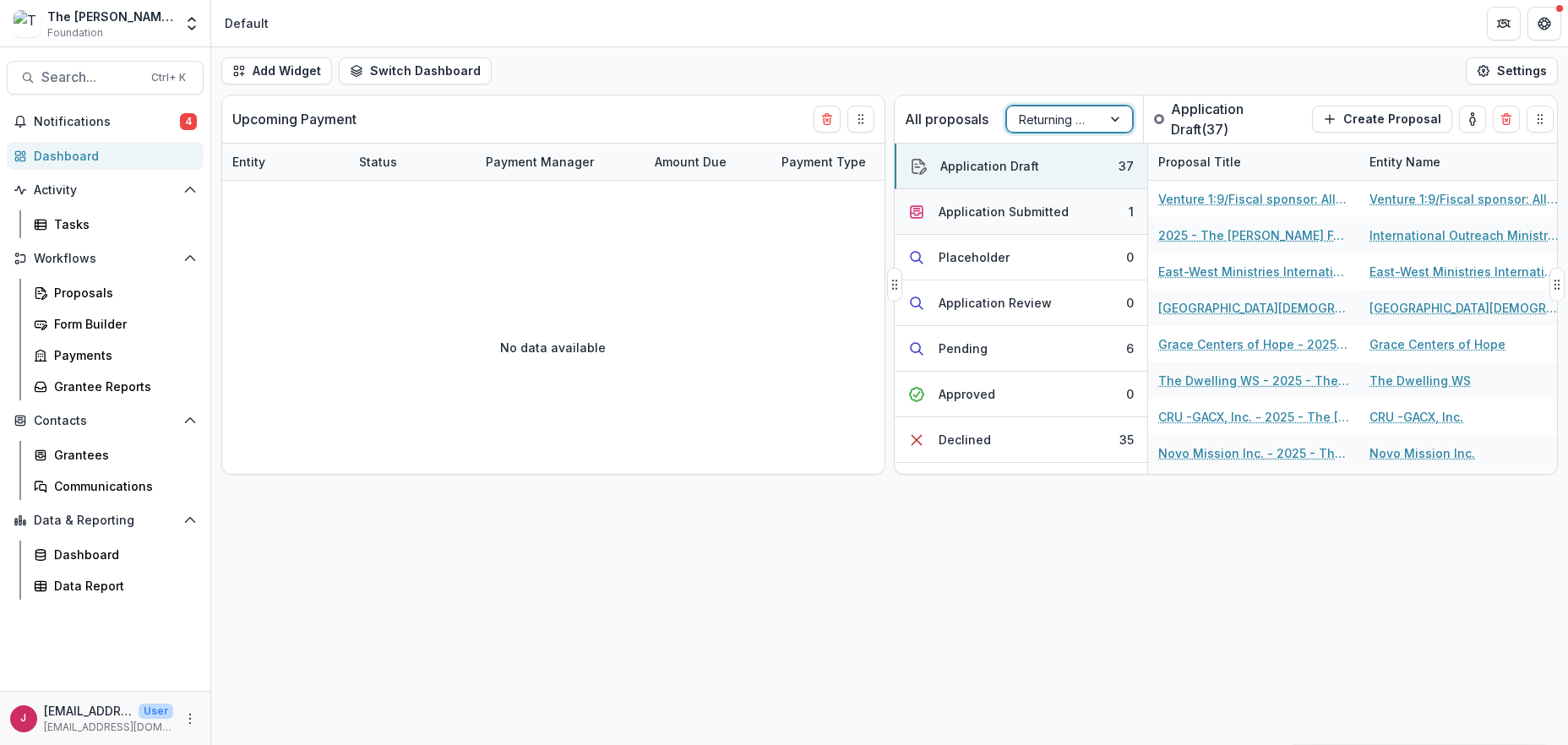
click at [1005, 216] on div "Application Submitted" at bounding box center [1004, 211] width 130 height 18
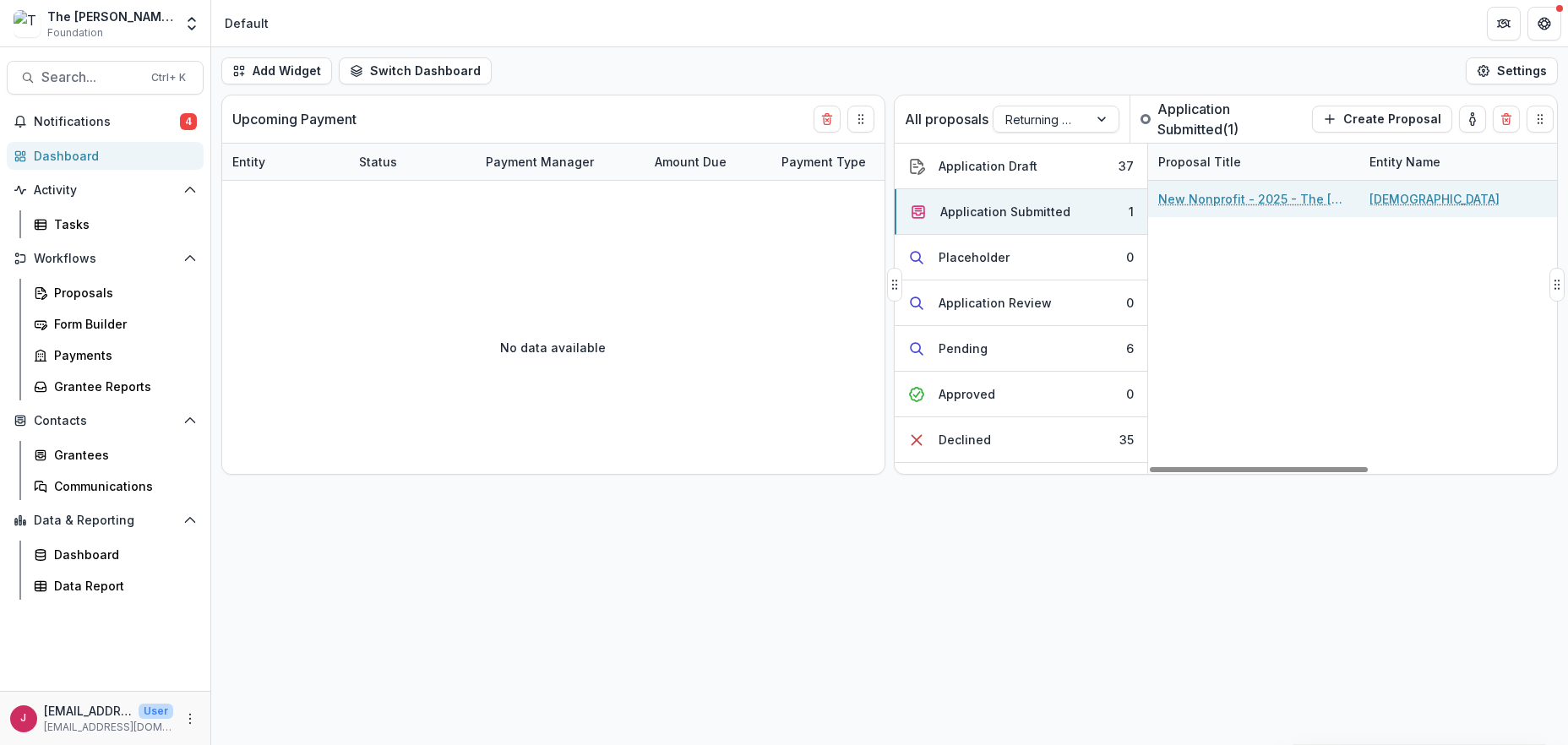
click at [1231, 202] on link "New Nonprofit - 2025 - The [PERSON_NAME] Foundation Grant Proposal Application" at bounding box center [1253, 198] width 191 height 18
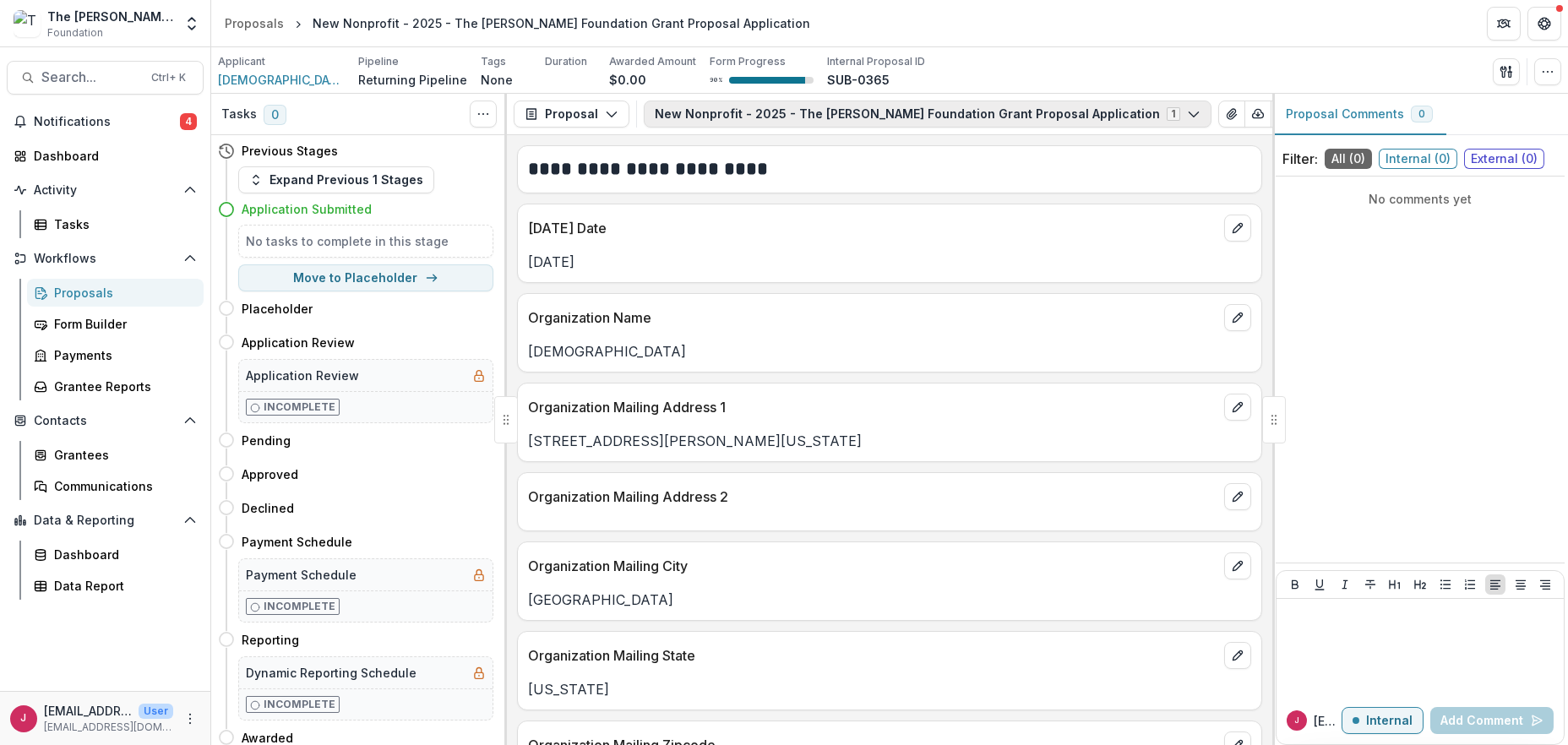
click at [1187, 110] on icon "button" at bounding box center [1194, 114] width 13 height 13
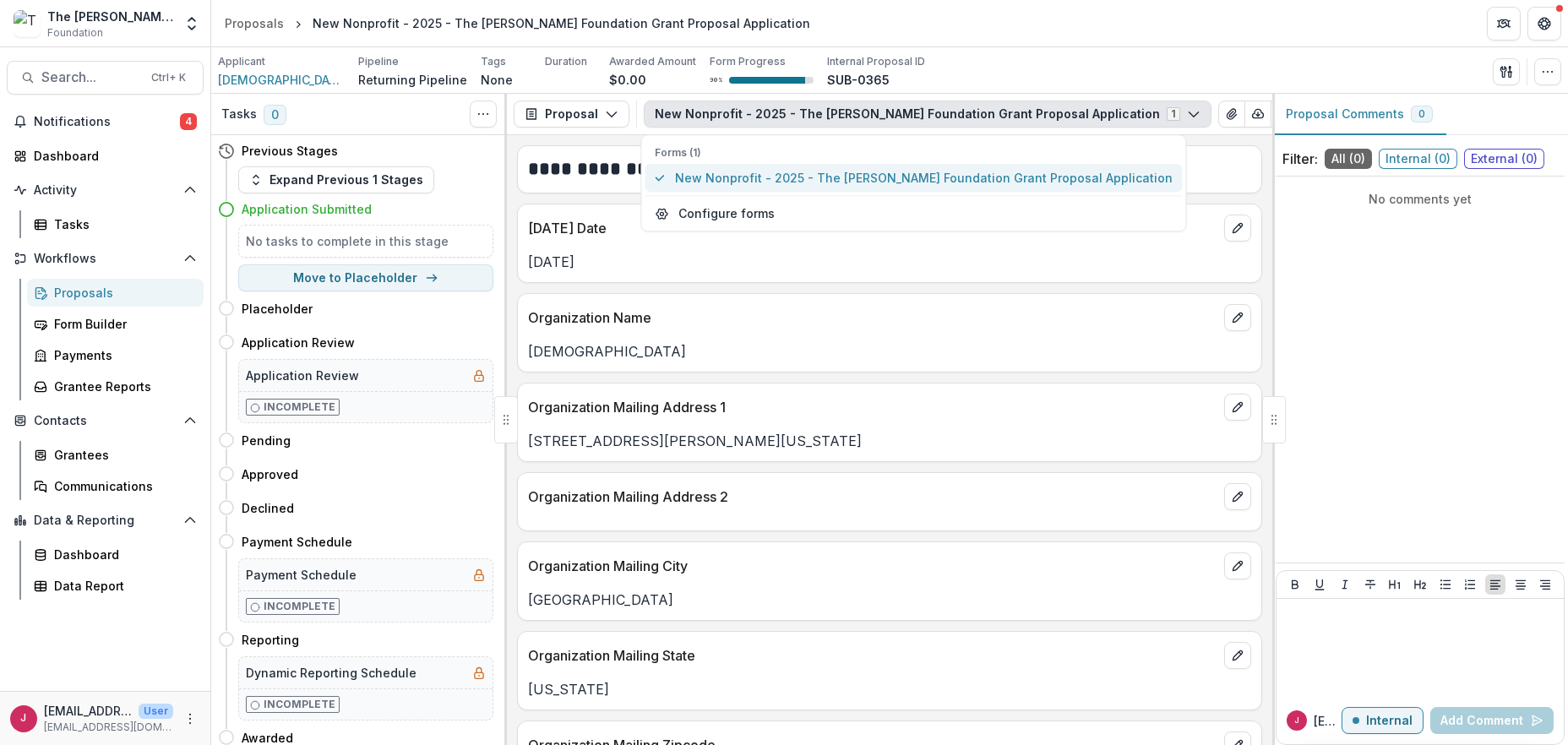
click at [752, 181] on span "New Nonprofit - 2025 - The [PERSON_NAME] Foundation Grant Proposal Application" at bounding box center [924, 178] width 498 height 18
click at [753, 180] on span "New Nonprofit - 2025 - The [PERSON_NAME] Foundation Grant Proposal Application" at bounding box center [924, 178] width 498 height 18
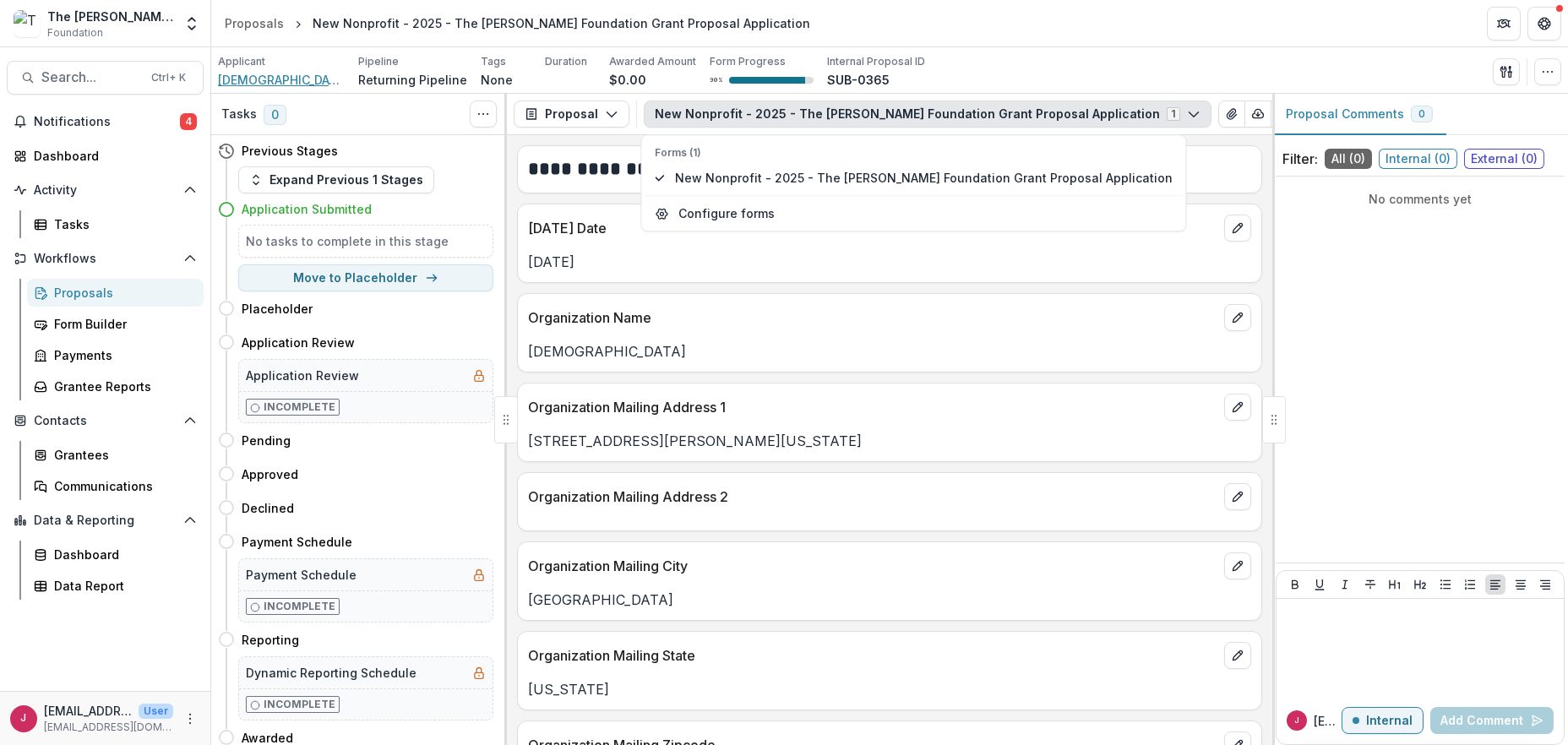
click at [322, 77] on span "[DEMOGRAPHIC_DATA]" at bounding box center [281, 80] width 127 height 18
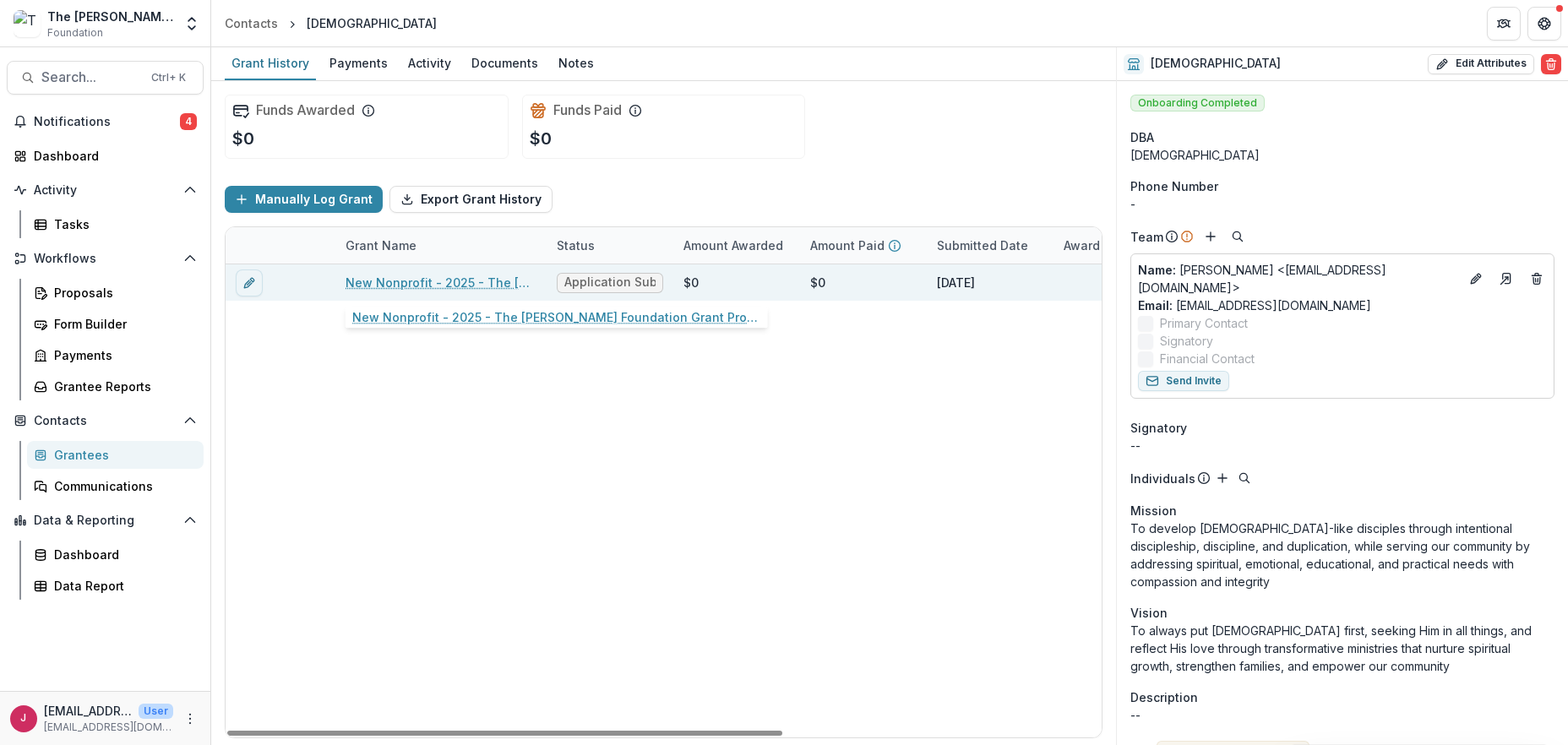
click at [437, 284] on link "New Nonprofit - 2025 - The [PERSON_NAME] Foundation Grant Proposal Application" at bounding box center [440, 282] width 191 height 18
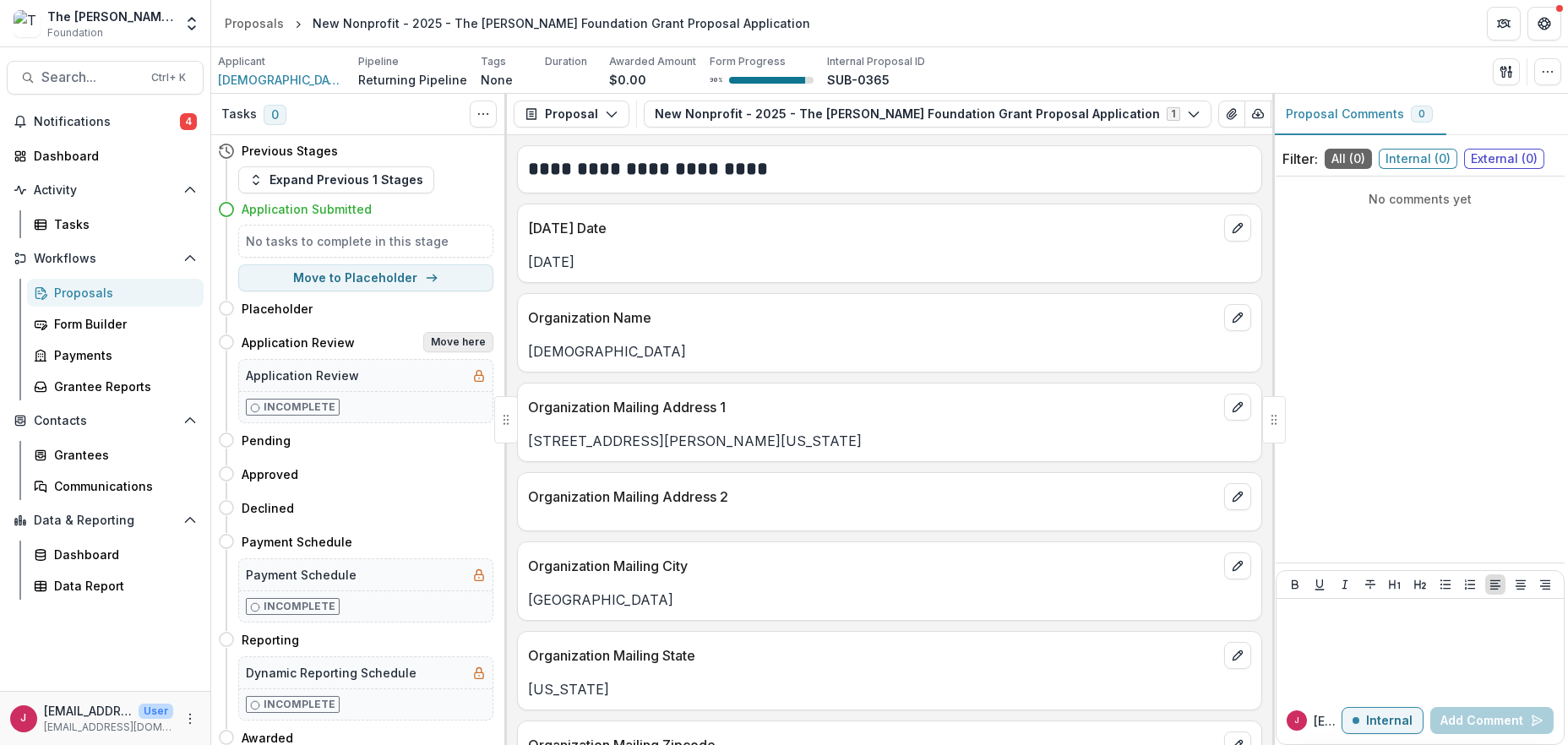
click at [441, 338] on button "Move here" at bounding box center [457, 341] width 70 height 20
select select "**********"
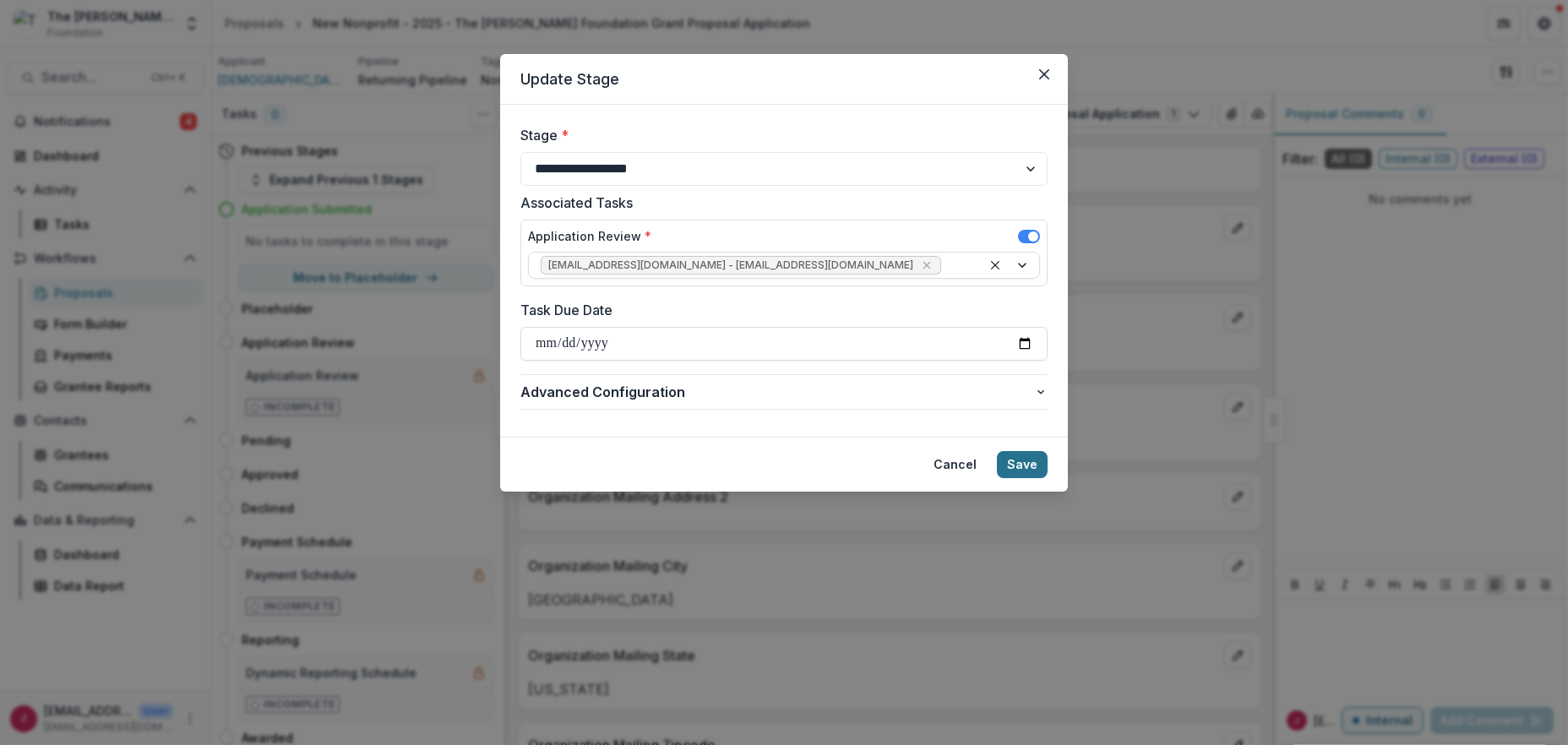
click at [1020, 462] on button "Save" at bounding box center [1022, 464] width 51 height 27
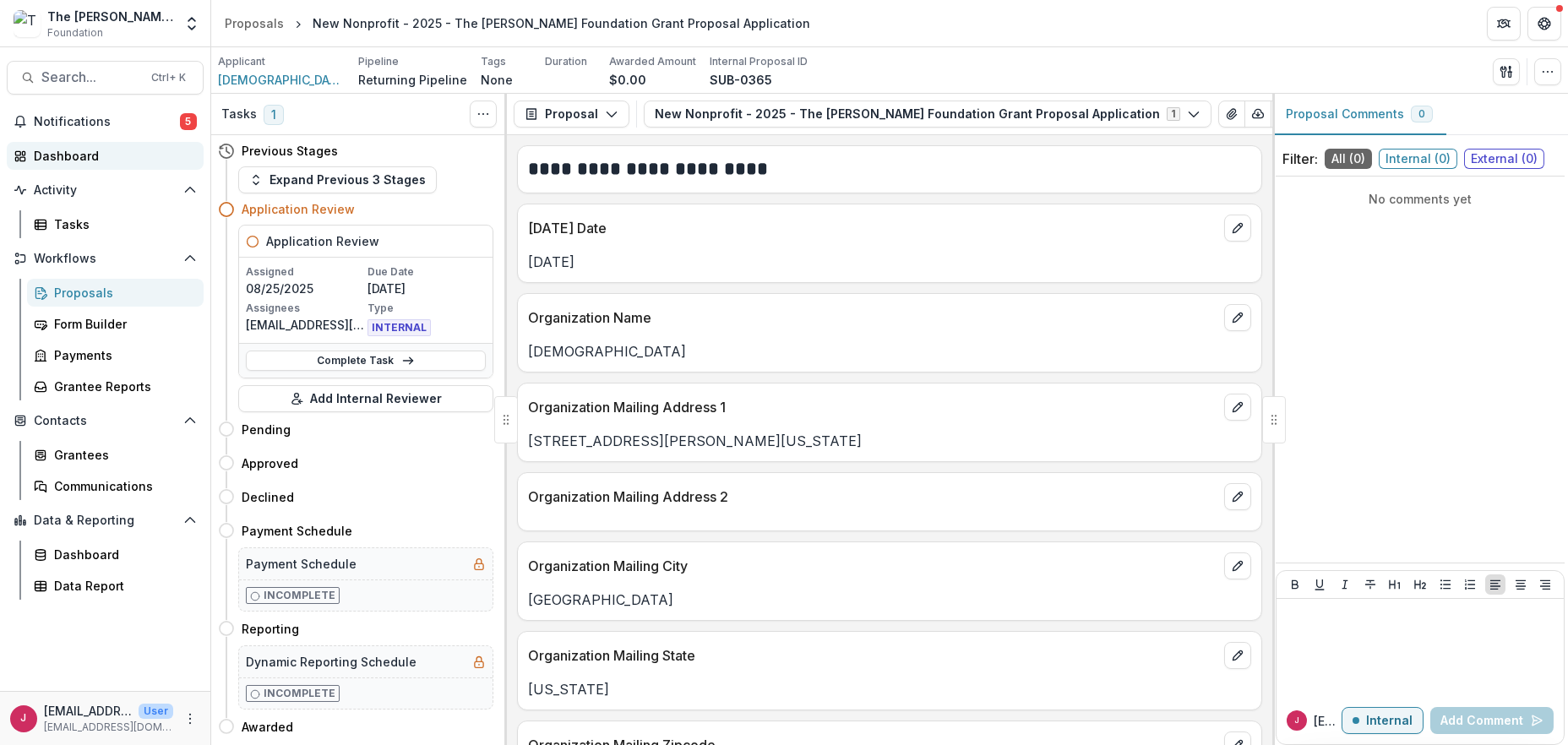
click at [70, 157] on div "Dashboard" at bounding box center [111, 155] width 156 height 18
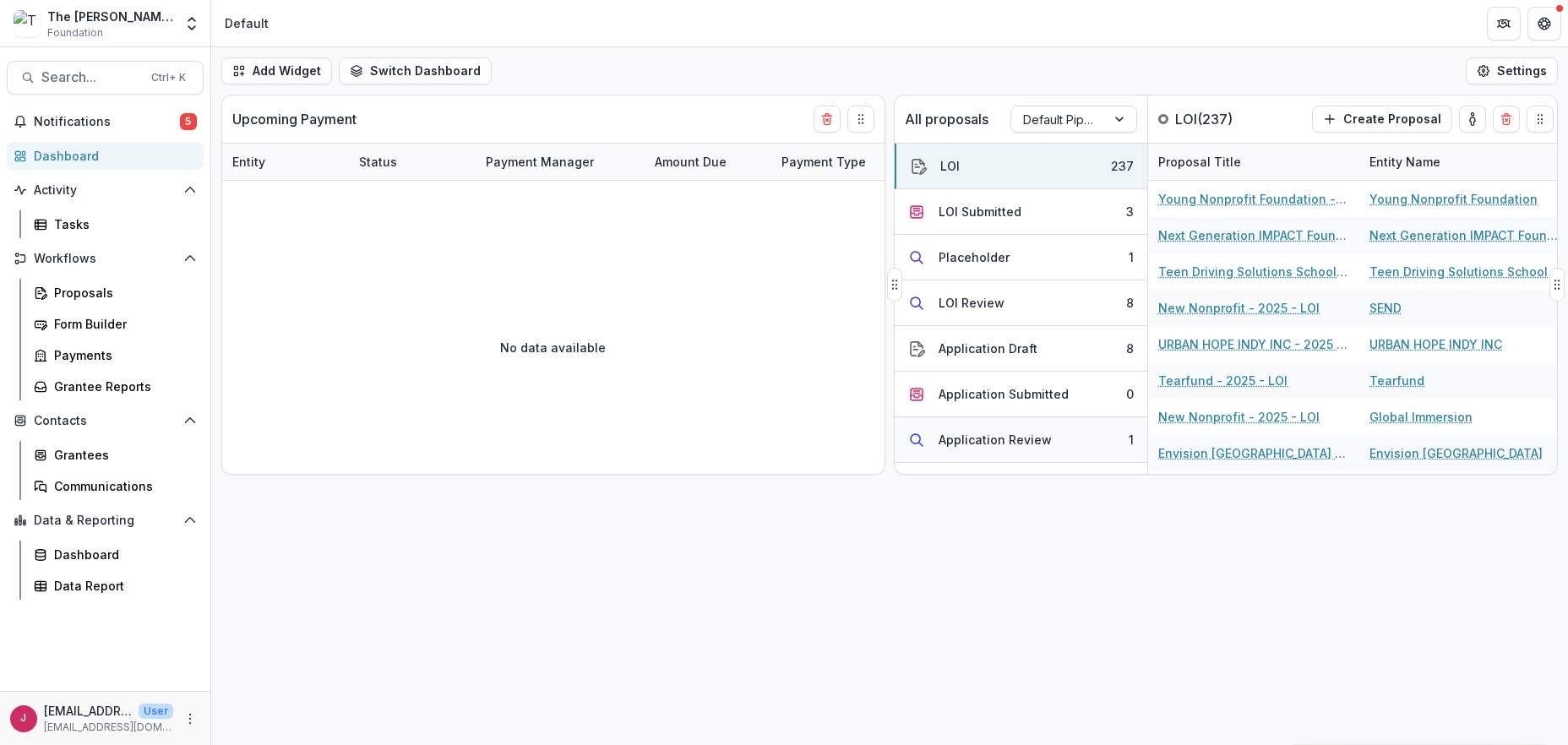
click at [1063, 447] on button "Application Review 1" at bounding box center [1020, 440] width 252 height 46
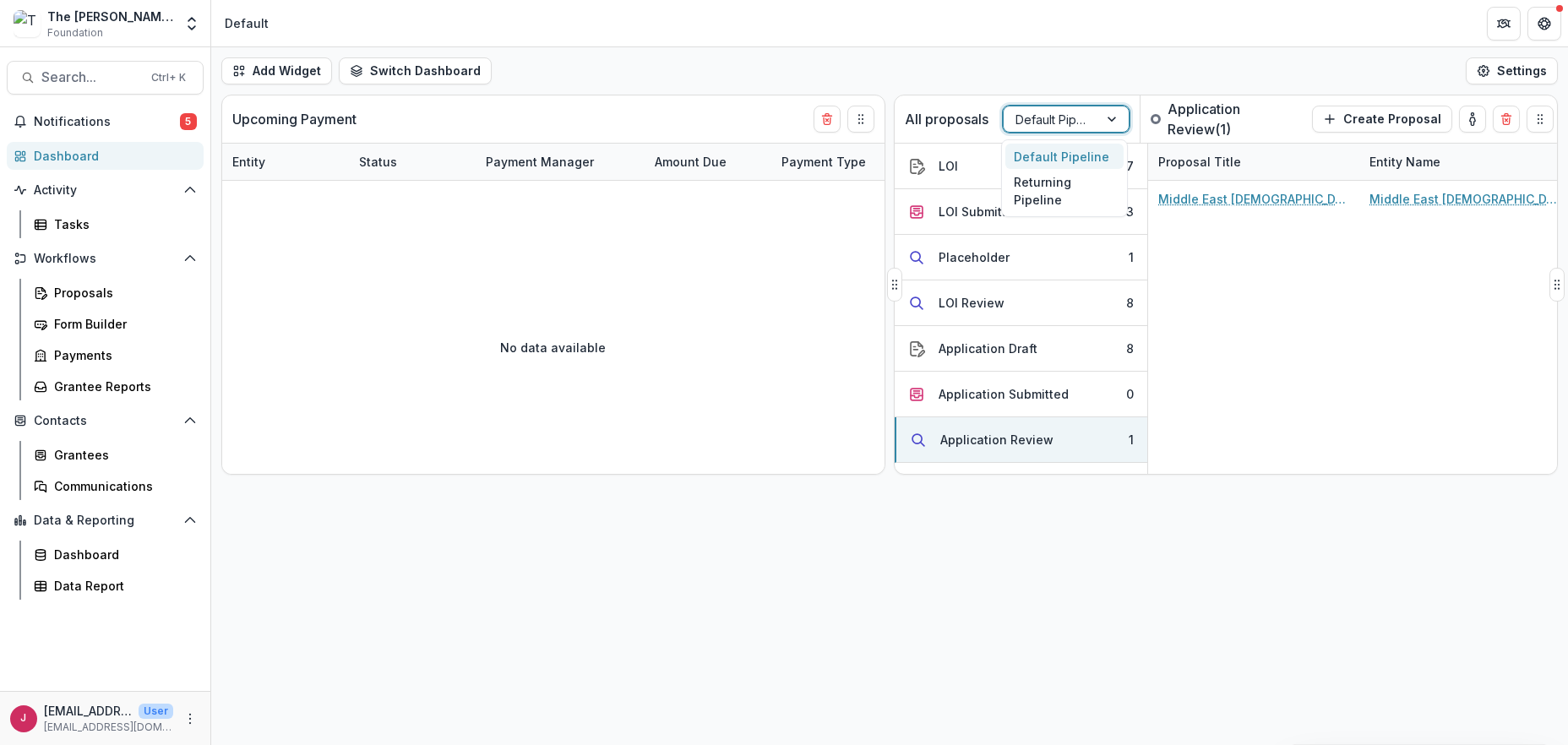
click at [1111, 111] on div at bounding box center [1113, 119] width 31 height 25
click at [1067, 182] on div "Returning Pipeline" at bounding box center [1064, 191] width 118 height 44
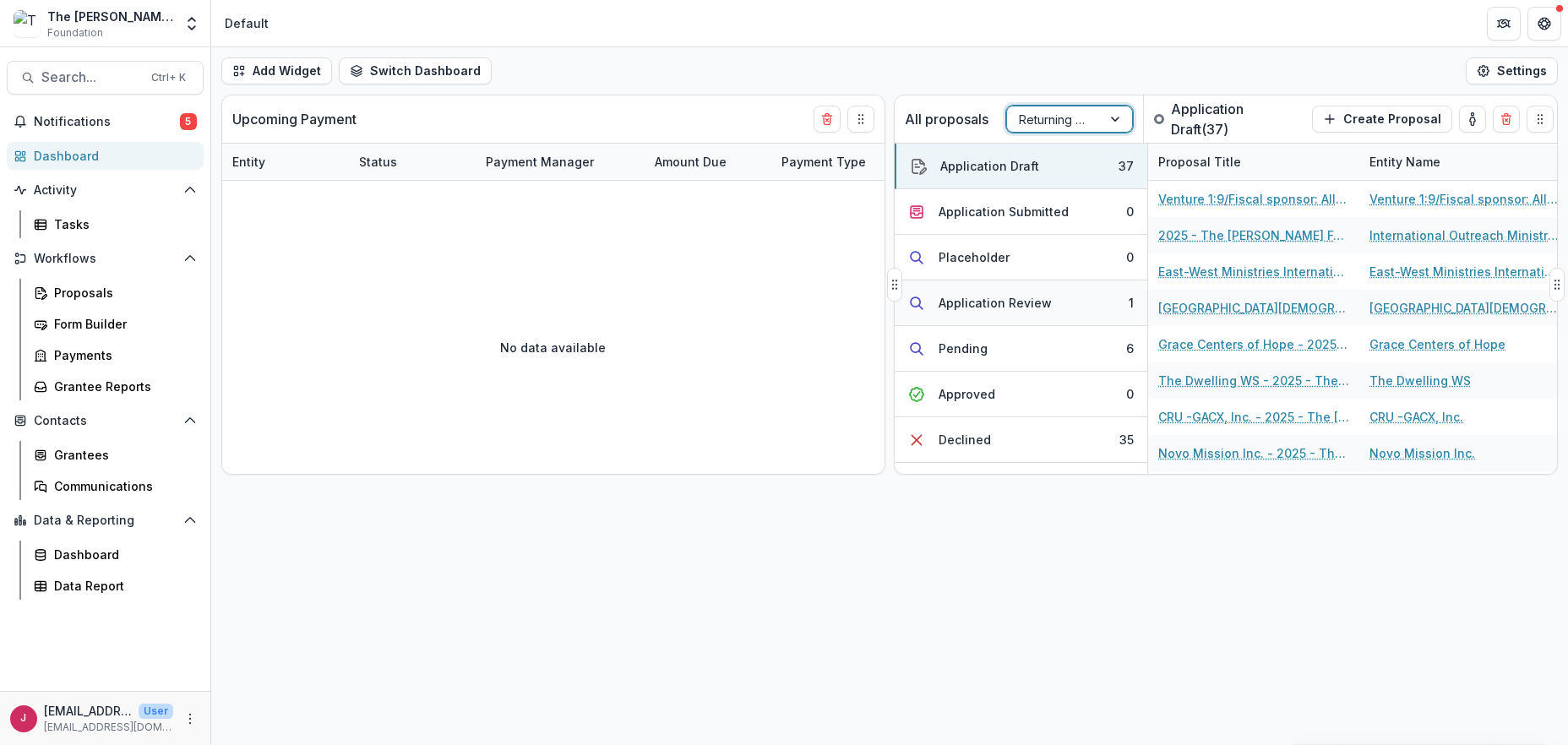
click at [1040, 308] on div "Application Review" at bounding box center [995, 303] width 113 height 18
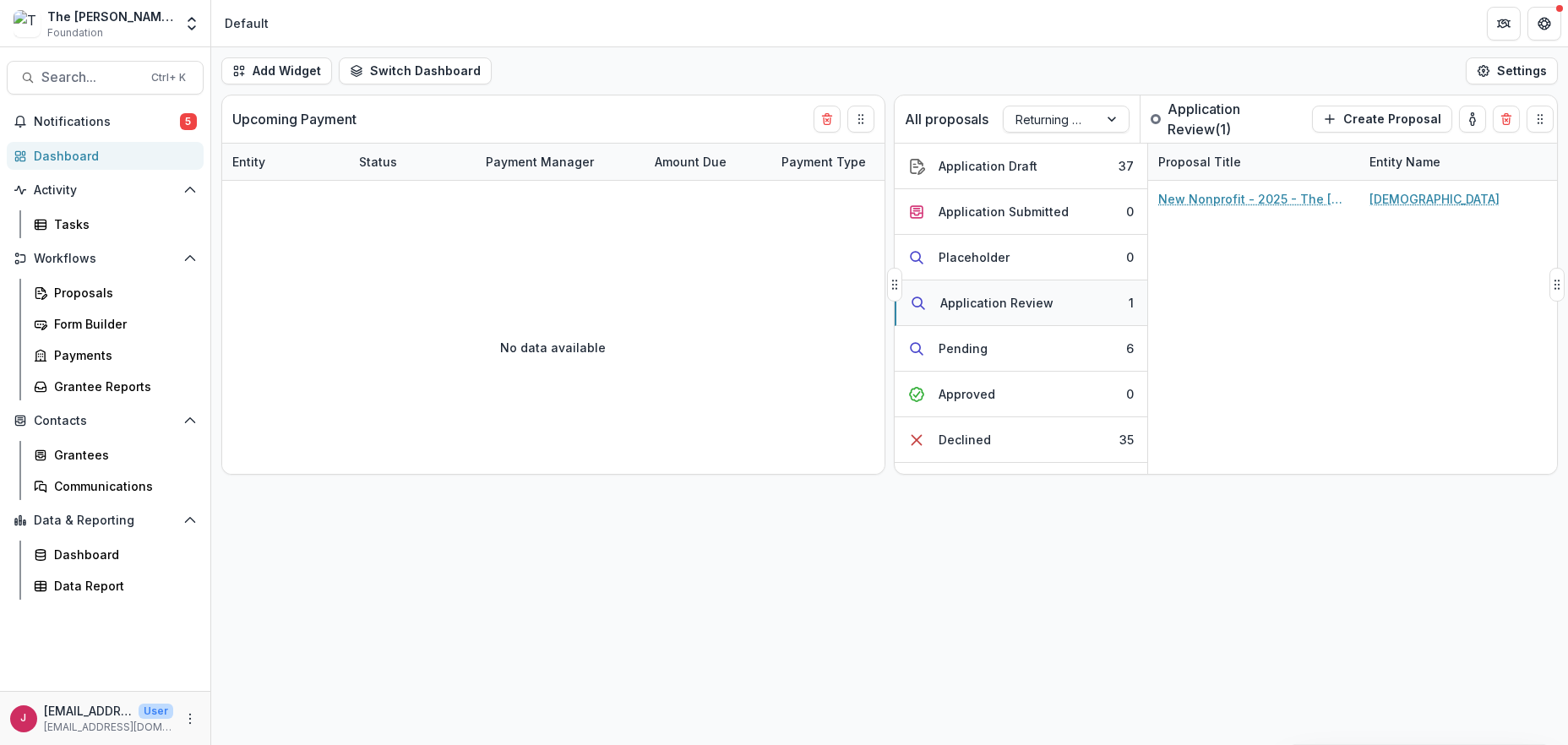
click at [1040, 308] on div "Application Review" at bounding box center [997, 303] width 113 height 18
click at [761, 602] on div "Add Widget Switch Dashboard Default New Dashboard Settings Upcoming Payment Ent…" at bounding box center [889, 396] width 1357 height 698
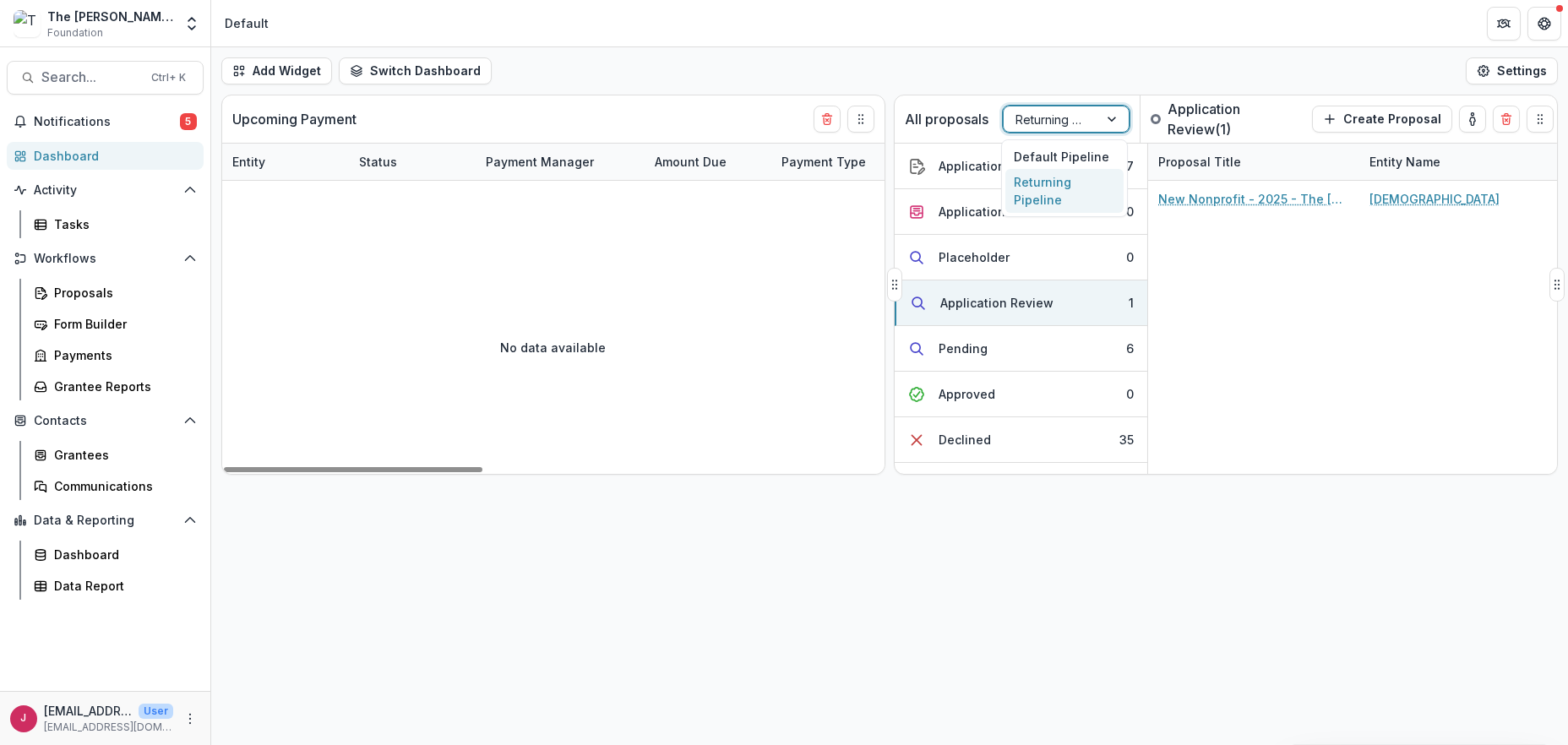
click at [1115, 118] on div at bounding box center [1113, 119] width 31 height 25
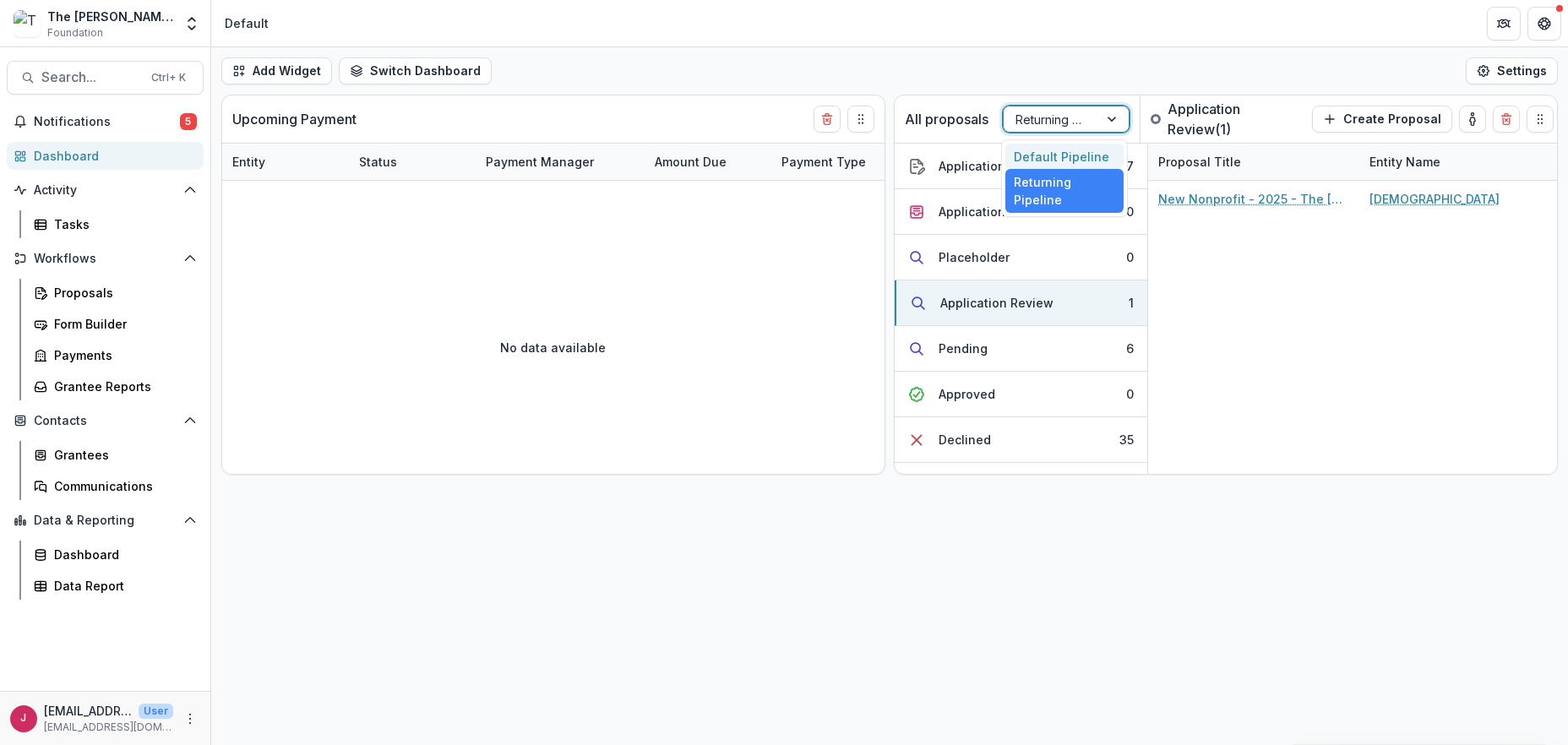
click at [1090, 151] on div "Default Pipeline" at bounding box center [1064, 156] width 118 height 26
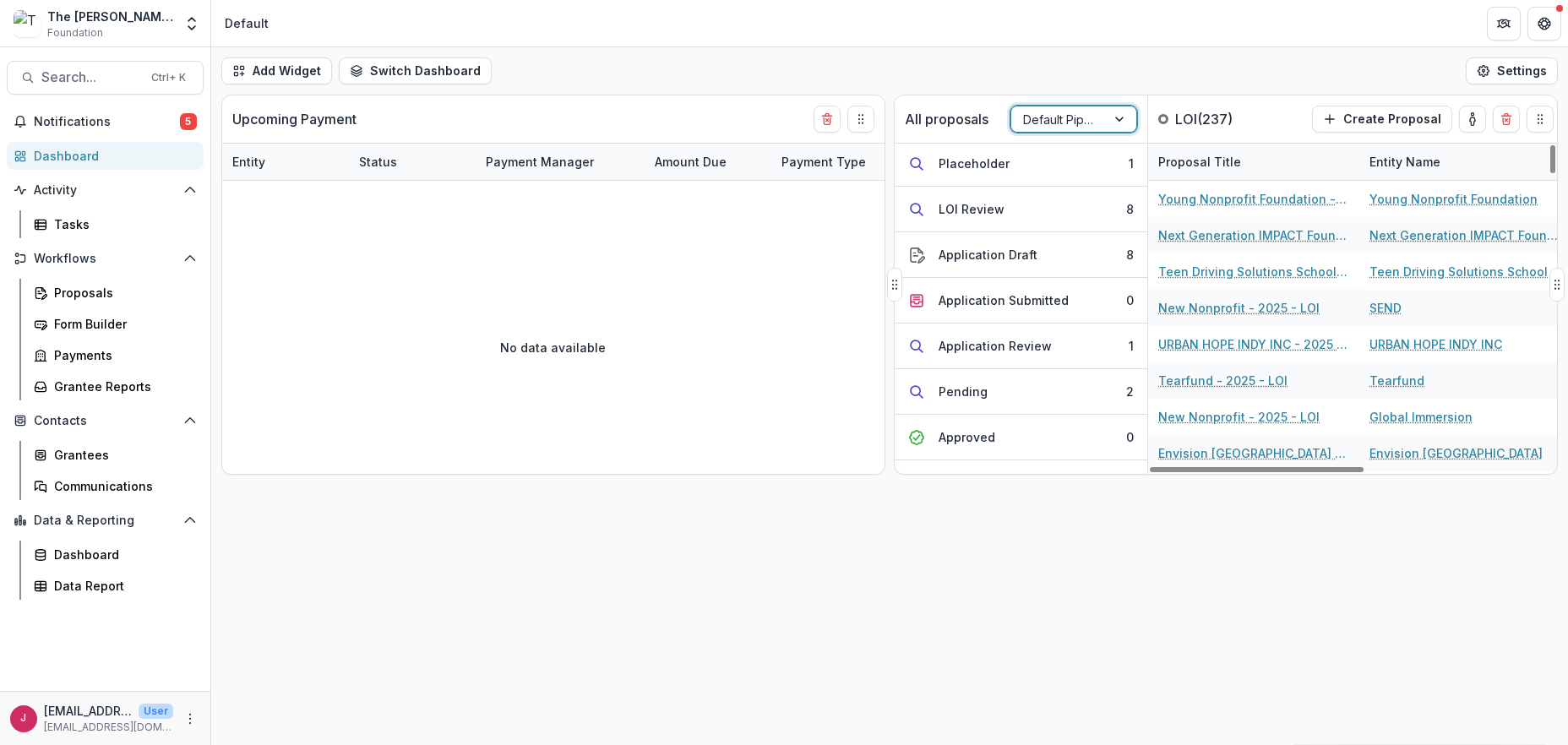
scroll to position [117, 0]
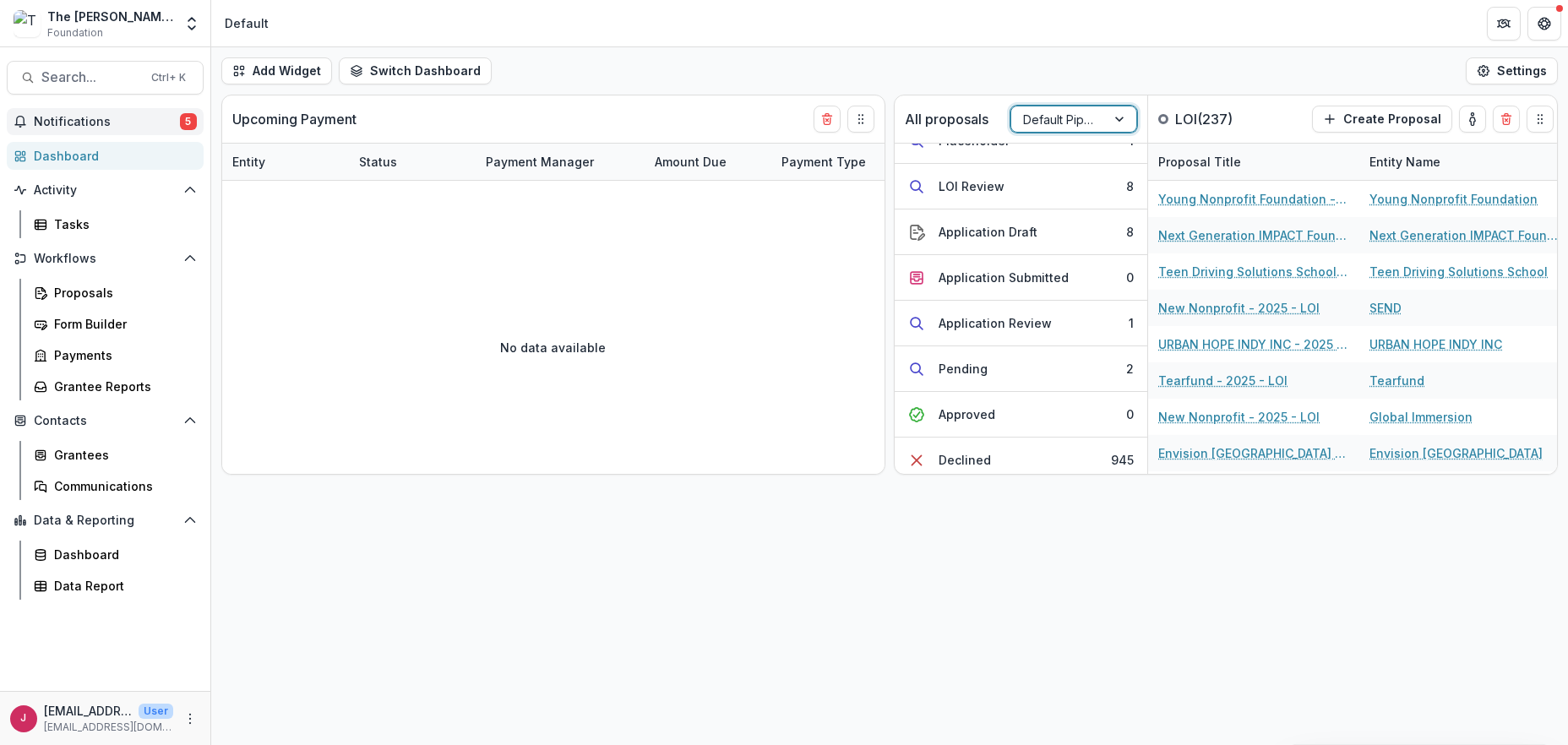
click at [72, 116] on span "Notifications" at bounding box center [106, 122] width 146 height 14
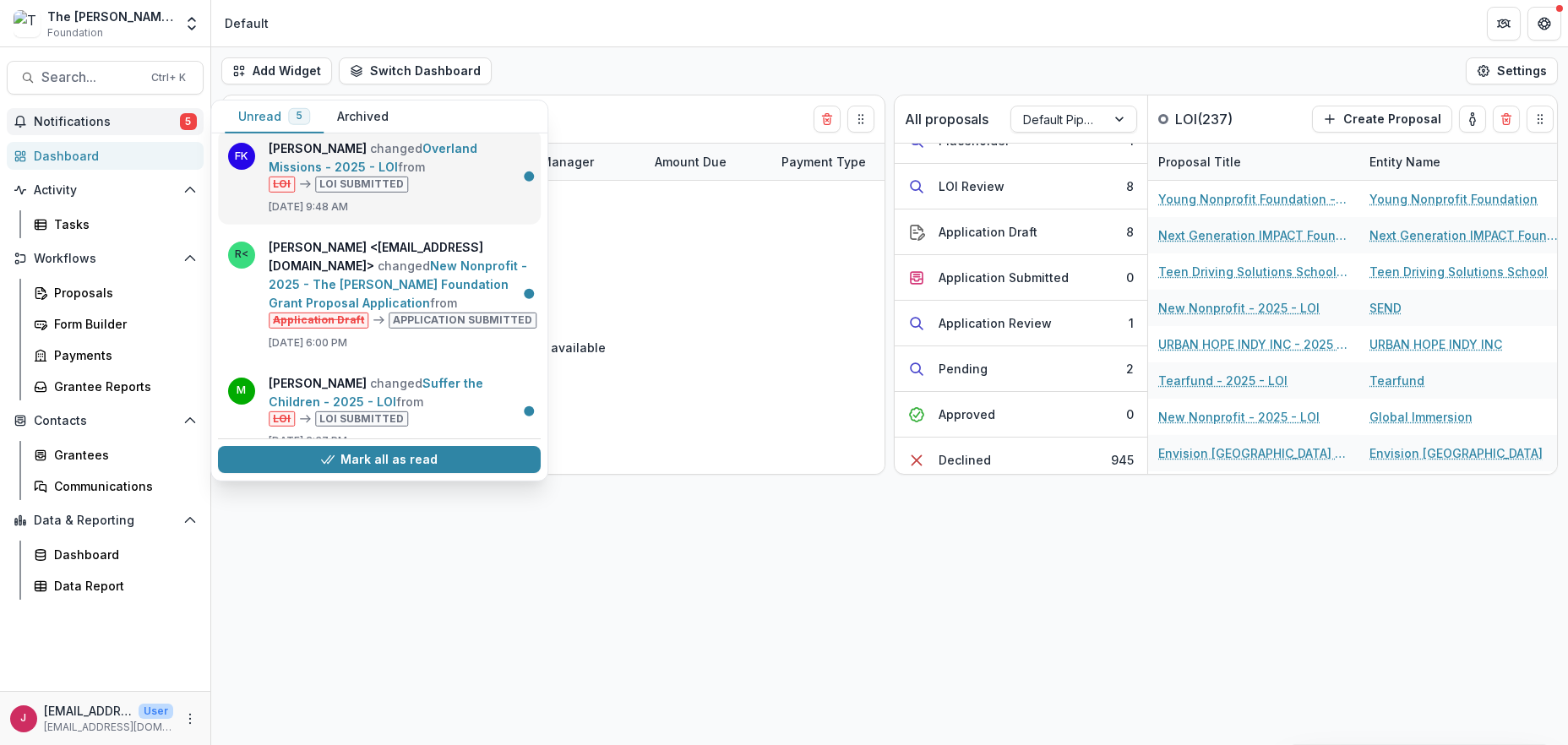
scroll to position [216, 0]
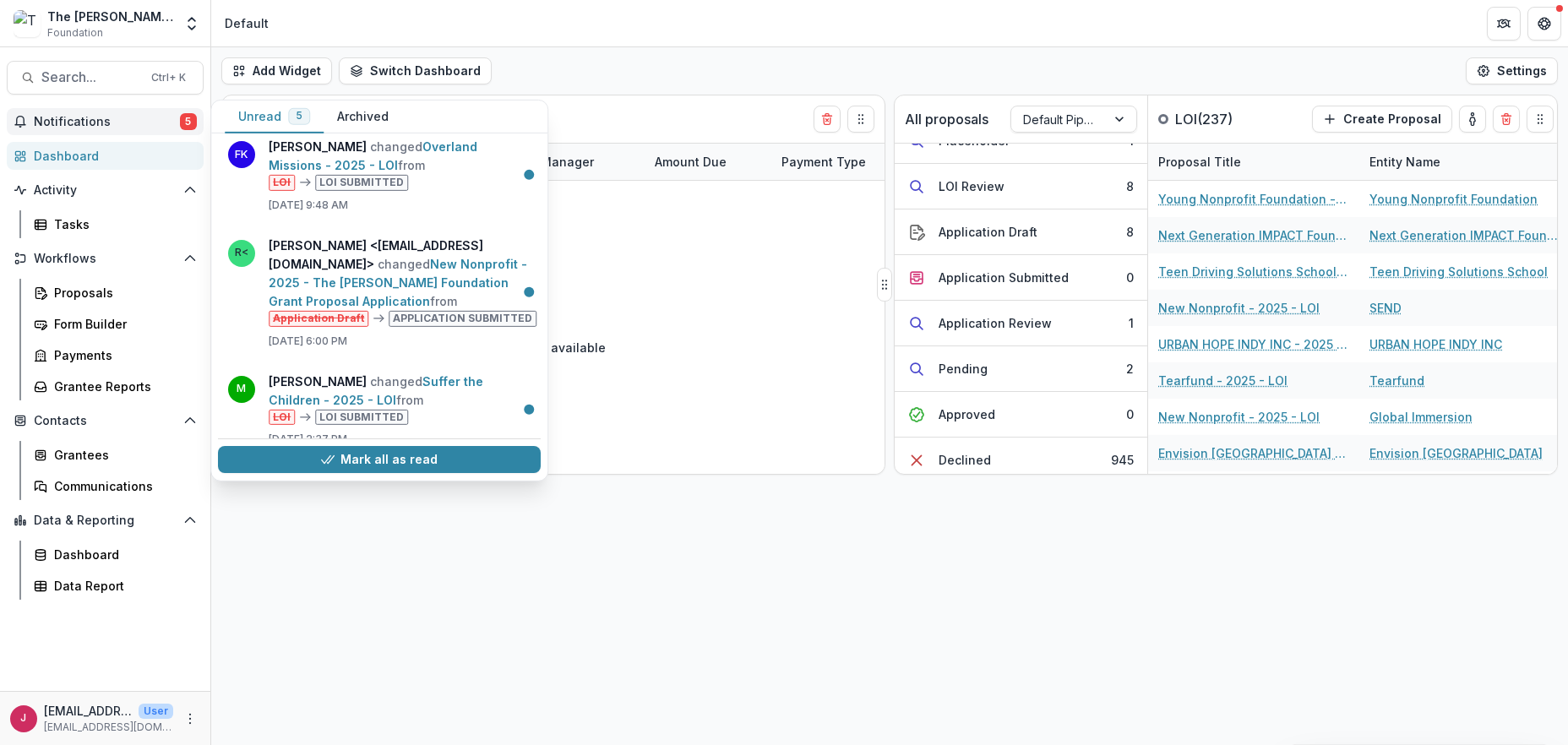
click at [402, 447] on button "Mark all as read" at bounding box center [379, 460] width 323 height 27
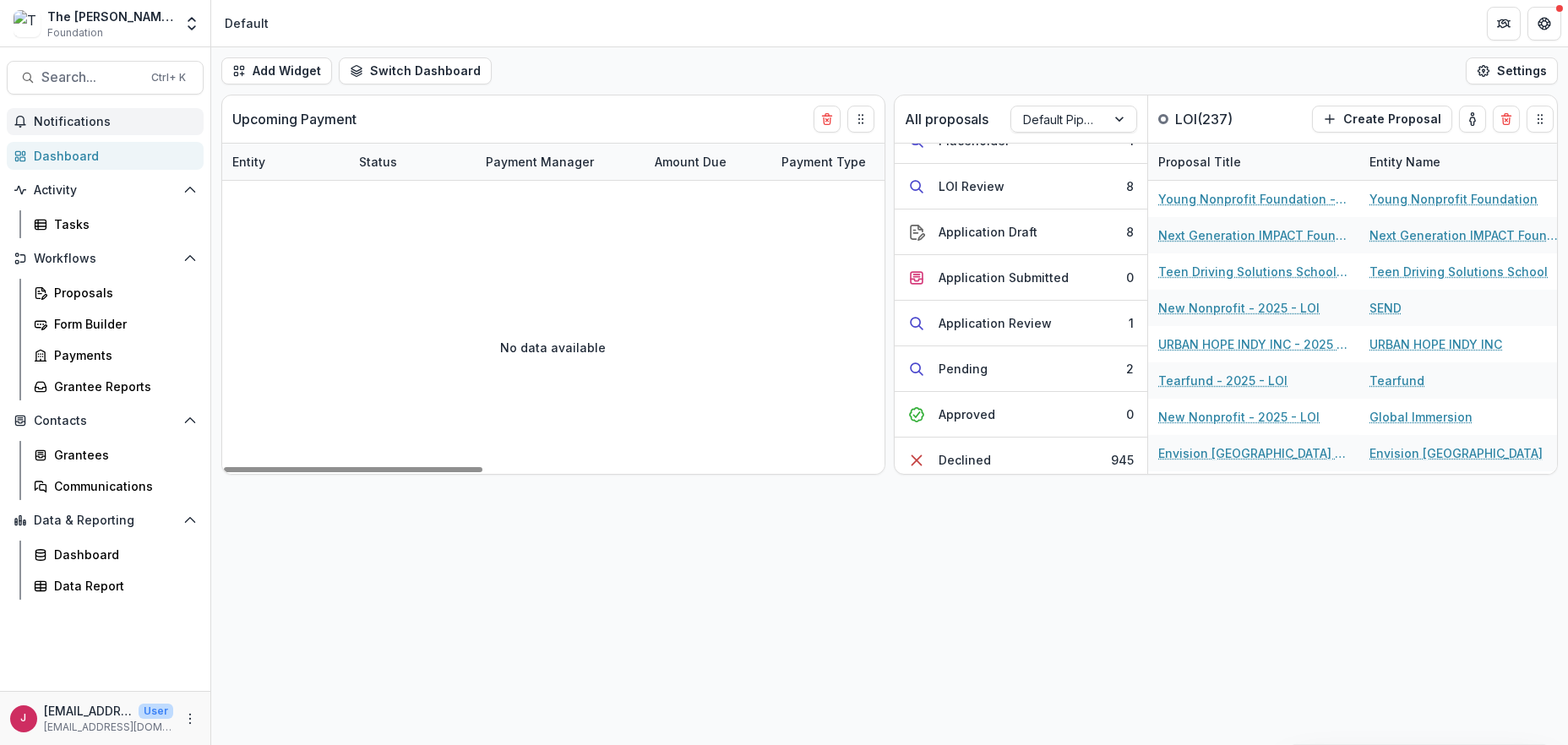
drag, startPoint x: 723, startPoint y: 589, endPoint x: 724, endPoint y: 575, distance: 14.0
click at [723, 586] on div "Add Widget Switch Dashboard Default New Dashboard Settings Upcoming Payment Ent…" at bounding box center [889, 396] width 1357 height 698
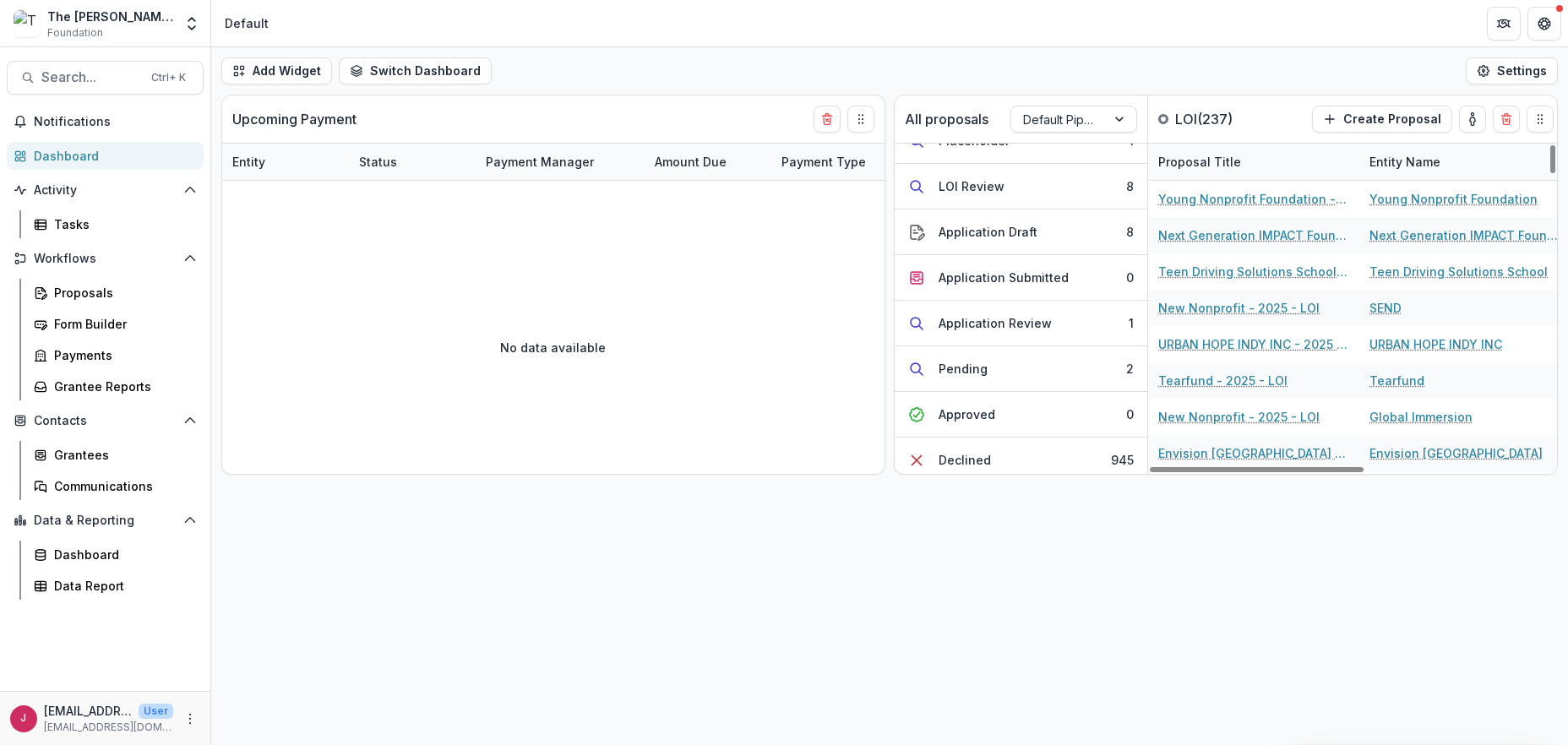
click at [1059, 642] on div "Add Widget Switch Dashboard Default New Dashboard Settings Upcoming Payment Ent…" at bounding box center [889, 396] width 1357 height 698
